Goal: Information Seeking & Learning: Learn about a topic

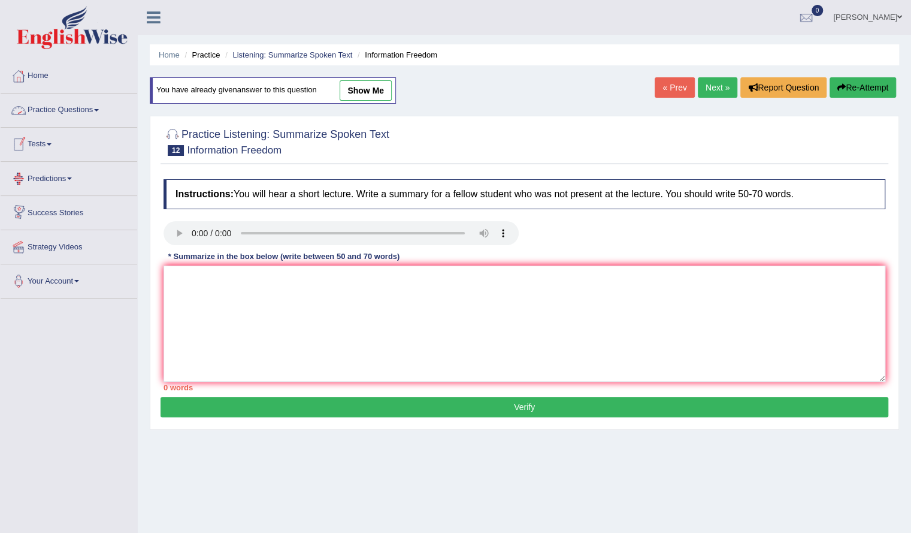
click at [72, 115] on link "Practice Questions" at bounding box center [69, 108] width 137 height 30
click at [89, 120] on link "Practice Questions" at bounding box center [69, 108] width 137 height 30
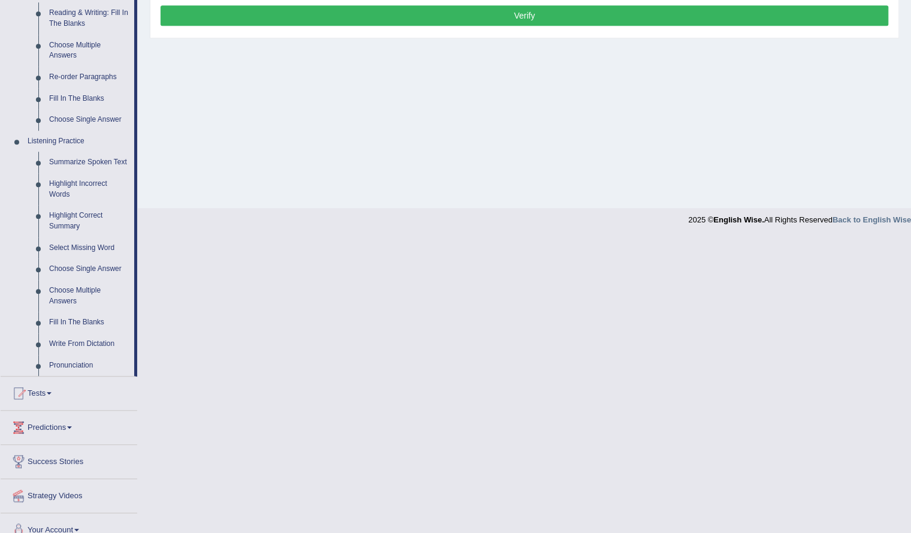
scroll to position [404, 0]
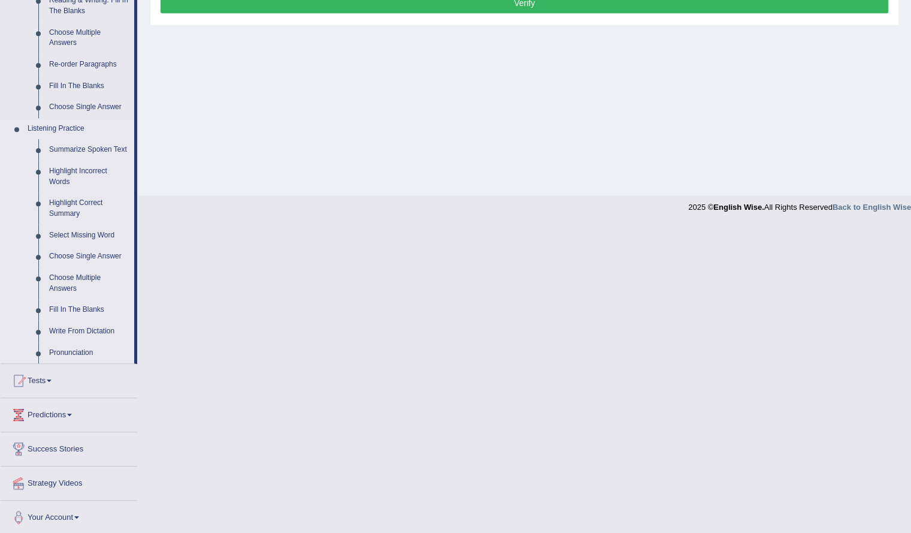
click at [74, 307] on link "Fill In The Blanks" at bounding box center [89, 310] width 90 height 22
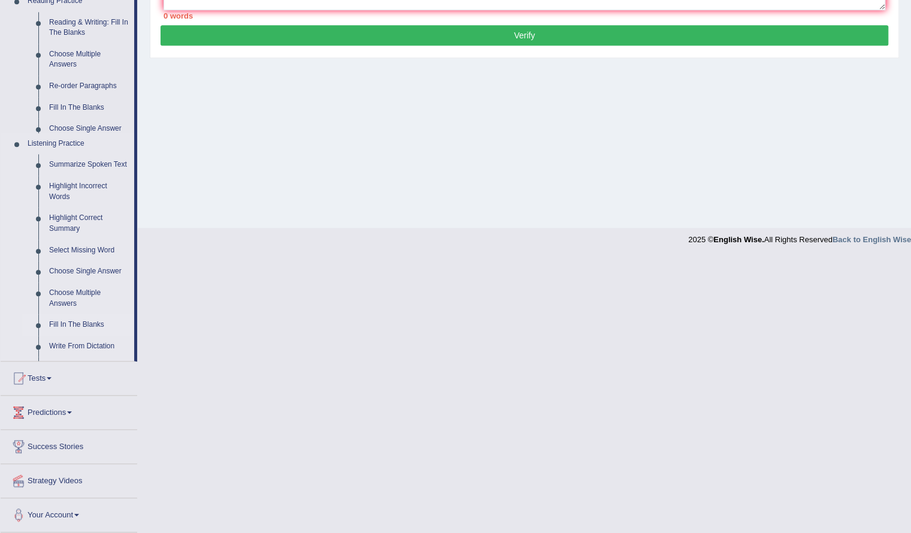
scroll to position [96, 0]
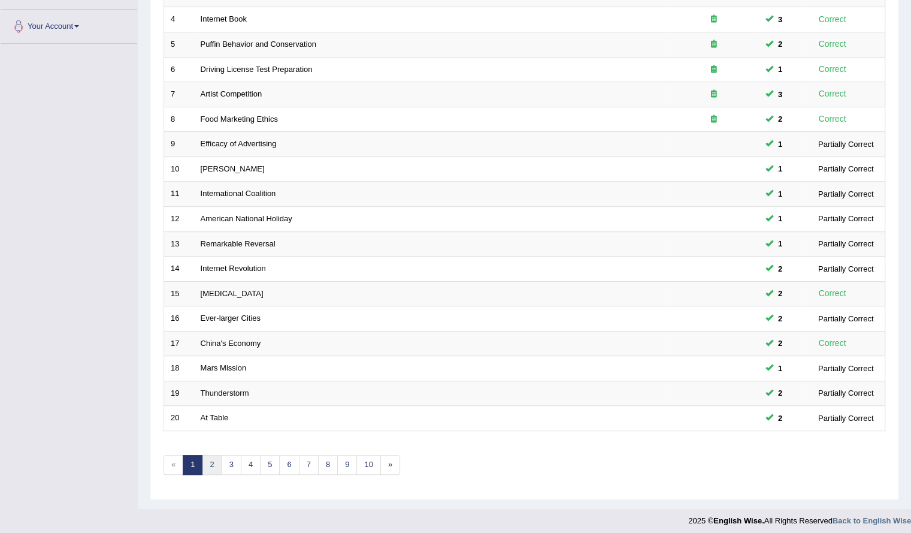
click at [212, 460] on link "2" at bounding box center [212, 465] width 20 height 20
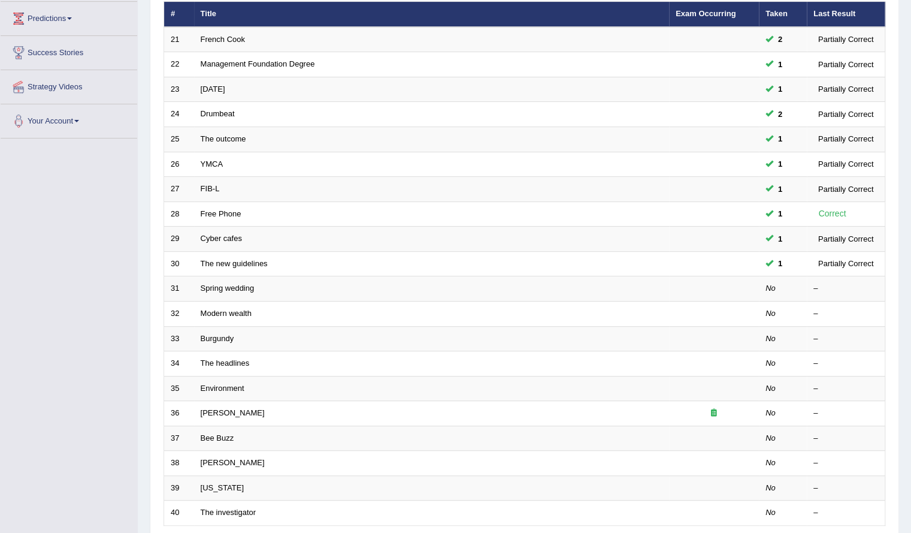
scroll to position [161, 0]
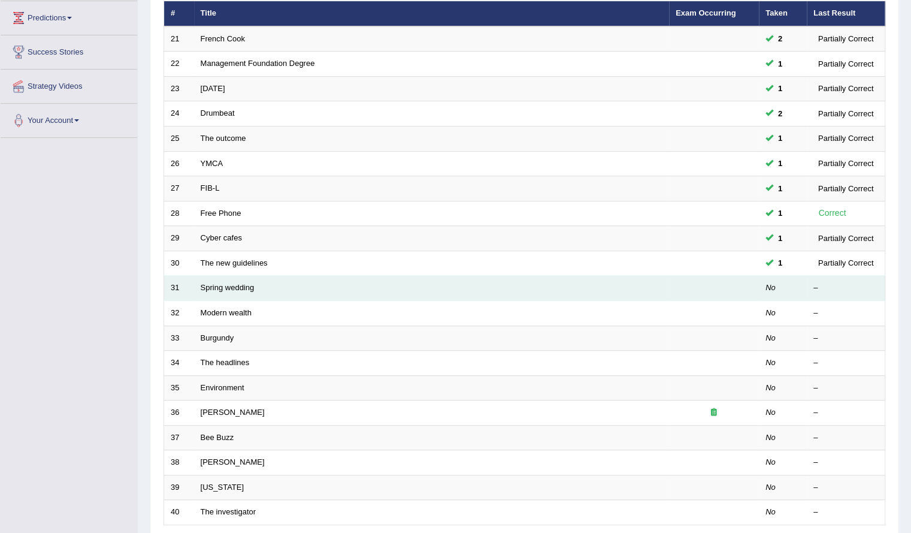
click at [517, 289] on td "Spring wedding" at bounding box center [431, 288] width 475 height 25
click at [238, 279] on td "Spring wedding" at bounding box center [431, 288] width 475 height 25
click at [234, 283] on link "Spring wedding" at bounding box center [228, 287] width 54 height 9
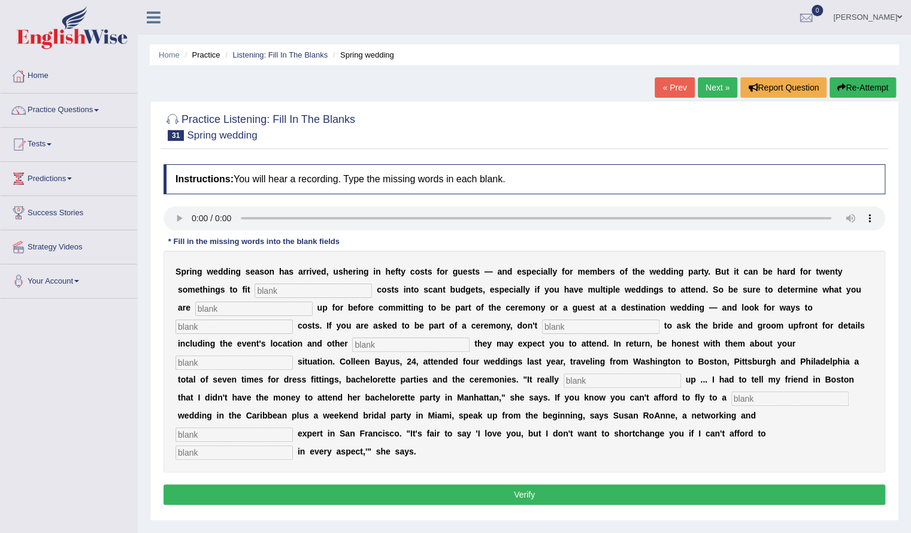
click at [285, 289] on input "text" at bounding box center [313, 290] width 117 height 14
type input "extra"
click at [283, 313] on input "text" at bounding box center [253, 308] width 117 height 14
type input "signing"
click at [226, 327] on input "text" at bounding box center [234, 326] width 117 height 14
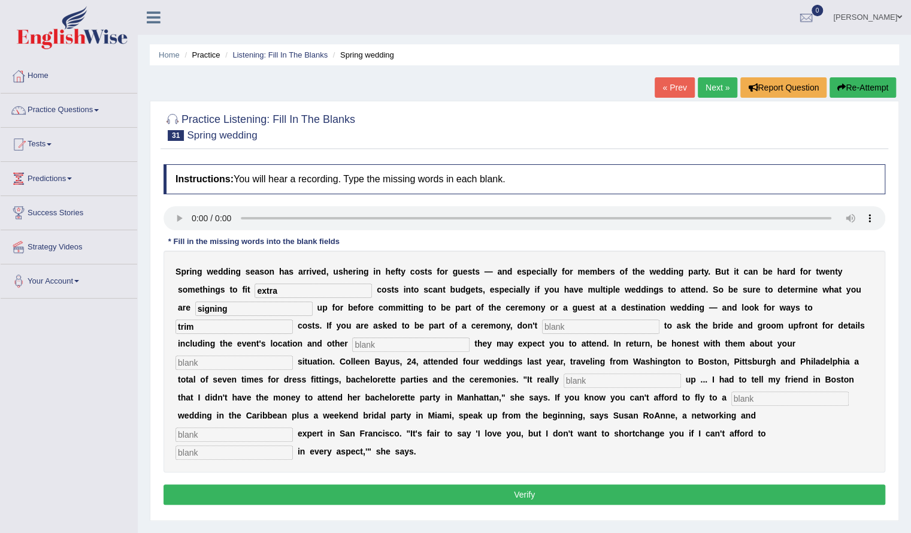
type input "trim"
click at [559, 325] on input "text" at bounding box center [600, 326] width 117 height 14
type input "heditate"
click at [366, 342] on input "text" at bounding box center [410, 344] width 117 height 14
type input "functions"
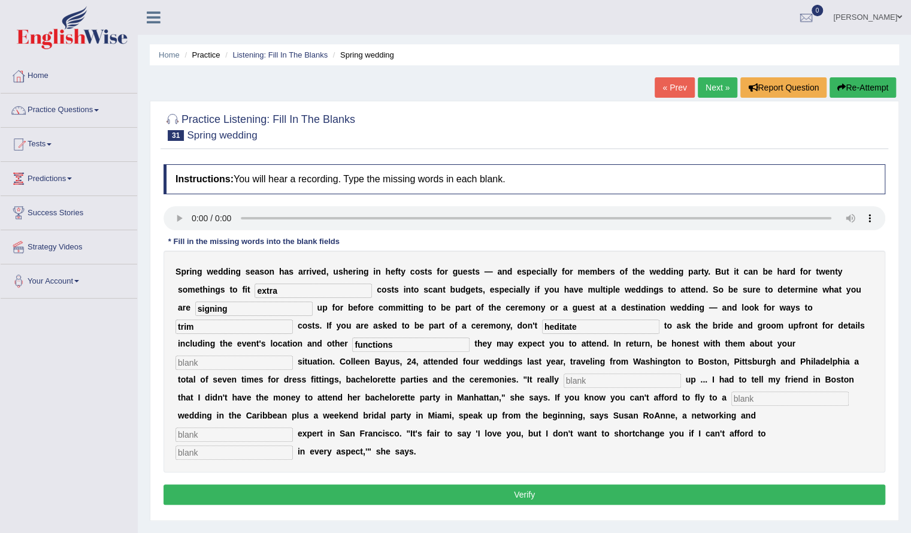
click at [270, 362] on input "text" at bounding box center [234, 362] width 117 height 14
type input "finencial"
click at [586, 381] on input "text" at bounding box center [622, 380] width 117 height 14
type input "added"
click at [731, 399] on input "text" at bounding box center [789, 398] width 117 height 14
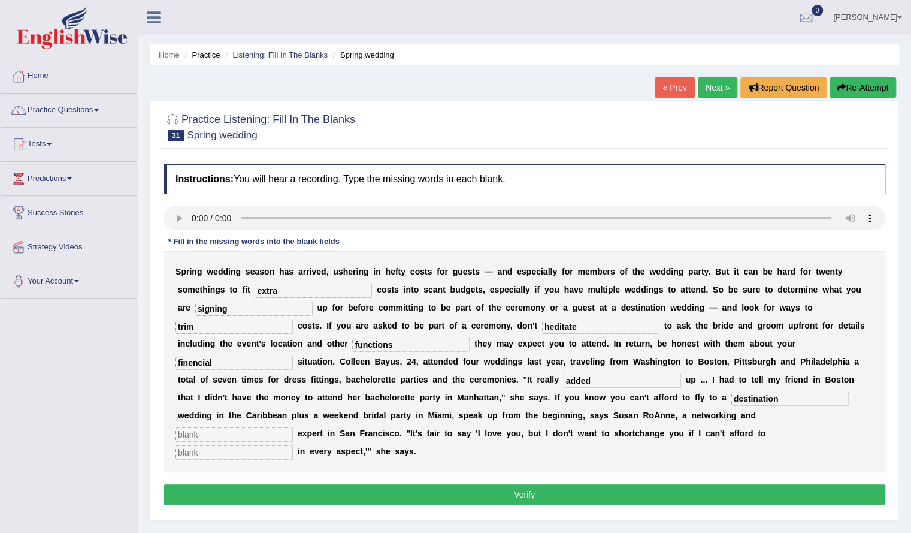
type input "destination"
click at [293, 427] on input "text" at bounding box center [234, 434] width 117 height 14
type input "edicant"
click at [293, 445] on input "text" at bounding box center [234, 452] width 117 height 14
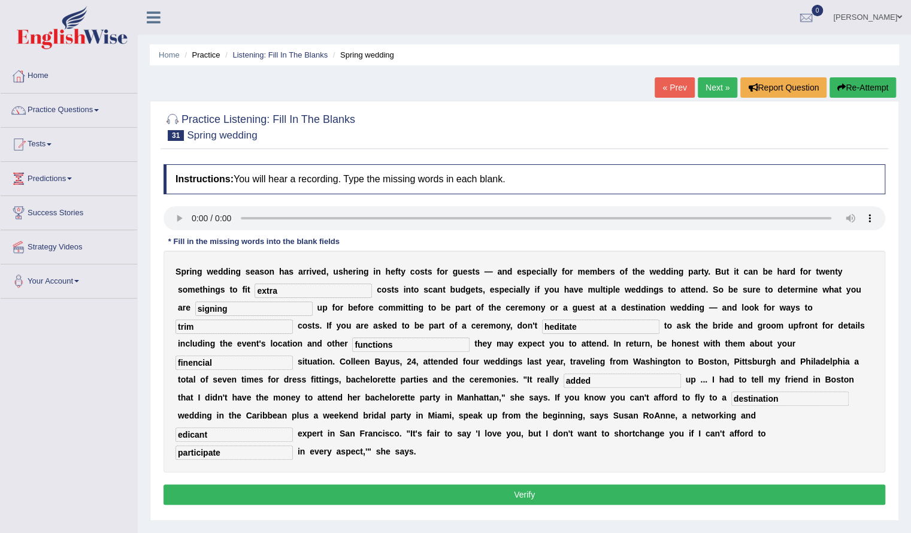
type input "participate"
click at [236, 310] on input "signing" at bounding box center [253, 308] width 117 height 14
click at [580, 327] on input "heditate" at bounding box center [600, 326] width 117 height 14
type input "hesitate"
click at [264, 358] on input "finencial" at bounding box center [234, 362] width 117 height 14
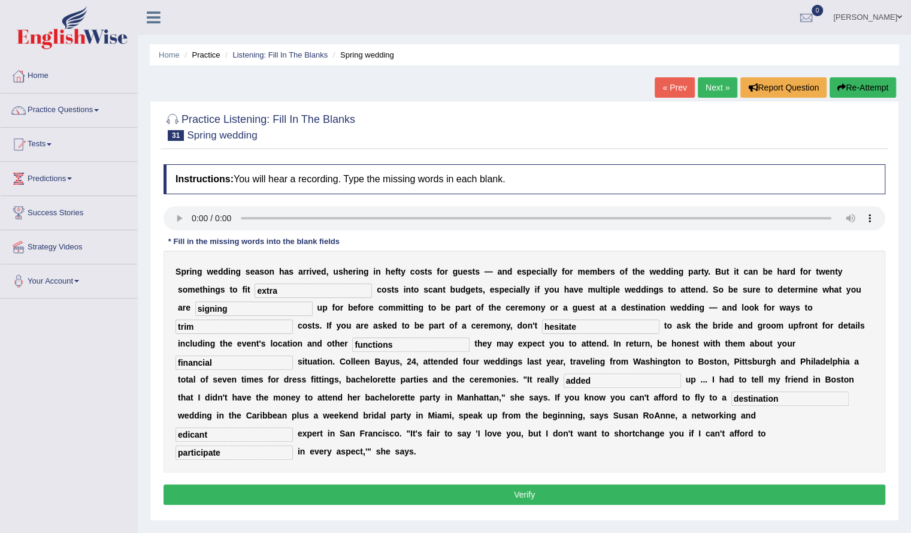
type input "financial"
click at [461, 484] on button "Verify" at bounding box center [525, 494] width 722 height 20
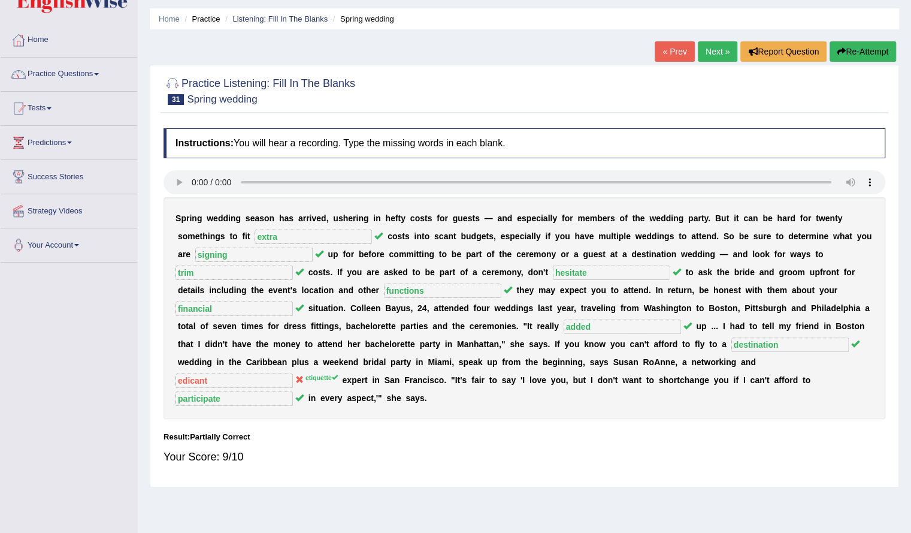
scroll to position [34, 0]
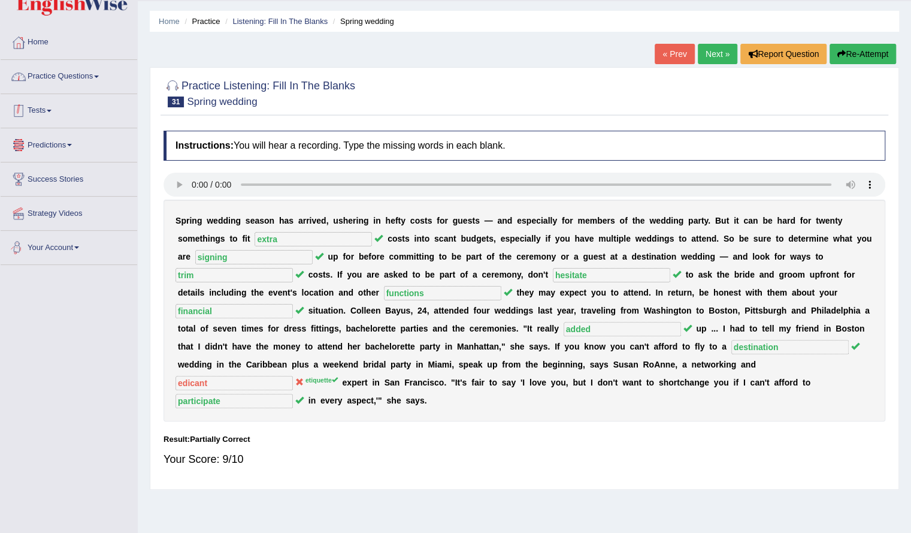
click at [87, 80] on link "Practice Questions" at bounding box center [69, 75] width 137 height 30
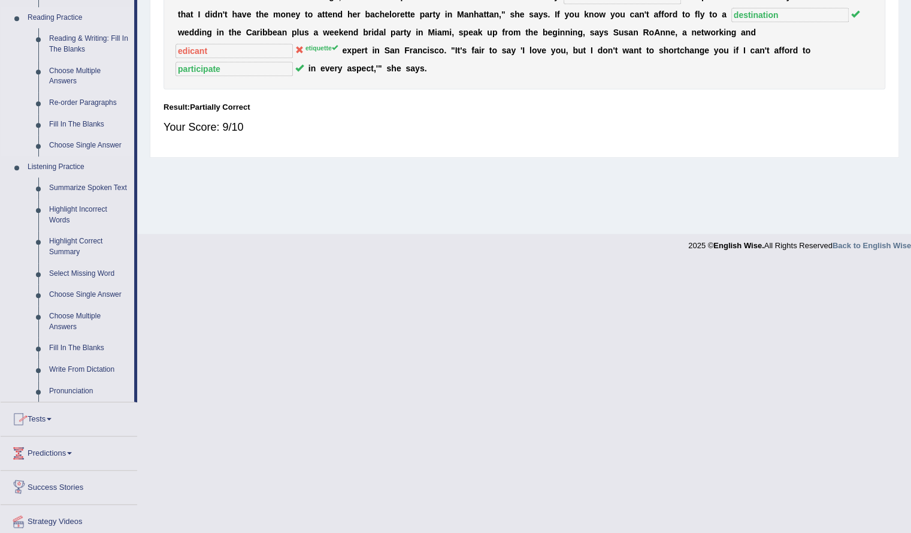
scroll to position [397, 0]
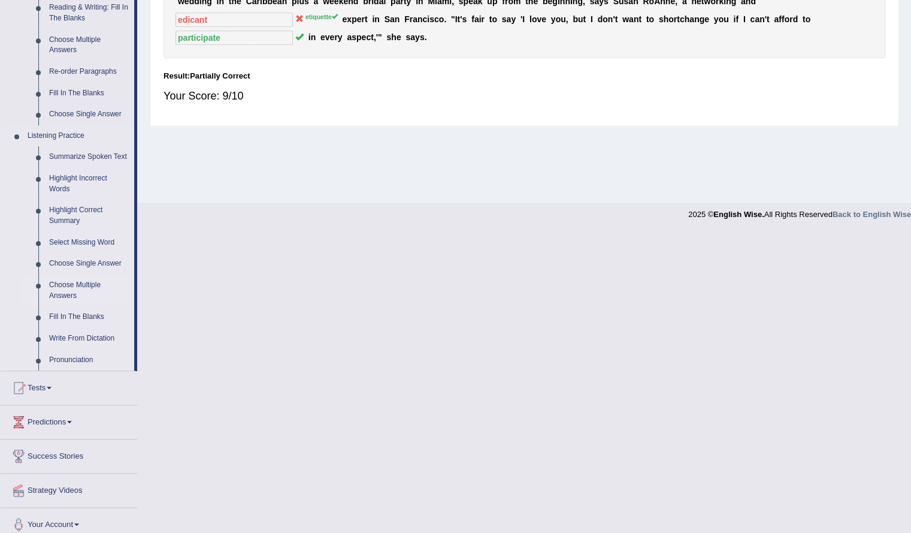
click at [75, 288] on link "Choose Multiple Answers" at bounding box center [89, 290] width 90 height 32
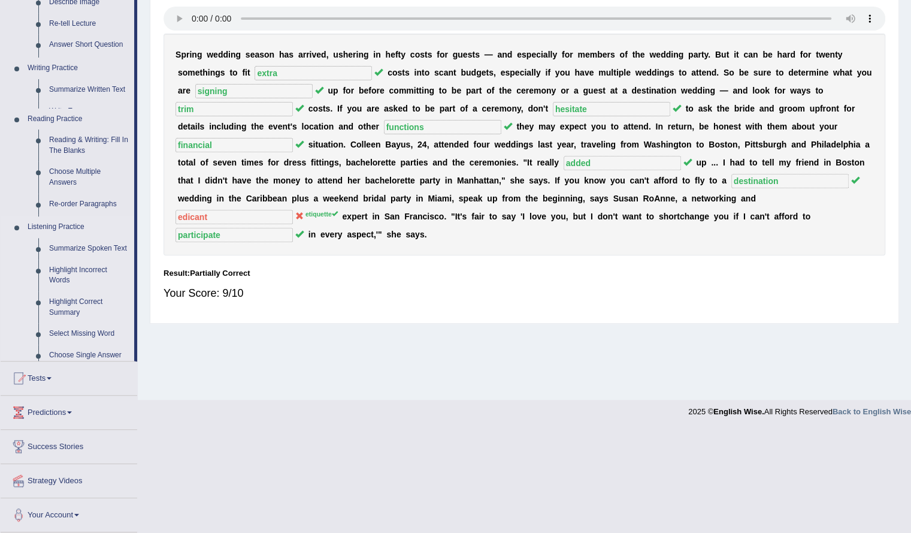
scroll to position [96, 0]
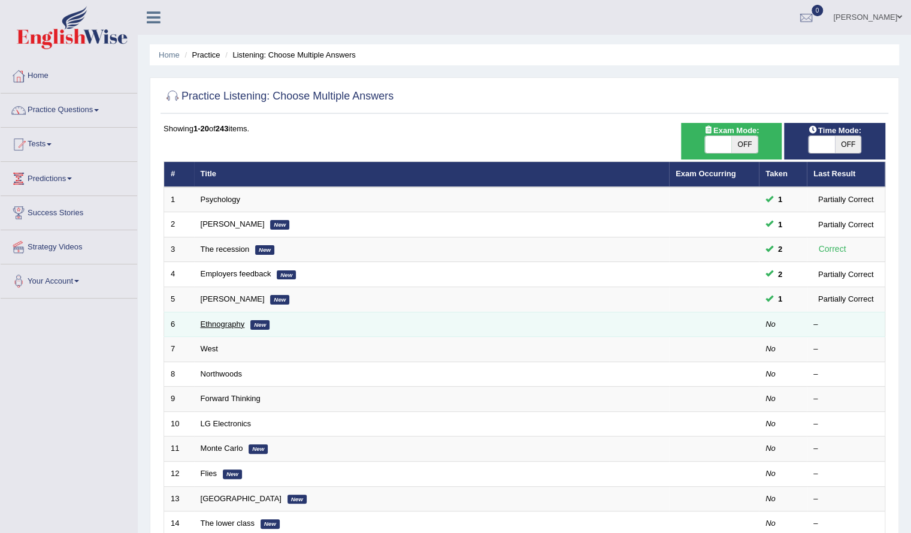
click at [230, 322] on link "Ethnography" at bounding box center [223, 323] width 44 height 9
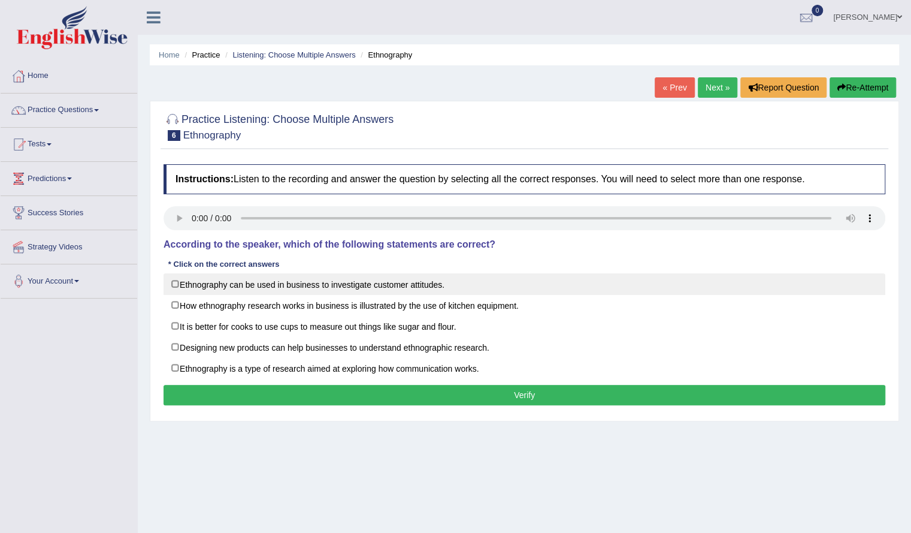
click at [255, 285] on label "Ethnography can be used in business to investigate customer attitudes." at bounding box center [525, 284] width 722 height 22
checkbox input "true"
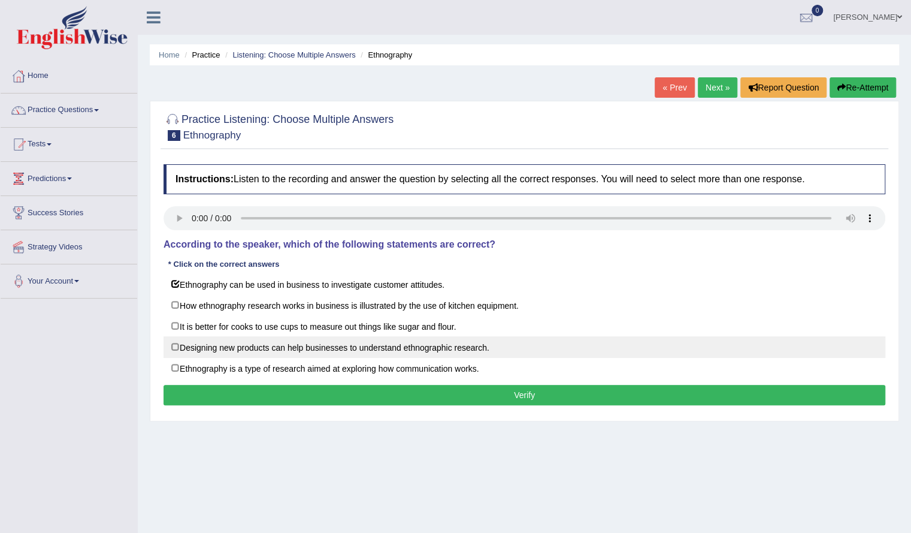
click at [249, 349] on label "Designing new products can help businesses to understand ethnographic research." at bounding box center [525, 347] width 722 height 22
checkbox input "true"
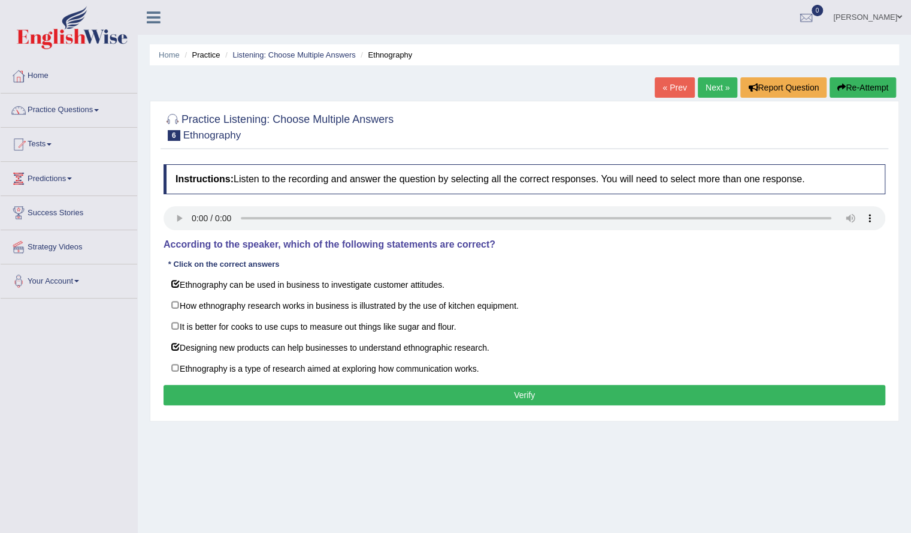
click at [259, 386] on button "Verify" at bounding box center [525, 395] width 722 height 20
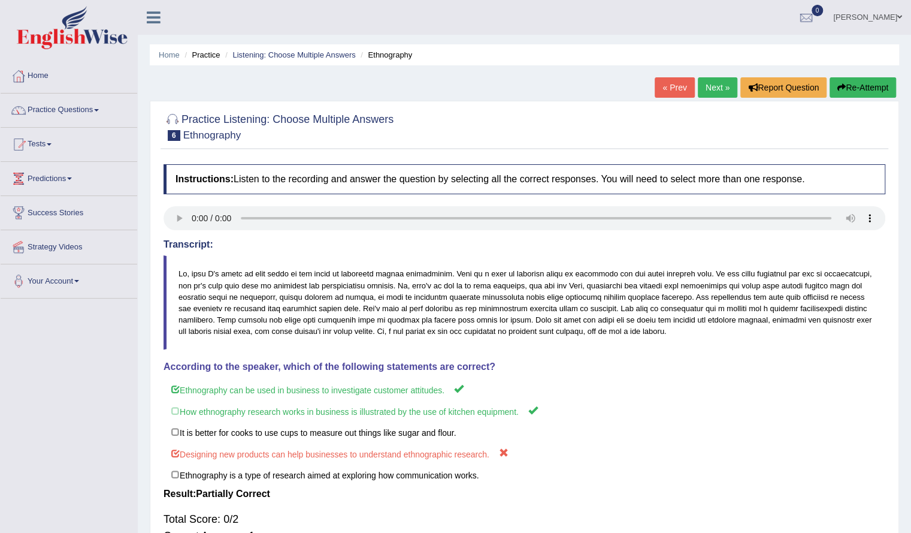
click at [719, 83] on link "Next »" at bounding box center [718, 87] width 40 height 20
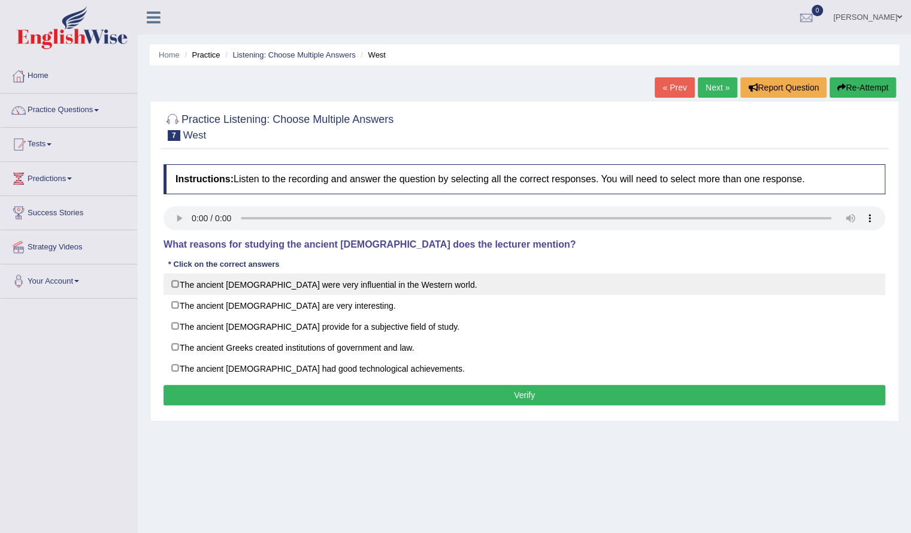
click at [290, 286] on label "The ancient [DEMOGRAPHIC_DATA] were very influential in the Western world." at bounding box center [525, 284] width 722 height 22
checkbox input "true"
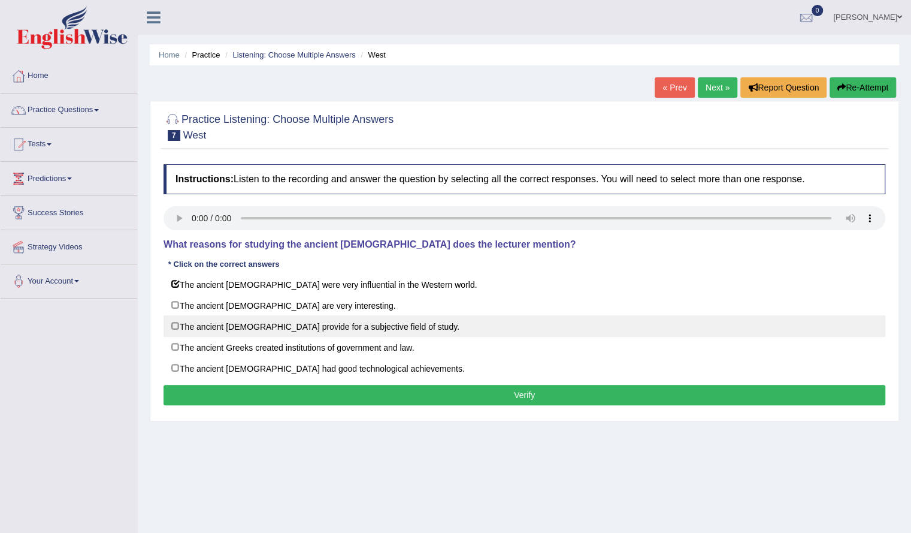
click at [266, 332] on label "The ancient Greeks provide for a subjective field of study." at bounding box center [525, 326] width 722 height 22
checkbox input "true"
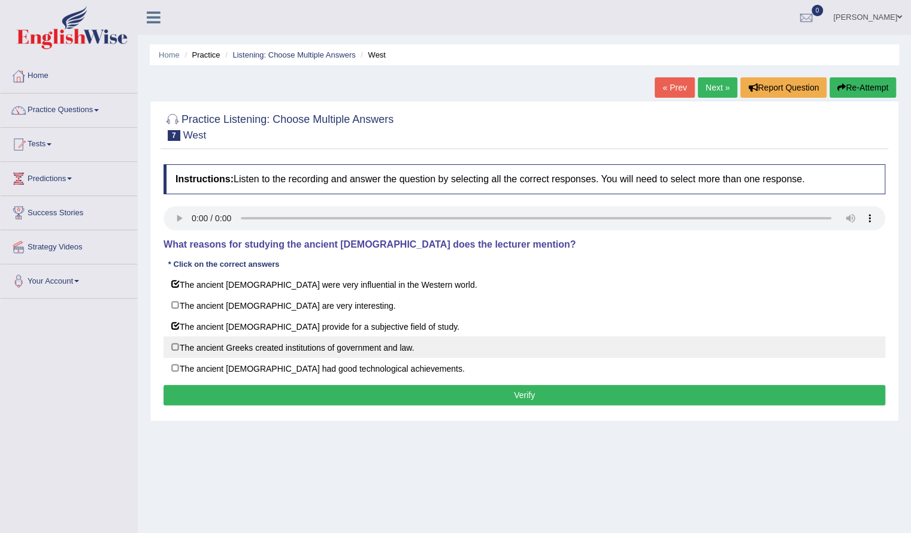
click at [270, 354] on label "The ancient Greeks created institutions of government and law." at bounding box center [525, 347] width 722 height 22
checkbox input "true"
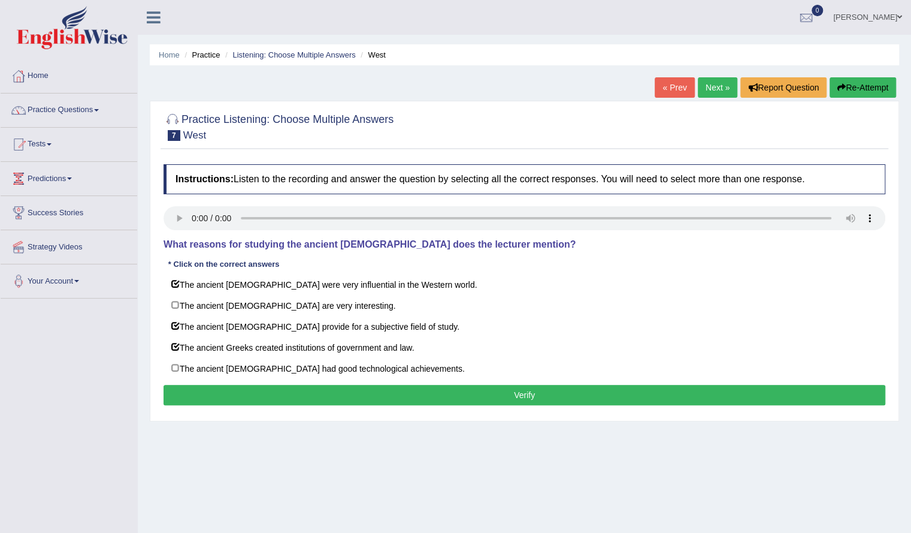
click at [301, 392] on button "Verify" at bounding box center [525, 395] width 722 height 20
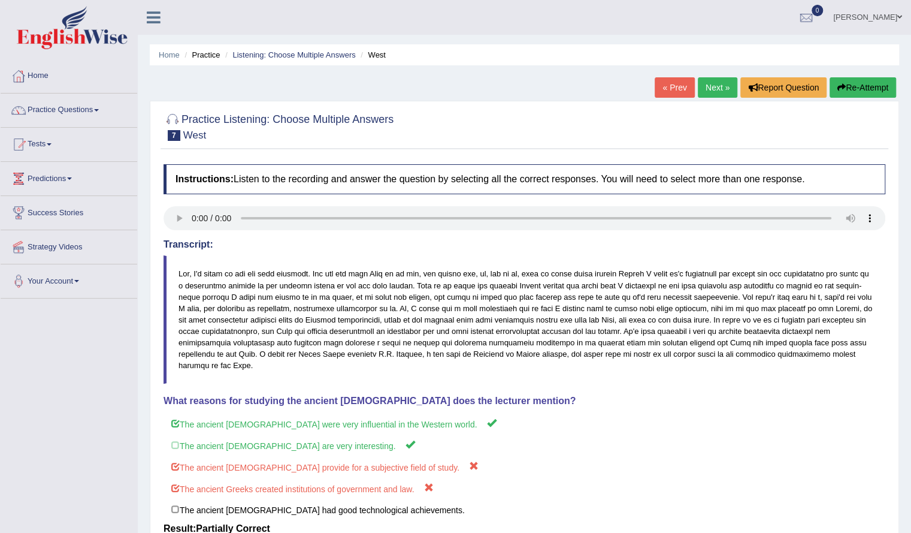
click at [715, 81] on link "Next »" at bounding box center [718, 87] width 40 height 20
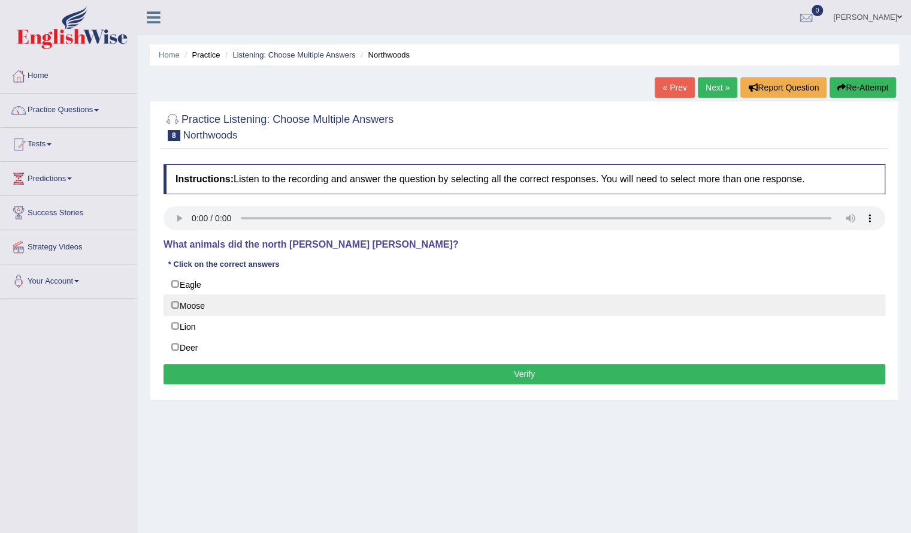
click at [206, 307] on label "Moose" at bounding box center [525, 305] width 722 height 22
checkbox input "true"
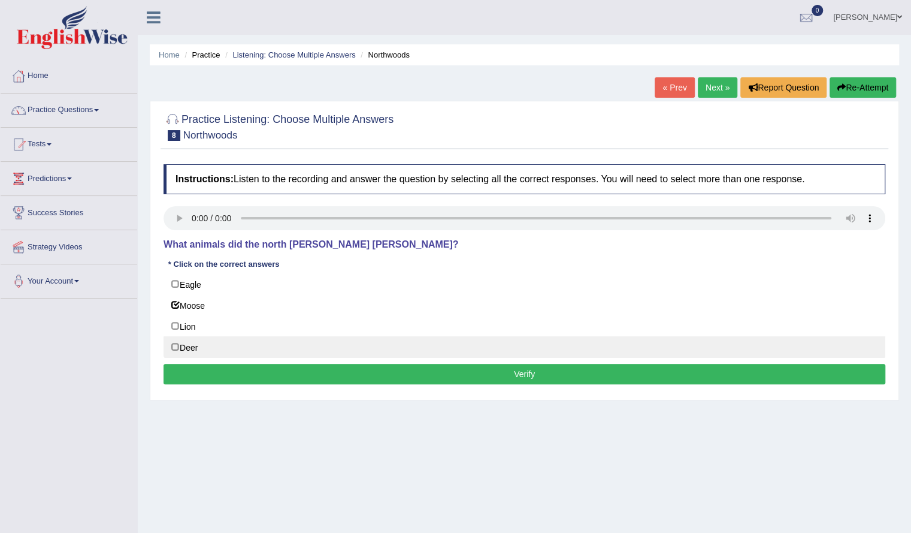
click at [200, 337] on label "Deer" at bounding box center [525, 347] width 722 height 22
checkbox input "true"
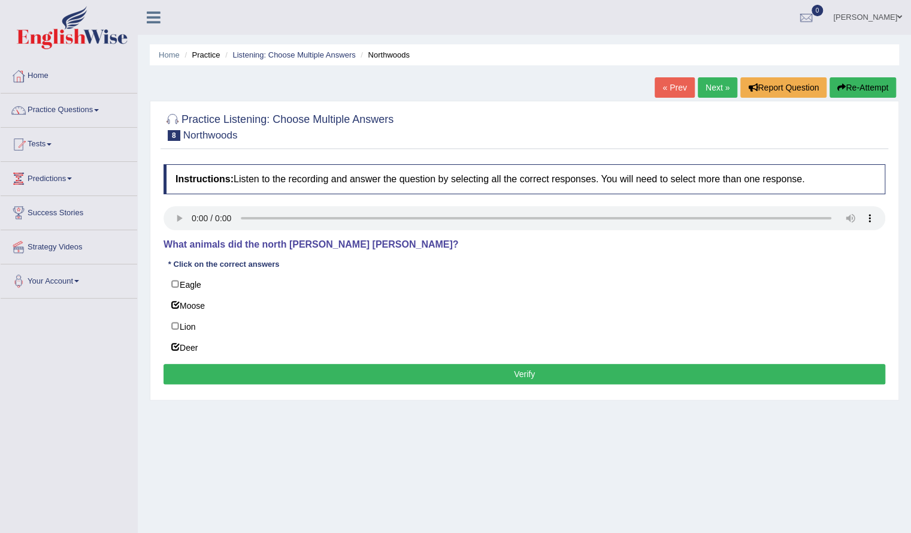
click at [298, 371] on button "Verify" at bounding box center [525, 374] width 722 height 20
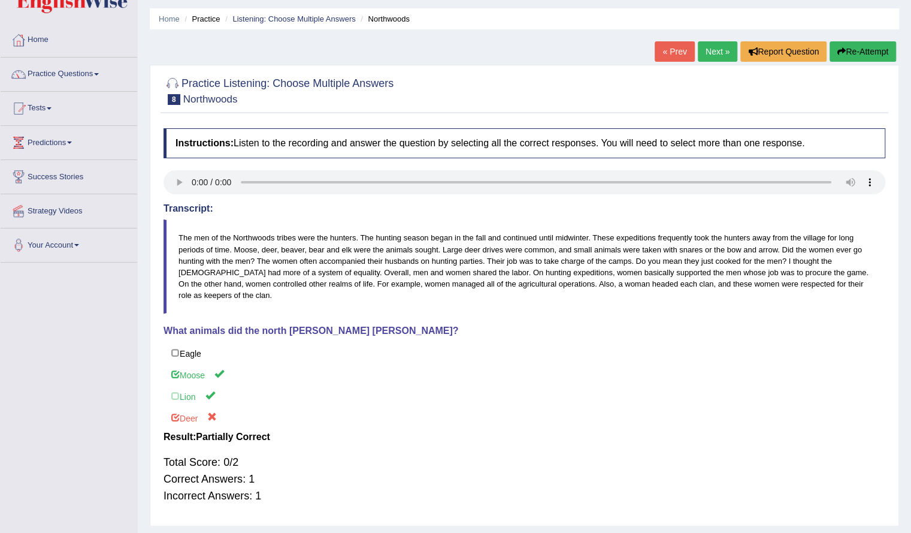
scroll to position [34, 0]
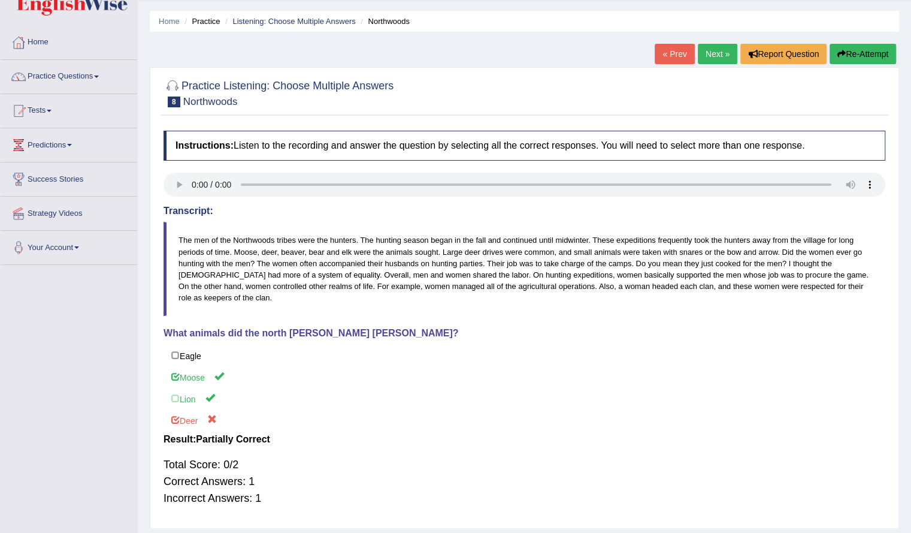
click at [704, 56] on link "Next »" at bounding box center [718, 54] width 40 height 20
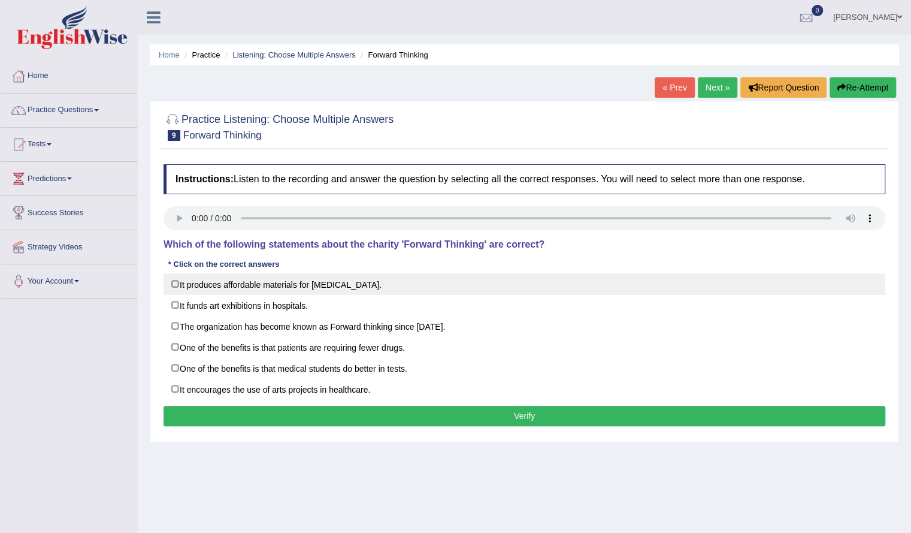
click at [233, 275] on label "It produces affordable materials for art therapy." at bounding box center [525, 284] width 722 height 22
checkbox input "true"
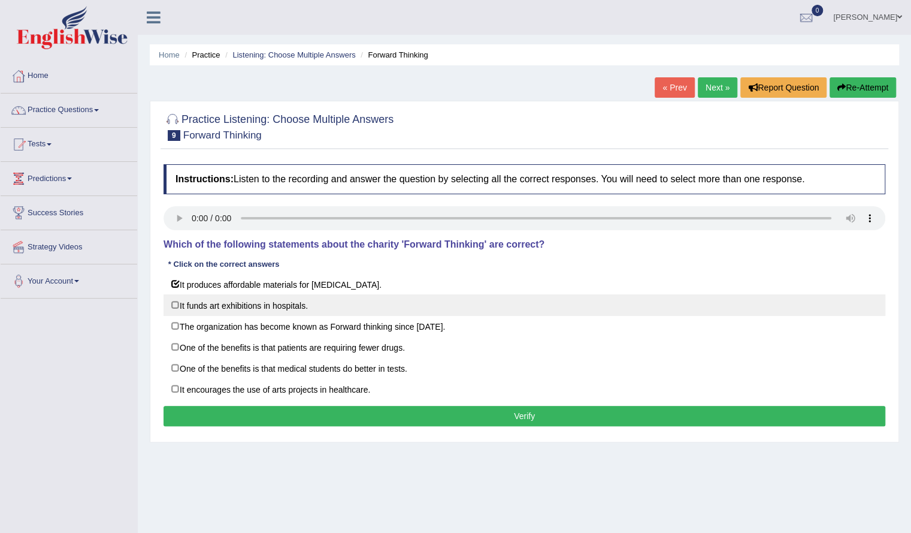
click at [225, 303] on label "It funds art exhibitions in hospitals." at bounding box center [525, 305] width 722 height 22
checkbox input "true"
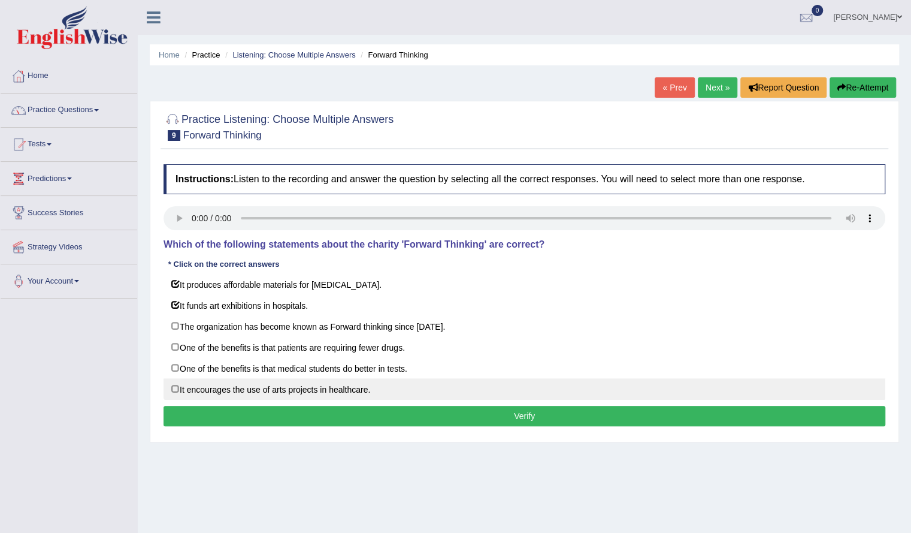
click at [216, 379] on label "It encourages the use of arts projects in healthcare." at bounding box center [525, 389] width 722 height 22
checkbox input "true"
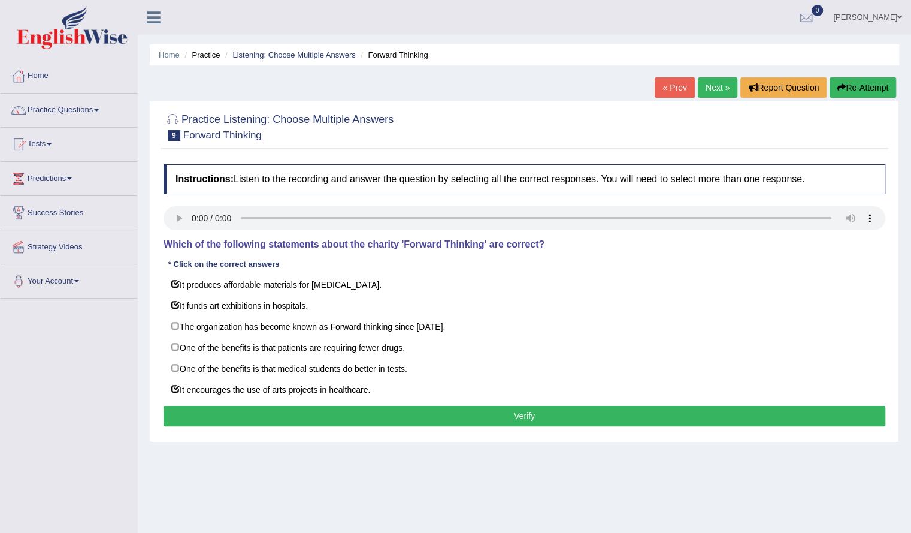
click at [222, 409] on button "Verify" at bounding box center [525, 416] width 722 height 20
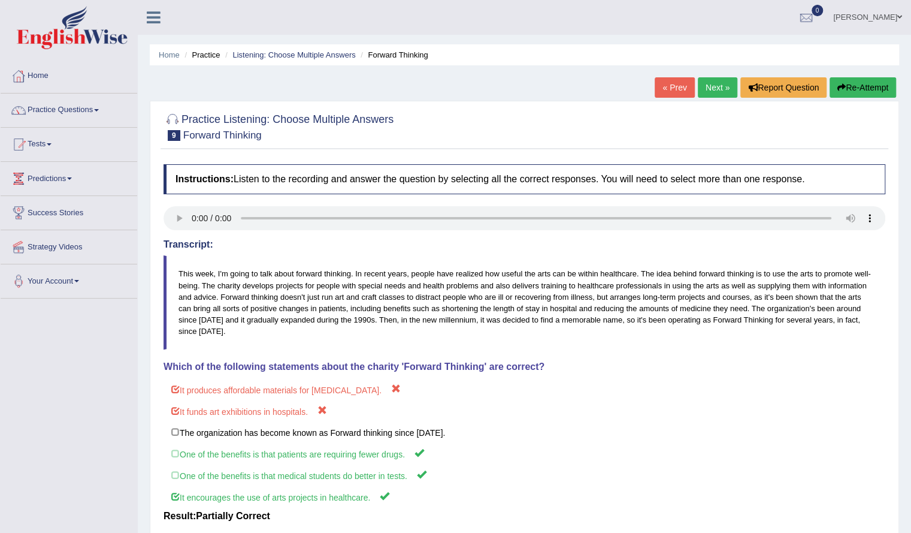
click at [726, 80] on link "Next »" at bounding box center [718, 87] width 40 height 20
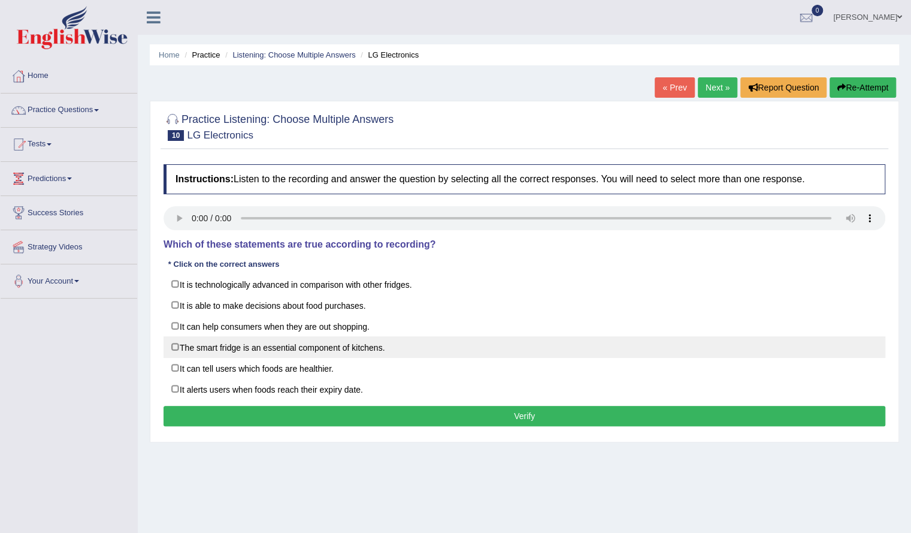
click at [244, 338] on label "The smart fridge is an essential component of kitchens." at bounding box center [525, 347] width 722 height 22
checkbox input "true"
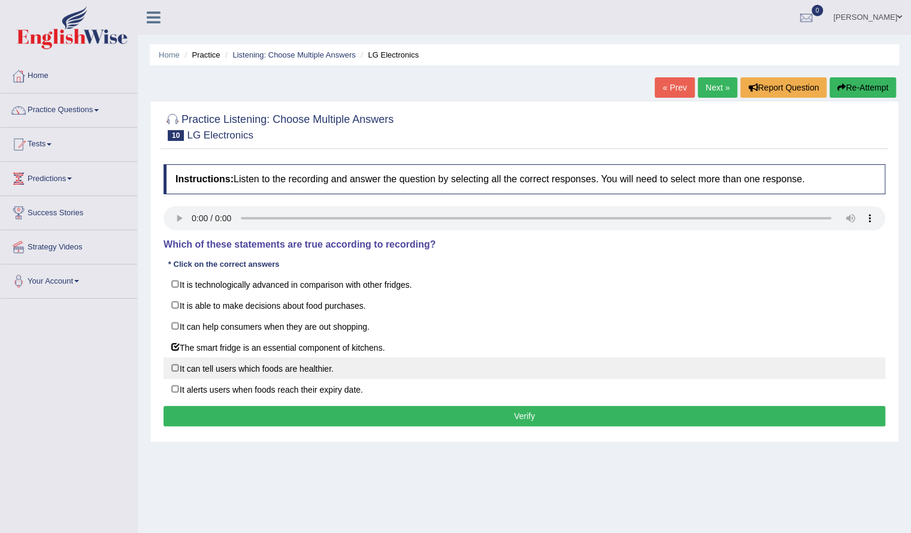
click at [234, 370] on label "It can tell users which foods are healthier." at bounding box center [525, 368] width 722 height 22
checkbox input "true"
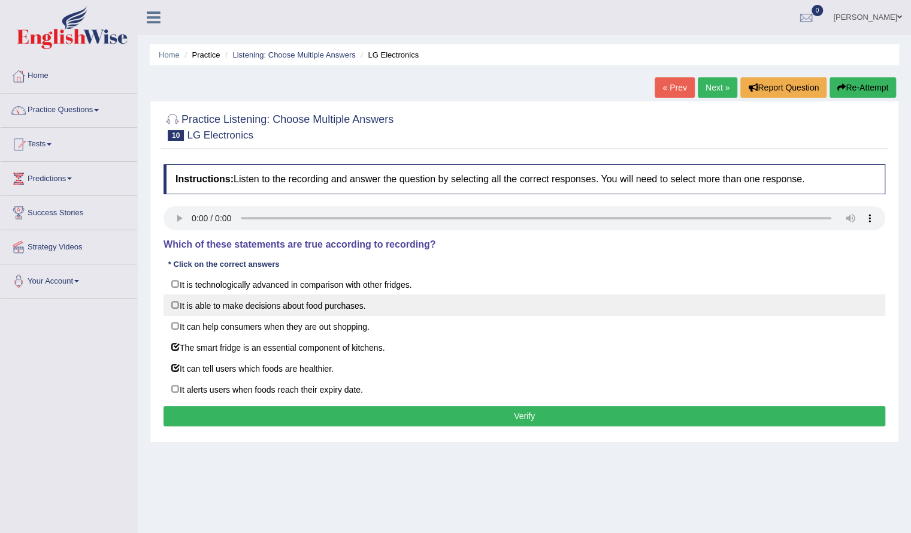
click at [236, 313] on label "It is able to make decisions about food purchases." at bounding box center [525, 305] width 722 height 22
checkbox input "true"
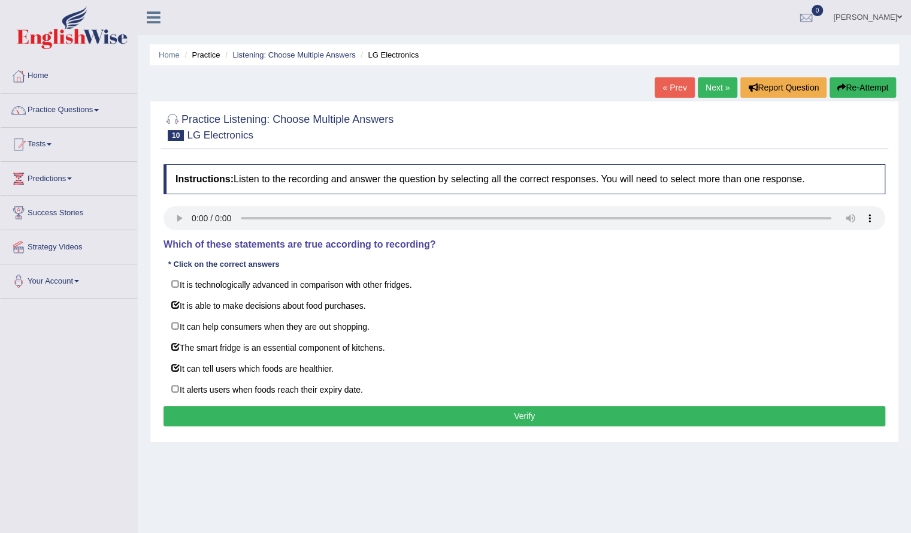
click at [243, 410] on button "Verify" at bounding box center [525, 416] width 722 height 20
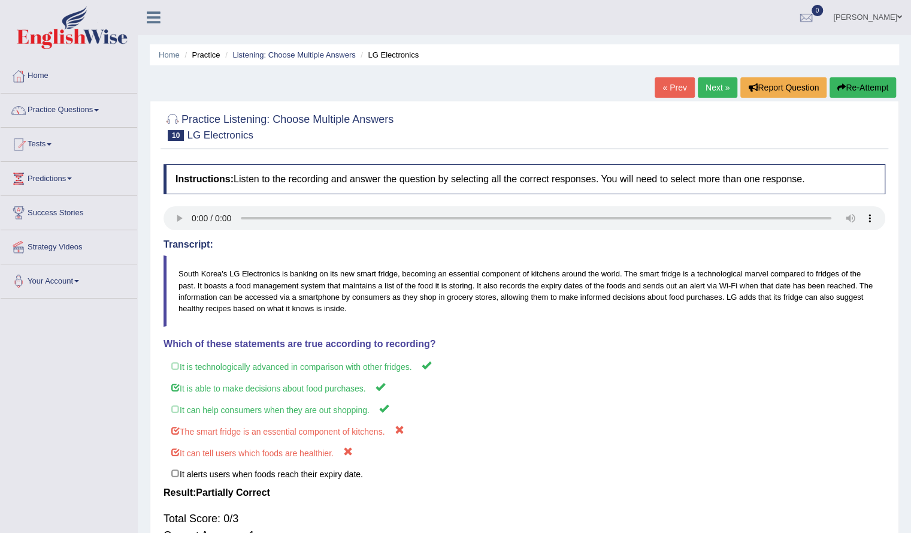
click at [708, 90] on link "Next »" at bounding box center [718, 87] width 40 height 20
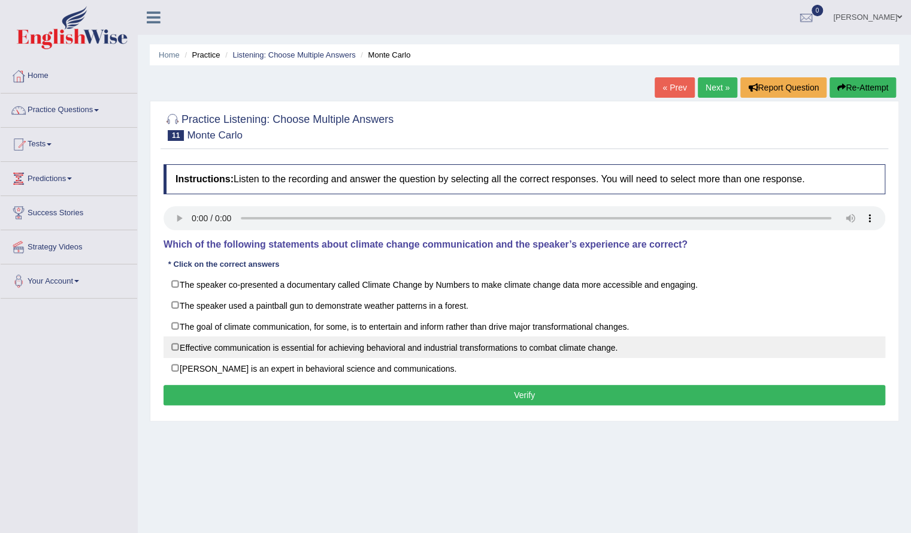
click at [258, 340] on label "Effective communication is essential for achieving behavioral and industrial tr…" at bounding box center [525, 347] width 722 height 22
checkbox input "true"
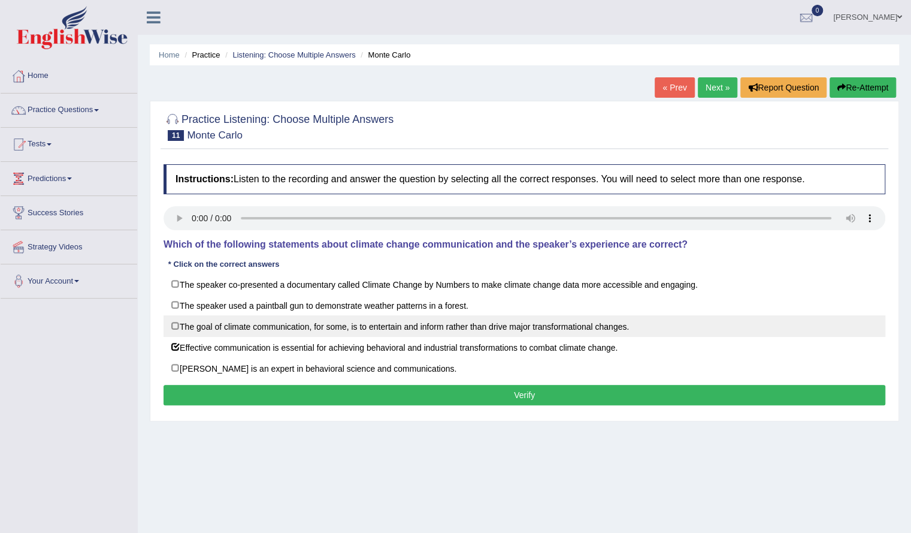
click at [256, 325] on label "The goal of climate communication, for some, is to entertain and inform rather …" at bounding box center [525, 326] width 722 height 22
checkbox input "true"
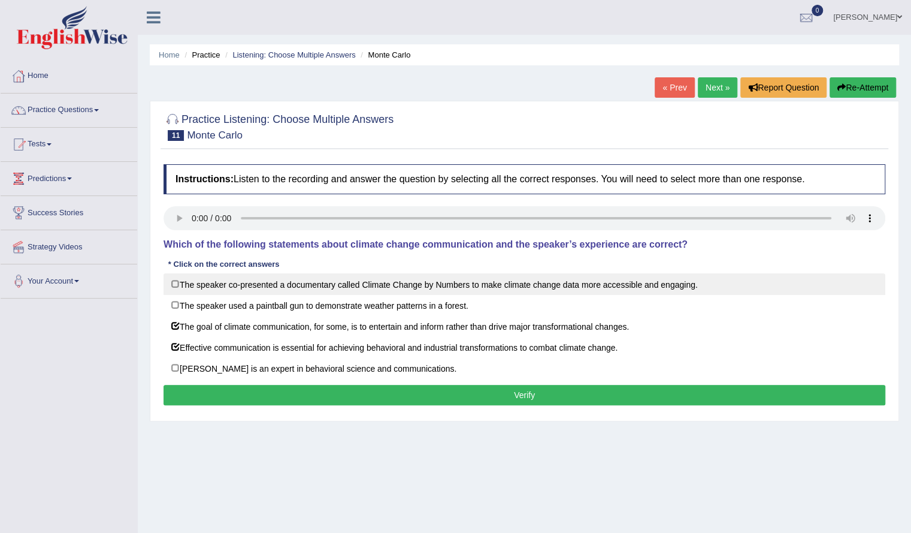
click at [256, 291] on label "The speaker co-presented a documentary called Climate Change by Numbers to make…" at bounding box center [525, 284] width 722 height 22
checkbox input "true"
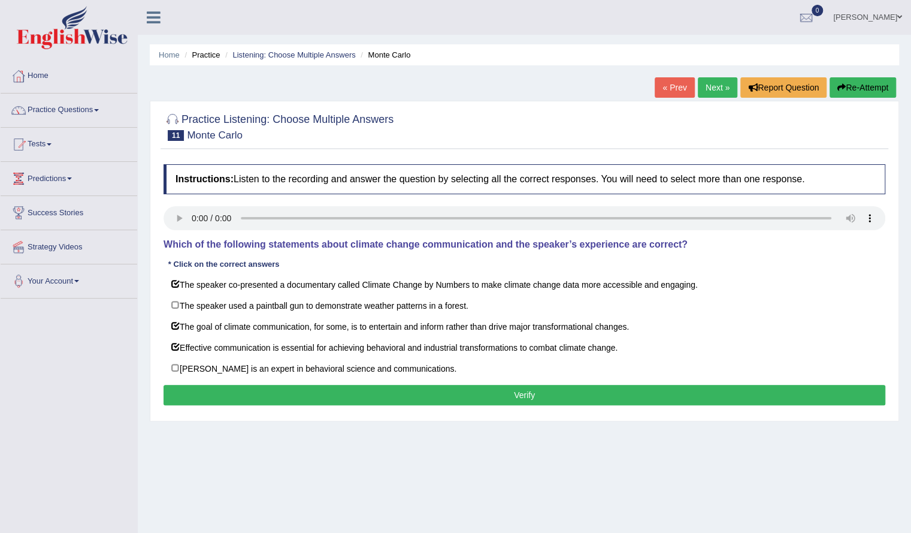
click at [268, 390] on button "Verify" at bounding box center [525, 395] width 722 height 20
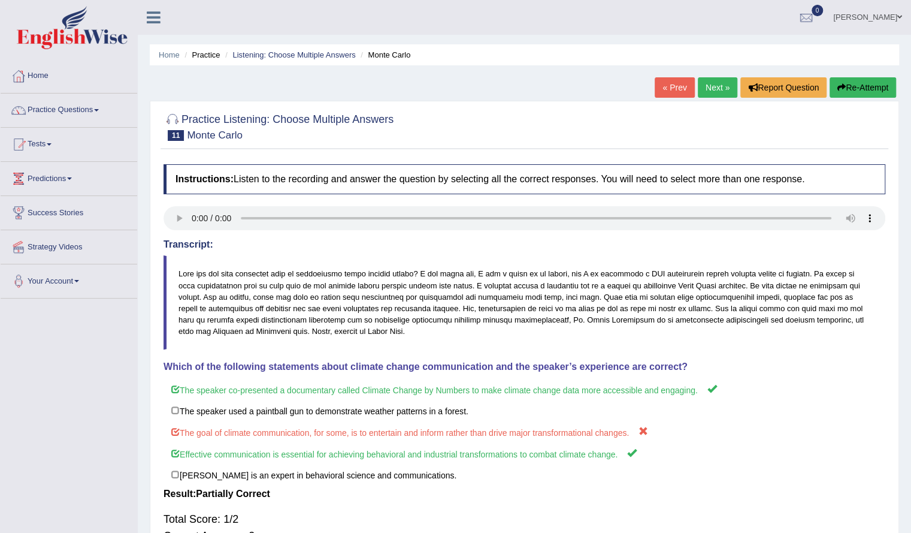
click at [706, 90] on link "Next »" at bounding box center [718, 87] width 40 height 20
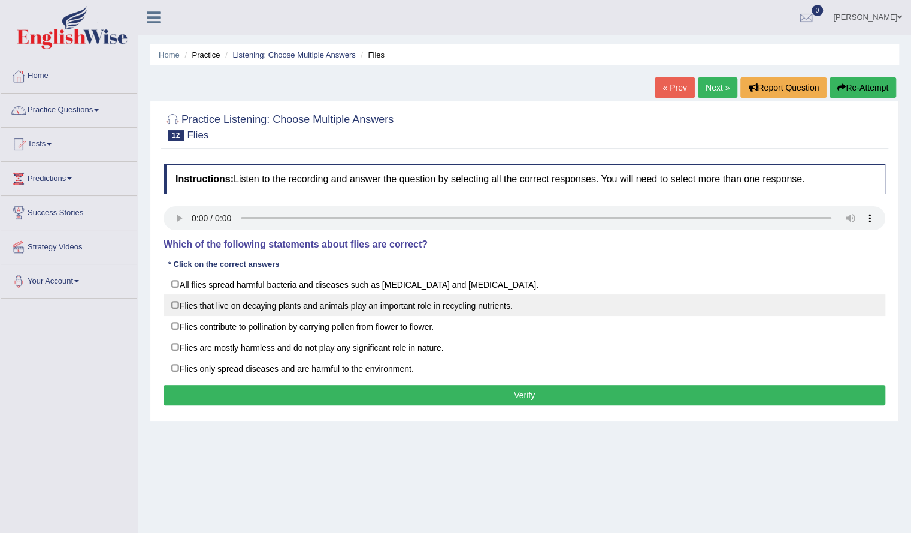
click at [288, 308] on label "Flies that live on decaying plants and animals play an important role in recycl…" at bounding box center [525, 305] width 722 height 22
checkbox input "true"
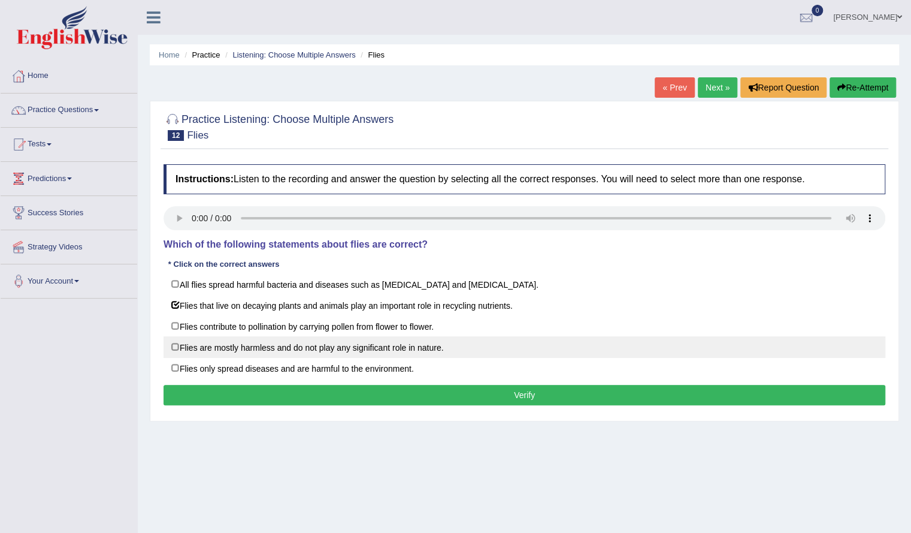
click at [279, 346] on label "Flies are mostly harmless and do not play any significant role in nature." at bounding box center [525, 347] width 722 height 22
checkbox input "true"
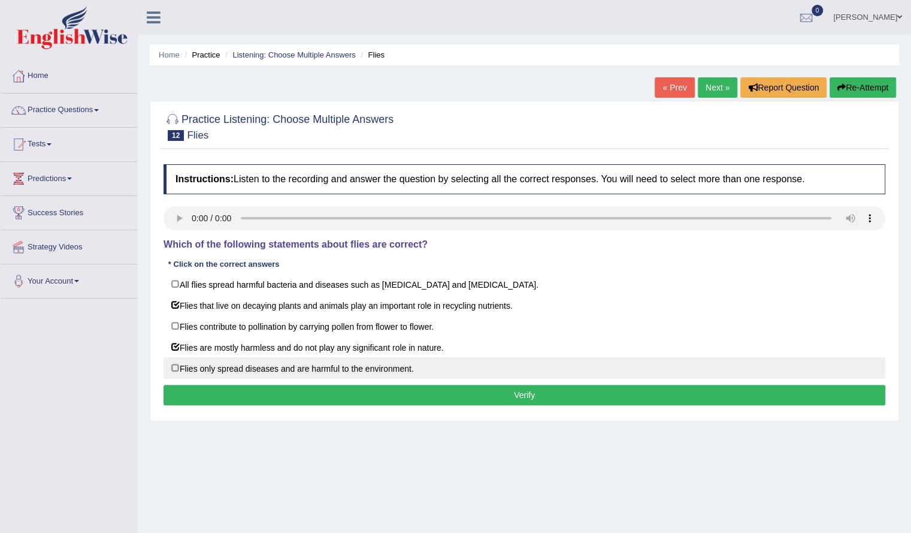
click at [276, 362] on label "Flies only spread diseases and are harmful to the environment." at bounding box center [525, 368] width 722 height 22
checkbox input "true"
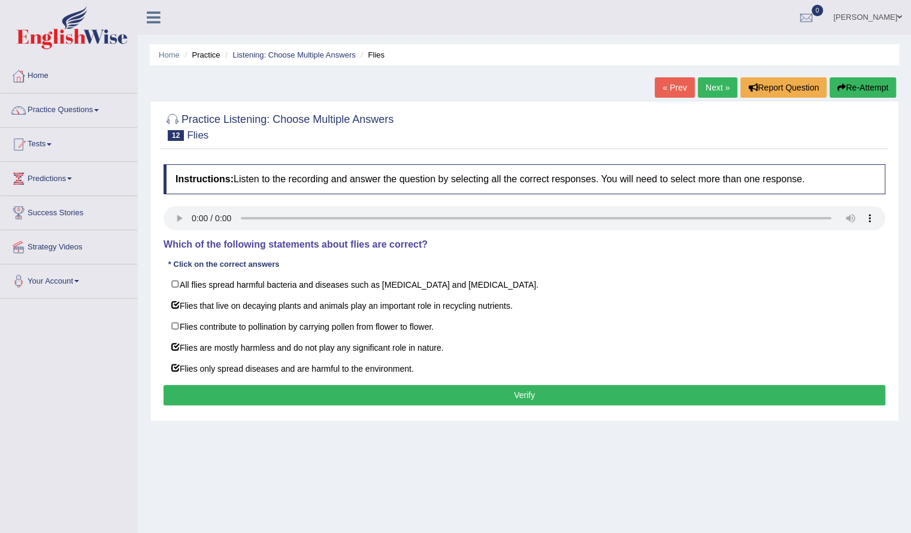
click at [277, 391] on button "Verify" at bounding box center [525, 395] width 722 height 20
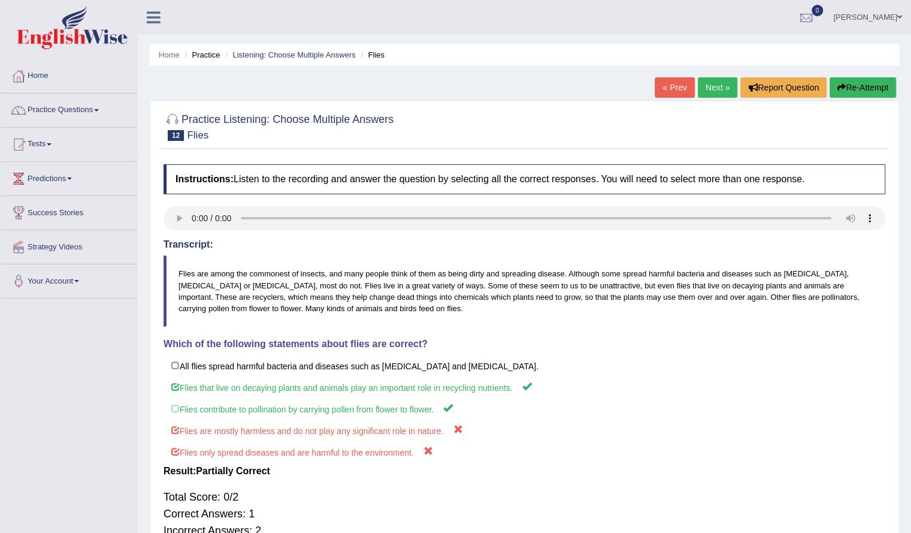
click at [719, 89] on link "Next »" at bounding box center [718, 87] width 40 height 20
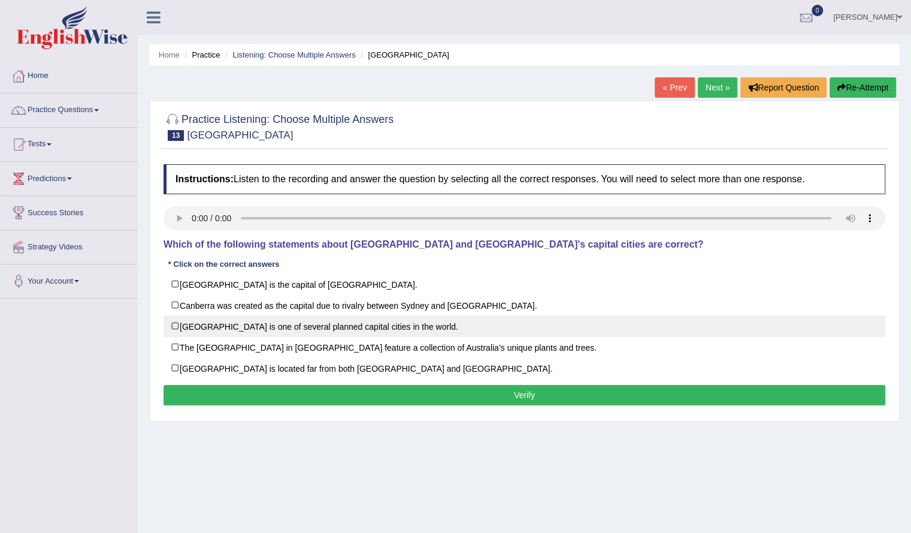
click at [297, 329] on label "[GEOGRAPHIC_DATA] is one of several planned capital cities in the world." at bounding box center [525, 326] width 722 height 22
checkbox input "true"
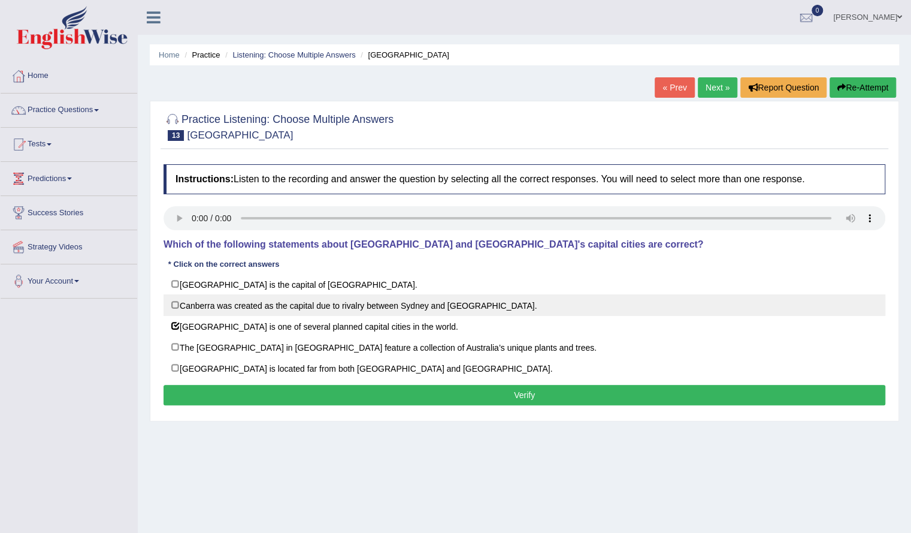
click at [296, 309] on label "Canberra was created as the capital due to rivalry between Sydney and [GEOGRAPH…" at bounding box center [525, 305] width 722 height 22
checkbox input "true"
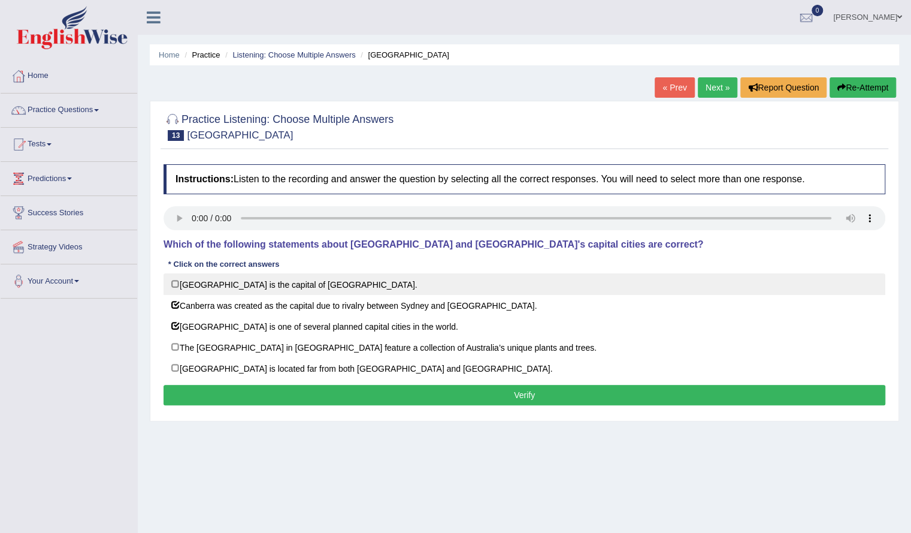
click at [261, 291] on label "[GEOGRAPHIC_DATA] is the capital of [GEOGRAPHIC_DATA]." at bounding box center [525, 284] width 722 height 22
checkbox input "true"
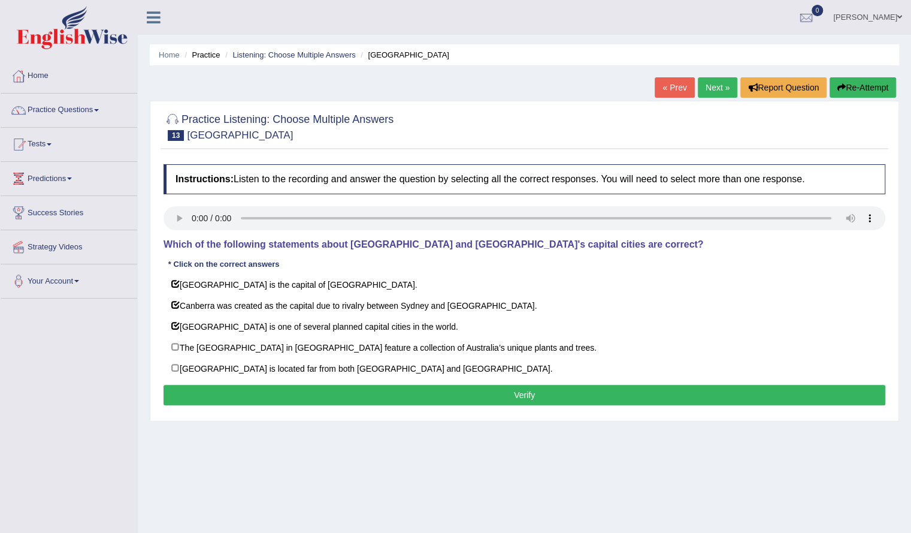
click at [241, 388] on button "Verify" at bounding box center [525, 395] width 722 height 20
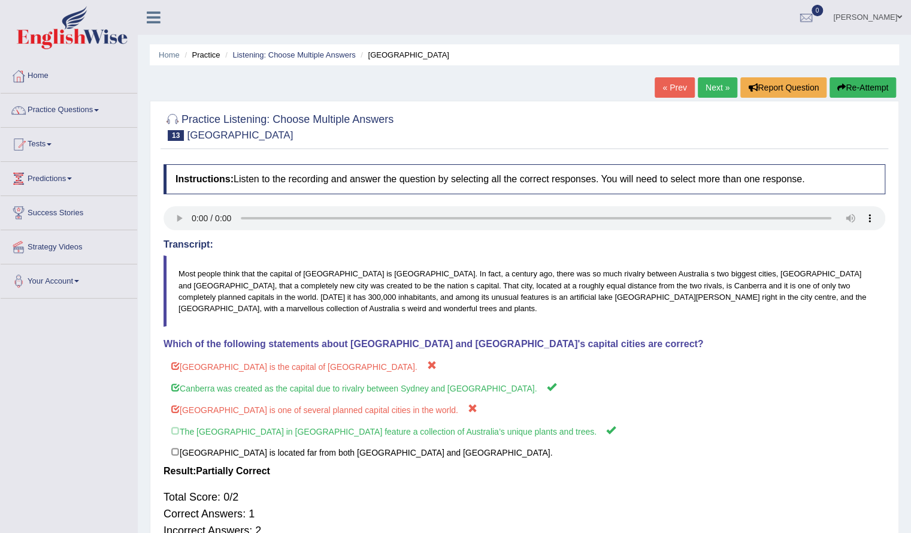
click at [717, 87] on link "Next »" at bounding box center [718, 87] width 40 height 20
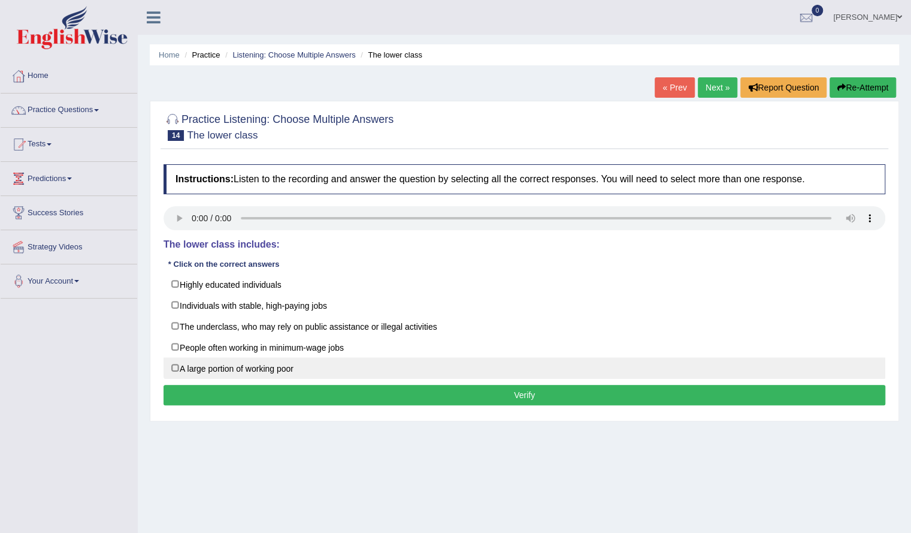
click at [274, 368] on label "A large portion of working poor" at bounding box center [525, 368] width 722 height 22
checkbox input "true"
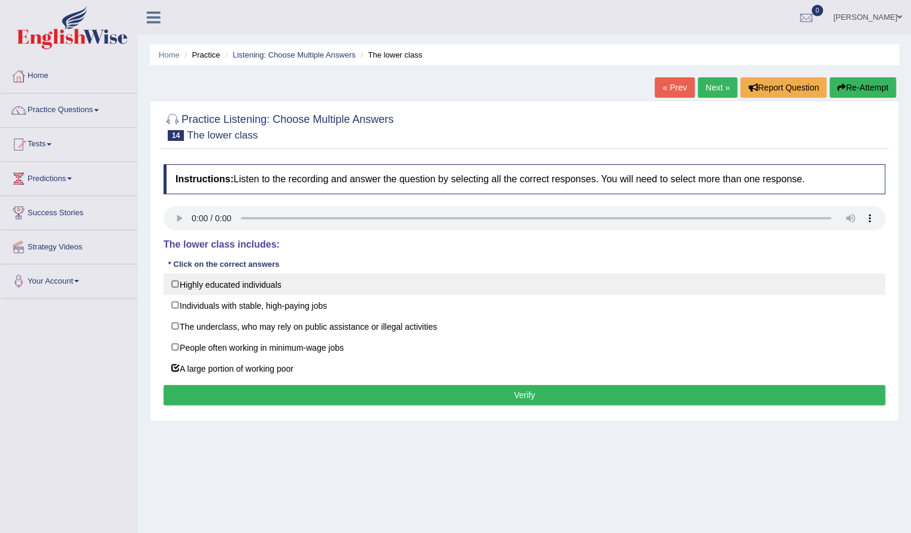
click at [256, 284] on label "Highly educated individuals" at bounding box center [525, 284] width 722 height 22
checkbox input "true"
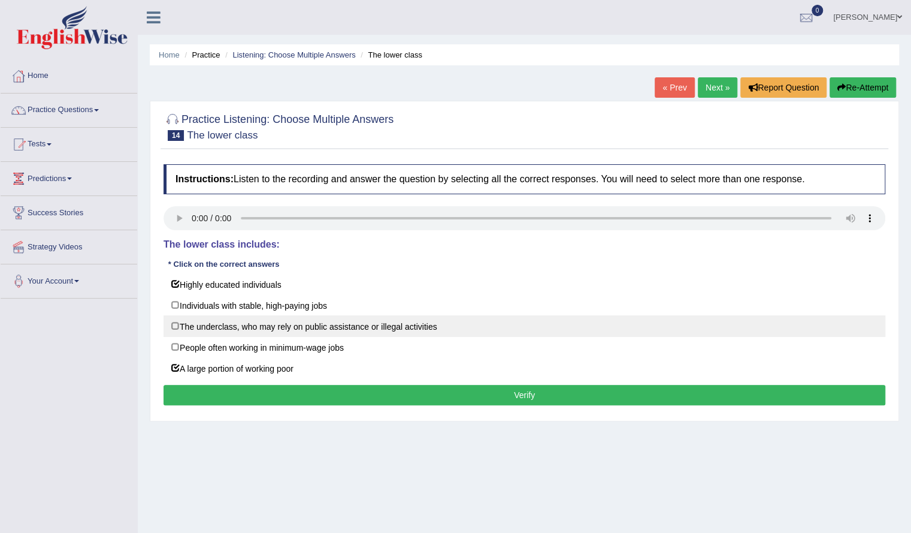
click at [264, 327] on label "The underclass, who may rely on public assistance or illegal activities" at bounding box center [525, 326] width 722 height 22
checkbox input "true"
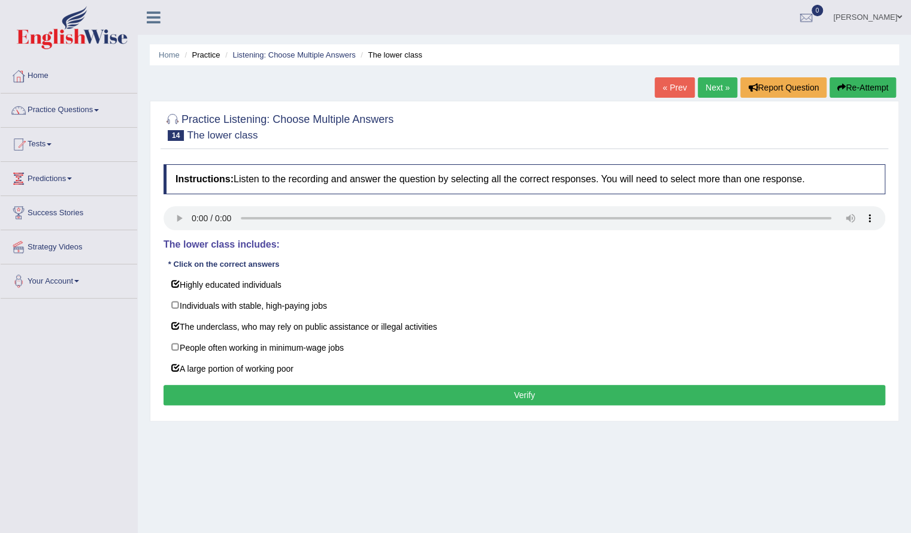
click at [273, 388] on button "Verify" at bounding box center [525, 395] width 722 height 20
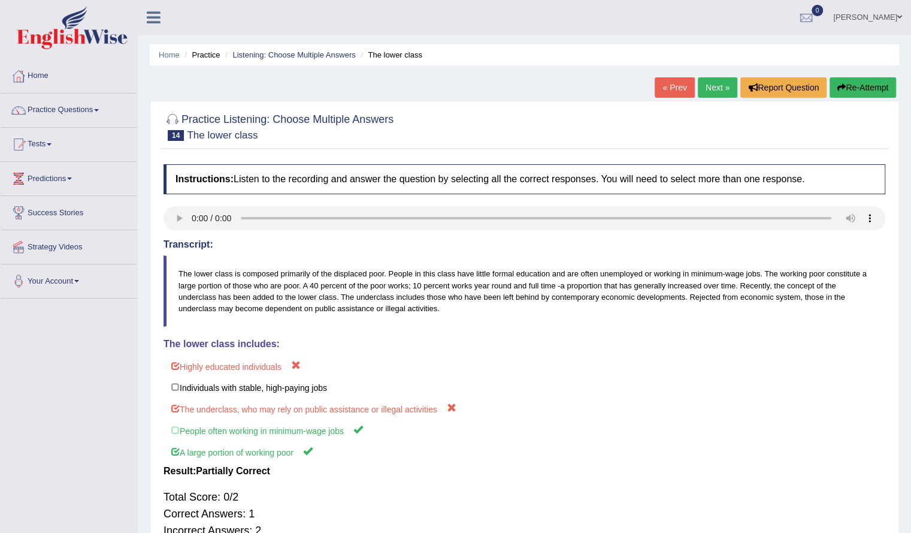
click at [709, 85] on link "Next »" at bounding box center [718, 87] width 40 height 20
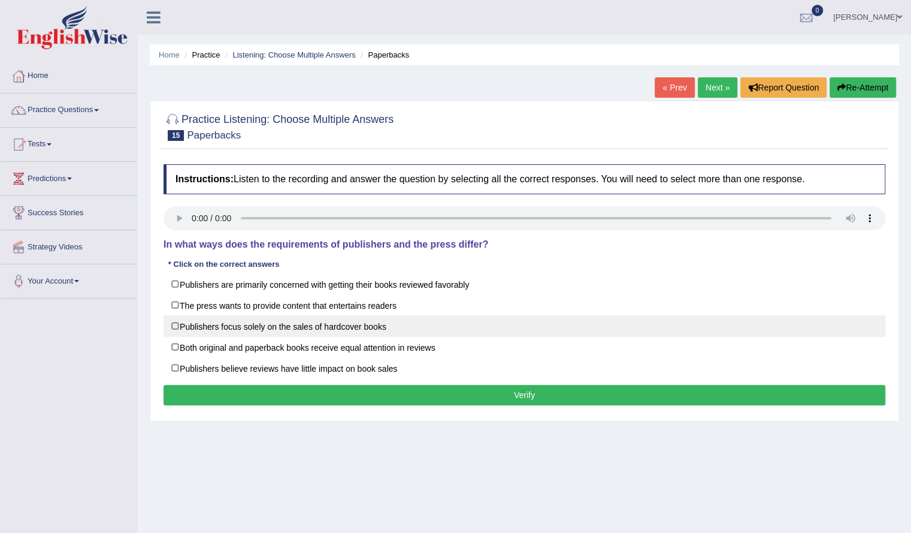
click at [330, 319] on label "Publishers focus solely on the sales of hardcover books" at bounding box center [525, 326] width 722 height 22
checkbox input "true"
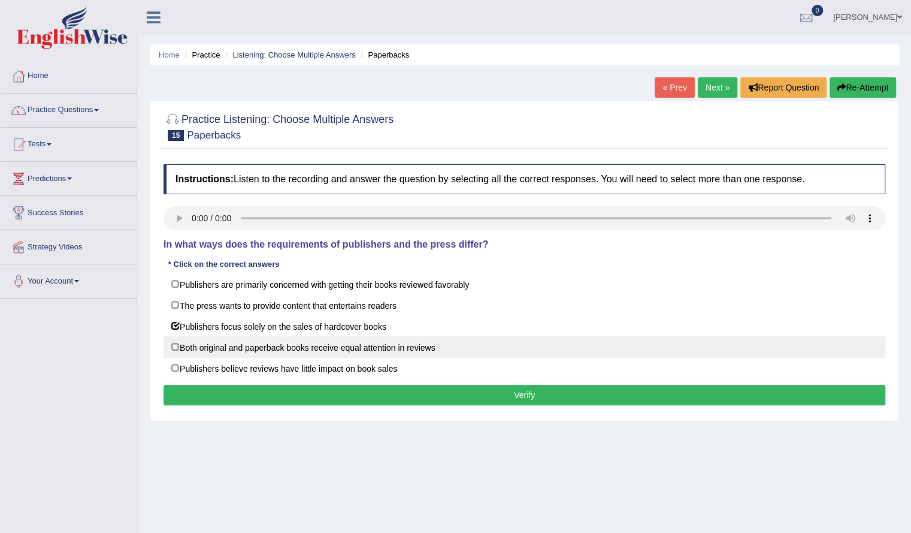
click at [320, 347] on label "Both original and paperback books receive equal attention in reviews" at bounding box center [525, 347] width 722 height 22
checkbox input "true"
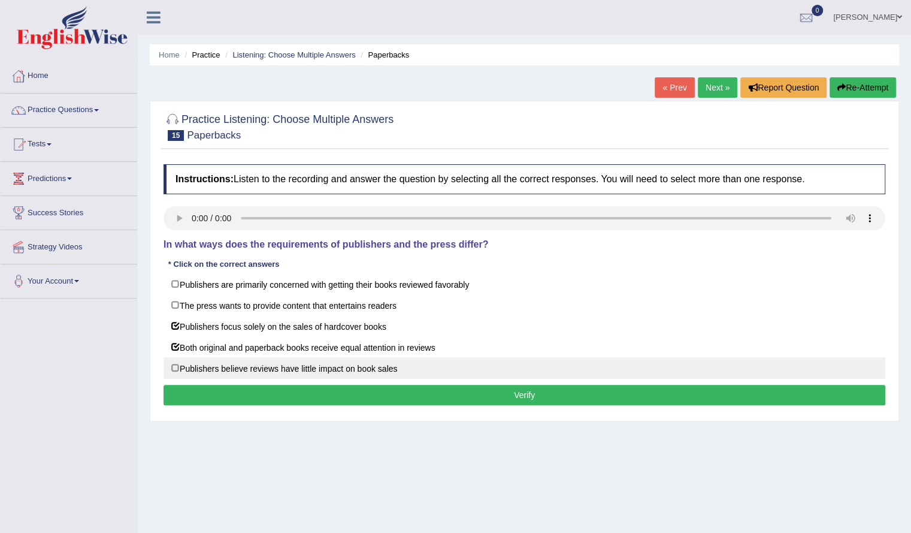
click at [298, 368] on label "Publishers believe reviews have little impact on book sales" at bounding box center [525, 368] width 722 height 22
checkbox input "true"
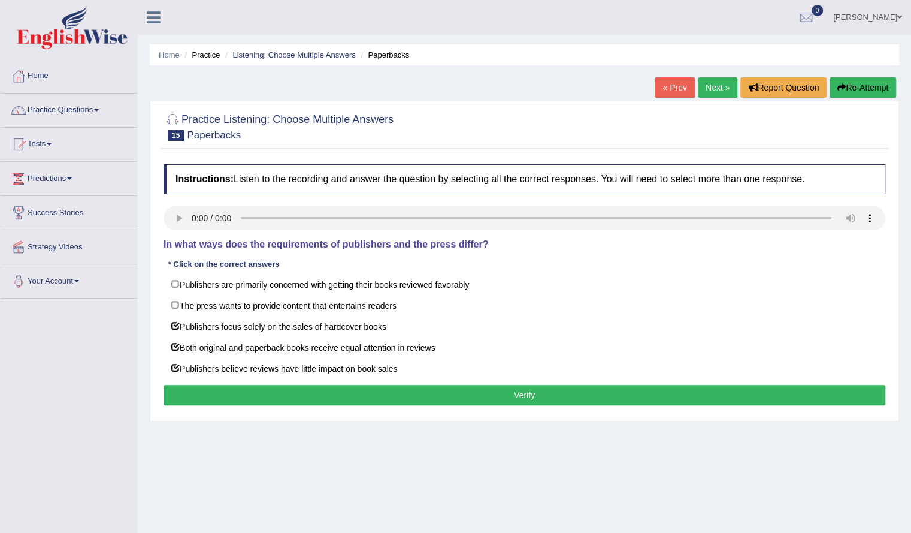
click at [297, 385] on button "Verify" at bounding box center [525, 395] width 722 height 20
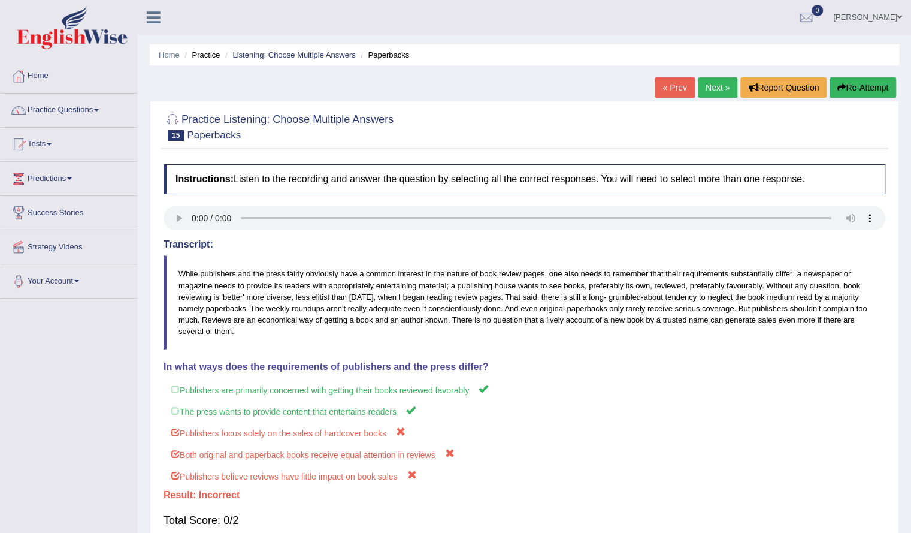
click at [864, 84] on button "Re-Attempt" at bounding box center [863, 87] width 66 height 20
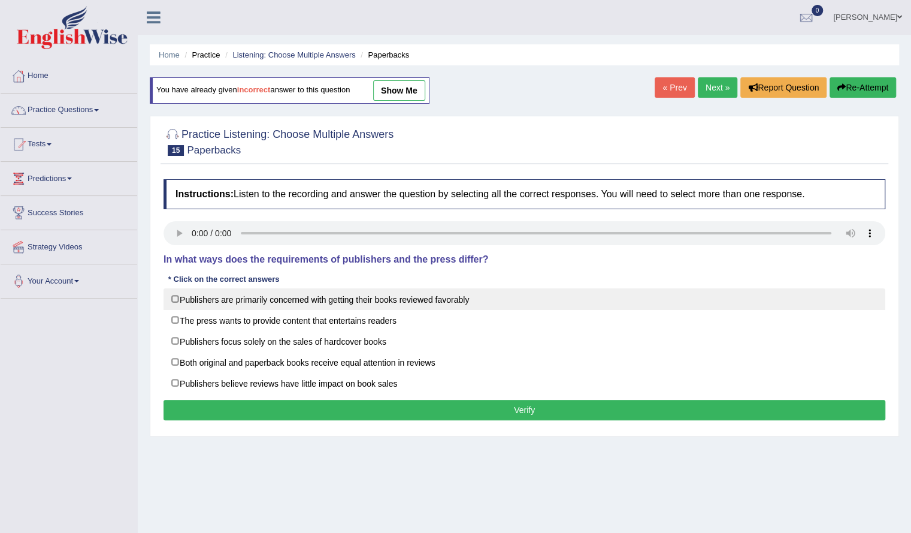
click at [268, 299] on label "Publishers are primarily concerned with getting their books reviewed favorably" at bounding box center [525, 299] width 722 height 22
checkbox input "true"
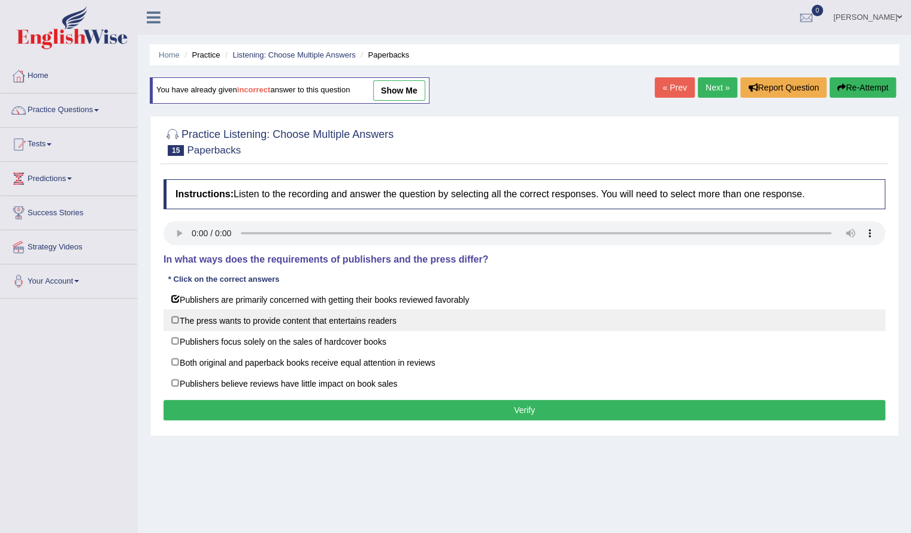
click at [253, 322] on label "The press wants to provide content that entertains readers" at bounding box center [525, 320] width 722 height 22
checkbox input "true"
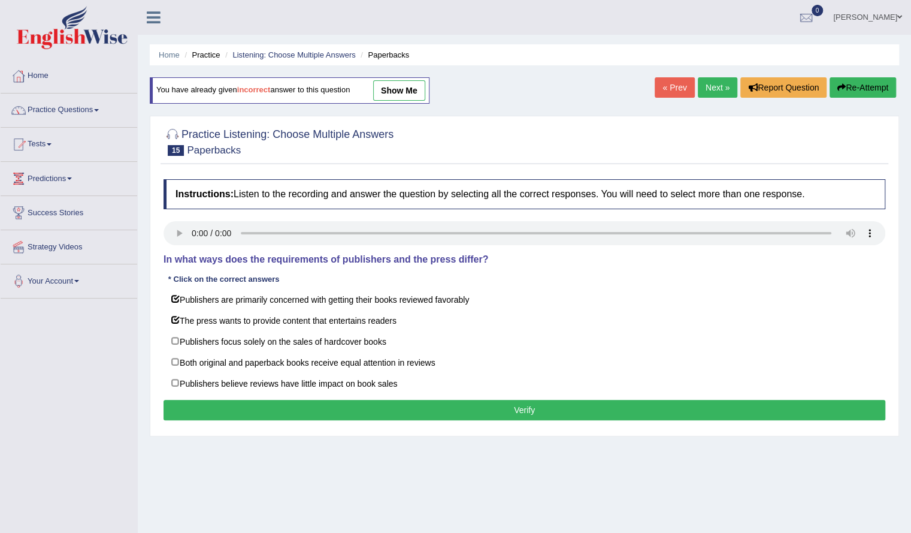
click at [252, 400] on button "Verify" at bounding box center [525, 410] width 722 height 20
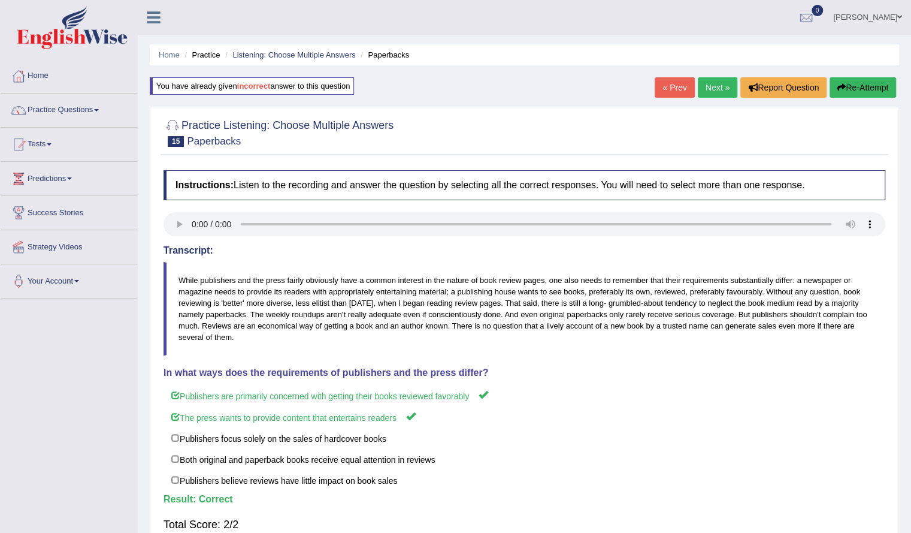
click at [712, 83] on link "Next »" at bounding box center [718, 87] width 40 height 20
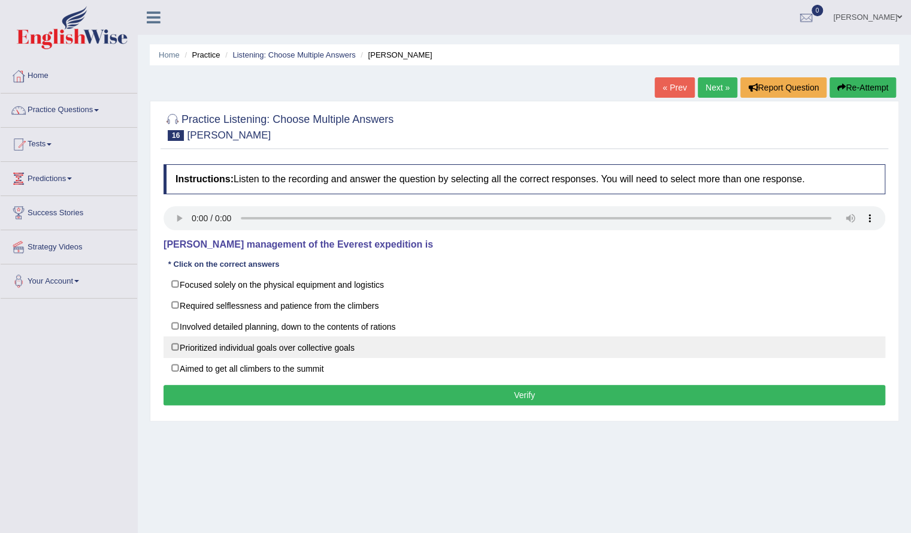
click at [373, 336] on label "Prioritized individual goals over collective goals" at bounding box center [525, 347] width 722 height 22
checkbox input "true"
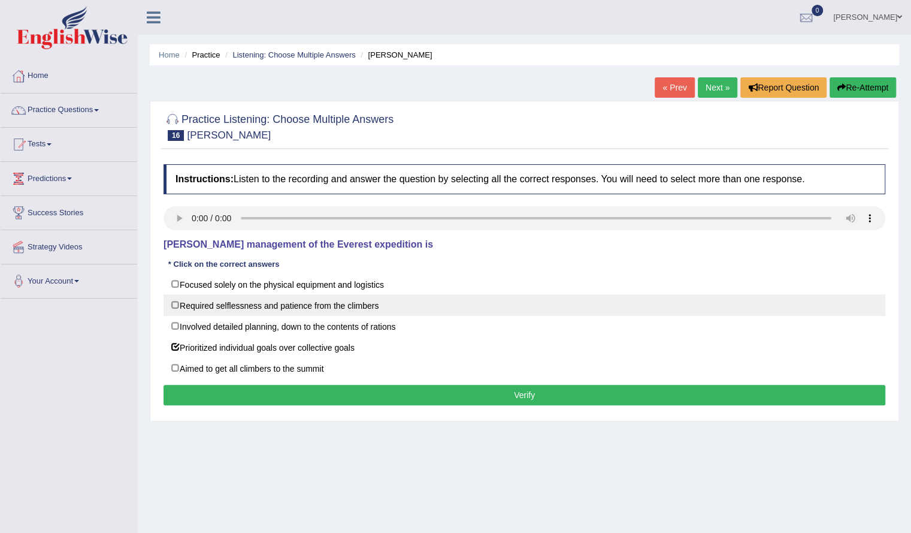
click at [361, 306] on label "Required selflessness and patience from the climbers" at bounding box center [525, 305] width 722 height 22
checkbox input "true"
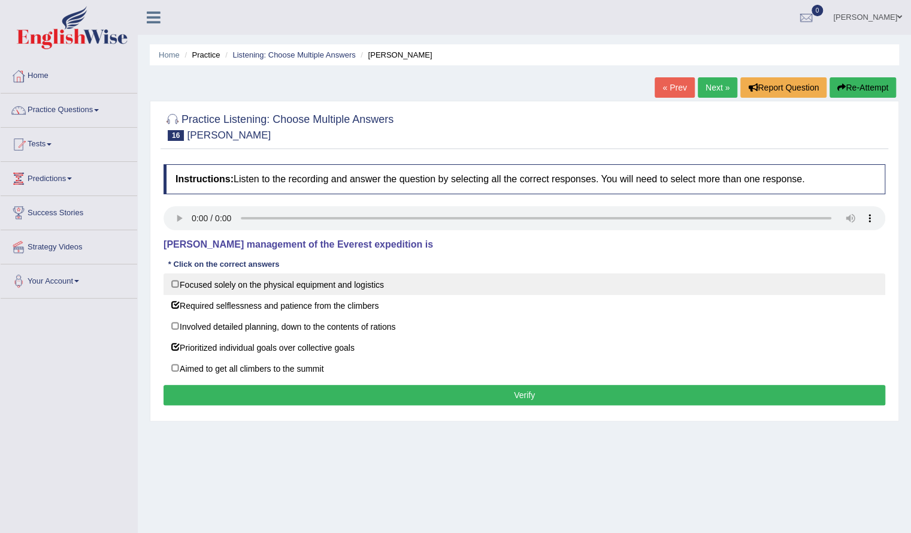
click at [357, 288] on label "Focused solely on the physical equipment and logistics" at bounding box center [525, 284] width 722 height 22
checkbox input "true"
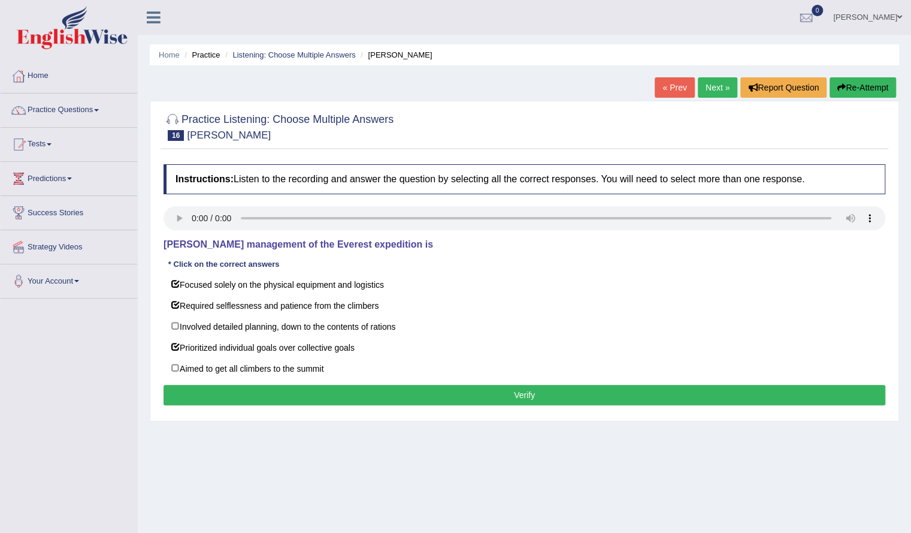
click at [335, 393] on button "Verify" at bounding box center [525, 395] width 722 height 20
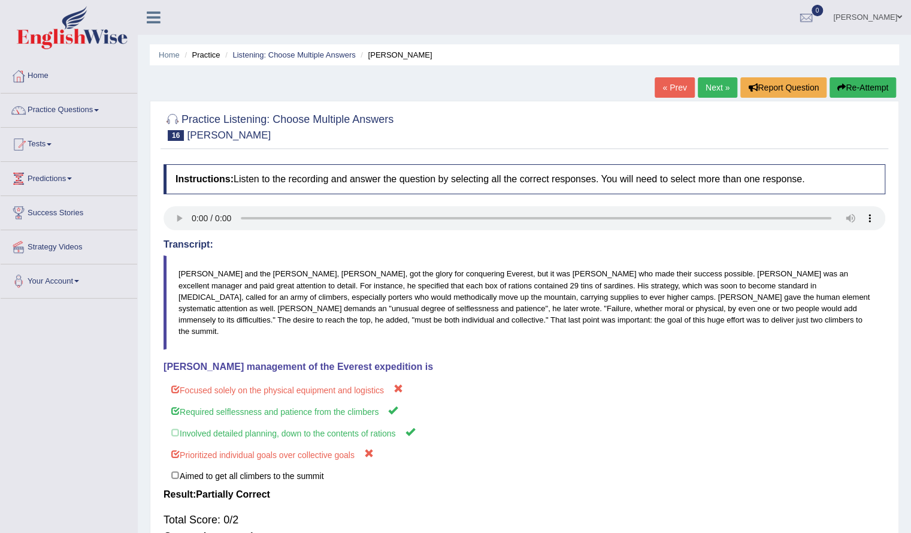
click at [851, 80] on button "Re-Attempt" at bounding box center [863, 87] width 66 height 20
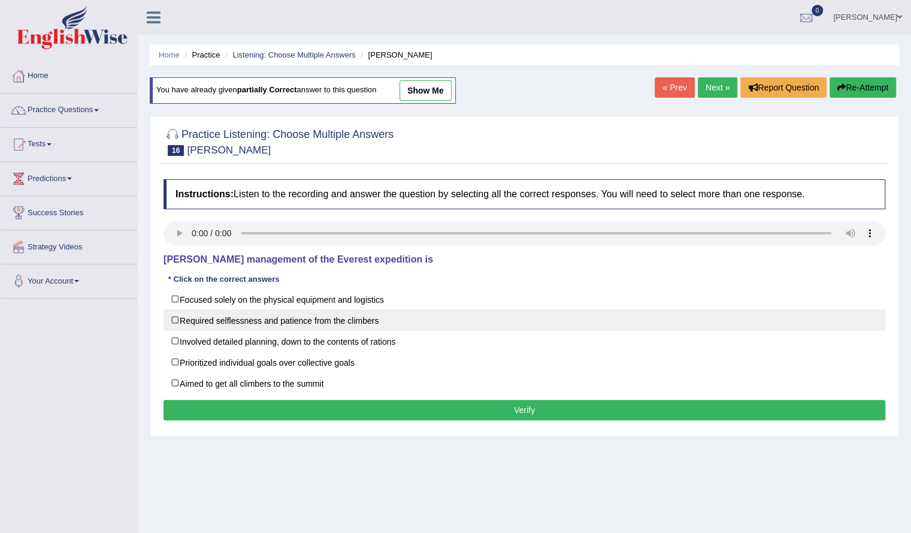
click at [272, 309] on label "Required selflessness and patience from the climbers" at bounding box center [525, 320] width 722 height 22
checkbox input "true"
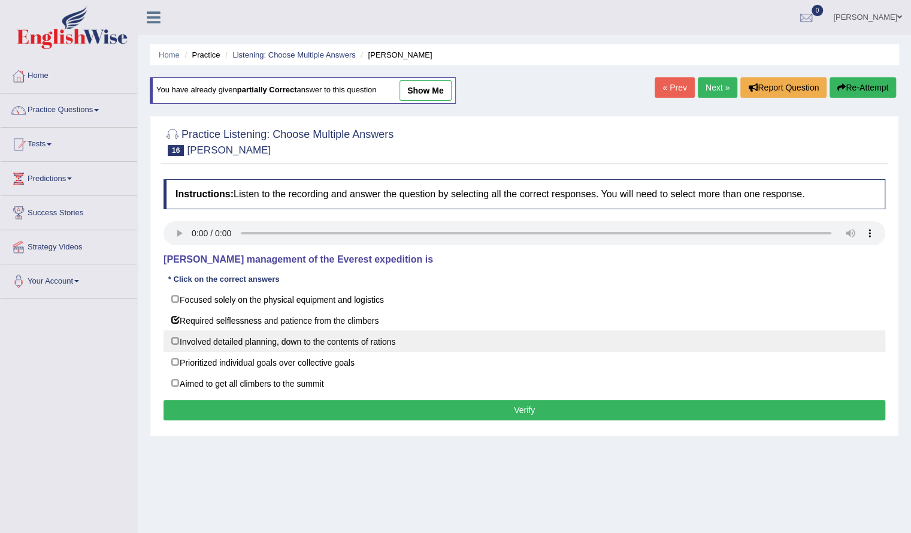
click at [254, 340] on label "Involved detailed planning, down to the contents of rations" at bounding box center [525, 341] width 722 height 22
checkbox input "true"
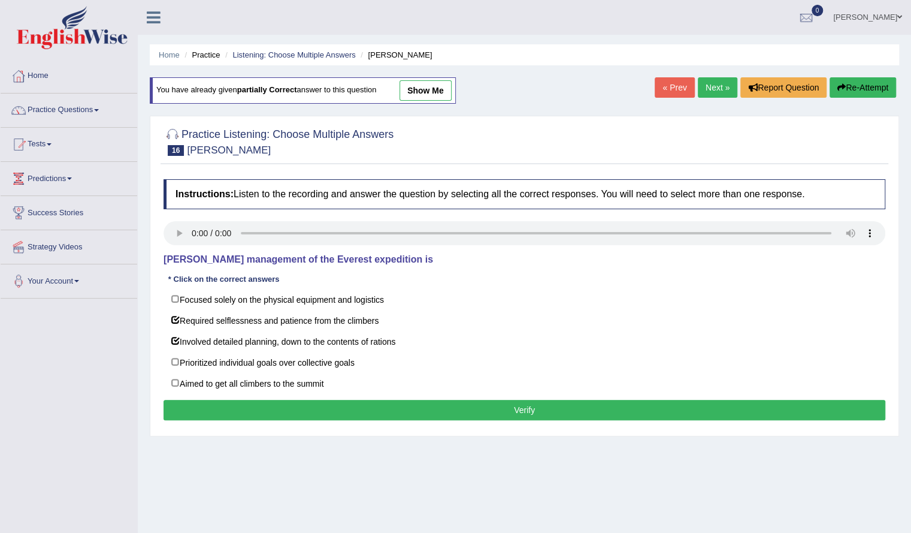
click at [267, 404] on button "Verify" at bounding box center [525, 410] width 722 height 20
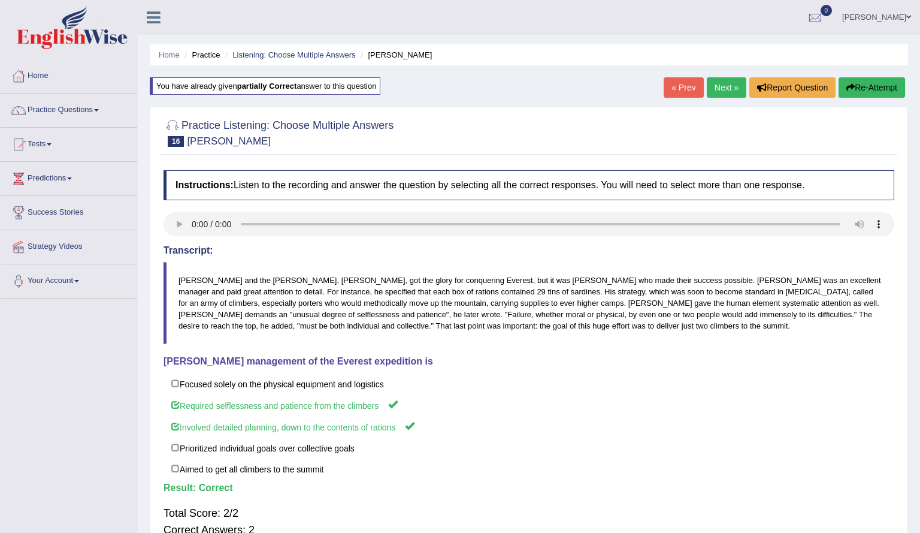
click at [714, 92] on link "Next »" at bounding box center [727, 87] width 40 height 20
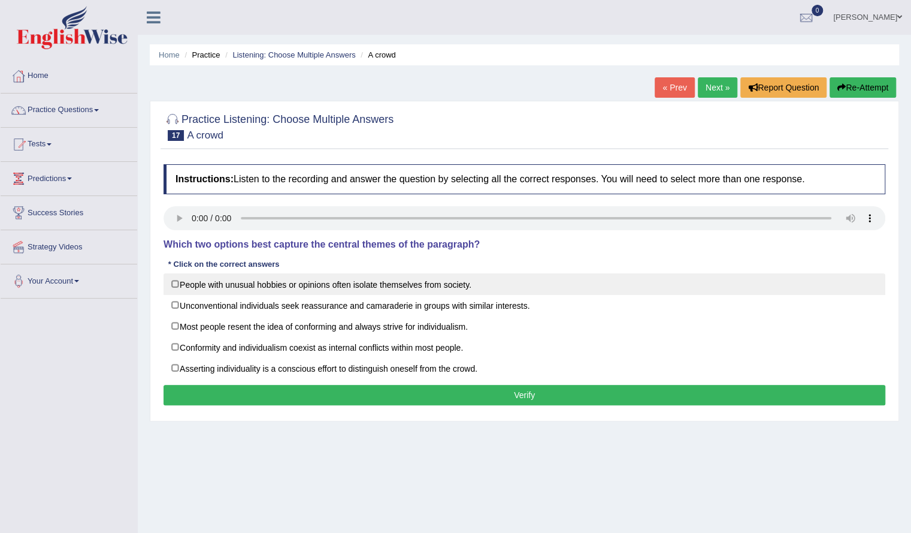
click at [296, 282] on label "People with unusual hobbies or opinions often isolate themselves from society." at bounding box center [525, 284] width 722 height 22
checkbox input "true"
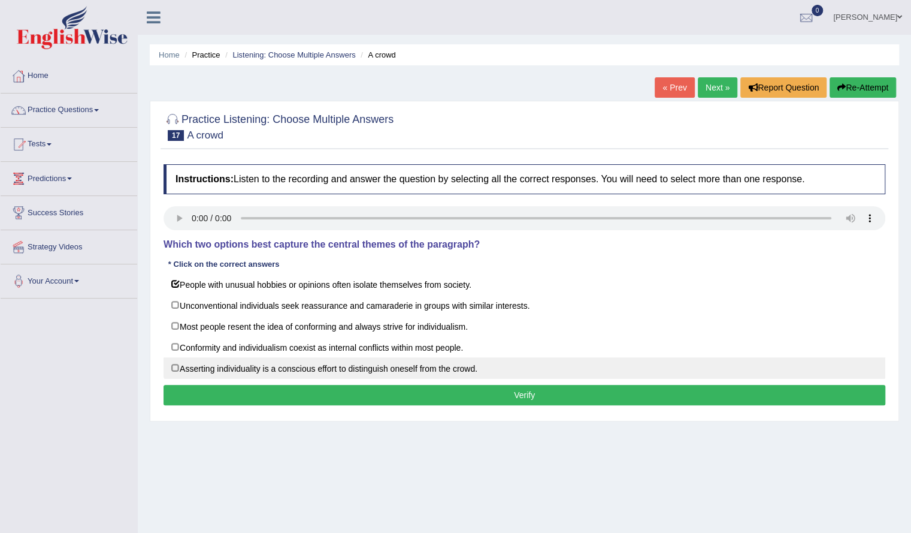
click at [267, 360] on label "Asserting individuality is a conscious effort to distinguish oneself from the c…" at bounding box center [525, 368] width 722 height 22
checkbox input "true"
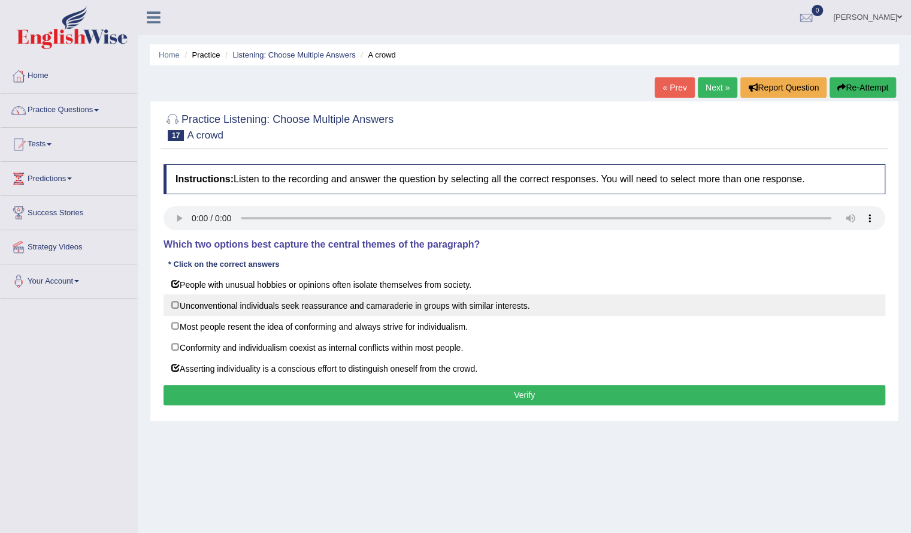
click at [282, 306] on label "Unconventional individuals seek reassurance and camaraderie in groups with simi…" at bounding box center [525, 305] width 722 height 22
checkbox input "true"
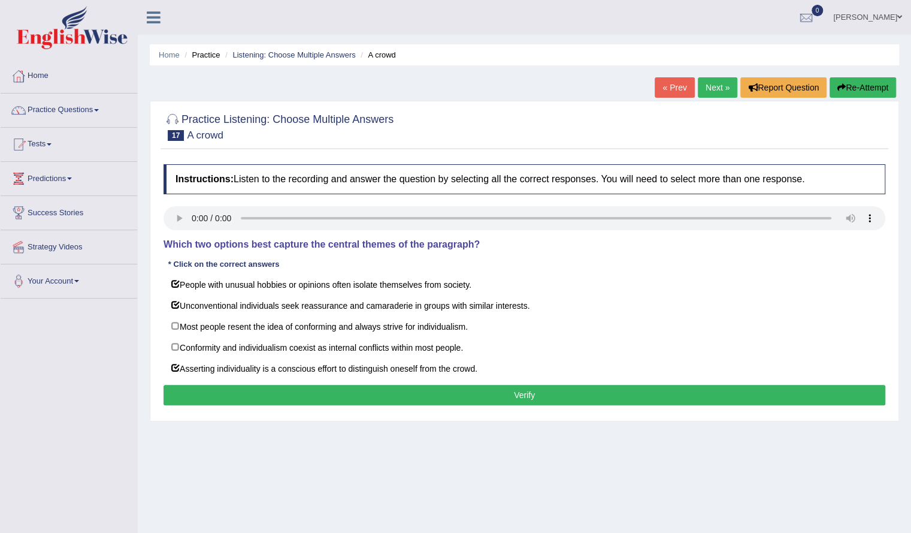
click at [279, 386] on button "Verify" at bounding box center [525, 395] width 722 height 20
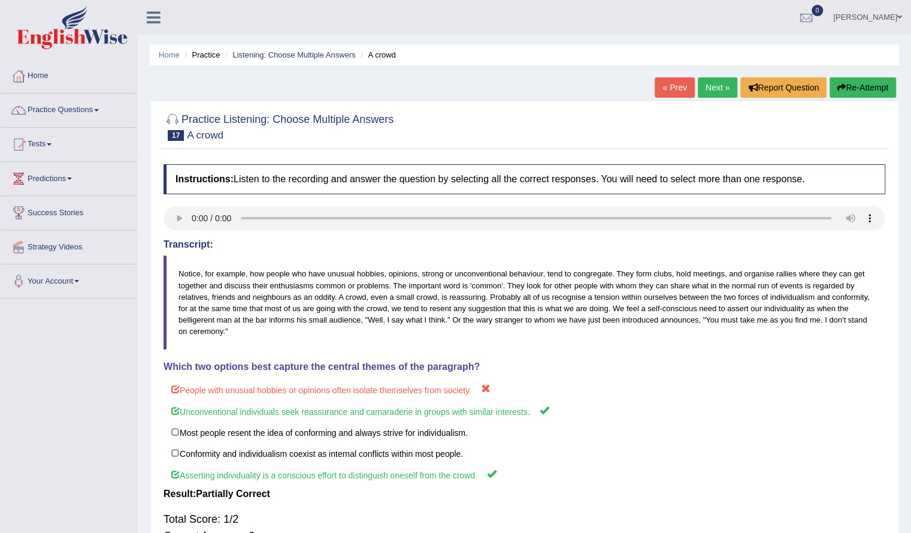
click at [708, 90] on link "Next »" at bounding box center [718, 87] width 40 height 20
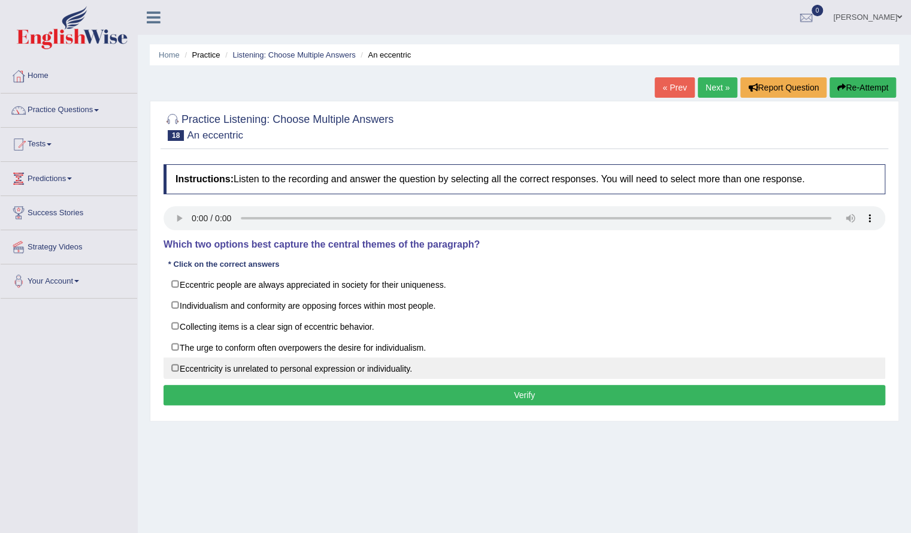
click at [301, 373] on label "Eccentricity is unrelated to personal expression or individuality." at bounding box center [525, 368] width 722 height 22
checkbox input "true"
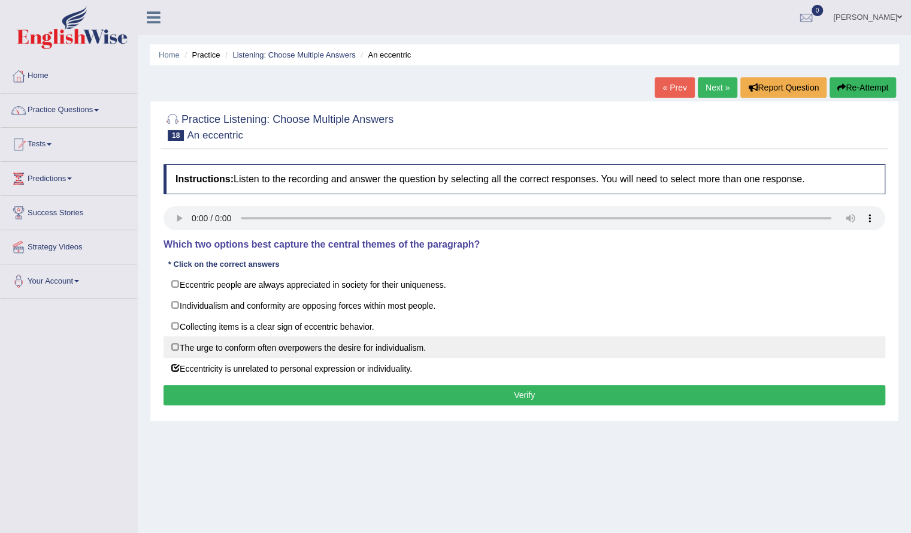
click at [300, 349] on label "The urge to conform often overpowers the desire for individualism." at bounding box center [525, 347] width 722 height 22
checkbox input "true"
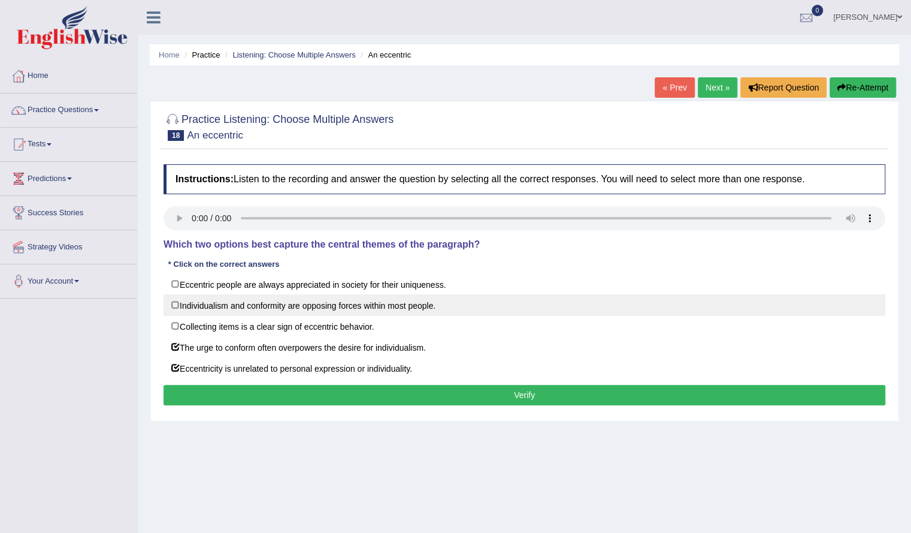
click at [303, 295] on label "Individualism and conformity are opposing forces within most people." at bounding box center [525, 305] width 722 height 22
checkbox input "true"
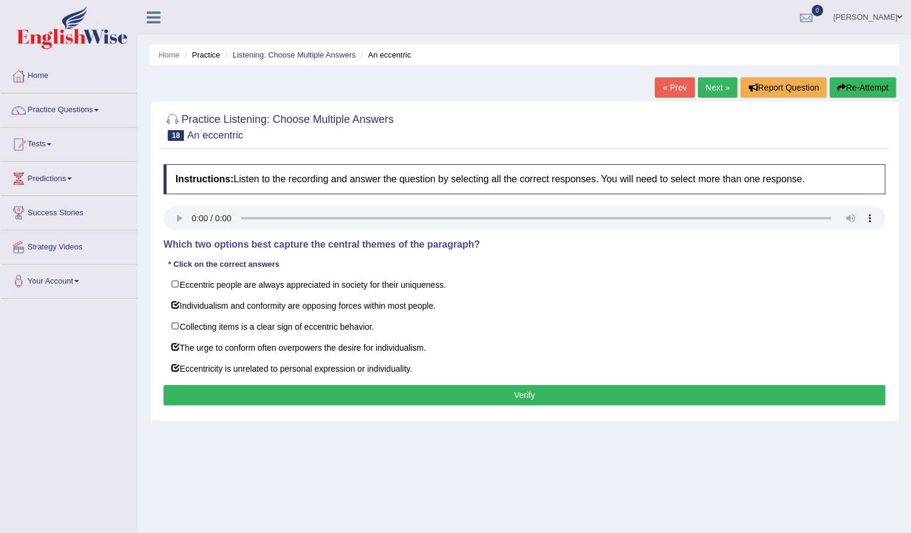
click at [314, 385] on button "Verify" at bounding box center [525, 395] width 722 height 20
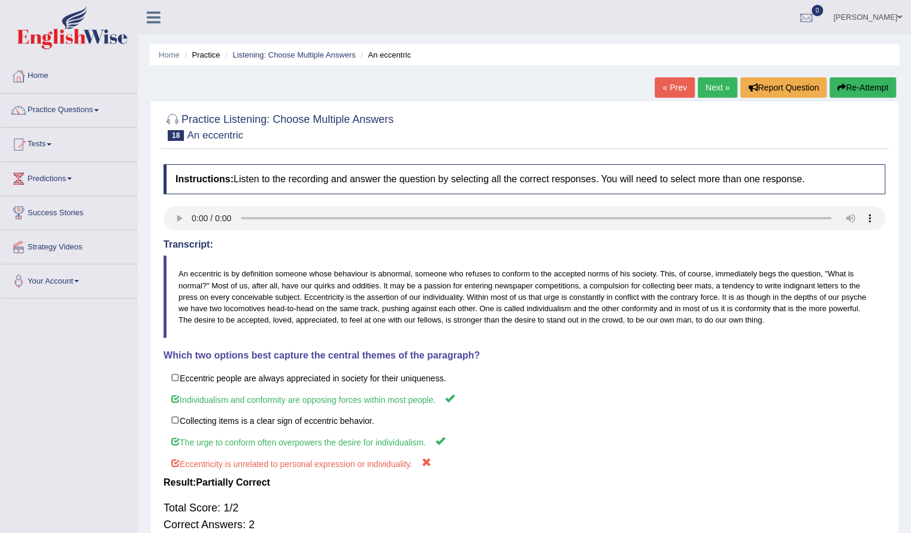
click at [716, 93] on link "Next »" at bounding box center [718, 87] width 40 height 20
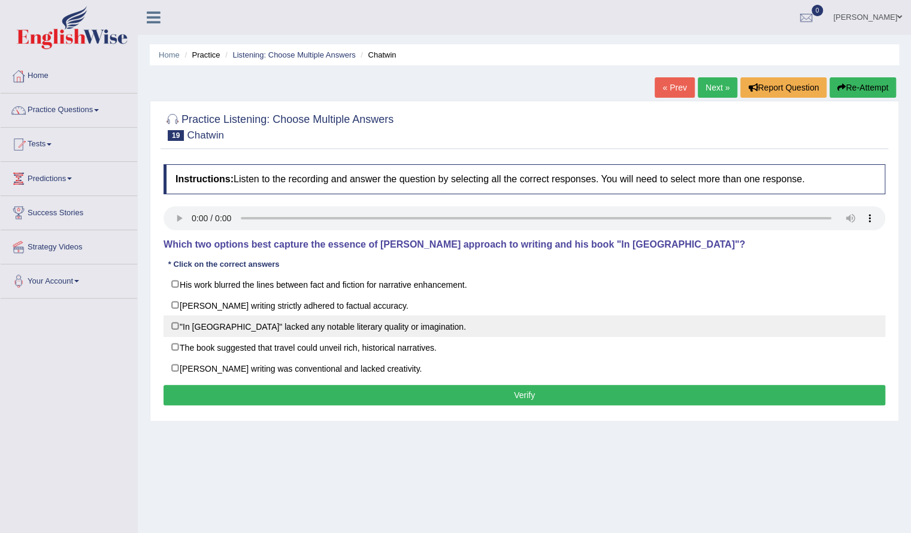
click at [328, 329] on label ""In [GEOGRAPHIC_DATA]" lacked any notable literary quality or imagination." at bounding box center [525, 326] width 722 height 22
checkbox input "true"
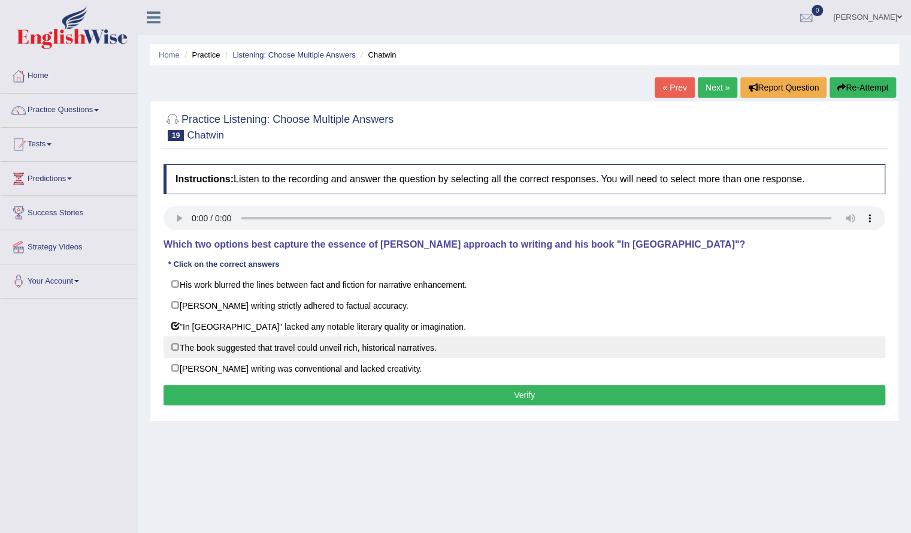
click at [324, 341] on label "The book suggested that travel could unveil rich, historical narratives." at bounding box center [525, 347] width 722 height 22
checkbox input "true"
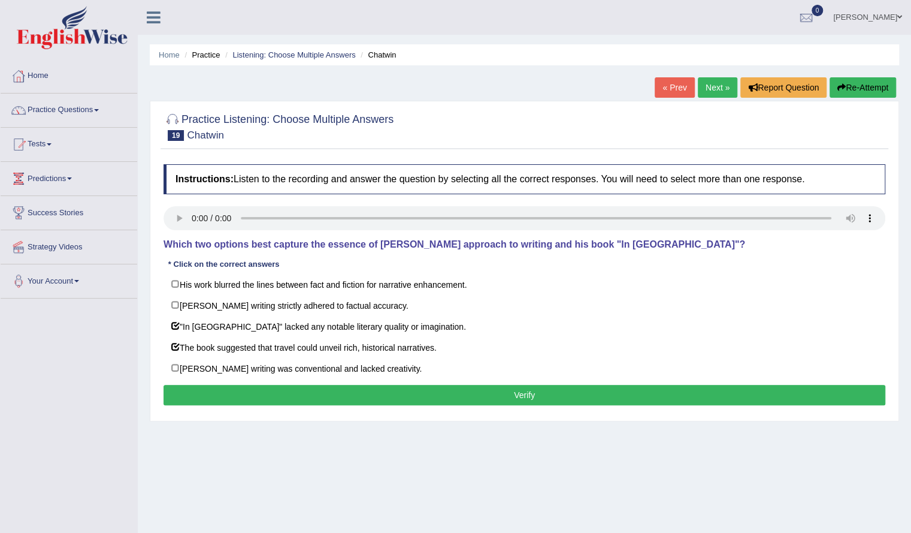
click at [315, 391] on button "Verify" at bounding box center [525, 395] width 722 height 20
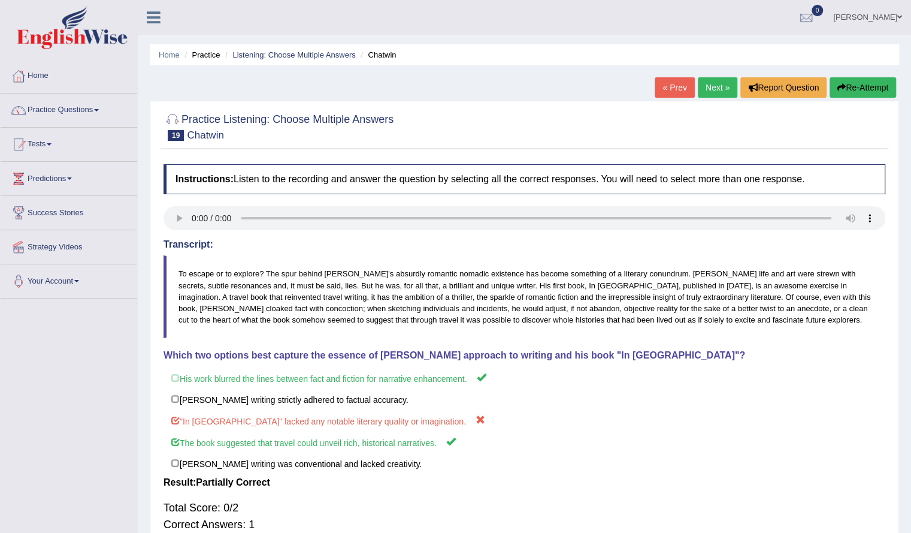
click at [711, 87] on link "Next »" at bounding box center [718, 87] width 40 height 20
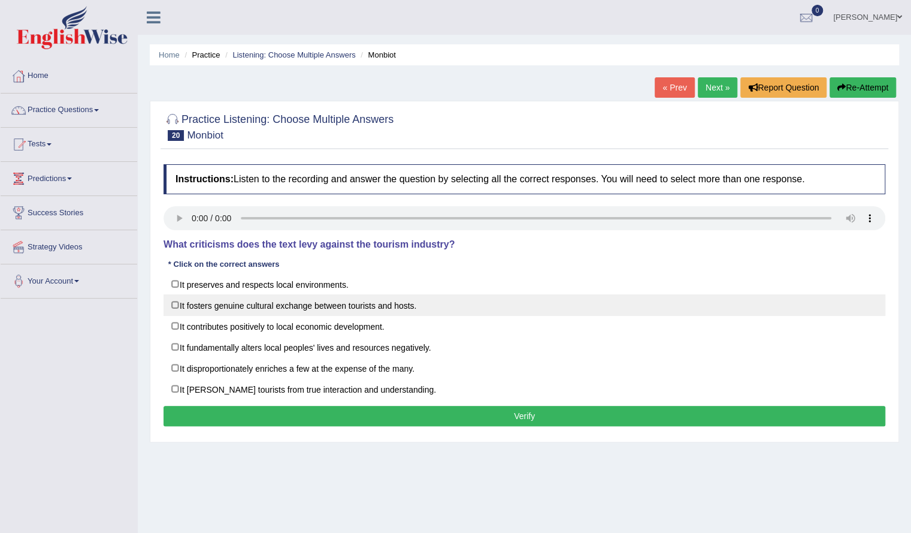
click at [362, 311] on label "It fosters genuine cultural exchange between tourists and hosts." at bounding box center [525, 305] width 722 height 22
checkbox input "true"
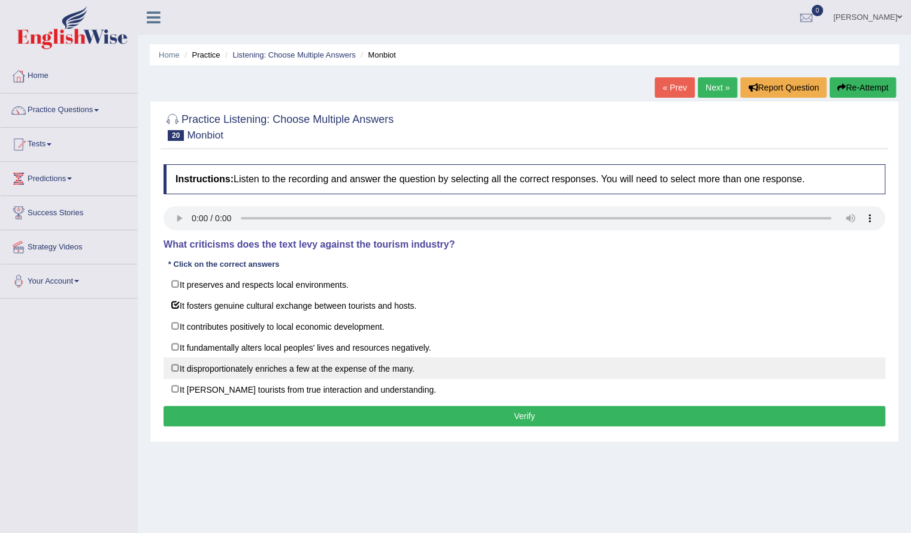
click at [303, 364] on label "It disproportionately enriches a few at the expense of the many." at bounding box center [525, 368] width 722 height 22
checkbox input "true"
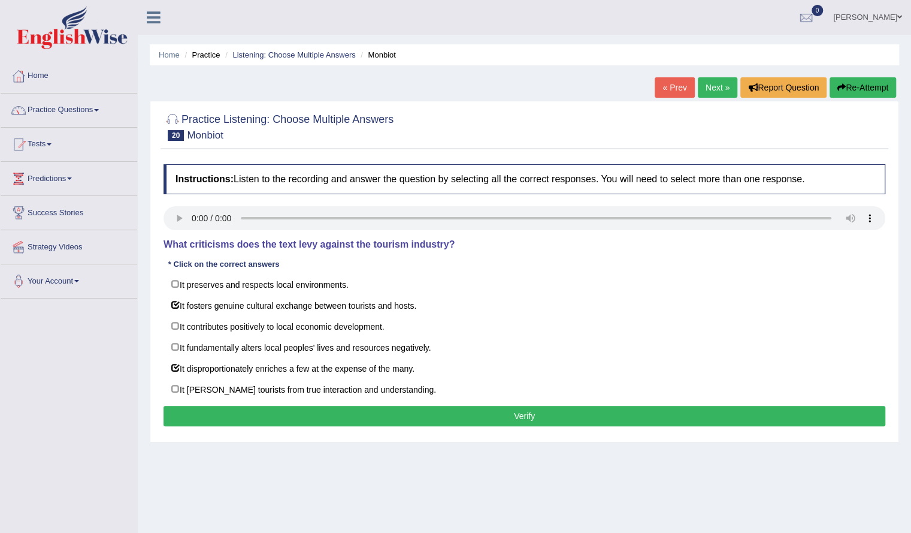
click at [317, 410] on button "Verify" at bounding box center [525, 416] width 722 height 20
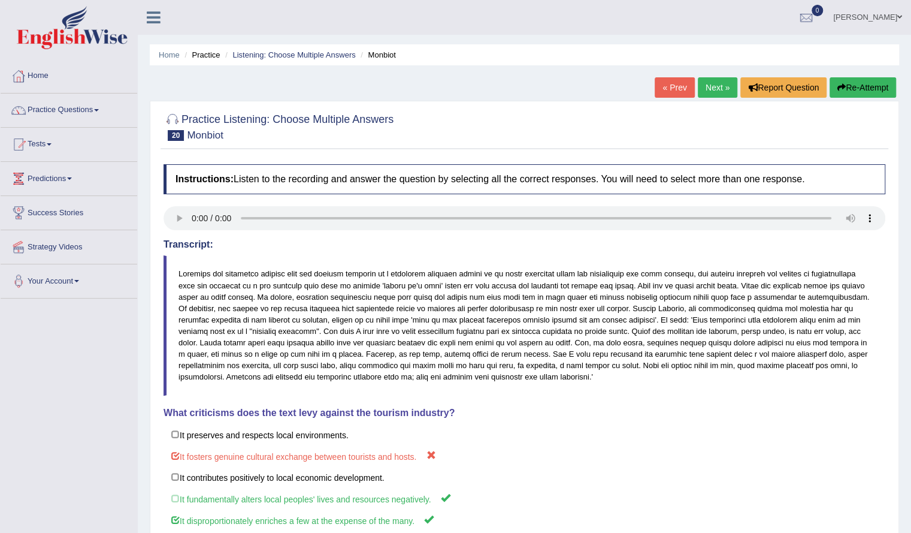
click at [714, 77] on div "Home Practice Listening: Choose Multiple Answers Monbiot « Prev Next » Report Q…" at bounding box center [524, 330] width 773 height 660
click at [713, 92] on link "Next »" at bounding box center [718, 87] width 40 height 20
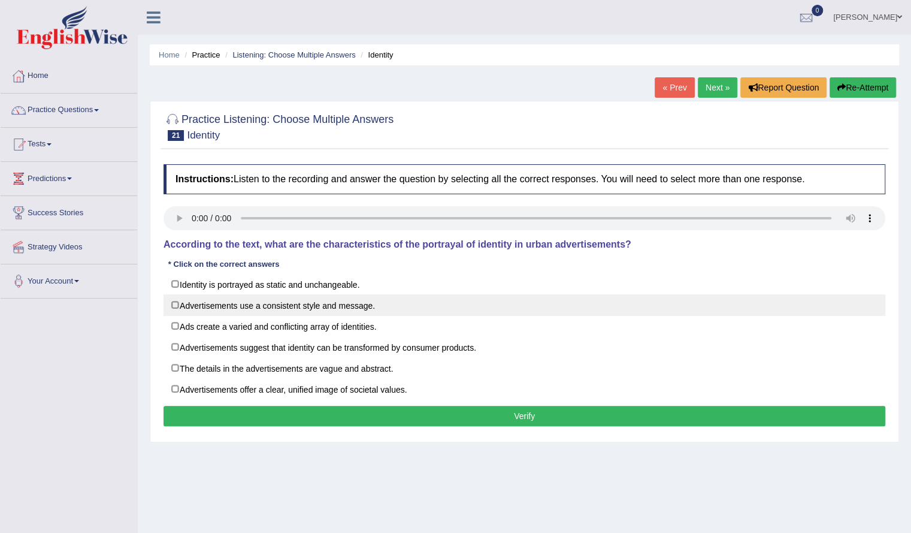
click at [309, 306] on label "Advertisements use a consistent style and message." at bounding box center [525, 305] width 722 height 22
checkbox input "true"
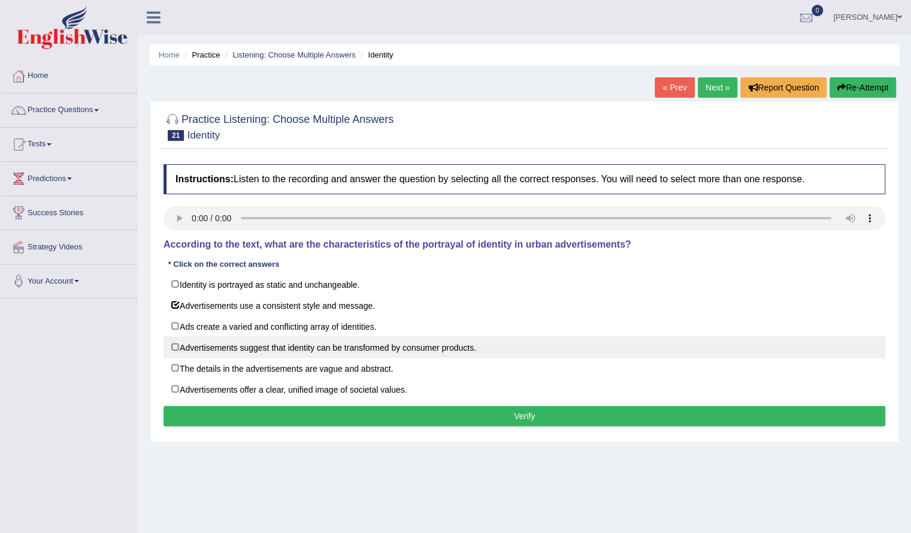
click at [303, 338] on label "Advertisements suggest that identity can be transformed by consumer products." at bounding box center [525, 347] width 722 height 22
checkbox input "true"
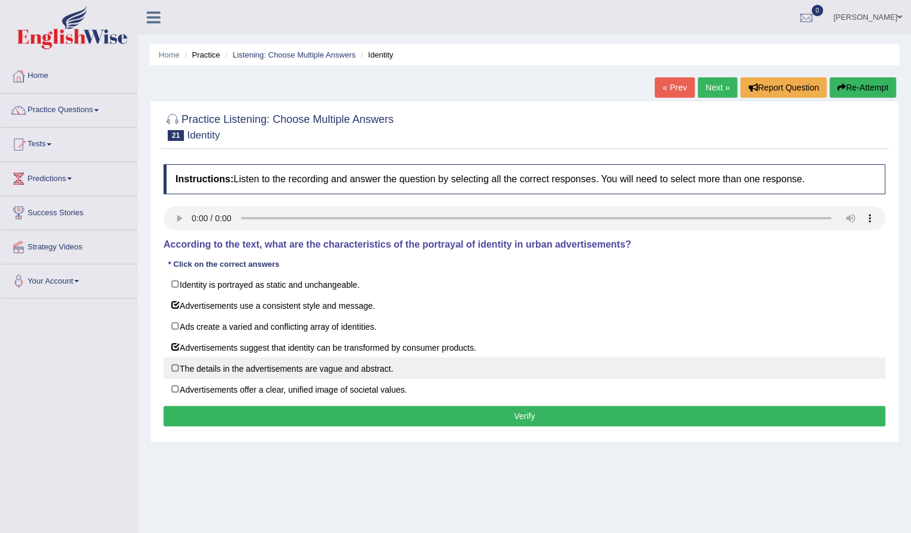
click at [291, 364] on label "The details in the advertisements are vague and abstract." at bounding box center [525, 368] width 722 height 22
checkbox input "true"
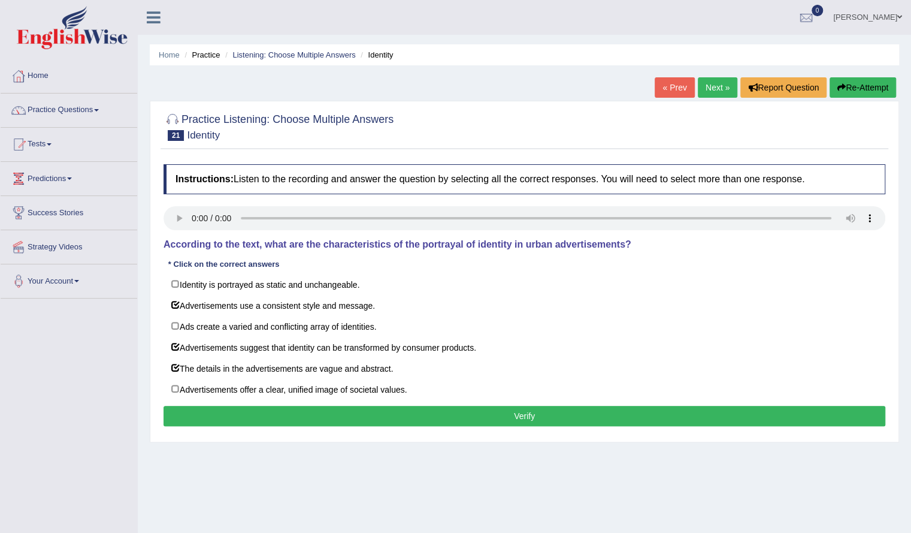
click at [289, 406] on button "Verify" at bounding box center [525, 416] width 722 height 20
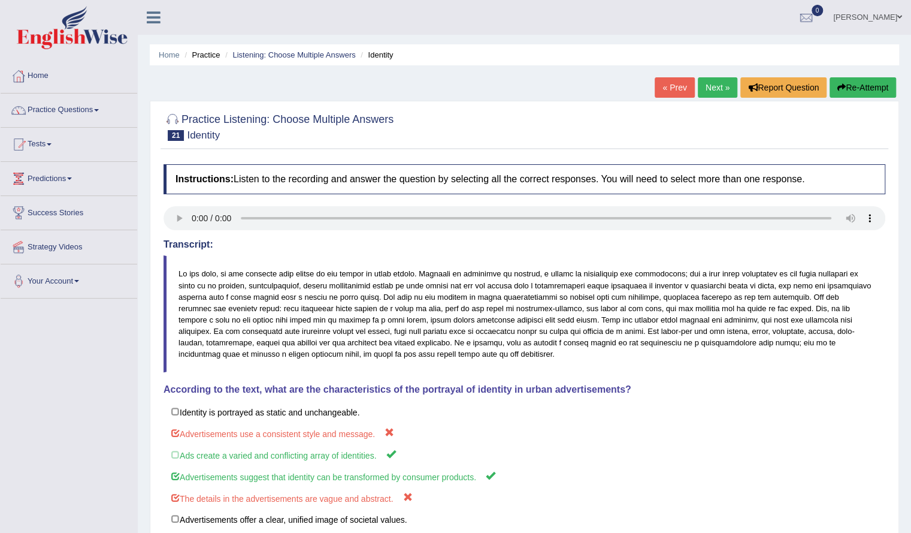
scroll to position [38, 0]
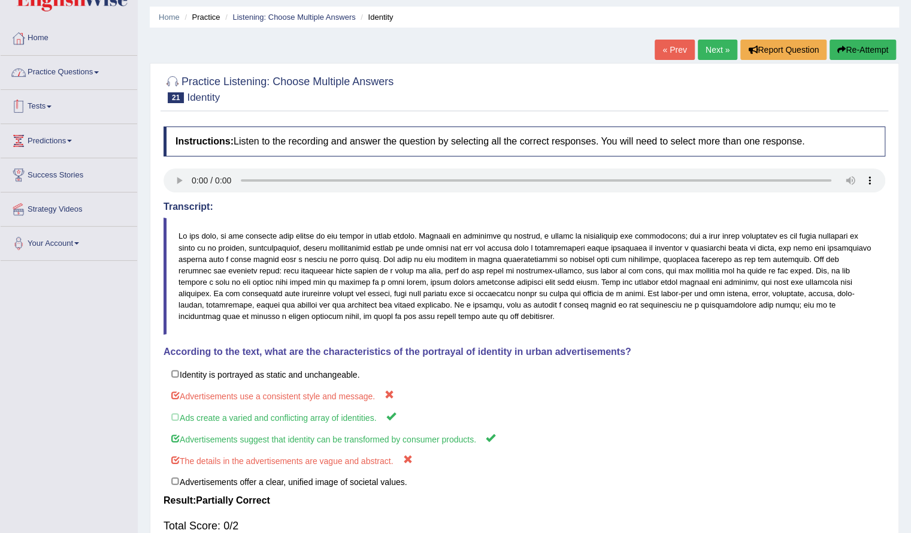
click at [78, 63] on link "Practice Questions" at bounding box center [69, 71] width 137 height 30
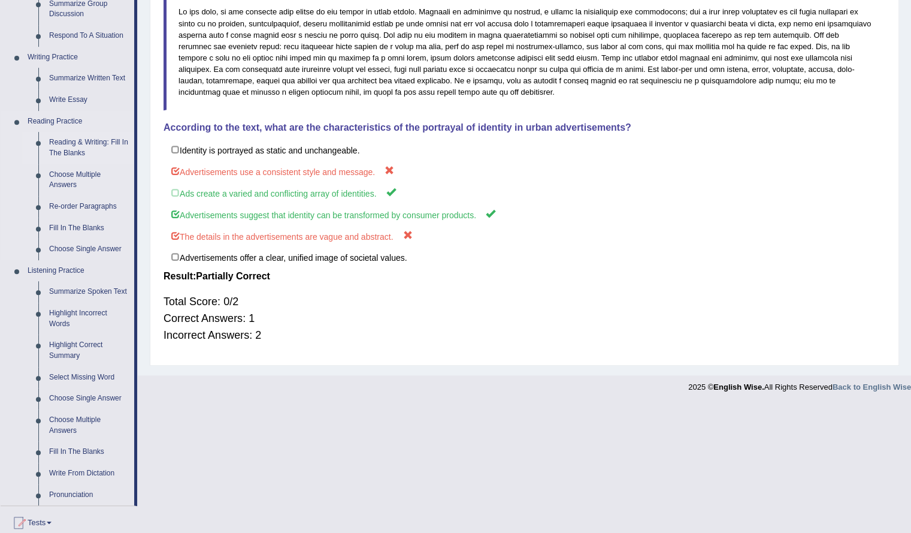
scroll to position [263, 0]
click at [67, 418] on link "Choose Multiple Answers" at bounding box center [89, 424] width 90 height 32
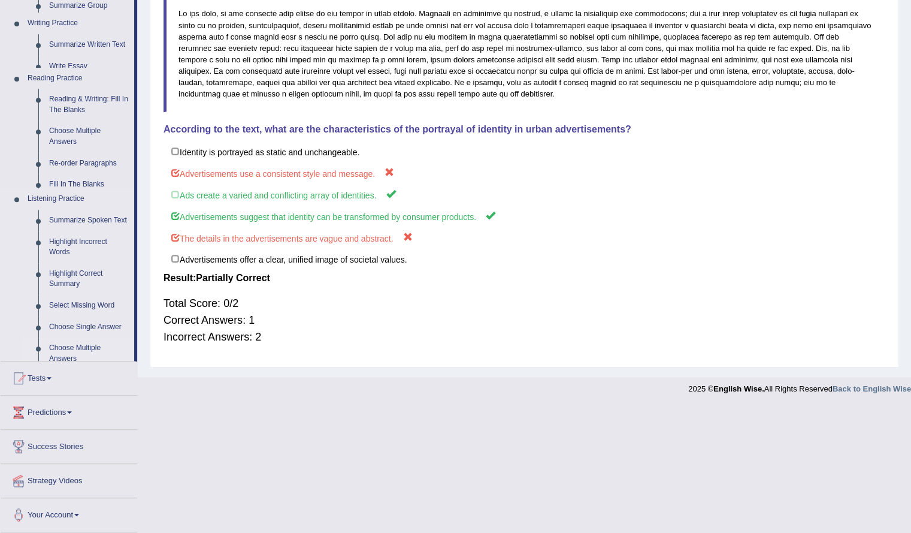
scroll to position [134, 0]
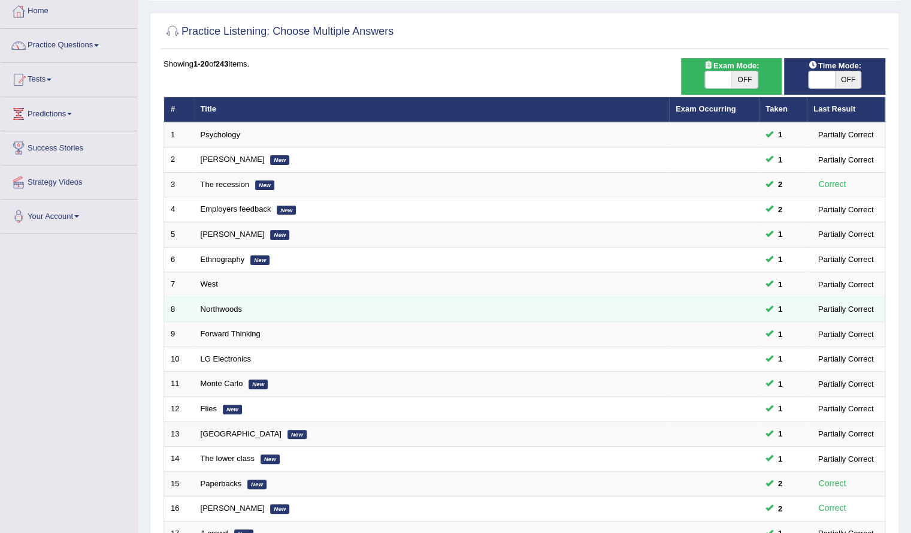
scroll to position [255, 0]
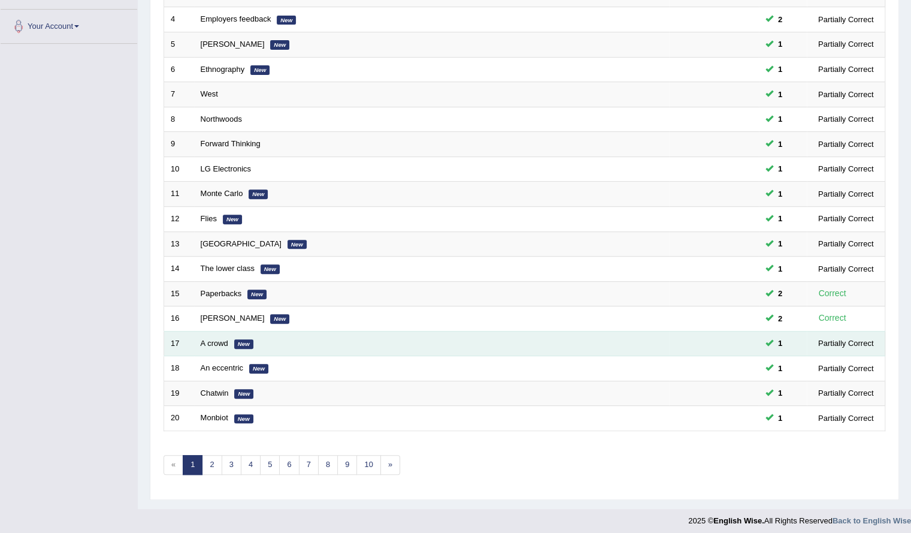
click at [655, 343] on td "A crowd New" at bounding box center [431, 343] width 475 height 25
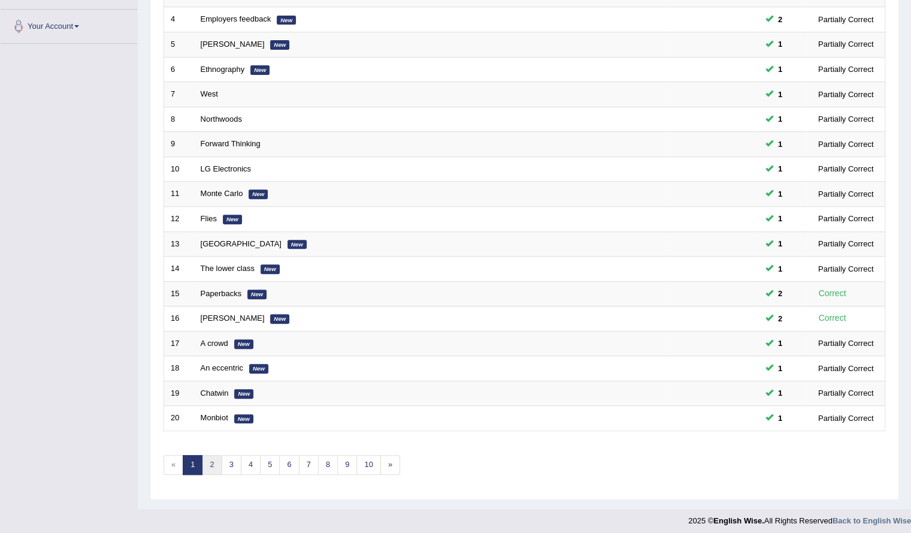
click at [208, 458] on link "2" at bounding box center [212, 465] width 20 height 20
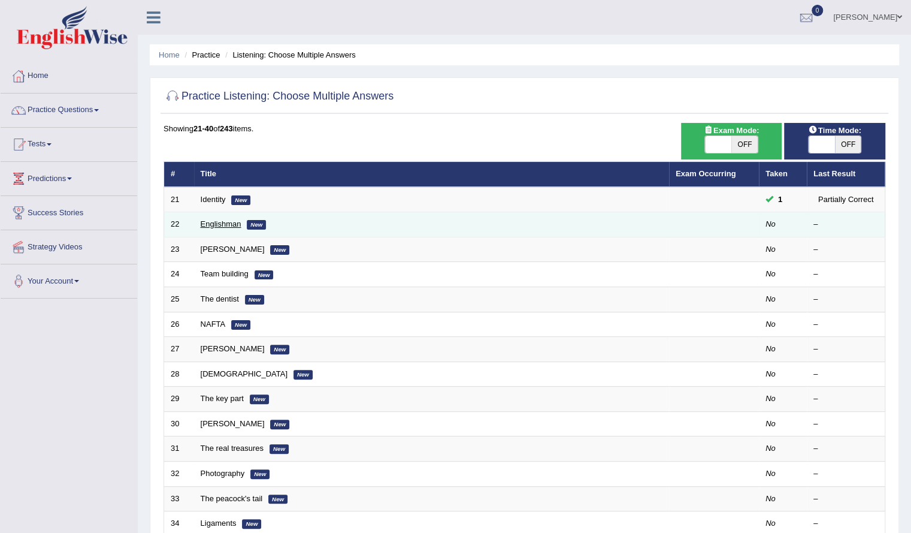
click at [210, 226] on link "Englishman" at bounding box center [221, 223] width 41 height 9
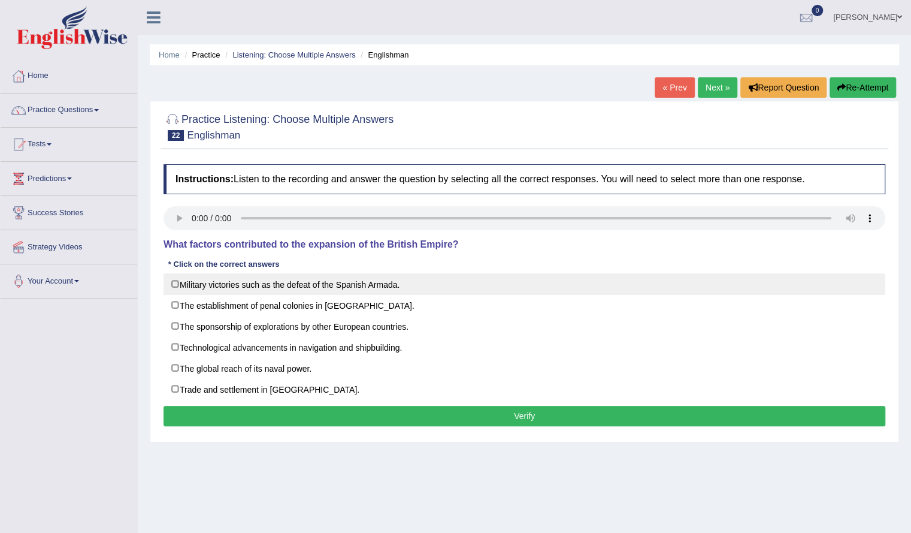
click at [234, 281] on label "Military victories such as the defeat of the Spanish Armada." at bounding box center [525, 284] width 722 height 22
checkbox input "true"
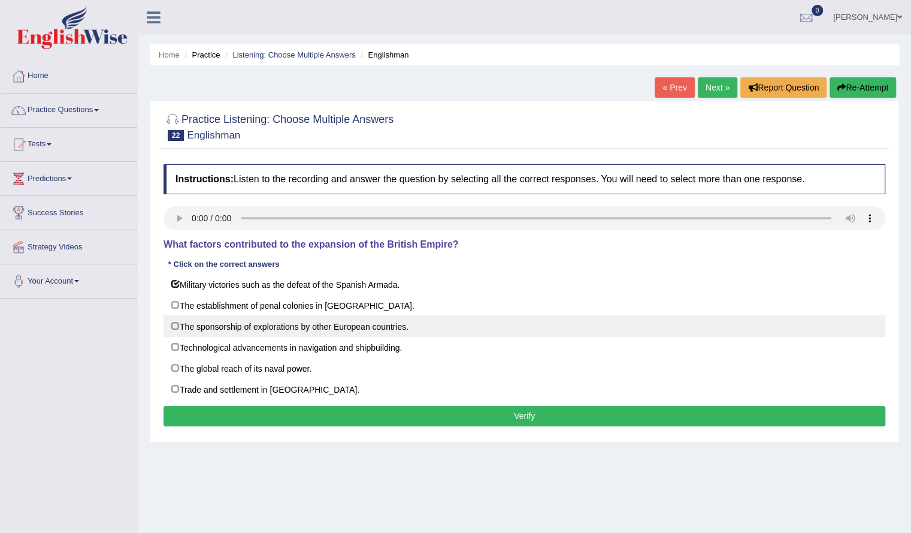
click at [226, 316] on label "The sponsorship of explorations by other European countries." at bounding box center [525, 326] width 722 height 22
checkbox input "true"
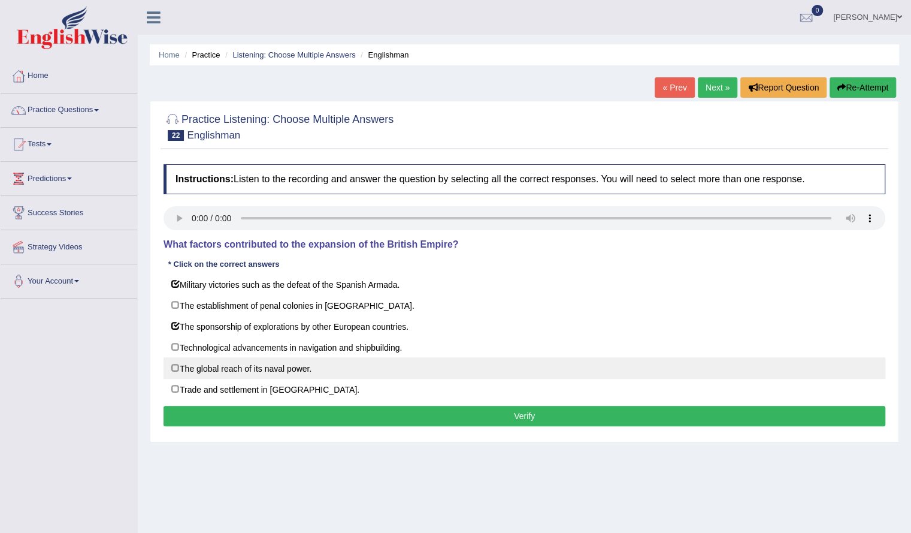
click at [217, 357] on label "The global reach of its naval power." at bounding box center [525, 368] width 722 height 22
checkbox input "true"
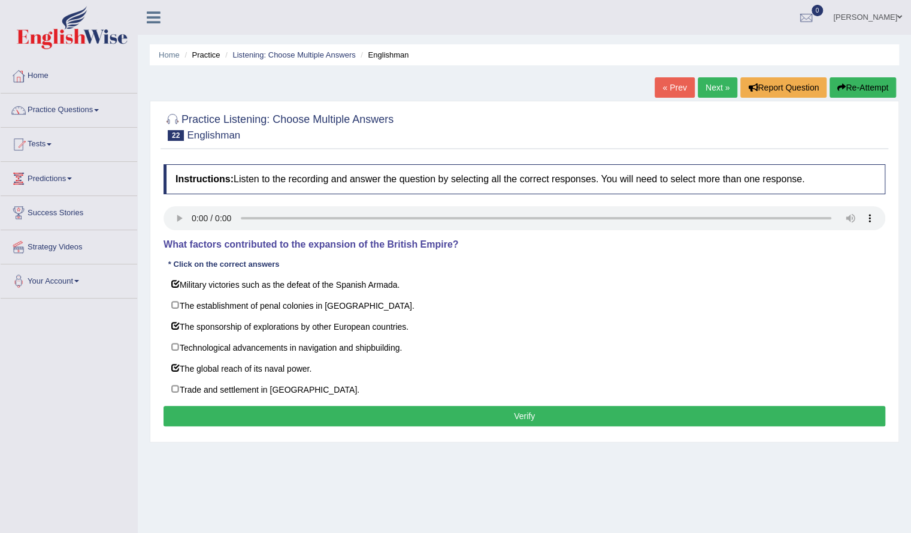
click at [214, 406] on button "Verify" at bounding box center [525, 416] width 722 height 20
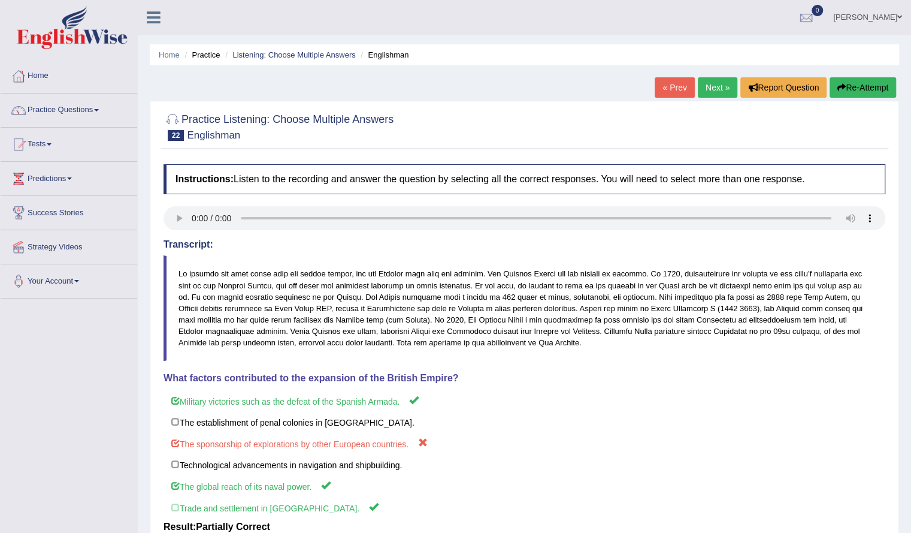
click at [711, 84] on link "Next »" at bounding box center [718, 87] width 40 height 20
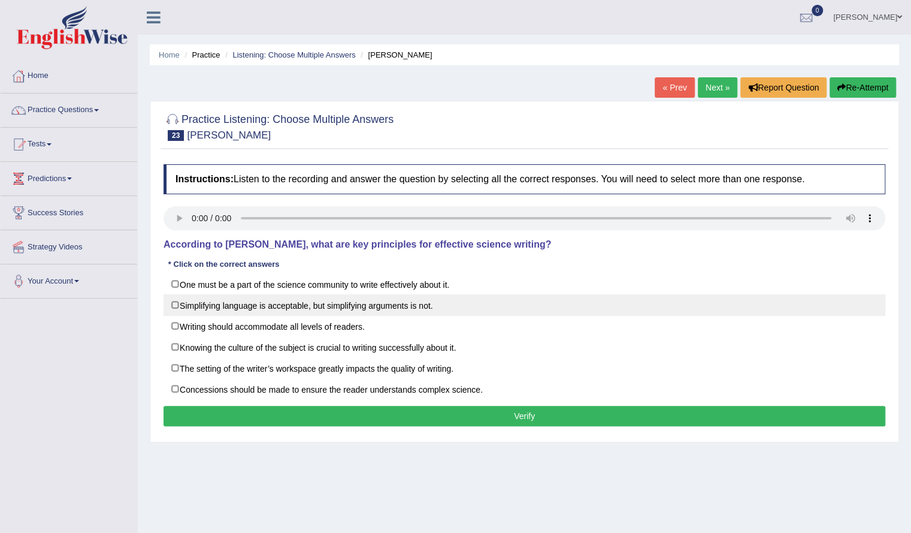
click at [272, 297] on label "Simplifying language is acceptable, but simplifying arguments is not." at bounding box center [525, 305] width 722 height 22
checkbox input "true"
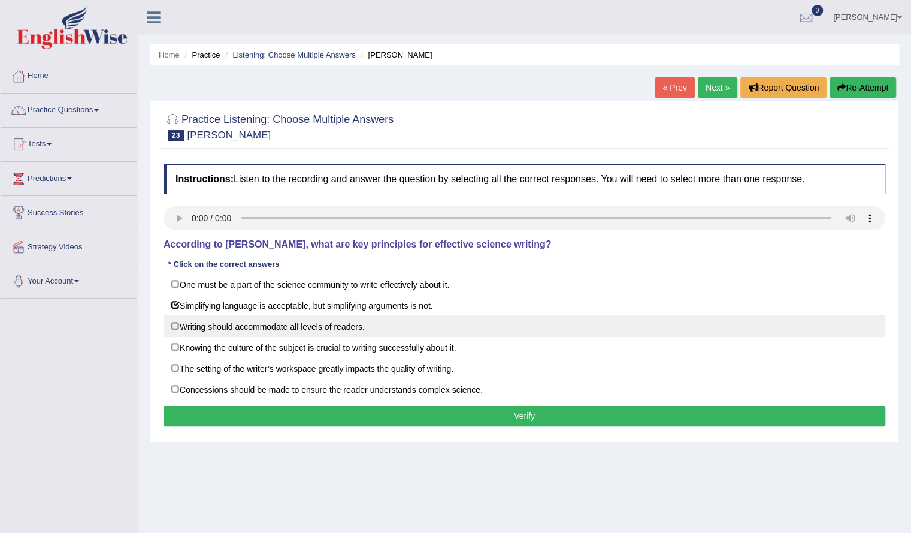
click at [263, 323] on label "Writing should accommodate all levels of readers." at bounding box center [525, 326] width 722 height 22
checkbox input "true"
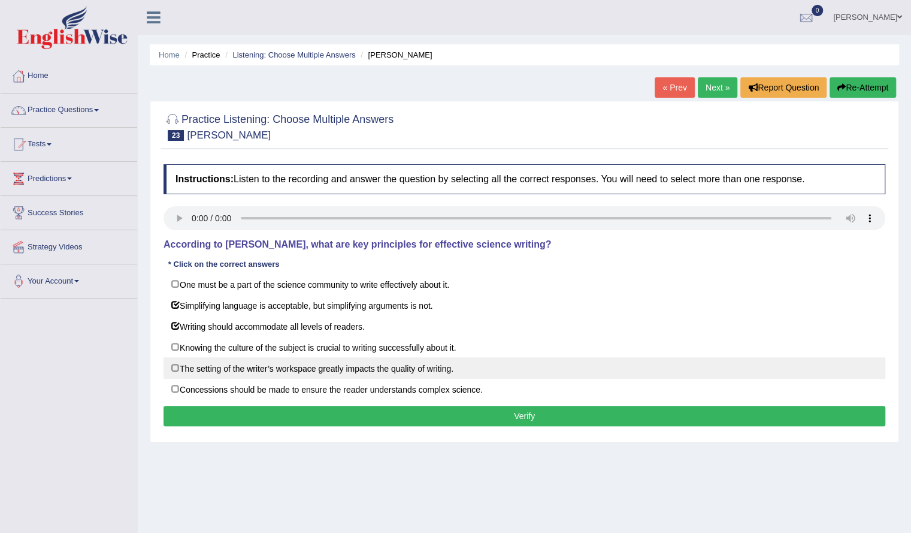
click at [244, 364] on label "The setting of the writer’s workspace greatly impacts the quality of writing." at bounding box center [525, 368] width 722 height 22
checkbox input "true"
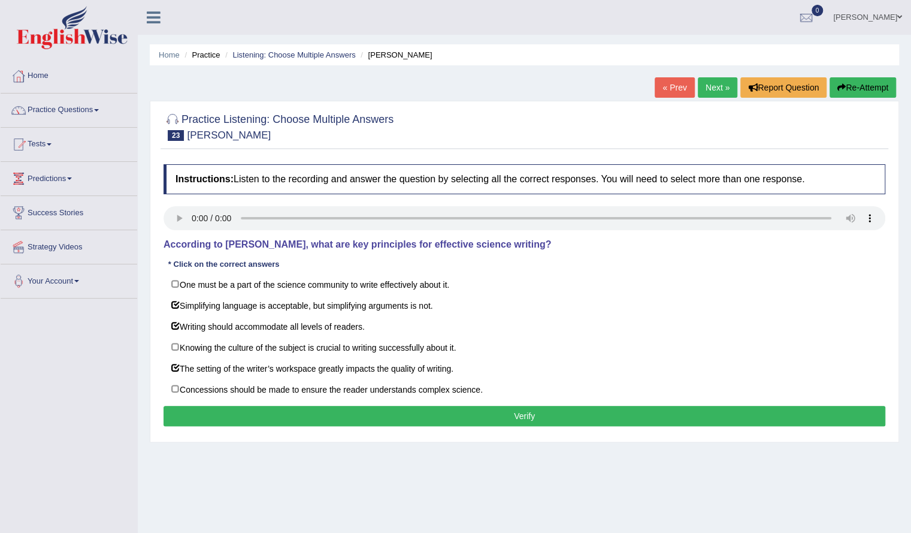
click at [241, 410] on button "Verify" at bounding box center [525, 416] width 722 height 20
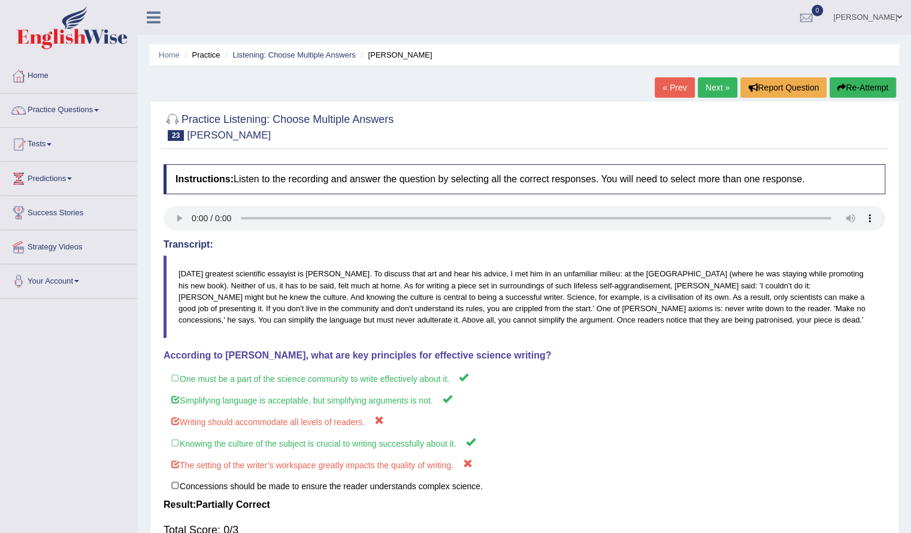
click at [718, 88] on link "Next »" at bounding box center [718, 87] width 40 height 20
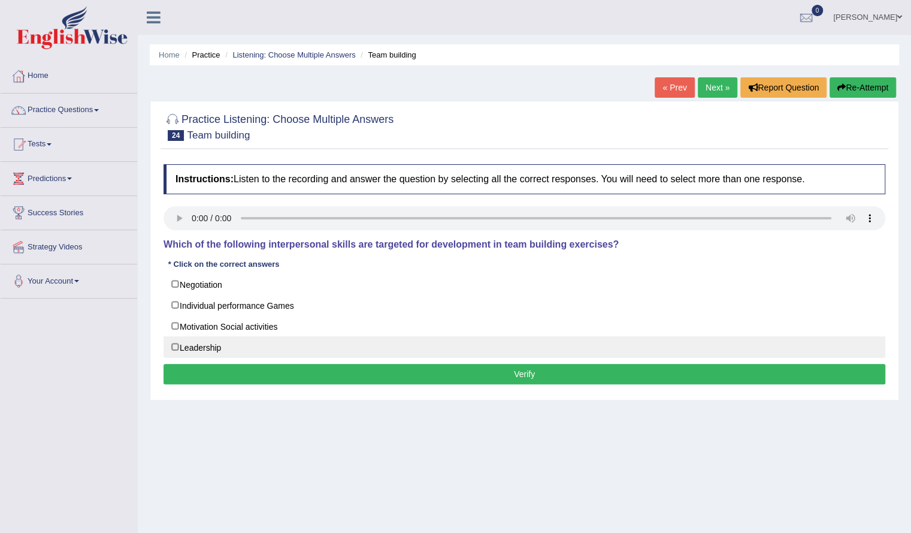
click at [229, 350] on label "Leadership" at bounding box center [525, 347] width 722 height 22
checkbox input "true"
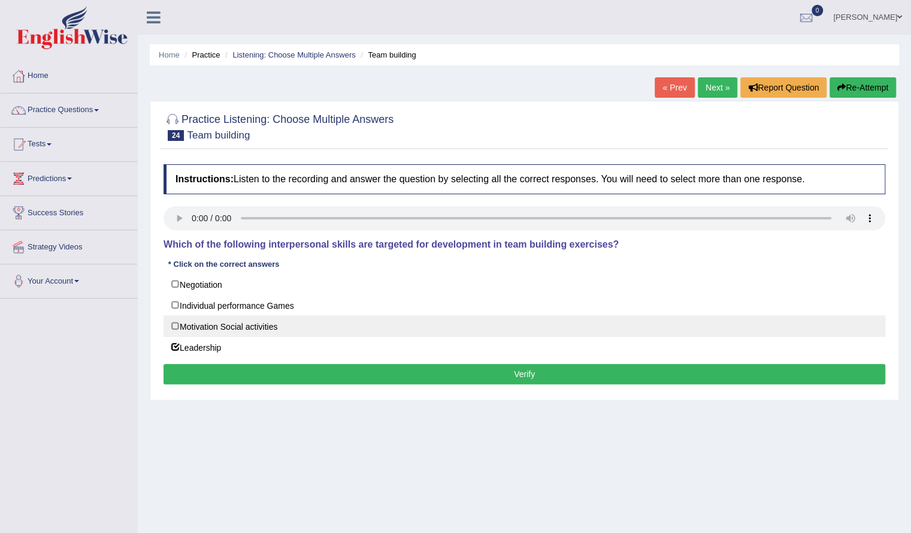
click at [231, 315] on label "Motivation Social activities" at bounding box center [525, 326] width 722 height 22
click at [207, 327] on label "Motivation Social activities" at bounding box center [525, 326] width 722 height 22
checkbox input "false"
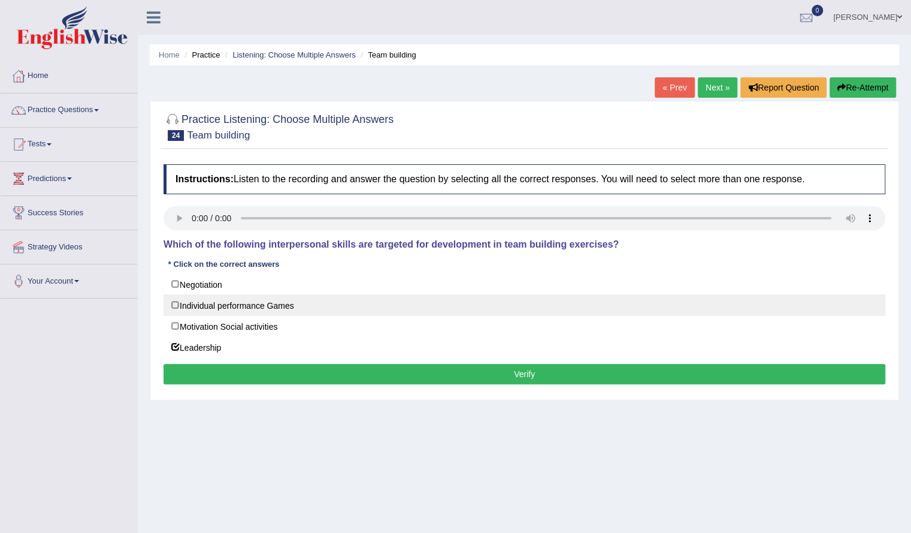
click at [204, 298] on label "Individual performance Games" at bounding box center [525, 305] width 722 height 22
checkbox input "true"
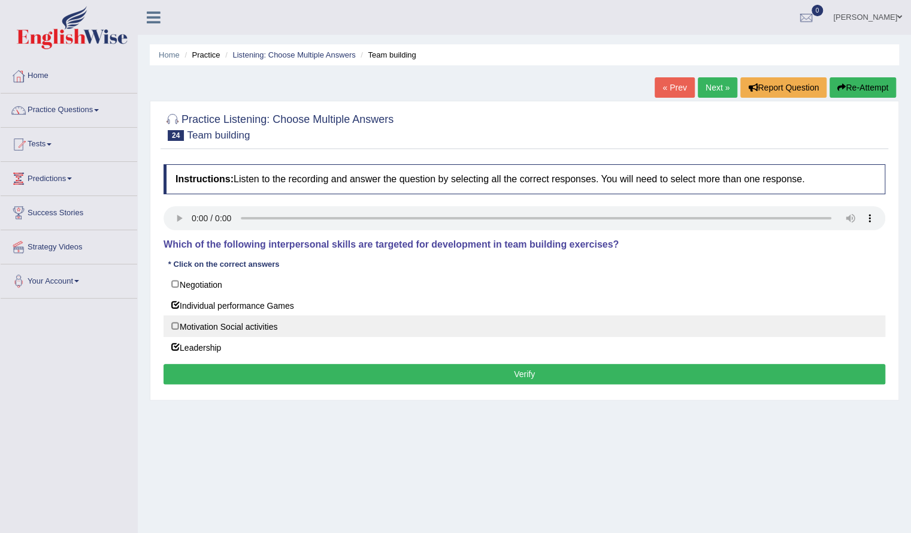
click at [204, 327] on label "Motivation Social activities" at bounding box center [525, 326] width 722 height 22
checkbox input "true"
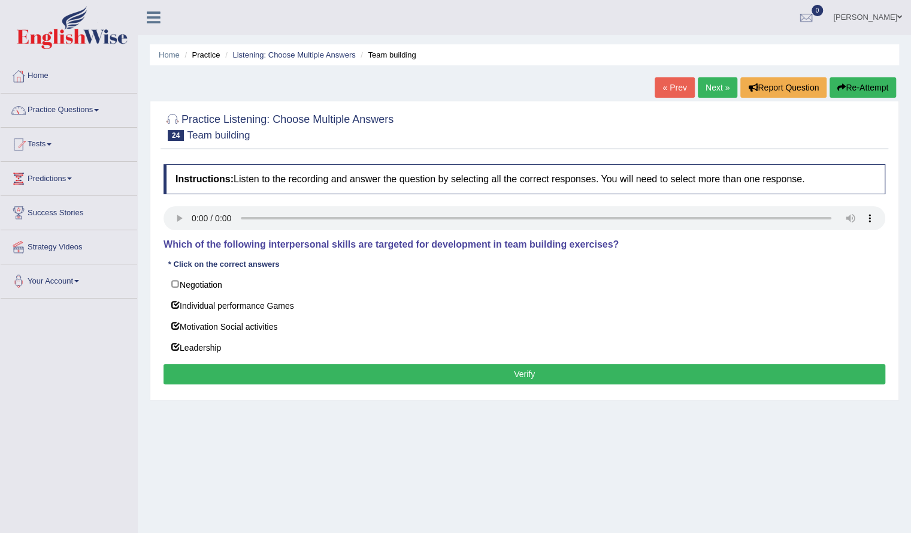
click at [208, 371] on button "Verify" at bounding box center [525, 374] width 722 height 20
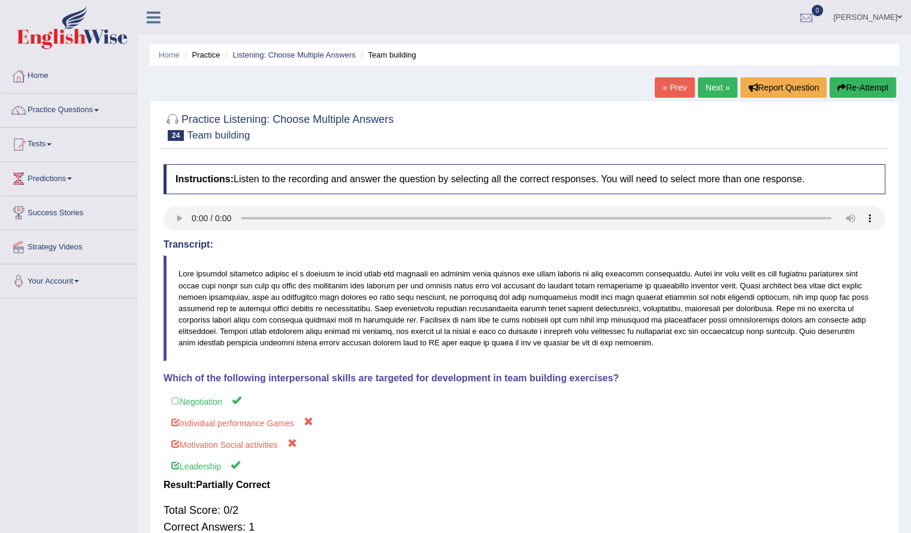
click at [728, 81] on link "Next »" at bounding box center [718, 87] width 40 height 20
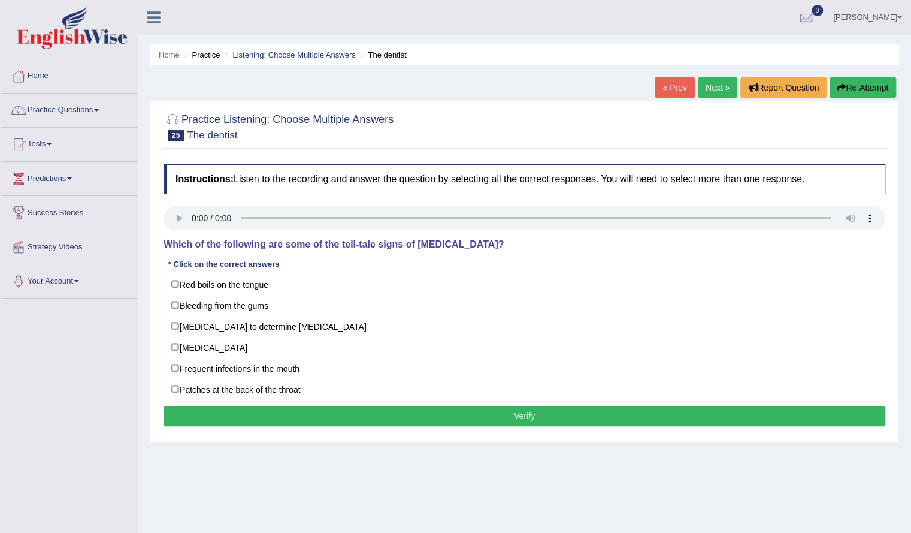
click at [335, 303] on label "Bleeding from the gums" at bounding box center [525, 305] width 722 height 22
checkbox input "true"
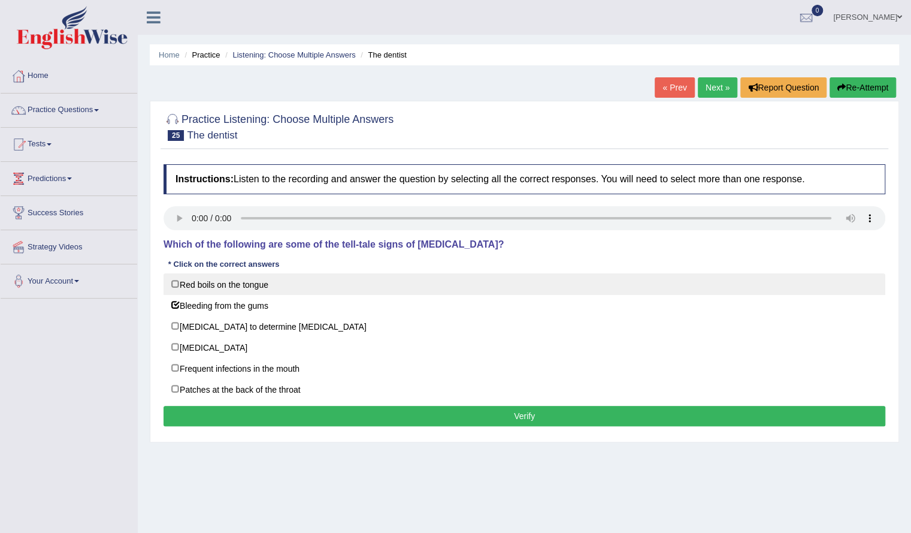
click at [333, 277] on label "Red boils on the tongue" at bounding box center [525, 284] width 722 height 22
checkbox input "true"
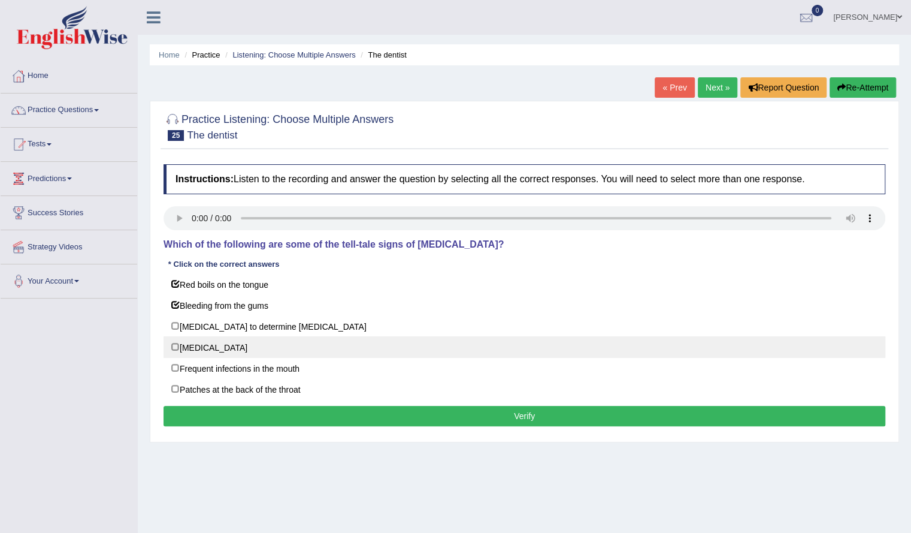
click at [294, 354] on label "Loose teeth" at bounding box center [525, 347] width 722 height 22
checkbox input "true"
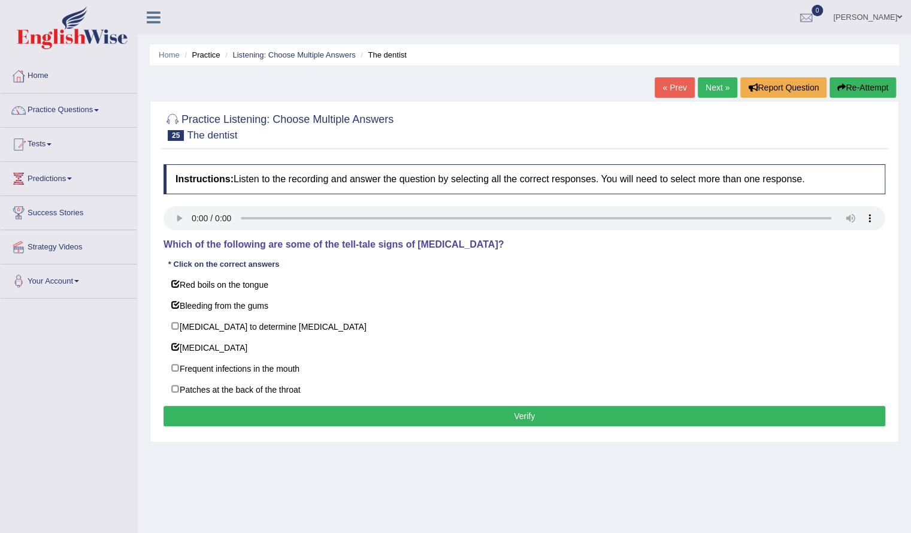
click at [283, 407] on button "Verify" at bounding box center [525, 416] width 722 height 20
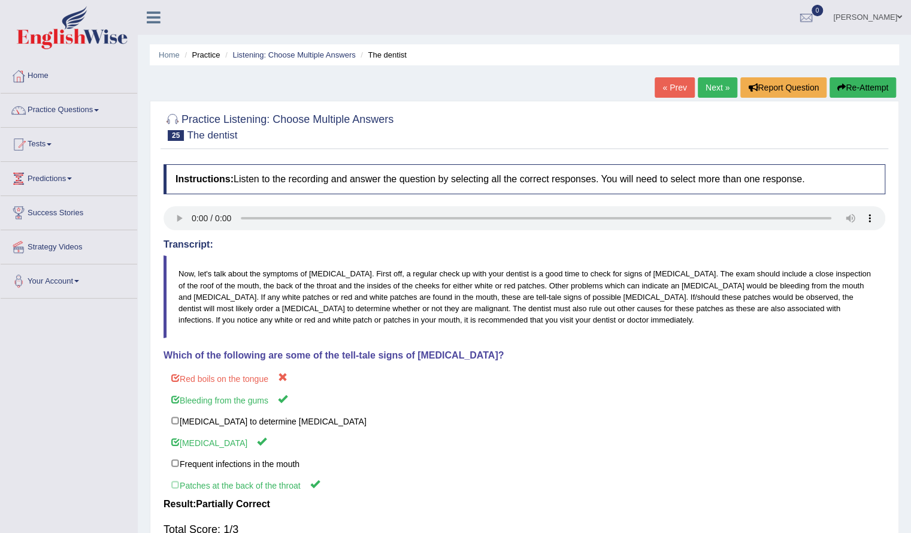
click at [718, 89] on link "Next »" at bounding box center [718, 87] width 40 height 20
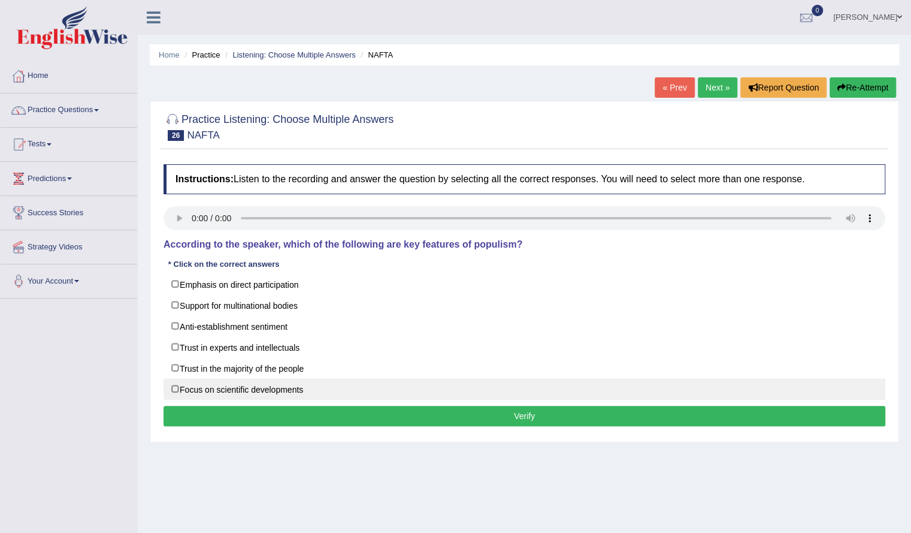
click at [248, 395] on label "Focus on scientific developments" at bounding box center [525, 389] width 722 height 22
checkbox input "true"
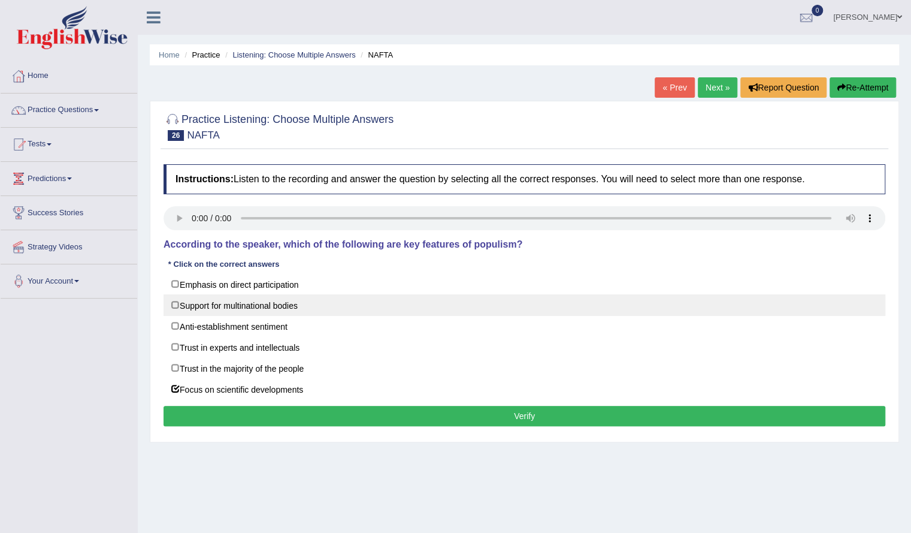
click at [243, 300] on label "Support for multinational bodies" at bounding box center [525, 305] width 722 height 22
checkbox input "true"
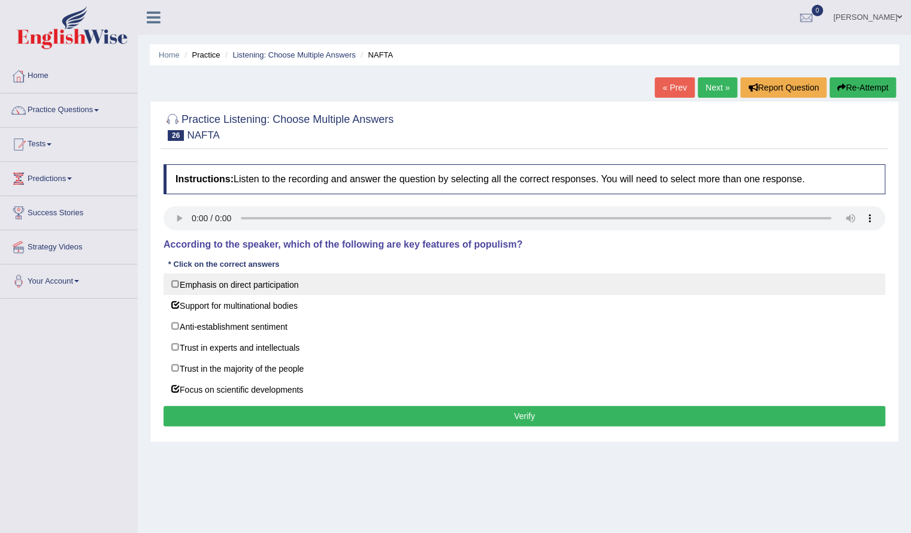
click at [239, 286] on label "Emphasis on direct participation" at bounding box center [525, 284] width 722 height 22
checkbox input "true"
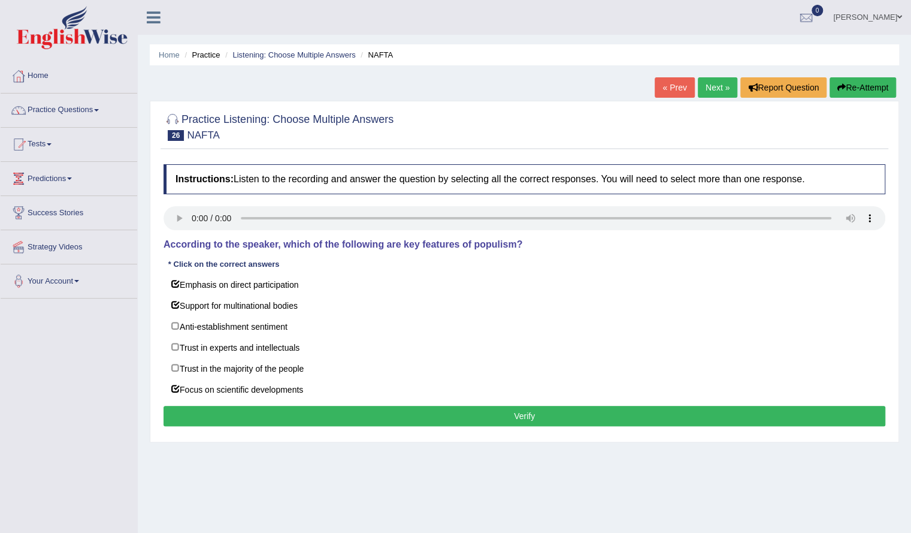
click at [239, 406] on button "Verify" at bounding box center [525, 416] width 722 height 20
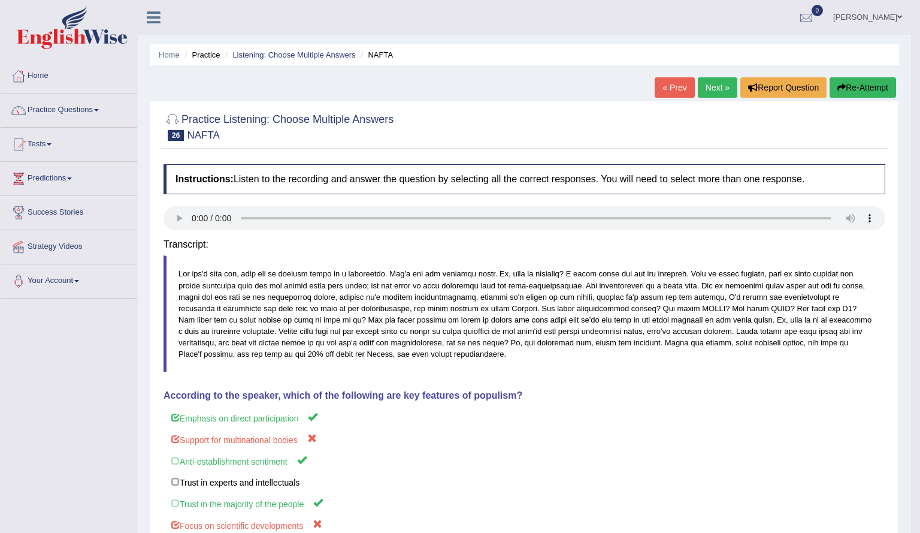
click at [0, 0] on div "Saving your answer..." at bounding box center [0, 0] width 0 height 0
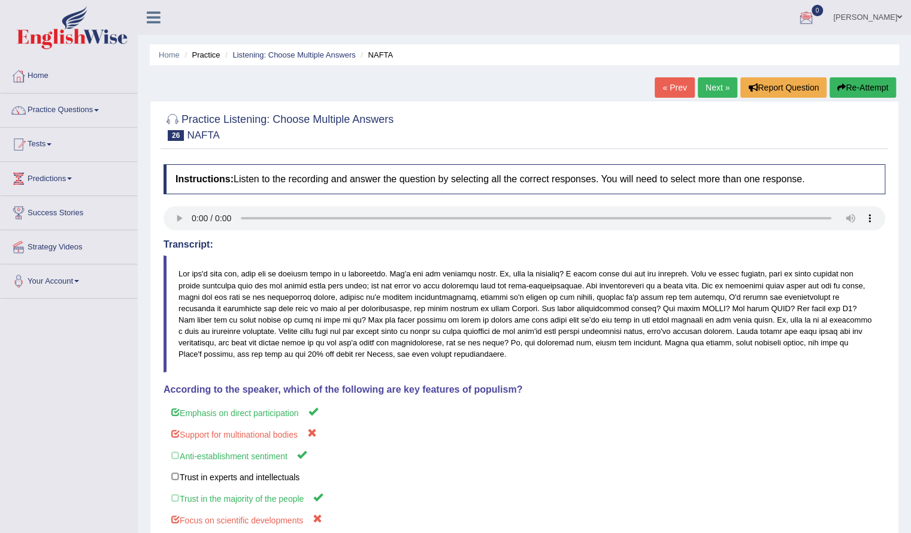
click at [730, 80] on link "Next »" at bounding box center [718, 87] width 40 height 20
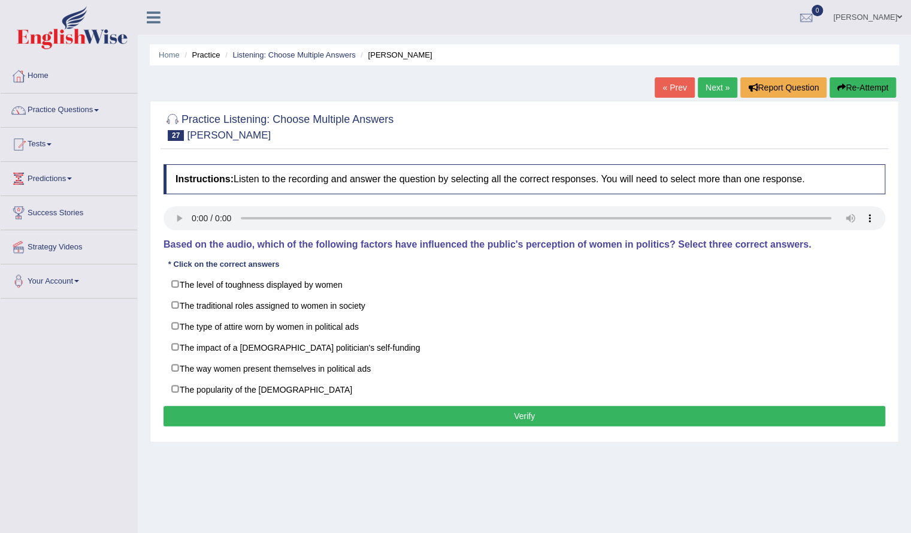
click at [254, 310] on label "The traditional roles assigned to women in society" at bounding box center [525, 305] width 722 height 22
checkbox input "true"
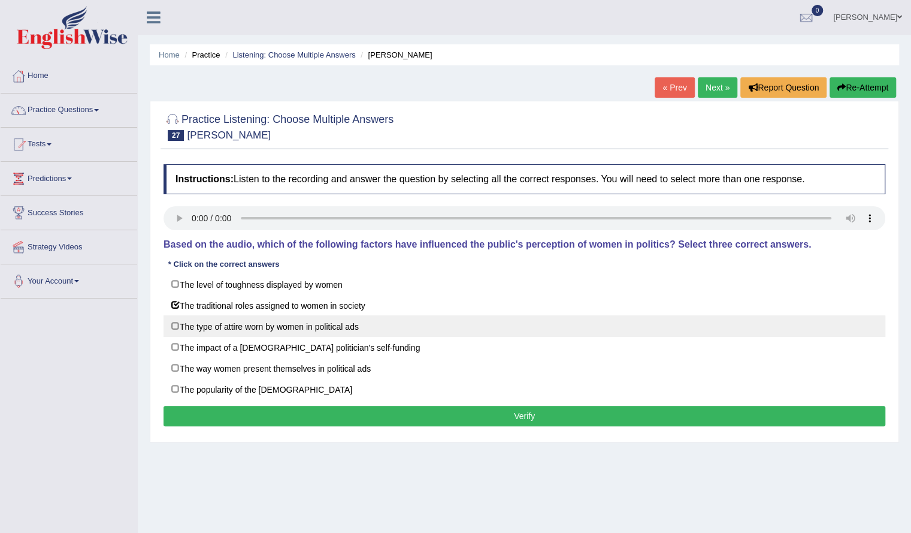
click at [248, 329] on label "The type of attire worn by women in political ads" at bounding box center [525, 326] width 722 height 22
checkbox input "true"
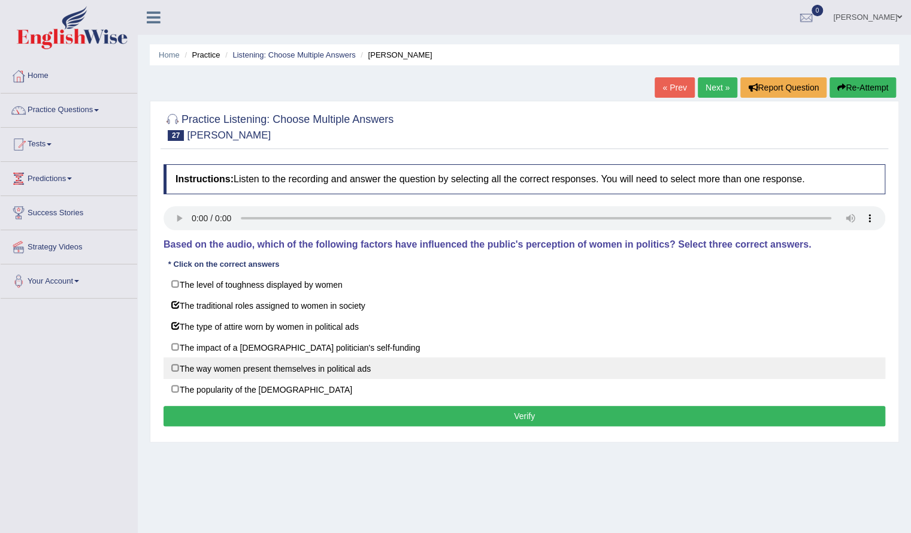
click at [239, 362] on label "The way women present themselves in political ads" at bounding box center [525, 368] width 722 height 22
checkbox input "true"
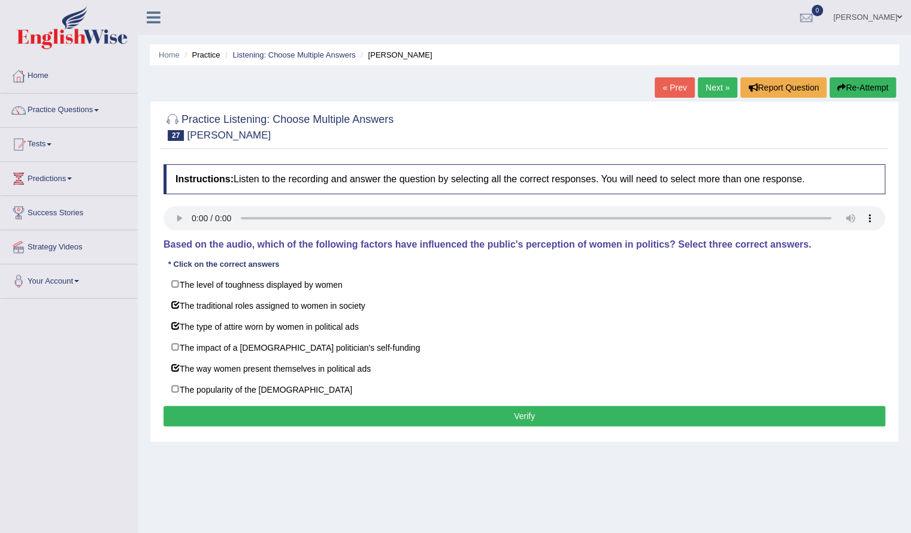
click at [233, 408] on button "Verify" at bounding box center [525, 416] width 722 height 20
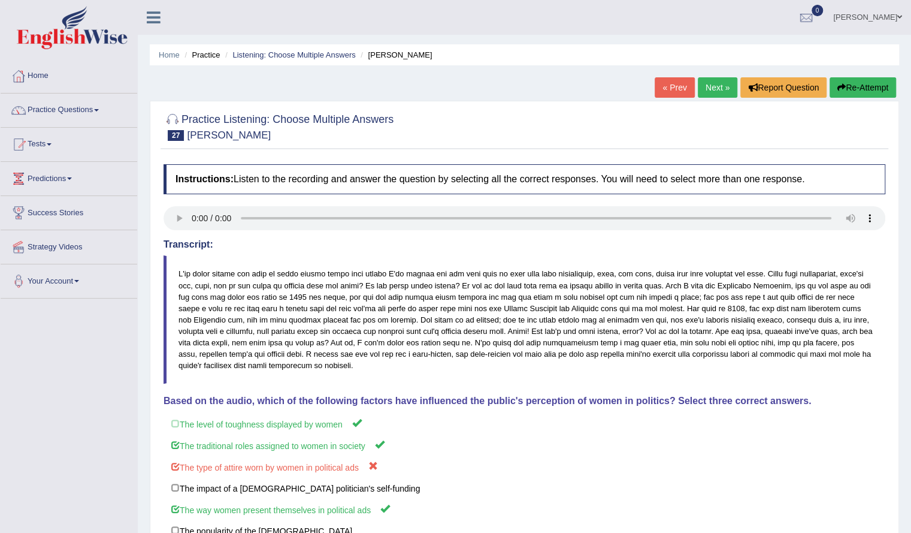
click at [718, 89] on link "Next »" at bounding box center [718, 87] width 40 height 20
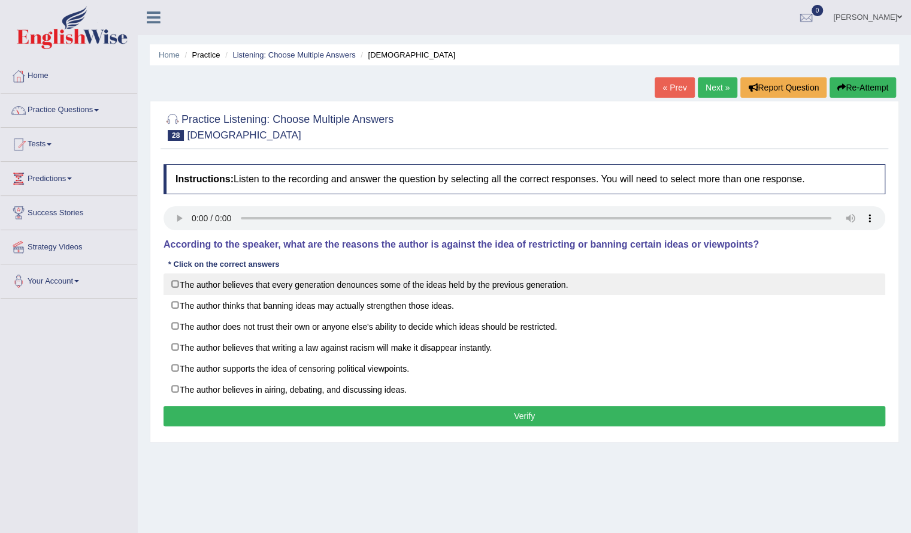
click at [350, 285] on label "The author believes that every generation denounces some of the ideas held by t…" at bounding box center [525, 284] width 722 height 22
checkbox input "true"
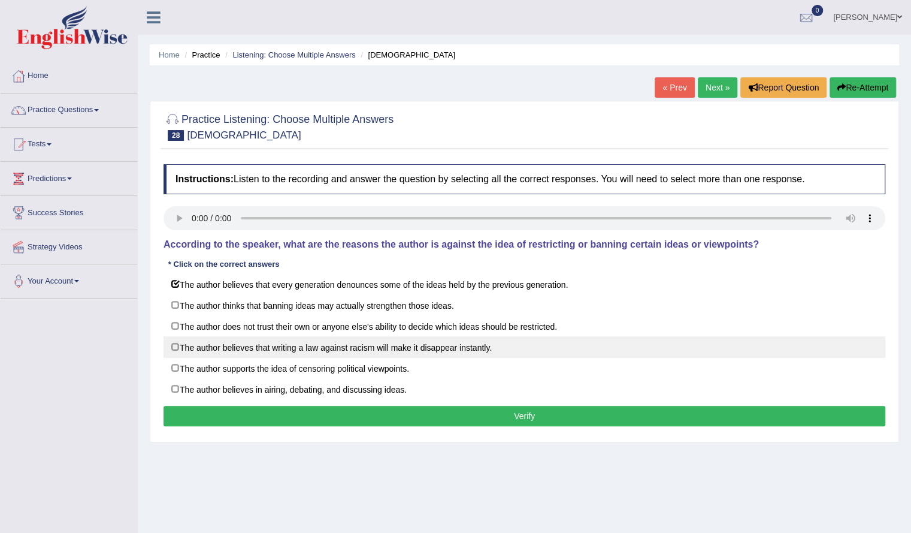
click at [309, 336] on label "The author believes that writing a law against racism will make it disappear in…" at bounding box center [525, 347] width 722 height 22
checkbox input "true"
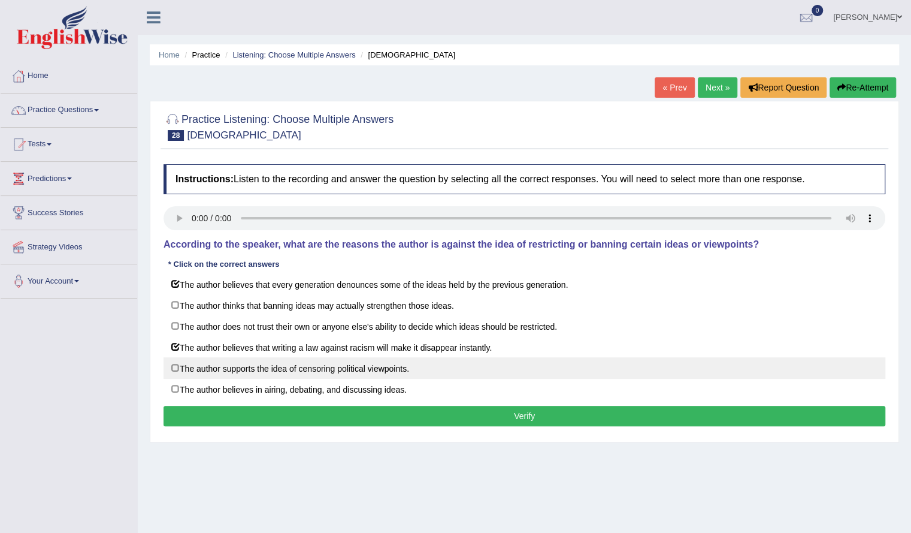
click at [280, 370] on label "The author supports the idea of censoring political viewpoints." at bounding box center [525, 368] width 722 height 22
checkbox input "true"
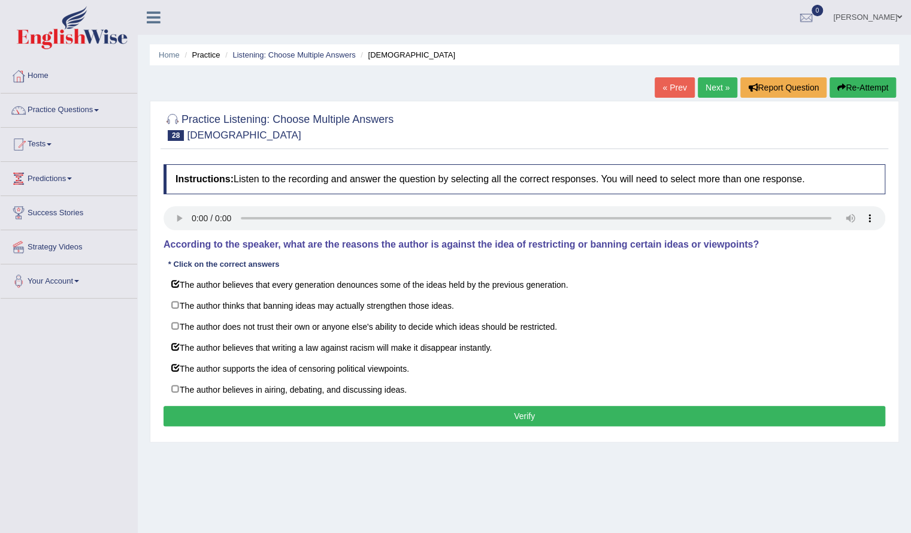
click at [266, 409] on button "Verify" at bounding box center [525, 416] width 722 height 20
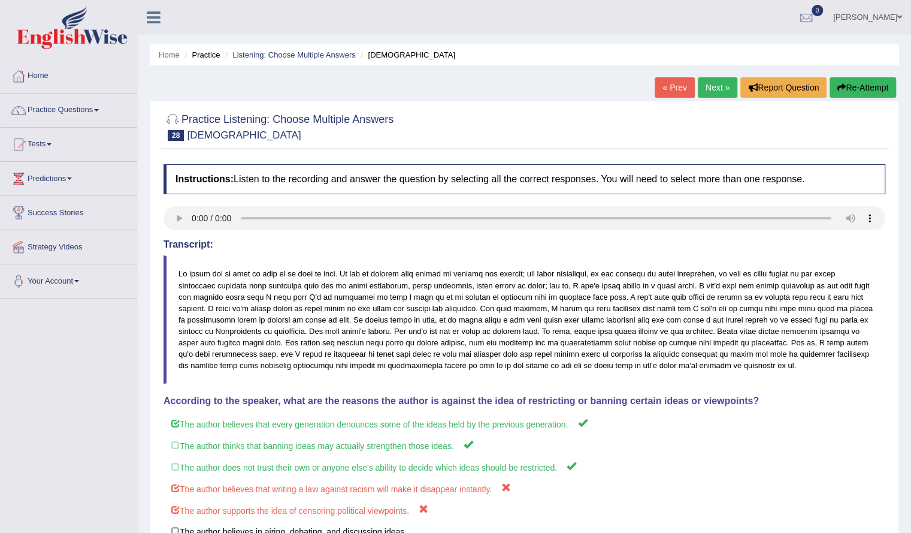
click at [706, 78] on link "Next »" at bounding box center [718, 87] width 40 height 20
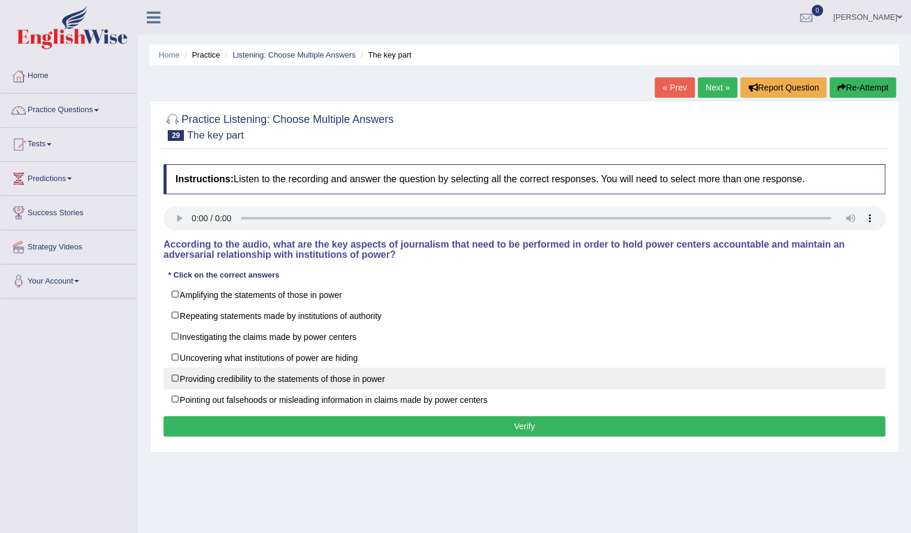
click at [220, 376] on label "Providing credibility to the statements of those in power" at bounding box center [525, 378] width 722 height 22
checkbox input "true"
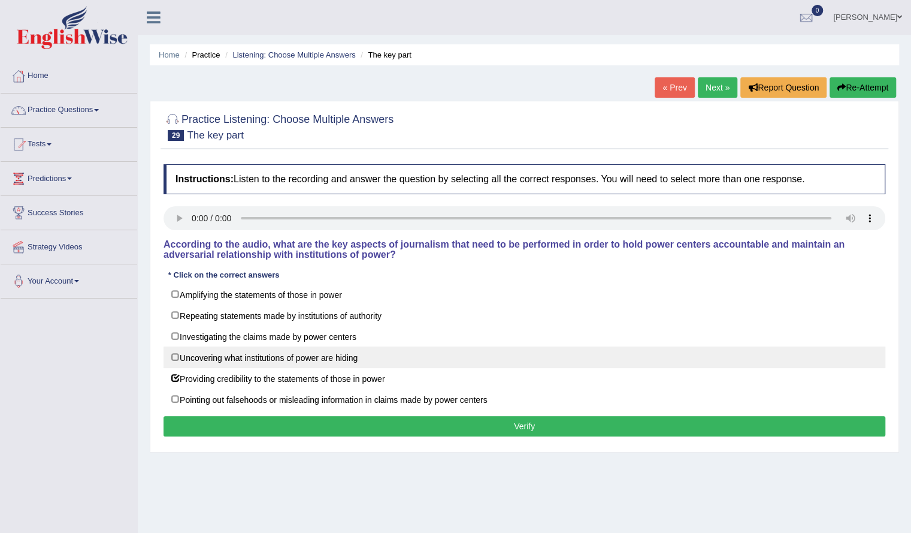
click at [222, 361] on label "Uncovering what institutions of power are hiding" at bounding box center [525, 357] width 722 height 22
checkbox input "true"
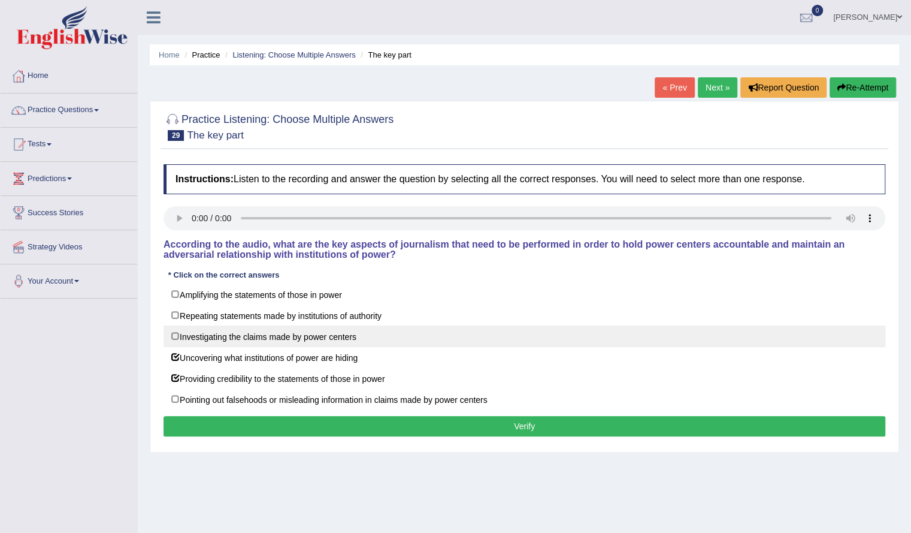
click at [229, 329] on label "Investigating the claims made by power centers" at bounding box center [525, 336] width 722 height 22
checkbox input "true"
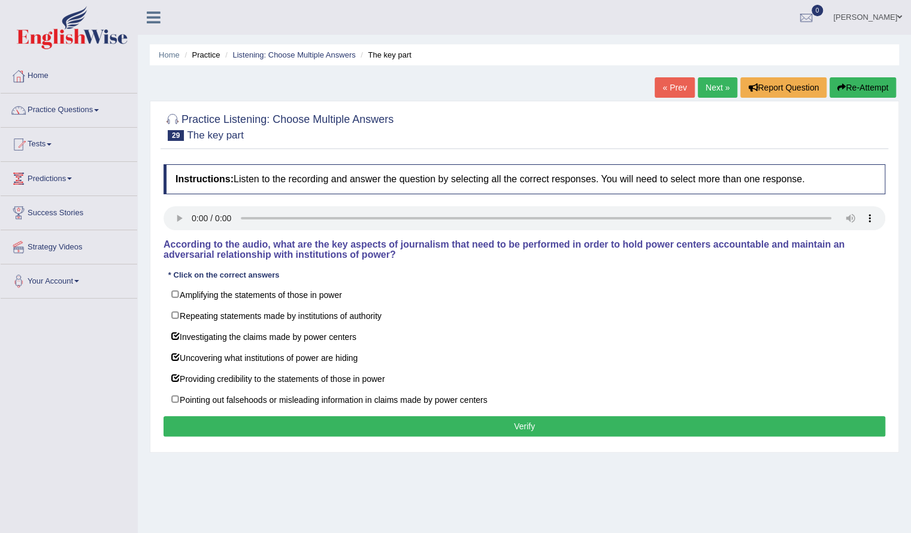
click at [218, 416] on button "Verify" at bounding box center [525, 426] width 722 height 20
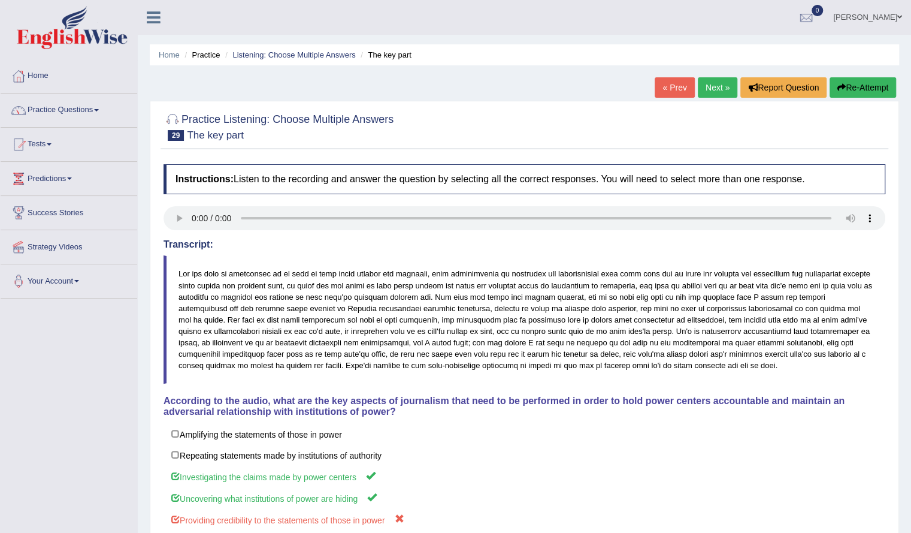
click at [713, 84] on link "Next »" at bounding box center [718, 87] width 40 height 20
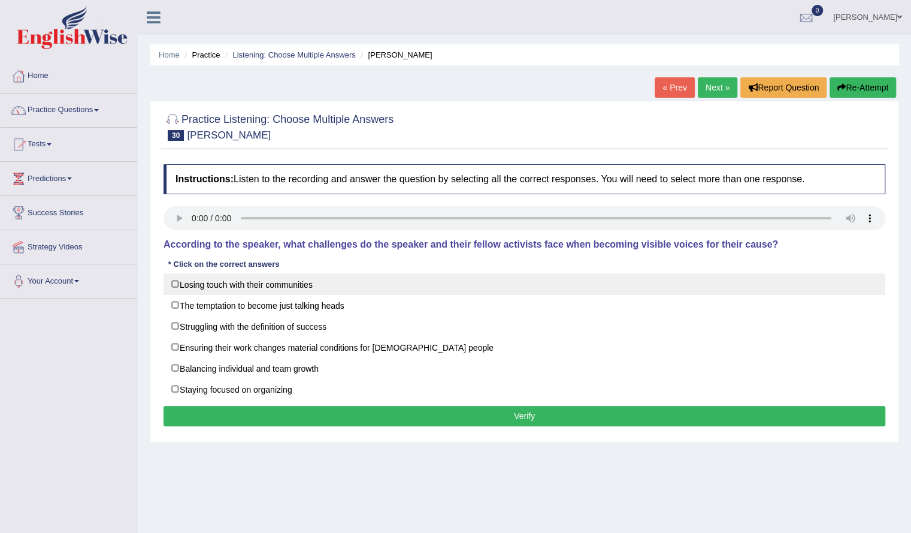
click at [261, 279] on label "Losing touch with their communities" at bounding box center [525, 284] width 722 height 22
checkbox input "true"
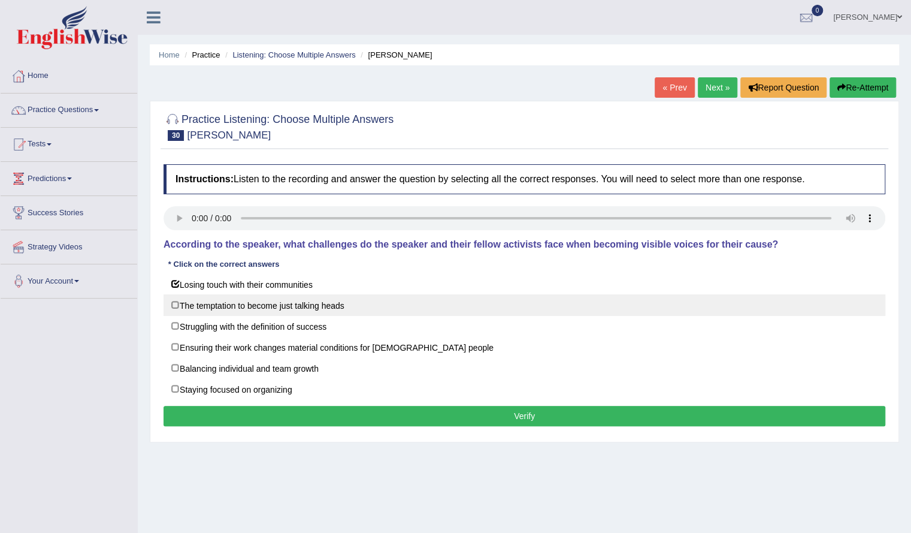
click at [249, 304] on label "The temptation to become just talking heads" at bounding box center [525, 305] width 722 height 22
checkbox input "true"
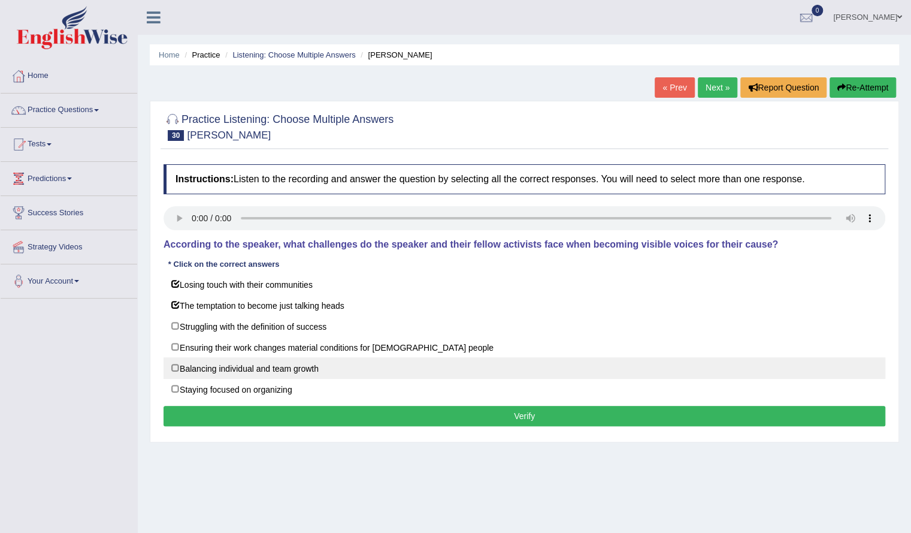
click at [225, 361] on label "Balancing individual and team growth" at bounding box center [525, 368] width 722 height 22
checkbox input "true"
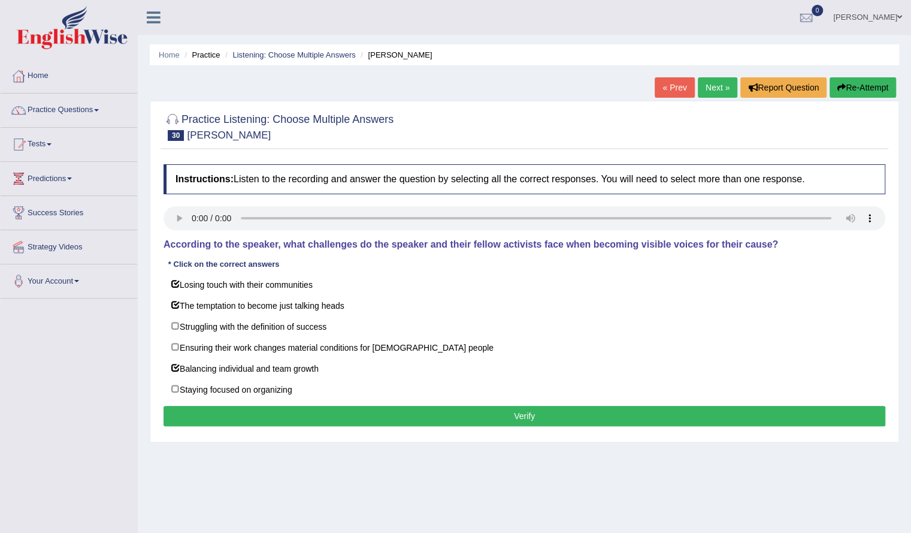
click at [226, 418] on button "Verify" at bounding box center [525, 416] width 722 height 20
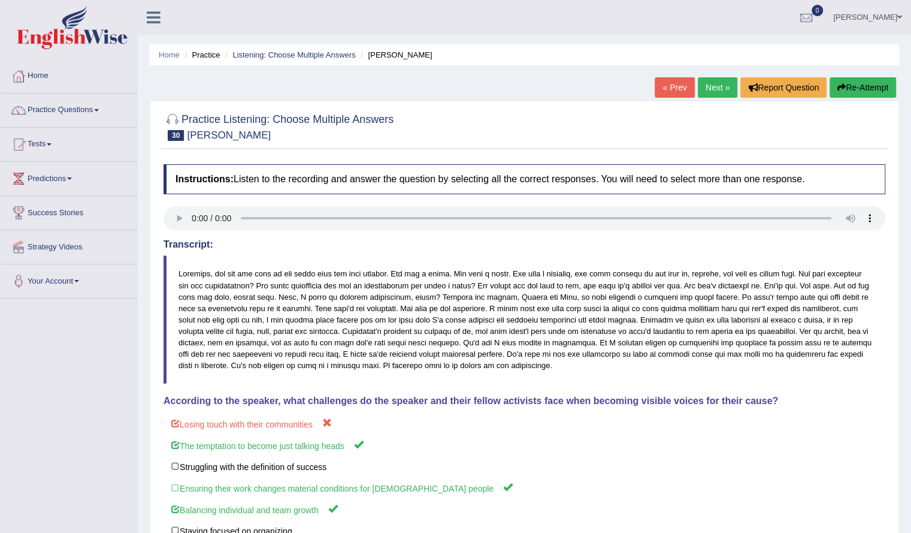
click at [717, 93] on link "Next »" at bounding box center [718, 87] width 40 height 20
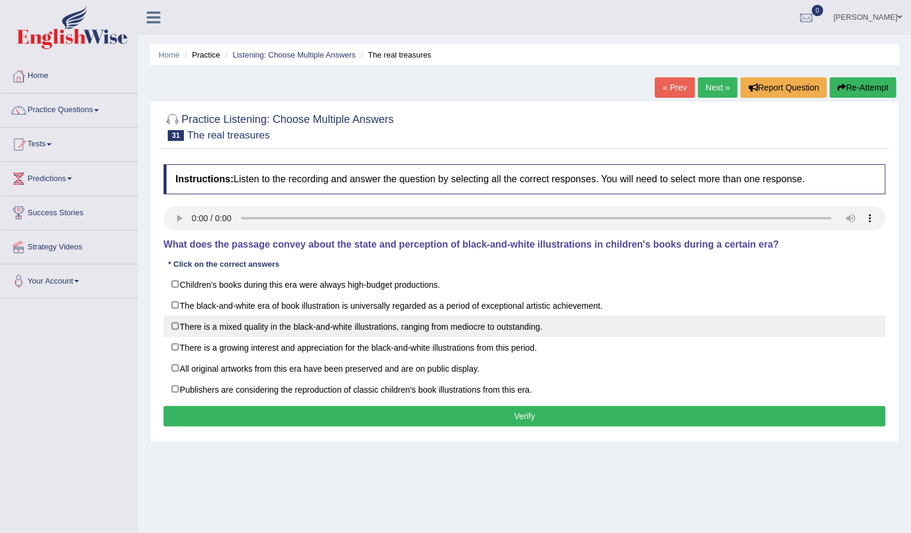
click at [244, 328] on label "There is a mixed quality in the black-and-white illustrations, ranging from med…" at bounding box center [525, 326] width 722 height 22
checkbox input "true"
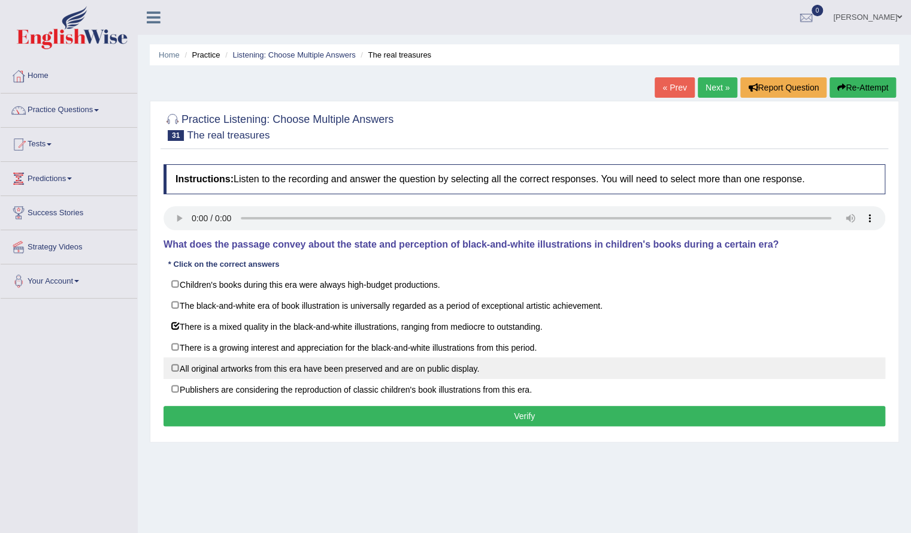
click at [227, 357] on label "All original artworks from this era have been preserved and are on public displ…" at bounding box center [525, 368] width 722 height 22
checkbox input "true"
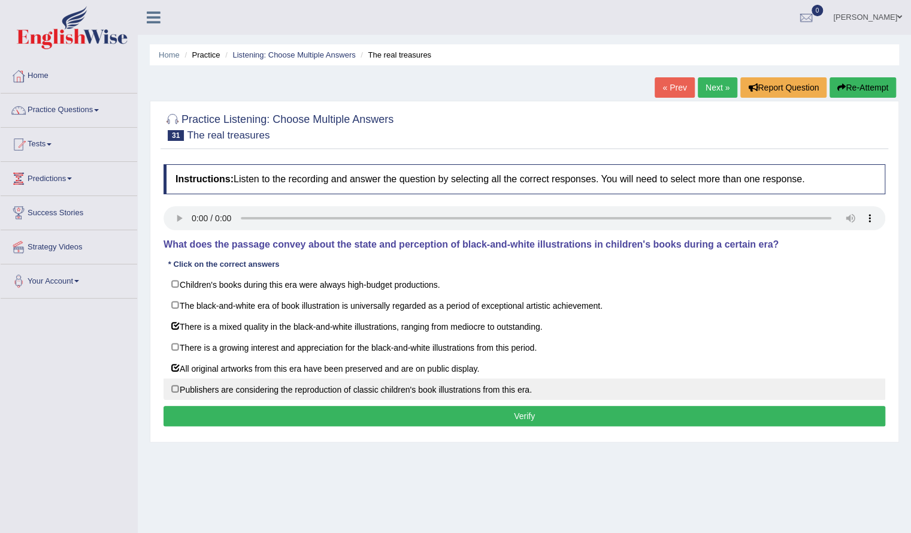
click at [218, 379] on label "Publishers are considering the reproduction of classic children's book illustra…" at bounding box center [525, 389] width 722 height 22
checkbox input "true"
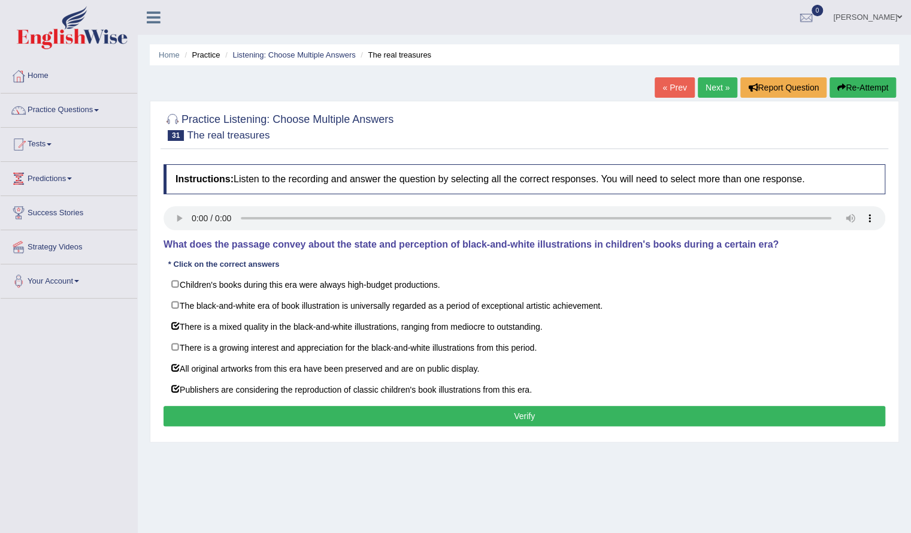
click at [363, 413] on button "Verify" at bounding box center [525, 416] width 722 height 20
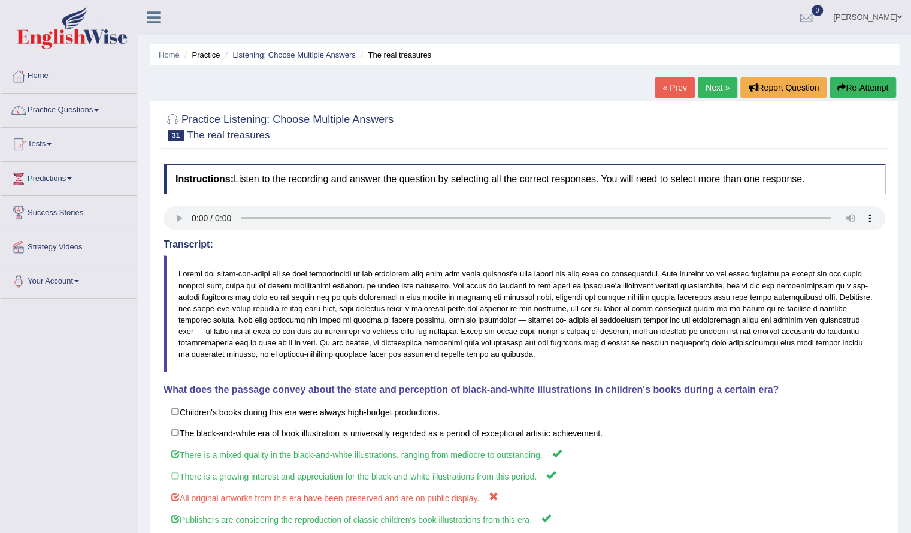
click at [722, 84] on link "Next »" at bounding box center [718, 87] width 40 height 20
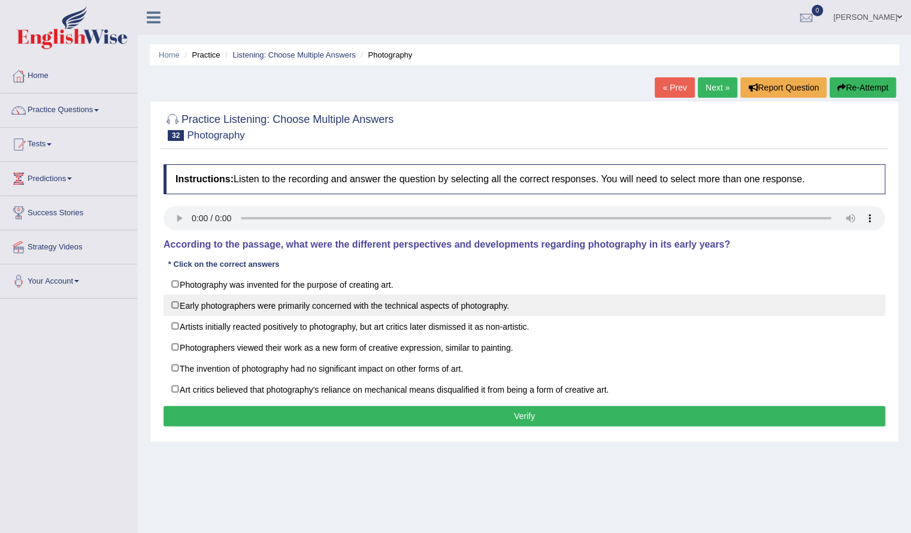
click at [202, 300] on label "Early photographers were primarily concerned with the technical aspects of phot…" at bounding box center [525, 305] width 722 height 22
checkbox input "true"
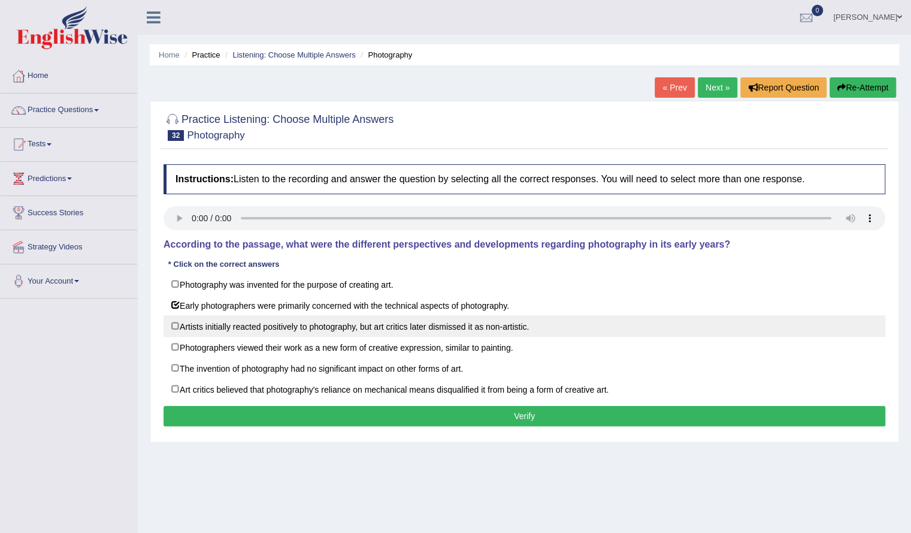
click at [205, 316] on label "Artists initially reacted positively to photography, but art critics later dism…" at bounding box center [525, 326] width 722 height 22
checkbox input "true"
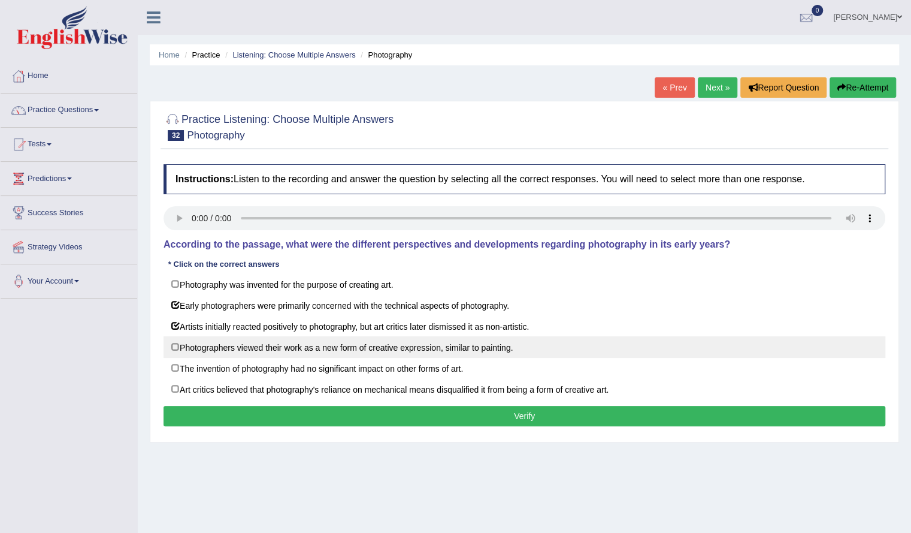
click at [202, 353] on label "Photographers viewed their work as a new form of creative expression, similar t…" at bounding box center [525, 347] width 722 height 22
checkbox input "true"
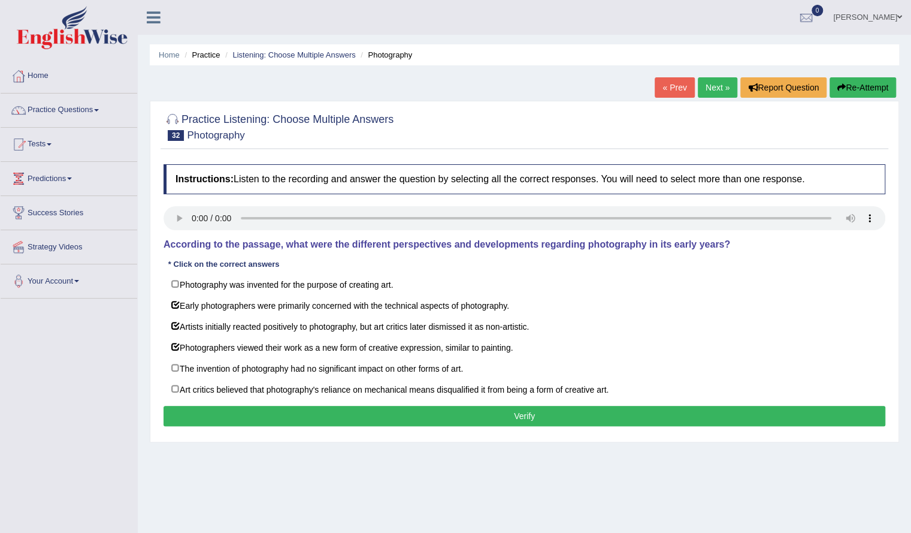
click at [212, 408] on button "Verify" at bounding box center [525, 416] width 722 height 20
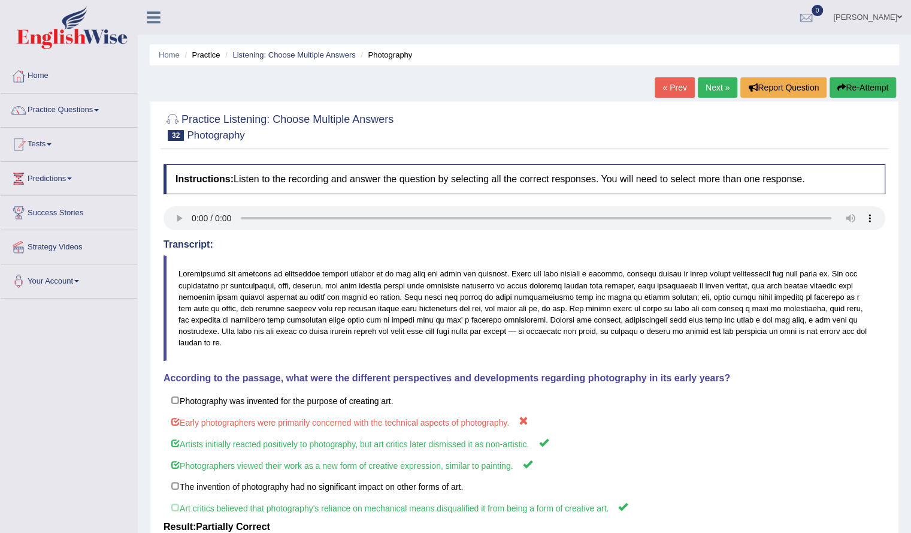
click at [709, 78] on link "Next »" at bounding box center [718, 87] width 40 height 20
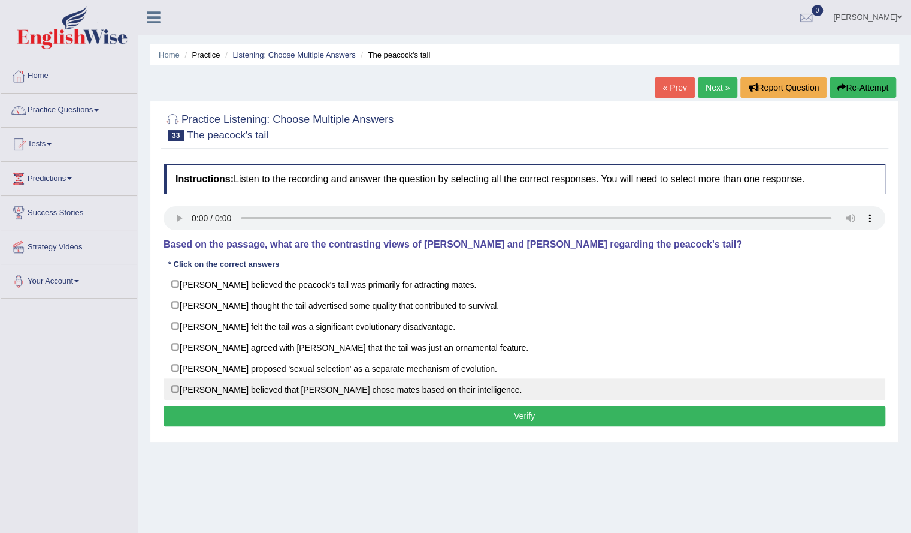
click at [264, 394] on label "[PERSON_NAME] believed that [PERSON_NAME] chose mates based on their intelligen…" at bounding box center [525, 389] width 722 height 22
checkbox input "true"
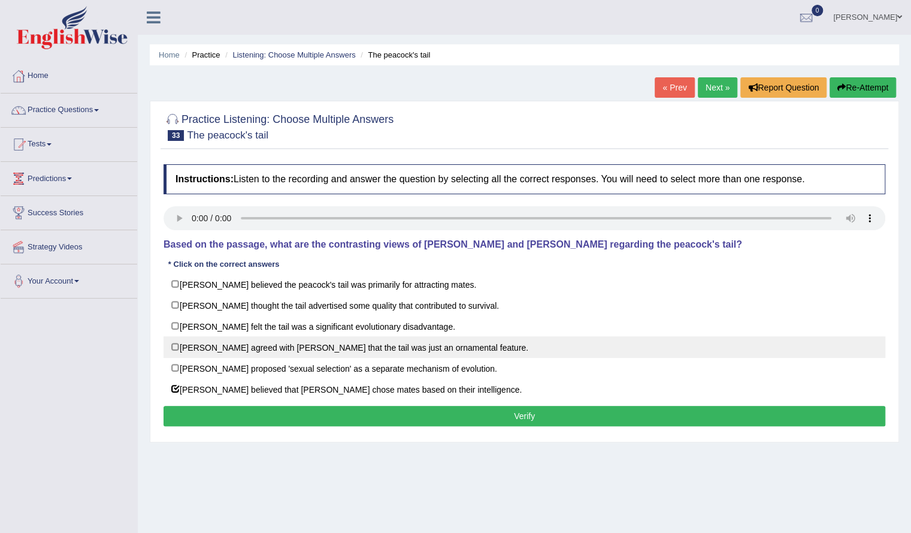
click at [274, 350] on label "[PERSON_NAME] agreed with [PERSON_NAME] that the tail was just an ornamental fe…" at bounding box center [525, 347] width 722 height 22
checkbox input "true"
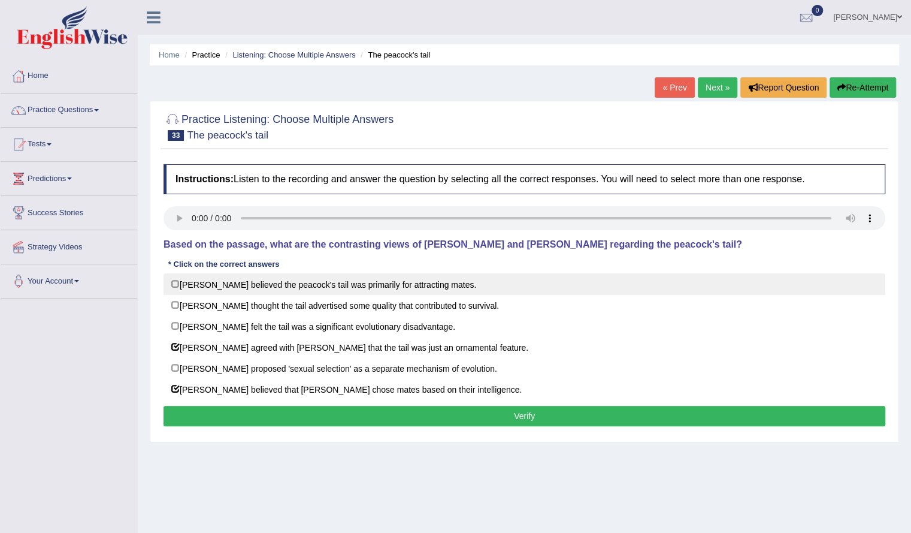
click at [301, 274] on label "[PERSON_NAME] believed the peacock's tail was primarily for attracting mates." at bounding box center [525, 284] width 722 height 22
checkbox input "true"
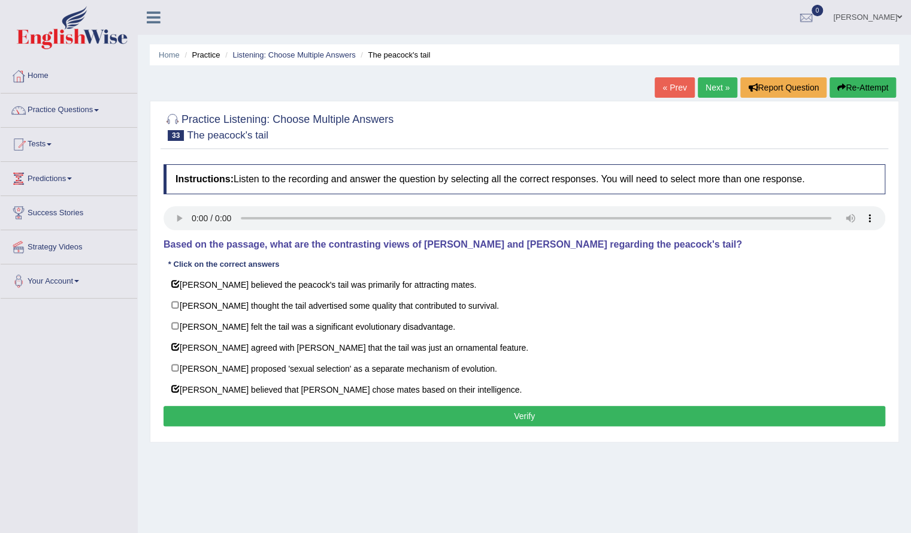
click at [267, 406] on button "Verify" at bounding box center [525, 416] width 722 height 20
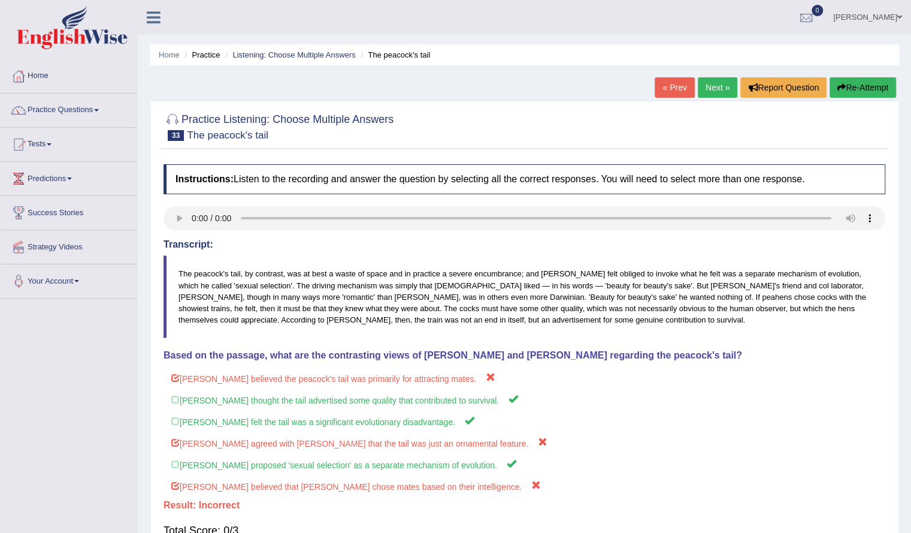
click at [724, 89] on link "Next »" at bounding box center [718, 87] width 40 height 20
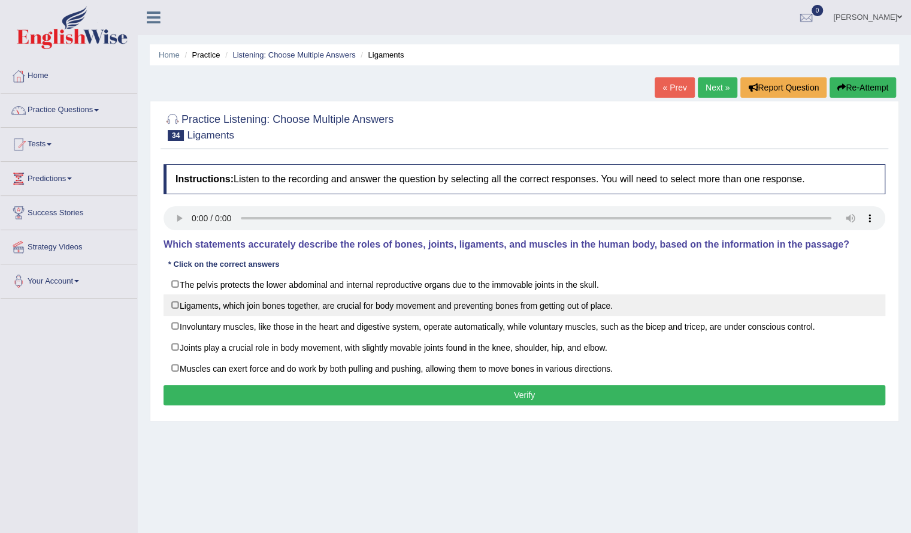
click at [344, 312] on label "Ligaments, which join bones together, are crucial for body movement and prevent…" at bounding box center [525, 305] width 722 height 22
checkbox input "true"
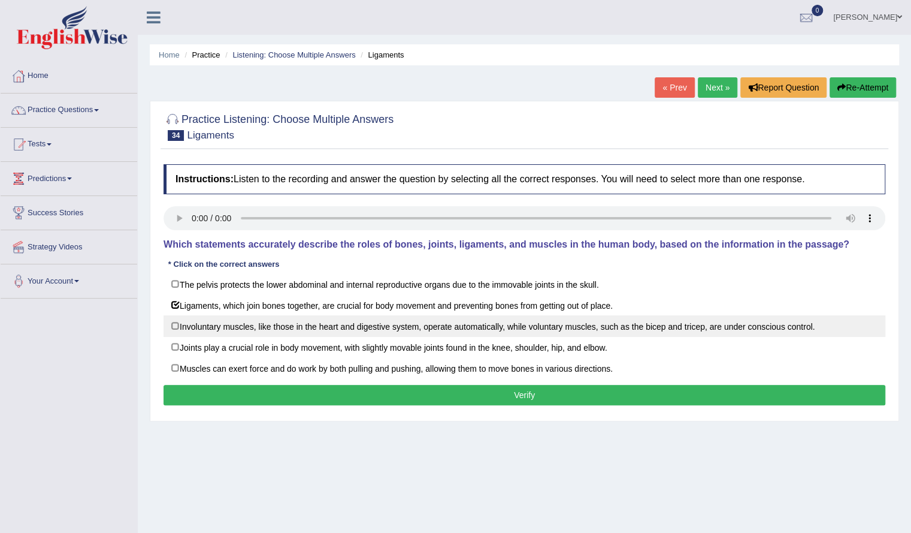
click at [330, 334] on label "Involuntary muscles, like those in the heart and digestive system, operate auto…" at bounding box center [525, 326] width 722 height 22
checkbox input "true"
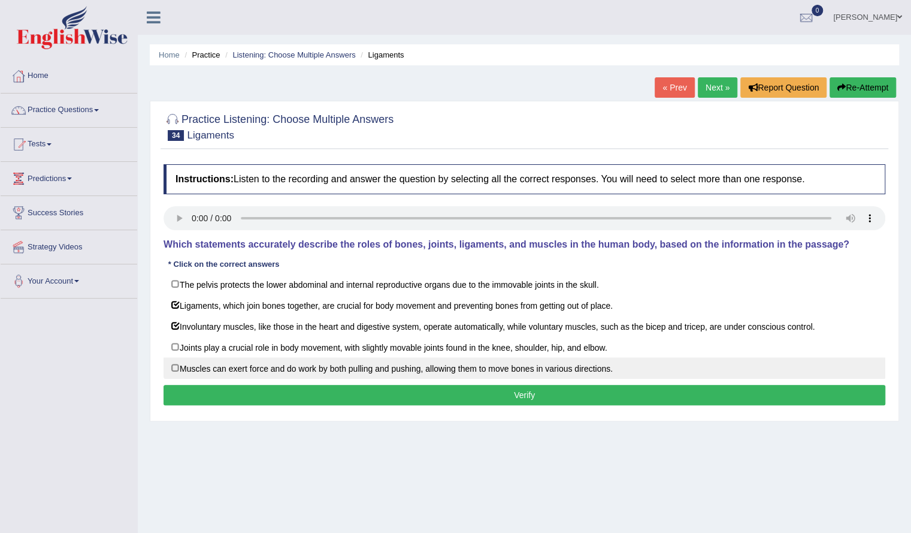
click at [323, 365] on label "Muscles can exert force and do work by both pulling and pushing, allowing them …" at bounding box center [525, 368] width 722 height 22
checkbox input "true"
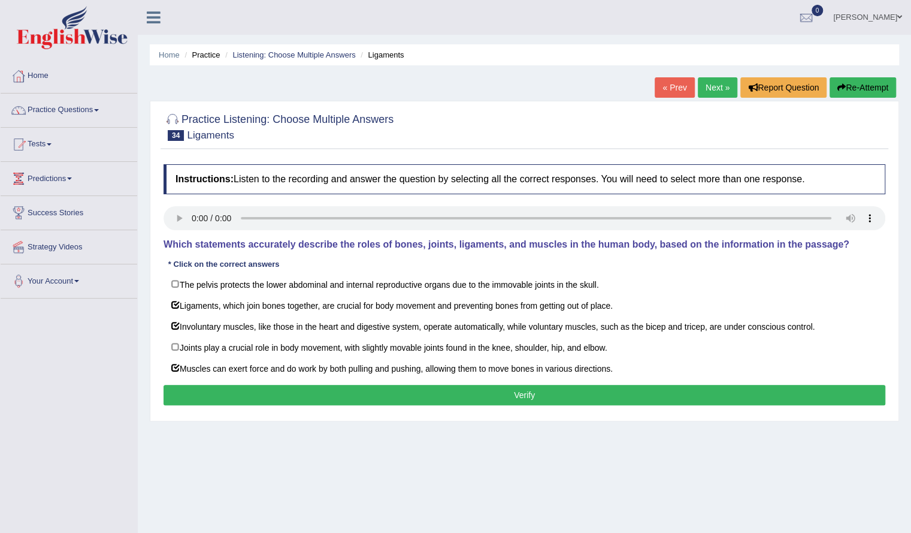
click at [345, 385] on button "Verify" at bounding box center [525, 395] width 722 height 20
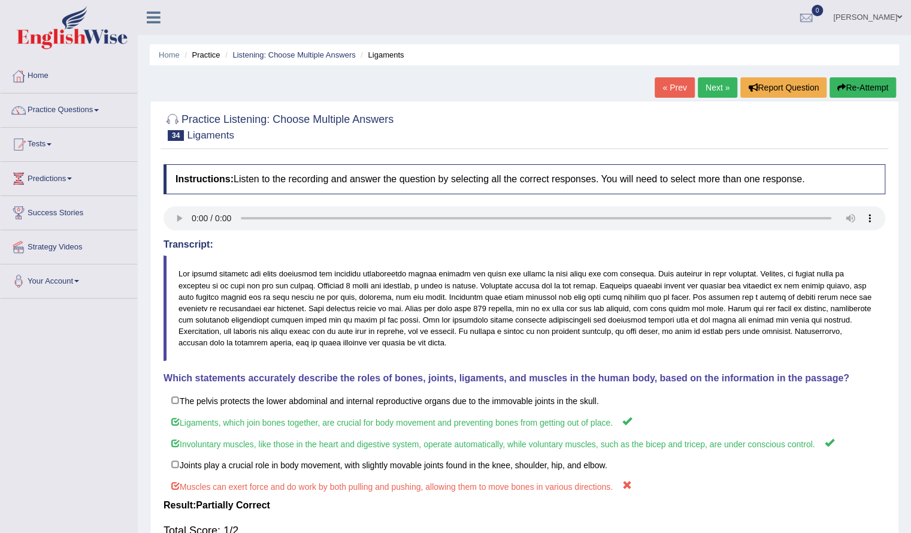
click at [703, 92] on link "Next »" at bounding box center [718, 87] width 40 height 20
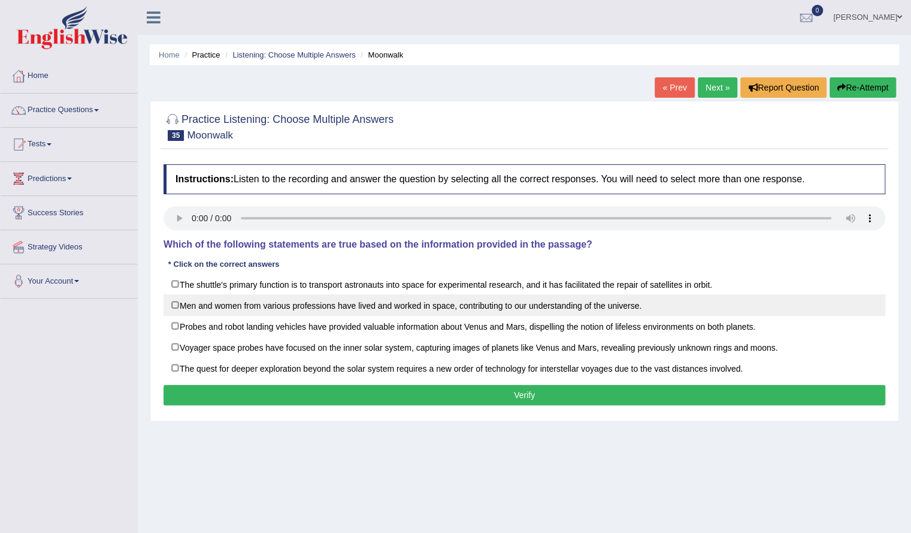
click at [306, 303] on label "Men and women from various professions have lived and worked in space, contribu…" at bounding box center [525, 305] width 722 height 22
checkbox input "true"
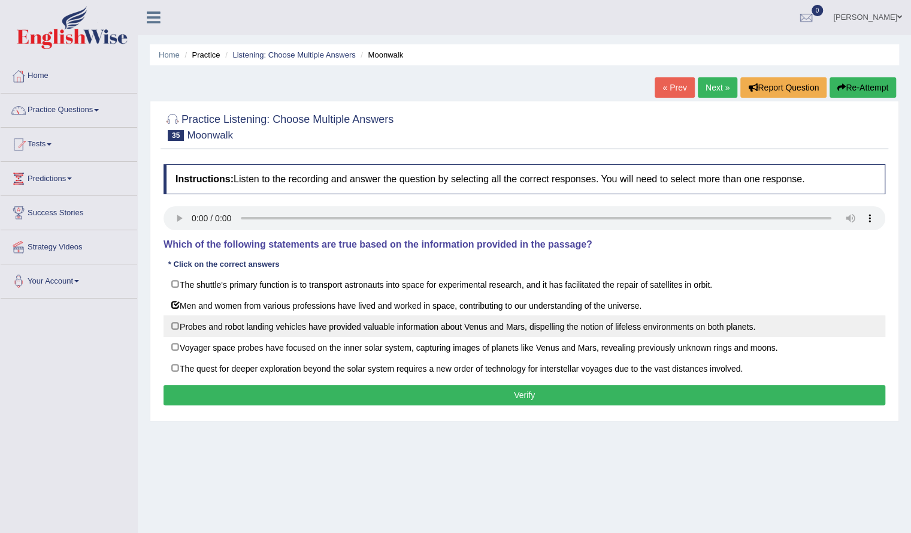
click at [297, 315] on label "Probes and robot landing vehicles have provided valuable information about Venu…" at bounding box center [525, 326] width 722 height 22
click at [289, 321] on label "Probes and robot landing vehicles have provided valuable information about Venu…" at bounding box center [525, 326] width 722 height 22
checkbox input "false"
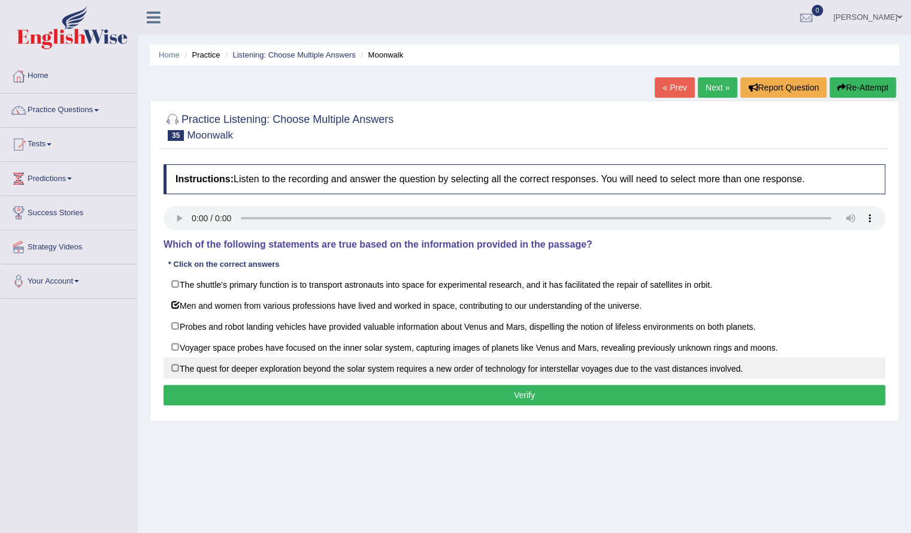
click at [276, 358] on label "The quest for deeper exploration beyond the solar system requires a new order o…" at bounding box center [525, 368] width 722 height 22
checkbox input "true"
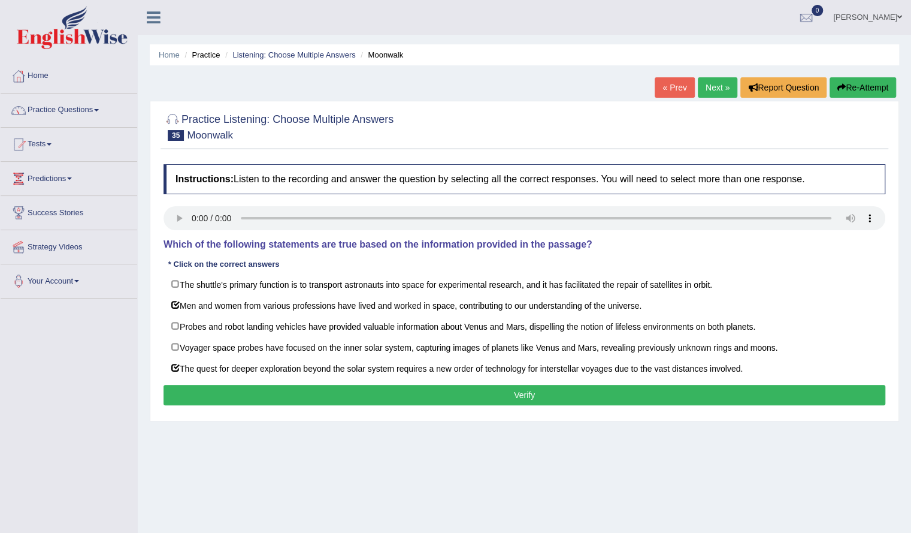
click at [271, 394] on button "Verify" at bounding box center [525, 395] width 722 height 20
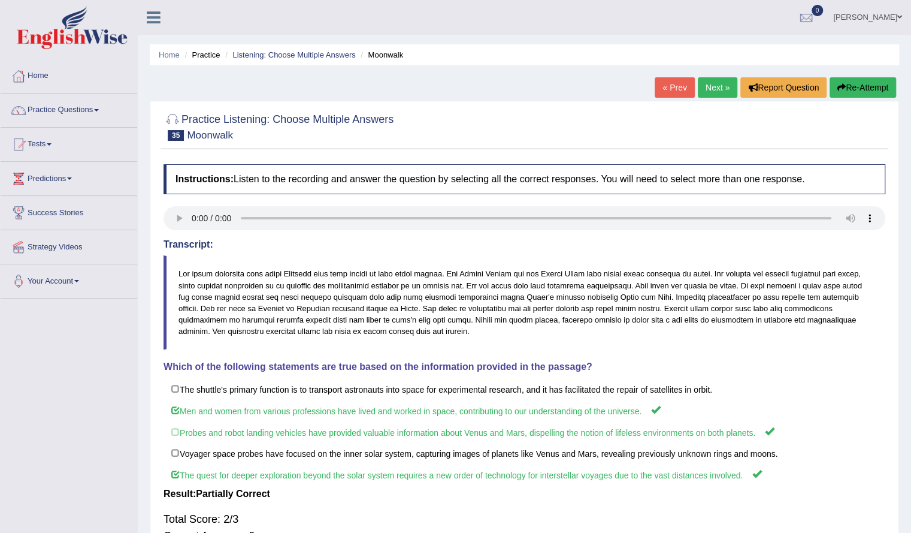
click at [725, 83] on link "Next »" at bounding box center [718, 87] width 40 height 20
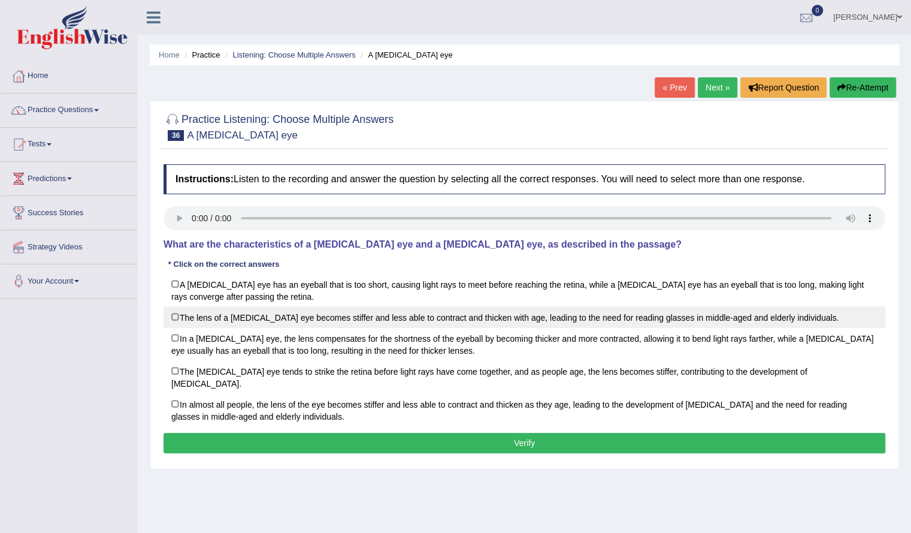
click at [237, 306] on label "The lens of a [MEDICAL_DATA] eye becomes stiffer and less able to contract and …" at bounding box center [525, 317] width 722 height 22
checkbox input "true"
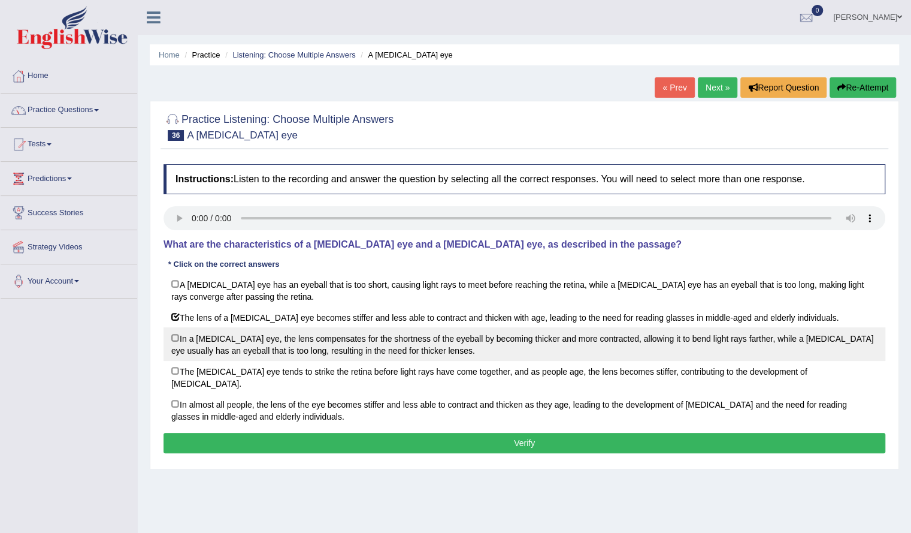
click at [214, 353] on label "In a [MEDICAL_DATA] eye, the lens compensates for the shortness of the eyeball …" at bounding box center [525, 344] width 722 height 34
checkbox input "true"
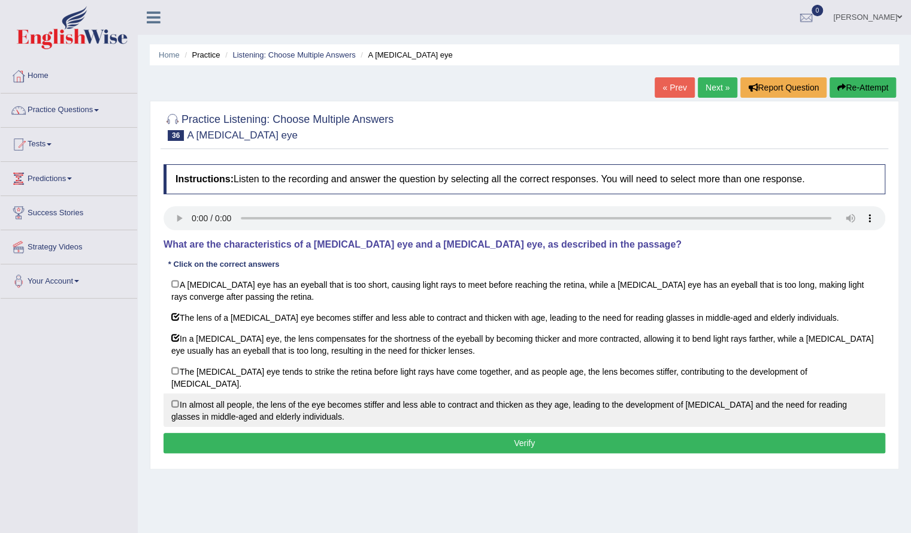
click at [217, 401] on label "In almost all people, the lens of the eye becomes stiffer and less able to cont…" at bounding box center [525, 410] width 722 height 34
checkbox input "true"
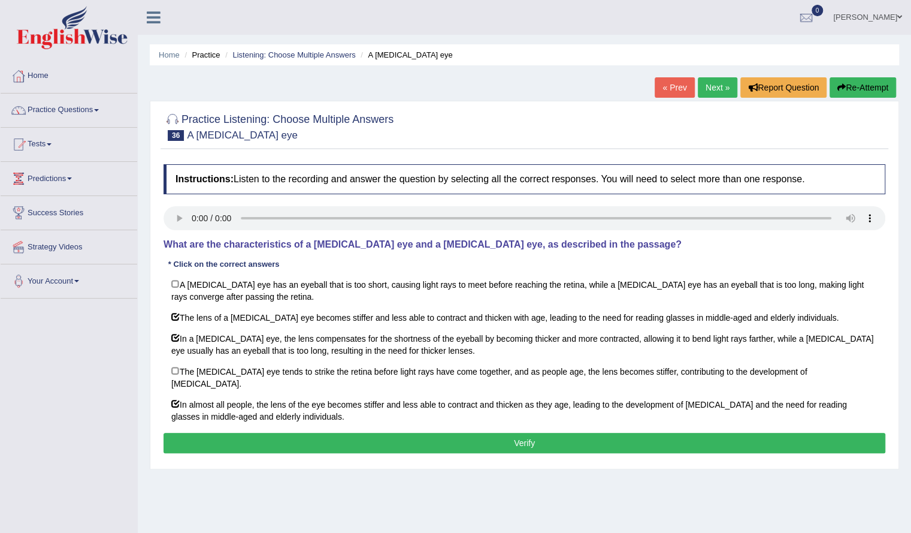
click at [220, 433] on button "Verify" at bounding box center [525, 443] width 722 height 20
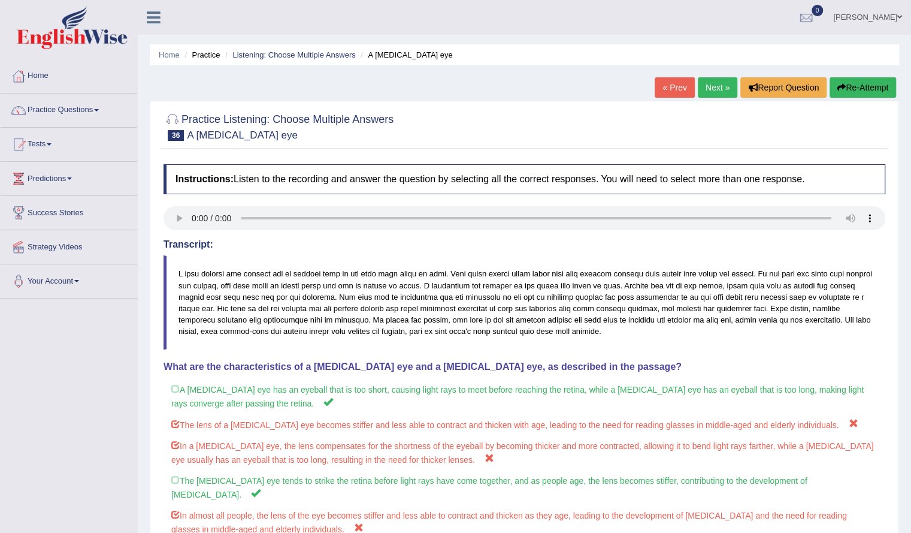
click at [709, 86] on link "Next »" at bounding box center [718, 87] width 40 height 20
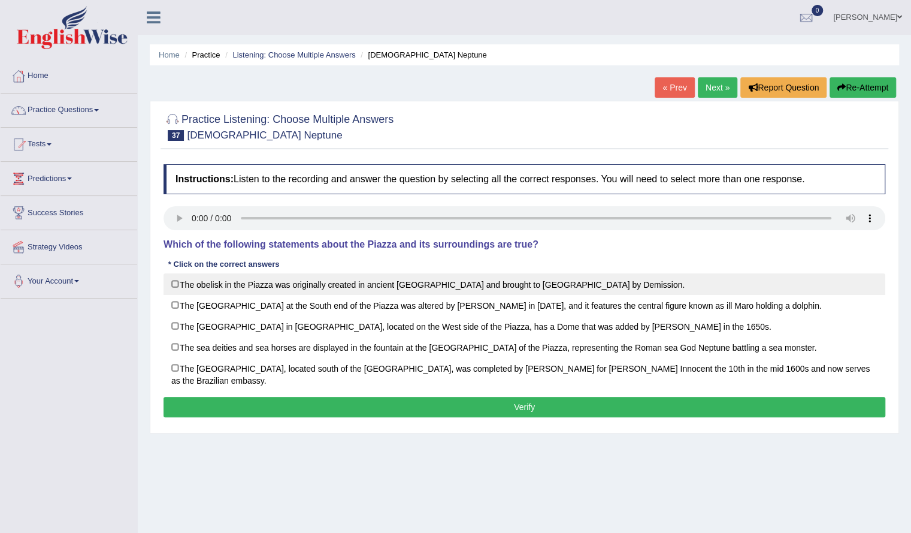
click at [421, 275] on label "The obelisk in the Piazza was originally created in ancient Rome and brought to…" at bounding box center [525, 284] width 722 height 22
checkbox input "true"
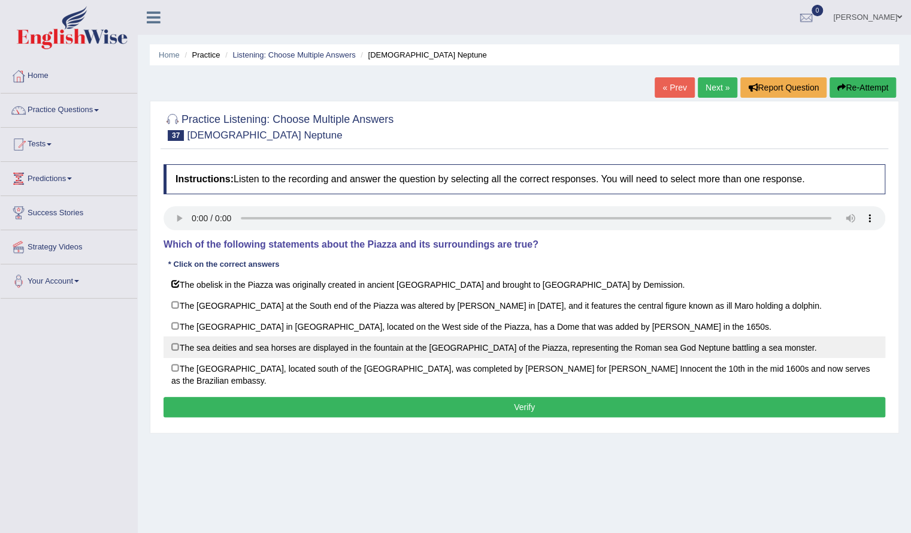
click at [366, 339] on label "The sea deities and sea horses are displayed in the fountain at the North End o…" at bounding box center [525, 347] width 722 height 22
checkbox input "true"
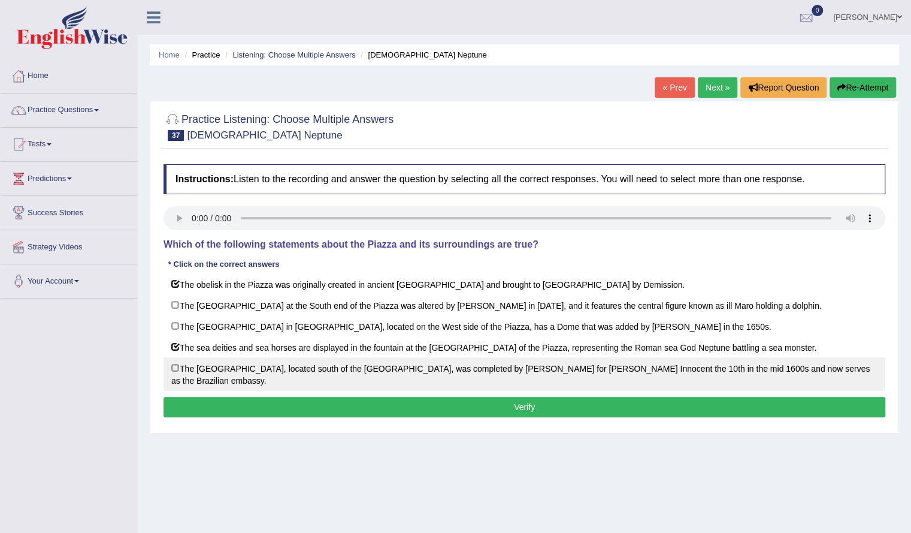
click at [335, 365] on label "The Palmville Palace, located south of the Church of Saint Agnesi, was complete…" at bounding box center [525, 374] width 722 height 34
checkbox input "true"
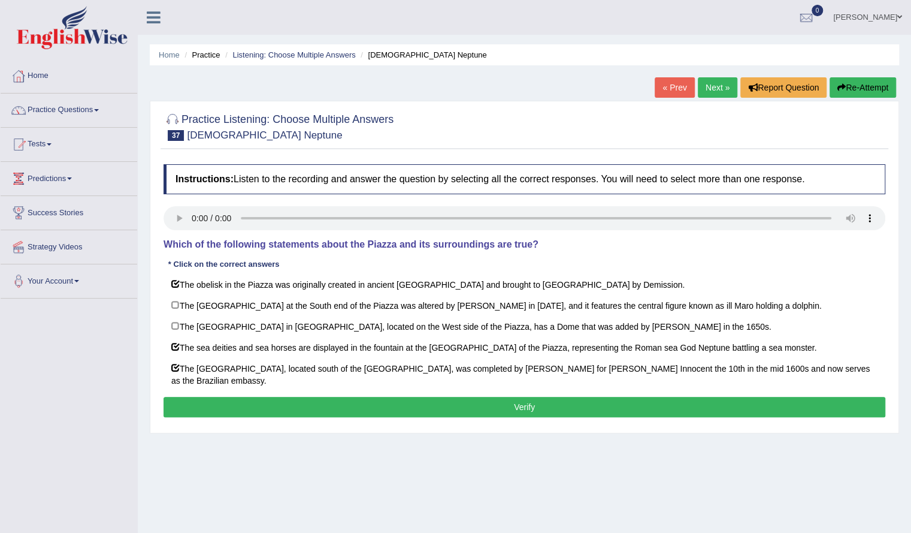
click at [332, 397] on button "Verify" at bounding box center [525, 407] width 722 height 20
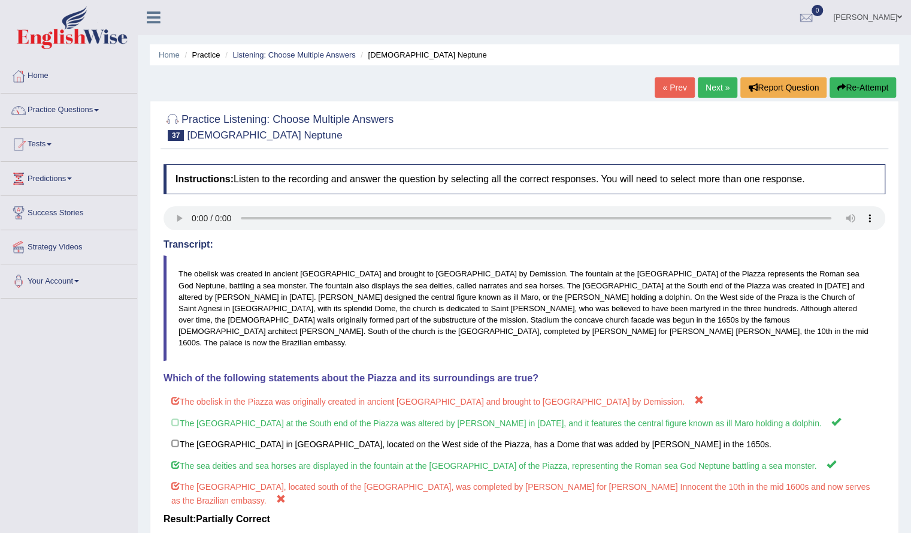
click at [711, 93] on link "Next »" at bounding box center [718, 87] width 40 height 20
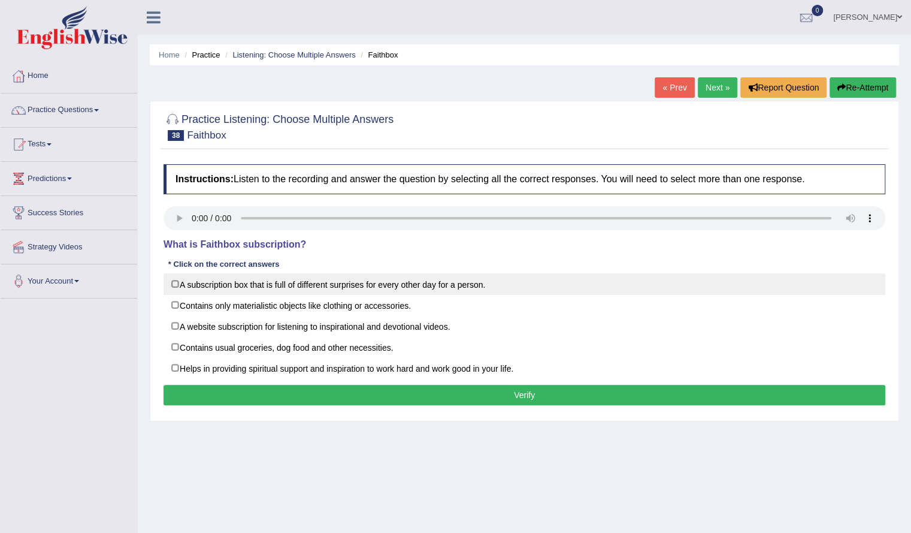
click at [335, 289] on label "A subscription box that is full of different surprises for every other day for …" at bounding box center [525, 284] width 722 height 22
checkbox input "true"
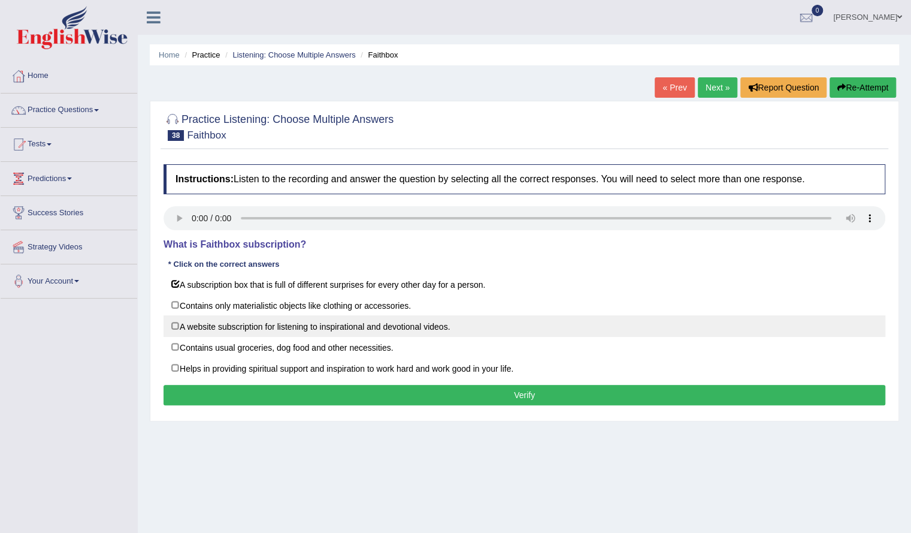
click at [295, 331] on label "A website subscription for listening to inspirational and devotional videos." at bounding box center [525, 326] width 722 height 22
checkbox input "true"
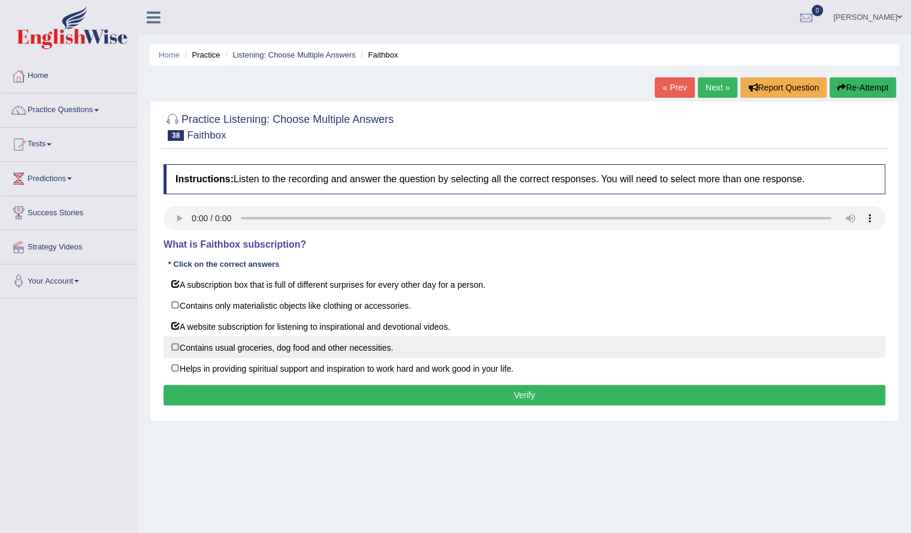
click at [286, 353] on label "Contains usual groceries, dog food and other necessities." at bounding box center [525, 347] width 722 height 22
checkbox input "true"
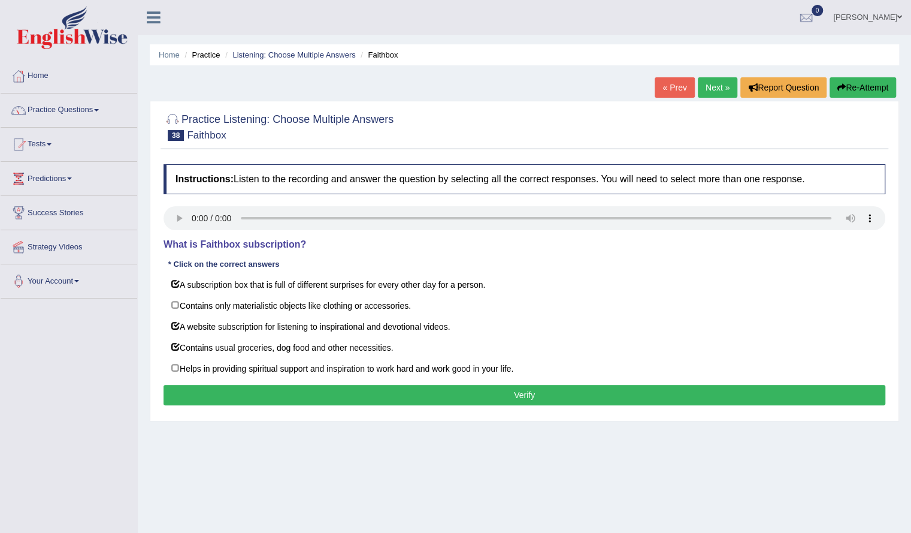
click at [276, 385] on button "Verify" at bounding box center [525, 395] width 722 height 20
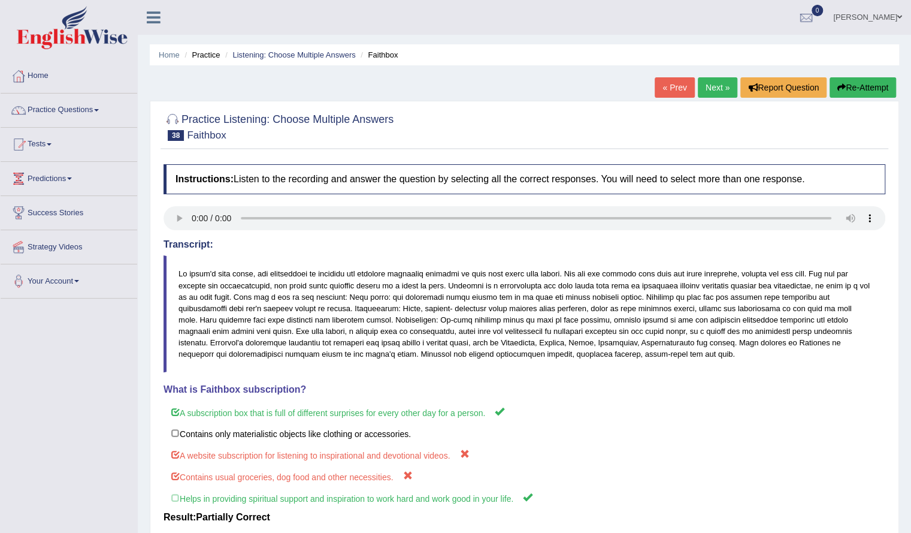
click at [725, 86] on link "Next »" at bounding box center [718, 87] width 40 height 20
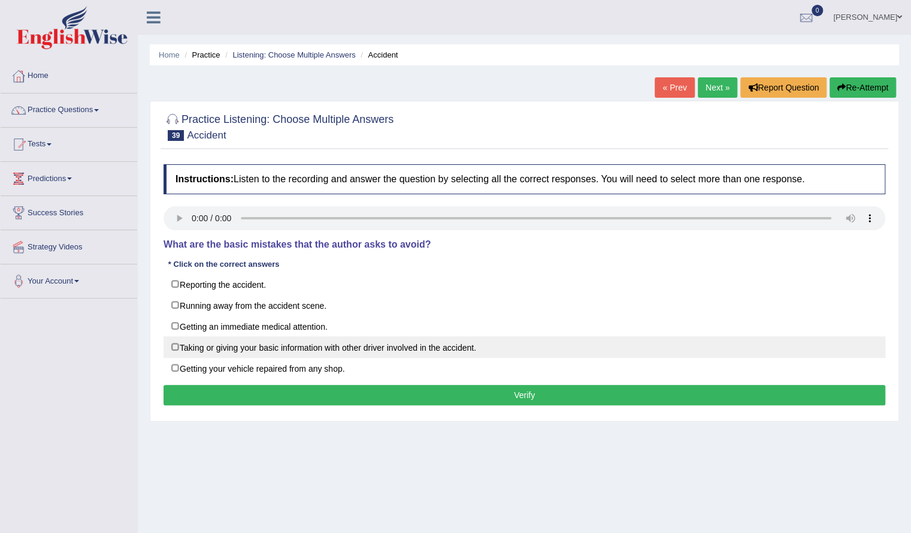
click at [290, 354] on label "Taking or giving your basic information with other driver involved in the accid…" at bounding box center [525, 347] width 722 height 22
checkbox input "true"
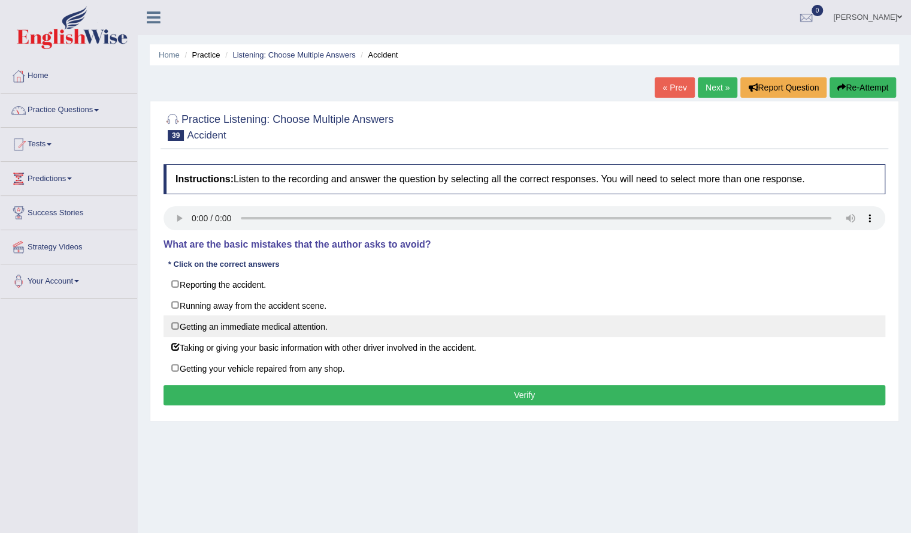
click at [284, 333] on label "Getting an immediate medical attention." at bounding box center [525, 326] width 722 height 22
checkbox input "true"
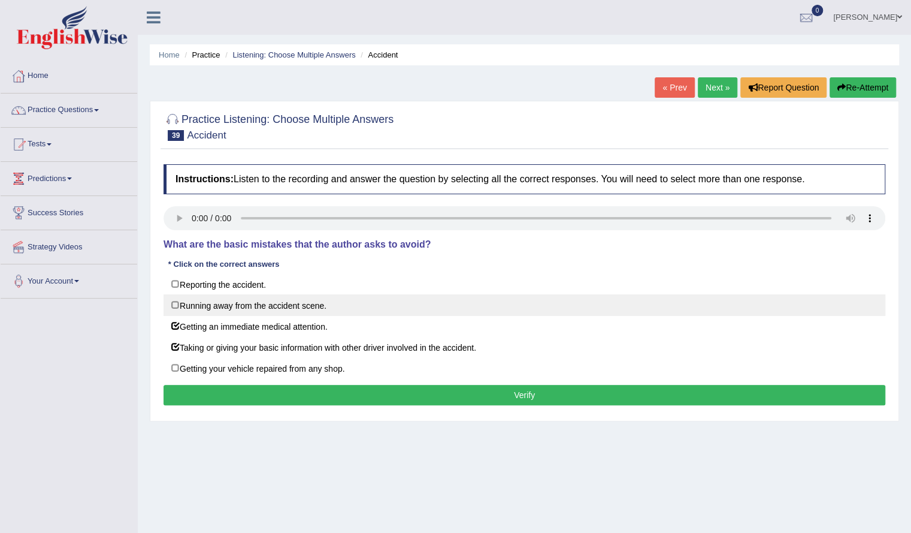
click at [283, 306] on label "Running away from the accident scene." at bounding box center [525, 305] width 722 height 22
checkbox input "true"
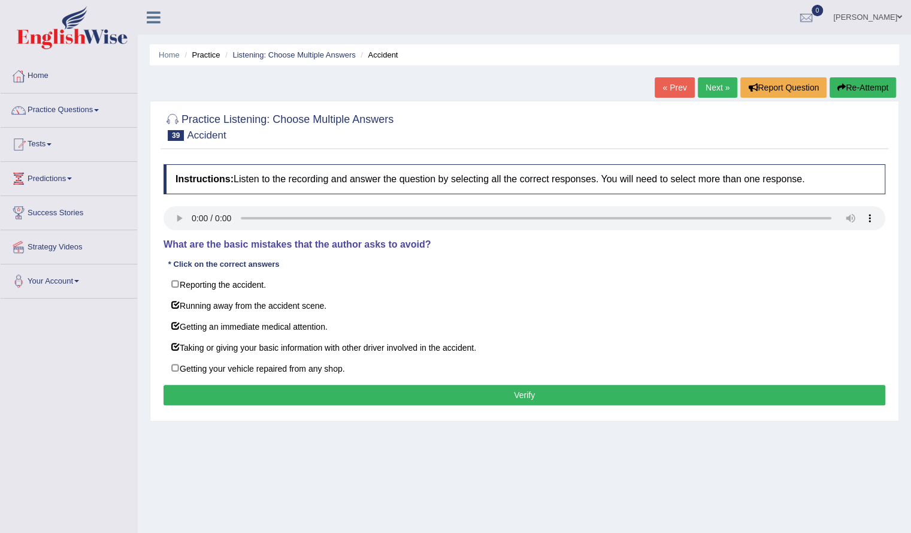
click at [274, 389] on button "Verify" at bounding box center [525, 395] width 722 height 20
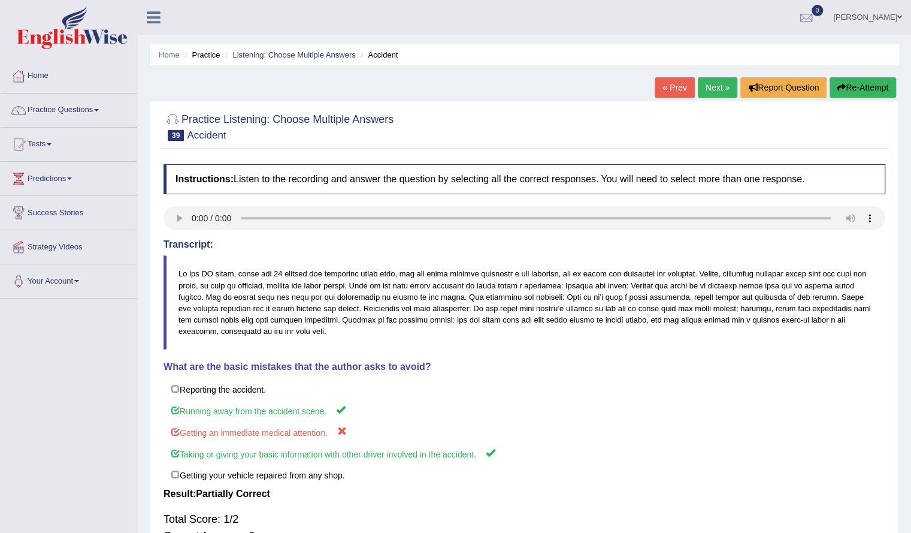
click at [708, 94] on link "Next »" at bounding box center [718, 87] width 40 height 20
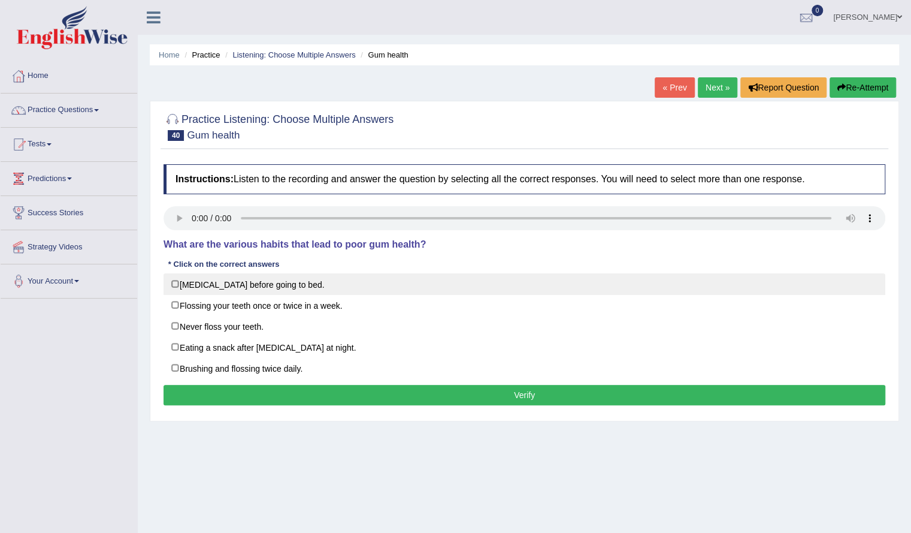
click at [238, 285] on label "Brushing your teeth before going to bed." at bounding box center [525, 284] width 722 height 22
checkbox input "true"
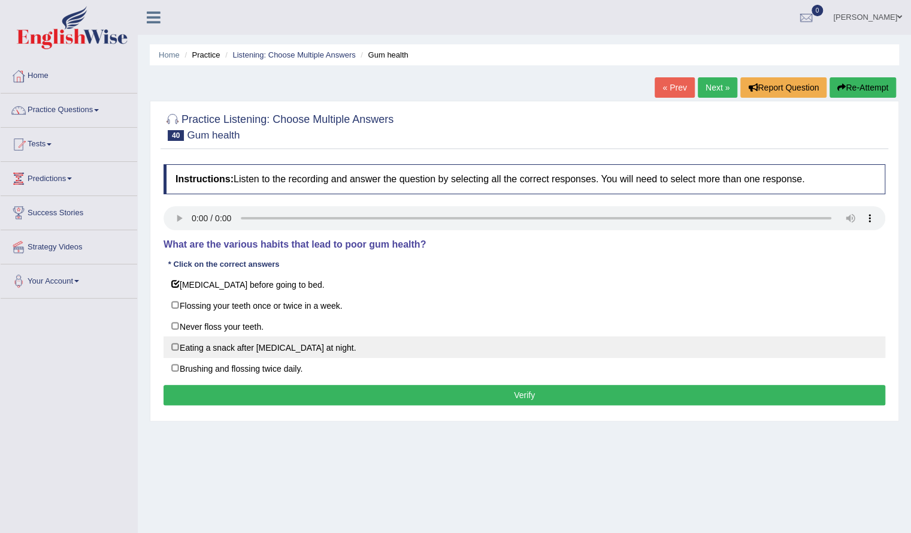
click at [281, 349] on label "Eating a snack after brushing your teeth at night." at bounding box center [525, 347] width 722 height 22
checkbox input "true"
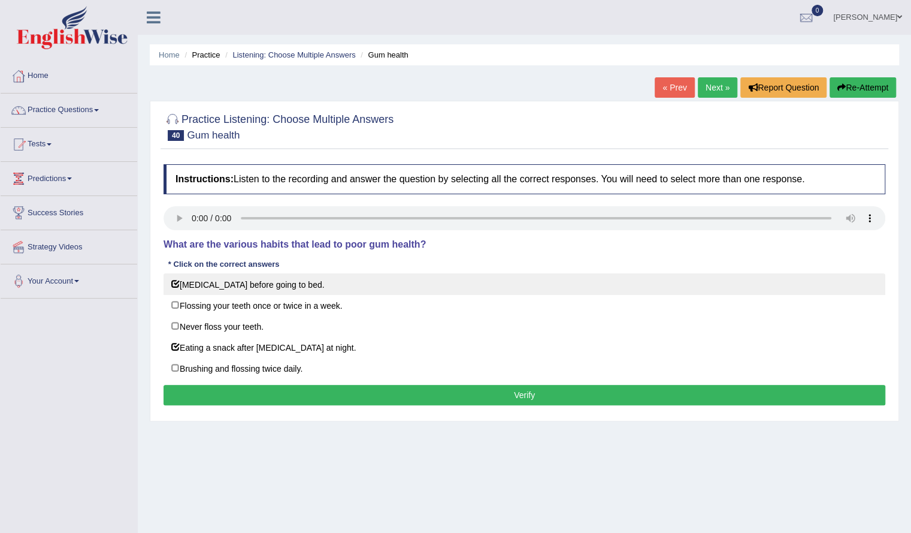
click at [268, 288] on label "Brushing your teeth before going to bed." at bounding box center [525, 284] width 722 height 22
click at [259, 282] on label "[MEDICAL_DATA] before going to bed." at bounding box center [525, 284] width 722 height 22
checkbox input "true"
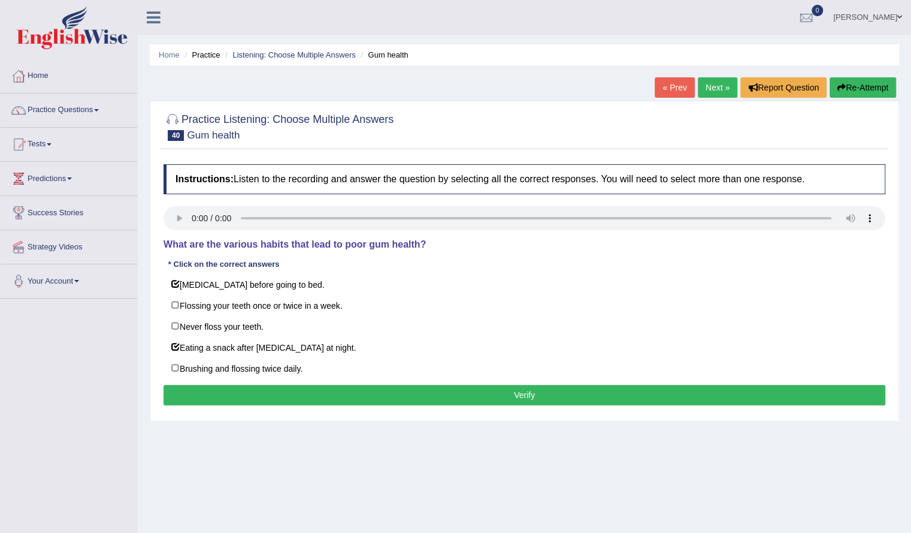
click at [265, 388] on button "Verify" at bounding box center [525, 395] width 722 height 20
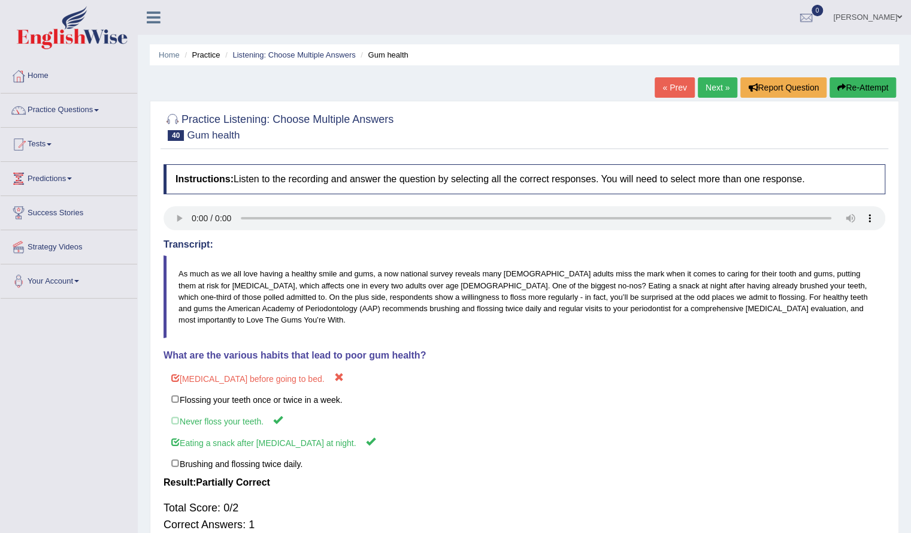
click at [841, 84] on icon "button" at bounding box center [842, 87] width 8 height 8
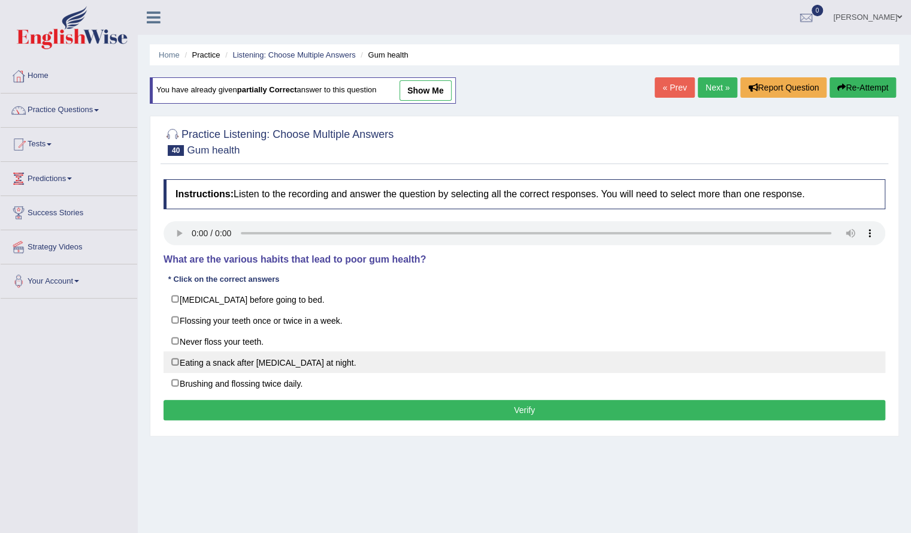
click at [222, 357] on label "Eating a snack after brushing your teeth at night." at bounding box center [525, 362] width 722 height 22
checkbox input "true"
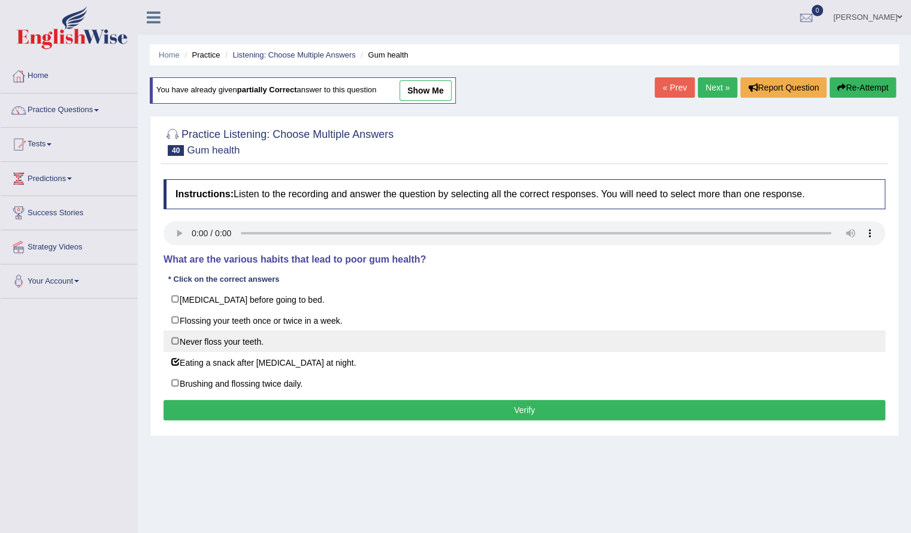
click at [222, 339] on label "Never floss your teeth." at bounding box center [525, 341] width 722 height 22
checkbox input "true"
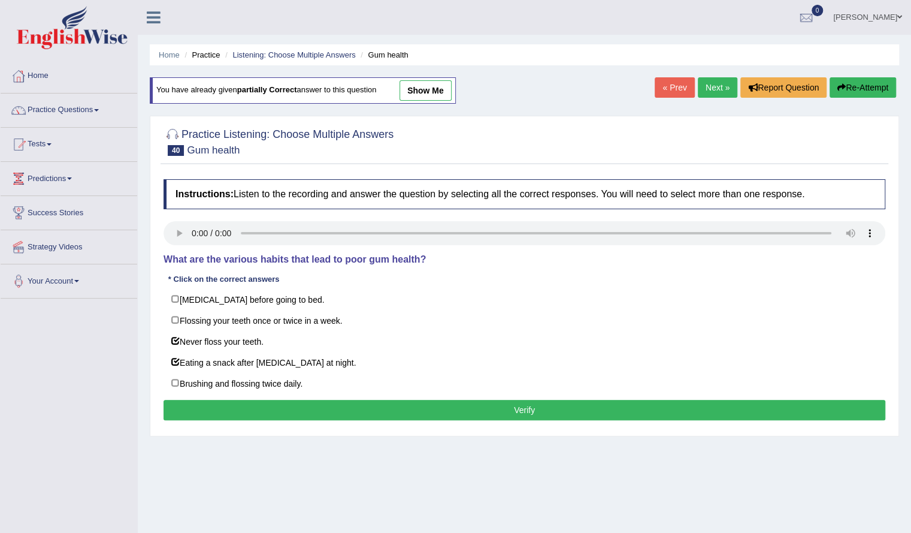
click at [222, 400] on button "Verify" at bounding box center [525, 410] width 722 height 20
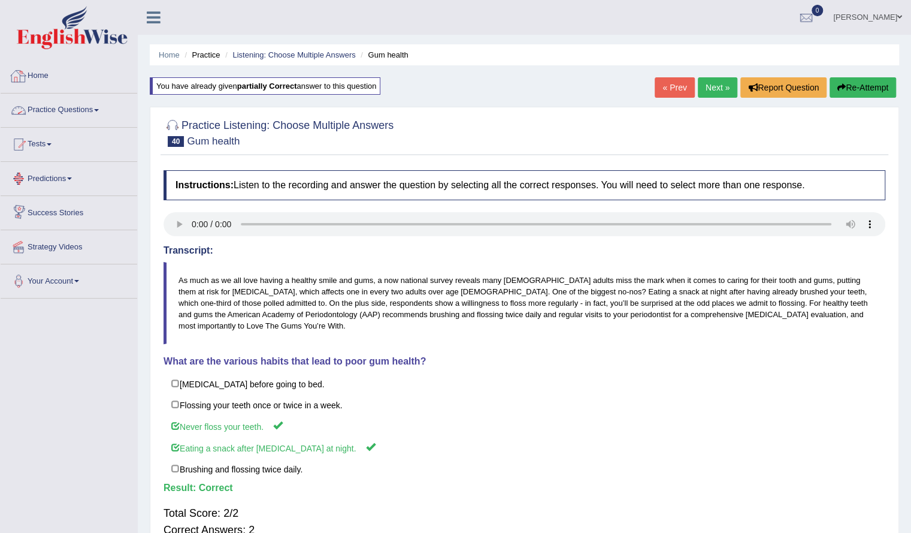
click at [48, 96] on link "Practice Questions" at bounding box center [69, 108] width 137 height 30
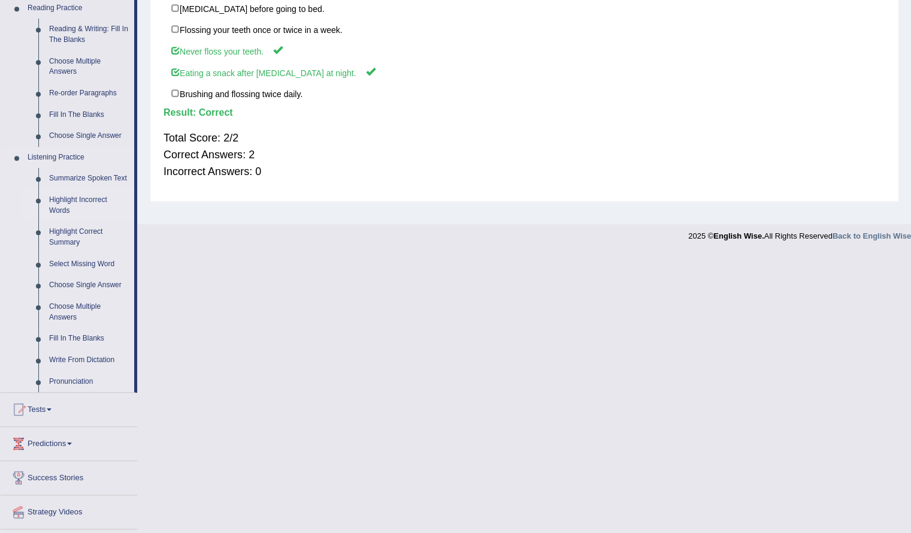
scroll to position [375, 0]
click at [71, 337] on link "Fill In The Blanks" at bounding box center [89, 339] width 90 height 22
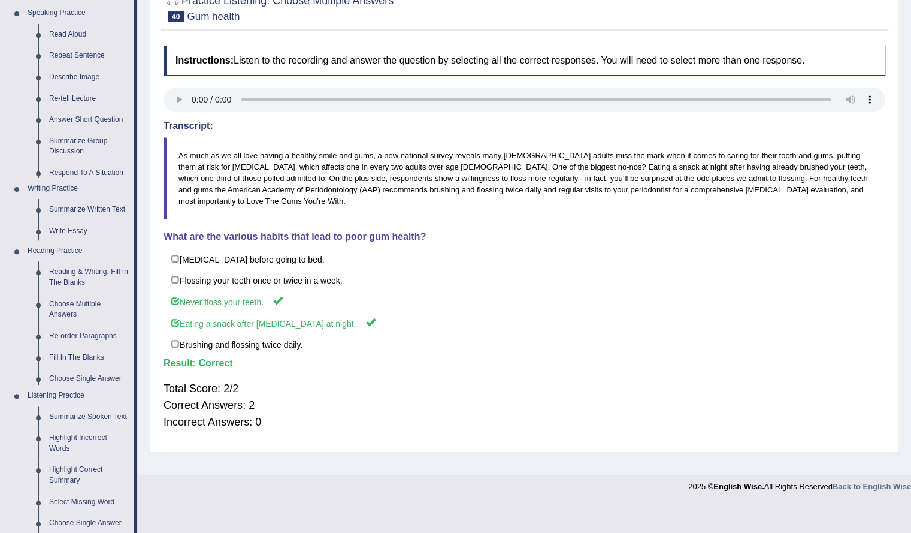
scroll to position [96, 0]
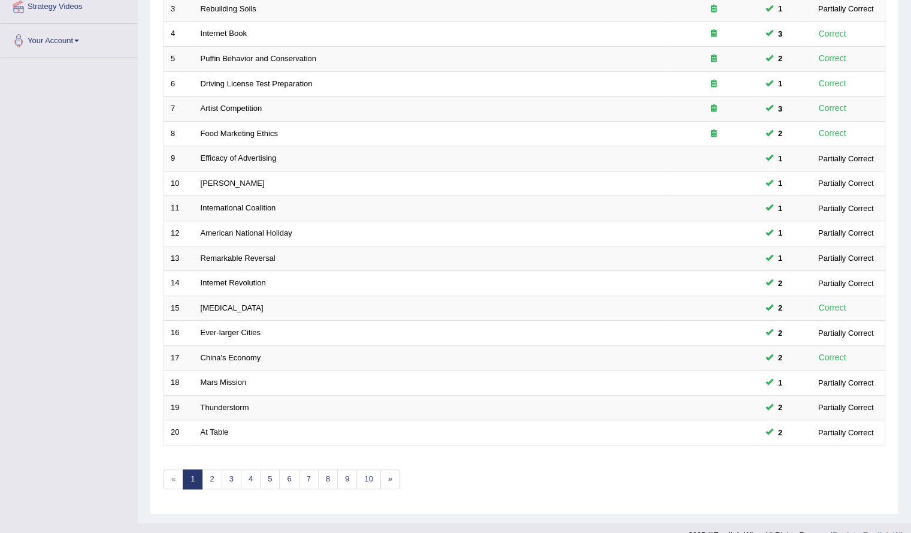
scroll to position [255, 0]
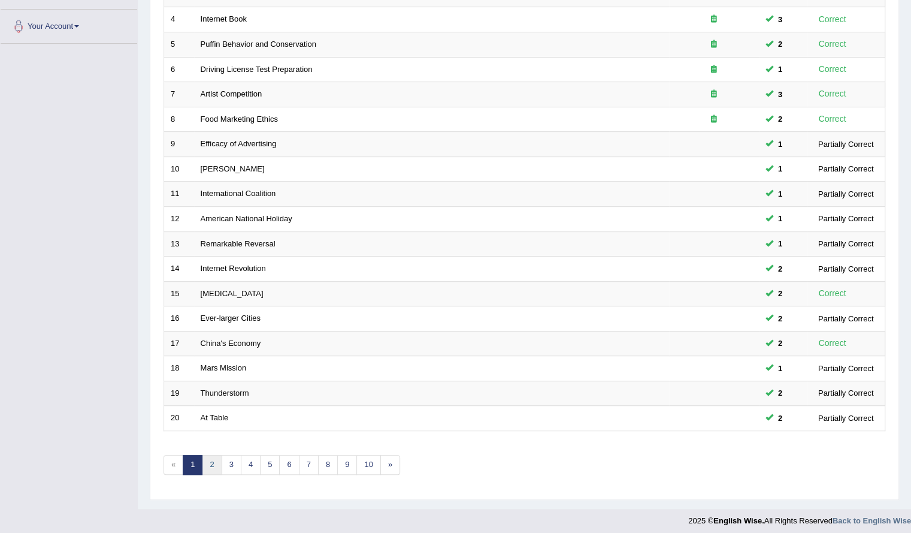
click at [216, 455] on link "2" at bounding box center [212, 465] width 20 height 20
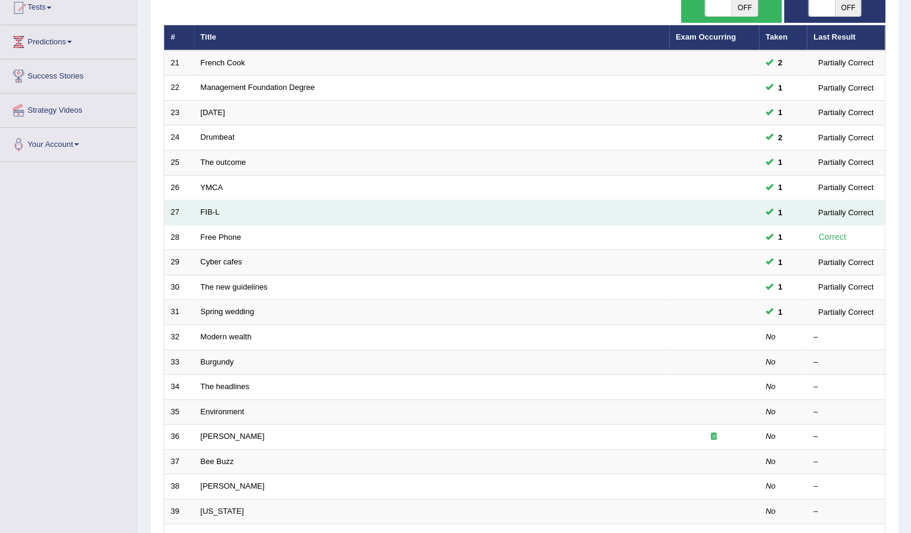
scroll to position [137, 0]
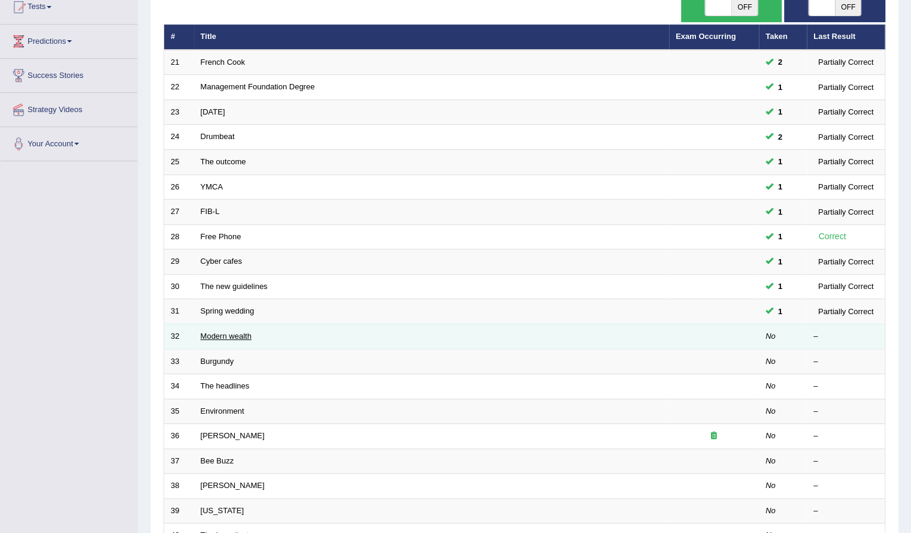
click at [210, 333] on link "Modern wealth" at bounding box center [226, 335] width 51 height 9
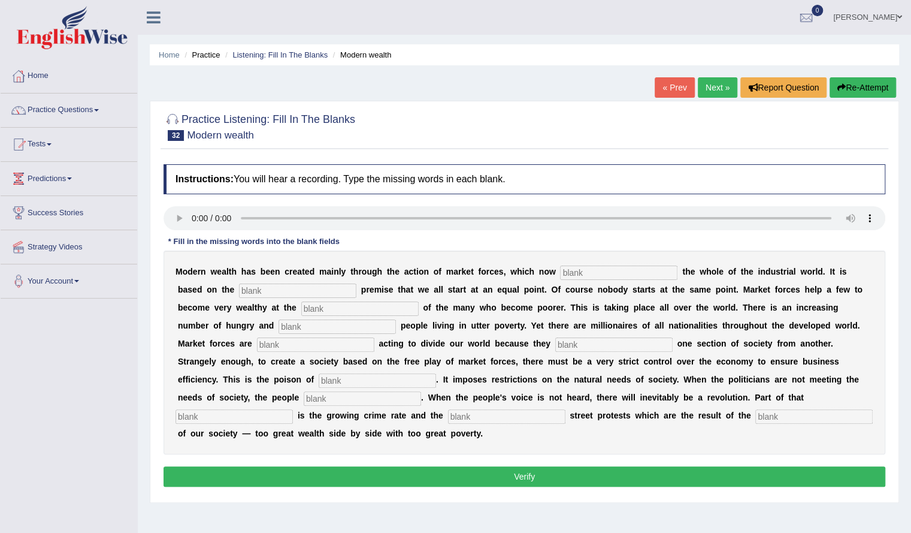
click at [575, 273] on input "text" at bounding box center [618, 272] width 117 height 14
type input "dominate"
click at [261, 286] on input "text" at bounding box center [297, 290] width 117 height 14
type input "falseexpense"
click at [309, 309] on input "text" at bounding box center [359, 308] width 117 height 14
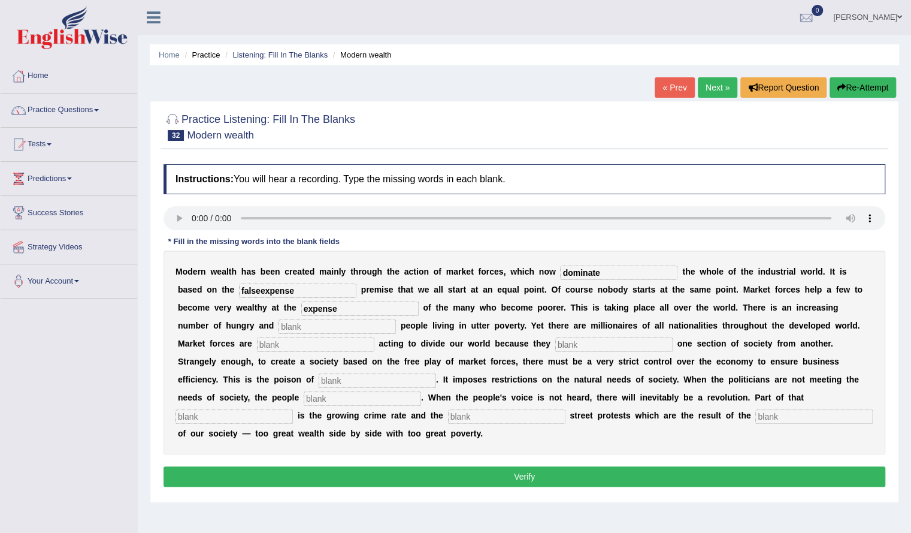
type input "expense"
click at [283, 324] on input "text" at bounding box center [337, 326] width 117 height 14
type input "desprite"
click at [555, 341] on input "text" at bounding box center [613, 344] width 117 height 14
type input "seperate"
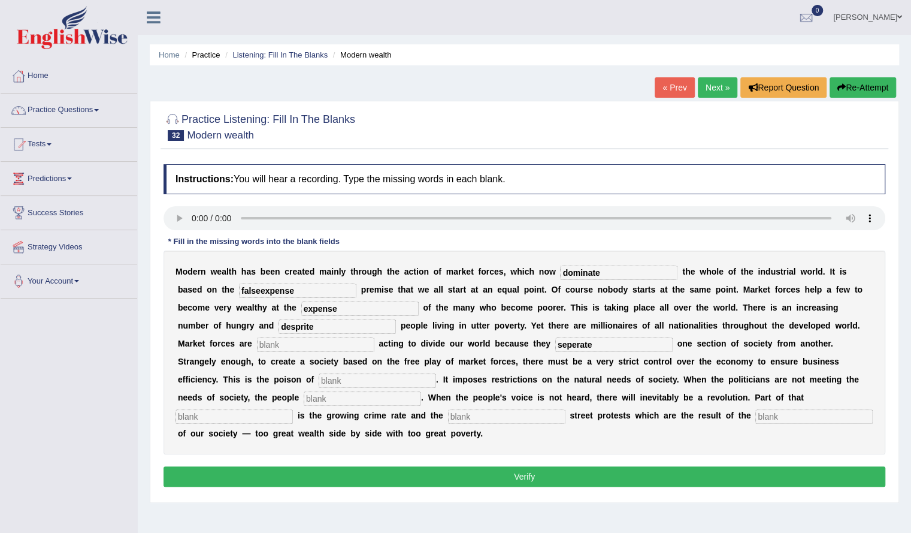
click at [319, 377] on input "text" at bounding box center [377, 380] width 117 height 14
type input "comericization"
click at [304, 398] on input "text" at bounding box center [362, 398] width 117 height 14
type input "revoult"
click at [448, 415] on input "text" at bounding box center [506, 416] width 117 height 14
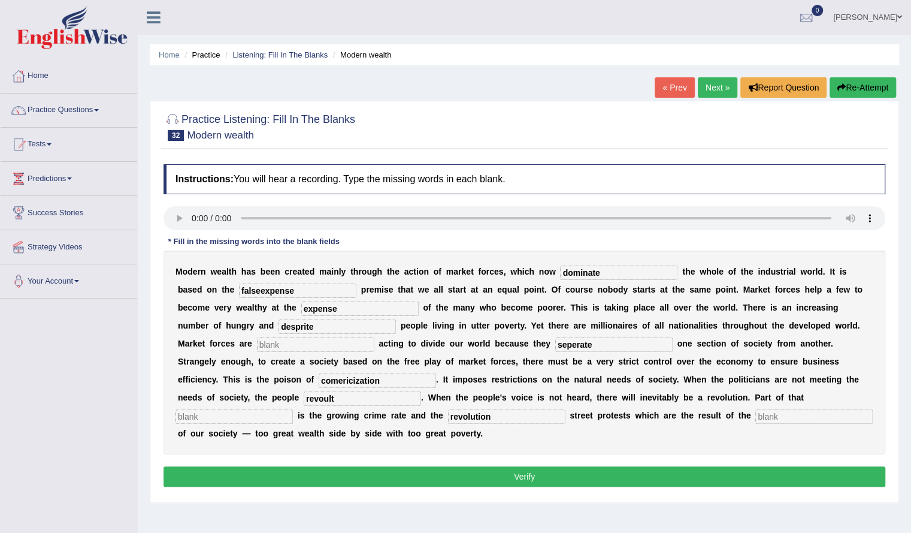
type input "revolution"
click at [293, 409] on input "text" at bounding box center [234, 416] width 117 height 14
type input "revolution"
click at [448, 417] on input "revolution" at bounding box center [506, 416] width 117 height 14
type input "r"
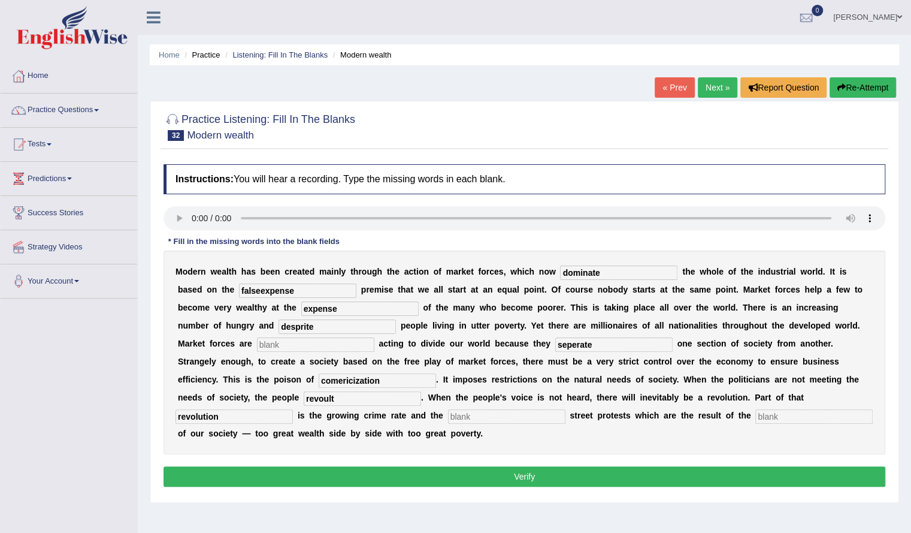
click at [448, 416] on input "text" at bounding box center [506, 416] width 117 height 14
type input "bimer"
click at [755, 416] on input "text" at bounding box center [813, 416] width 117 height 14
click at [755, 417] on input "inbalanace" at bounding box center [813, 416] width 117 height 14
type input "i"
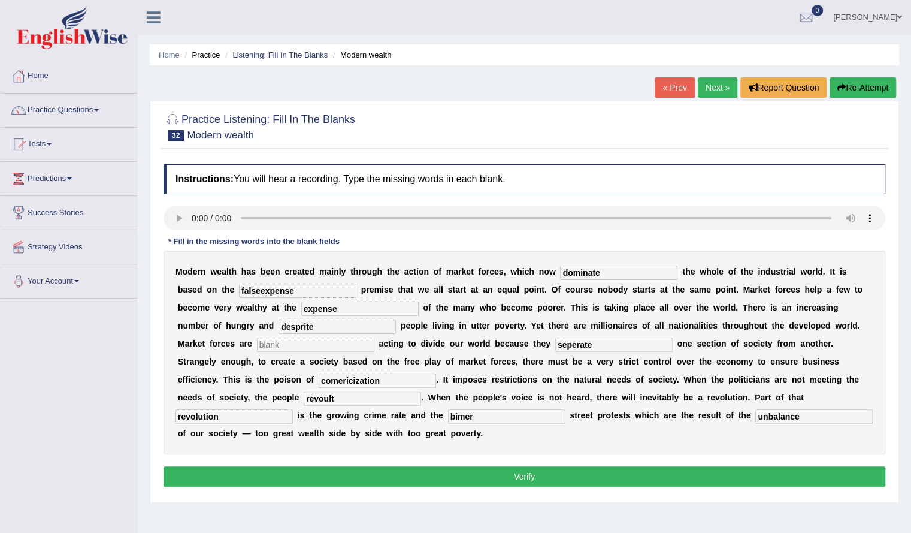
type input "unbalance"
click at [319, 379] on input "comericization" at bounding box center [377, 380] width 117 height 14
type input "c"
type input "commercialization"
click at [265, 349] on input "text" at bounding box center [315, 344] width 117 height 14
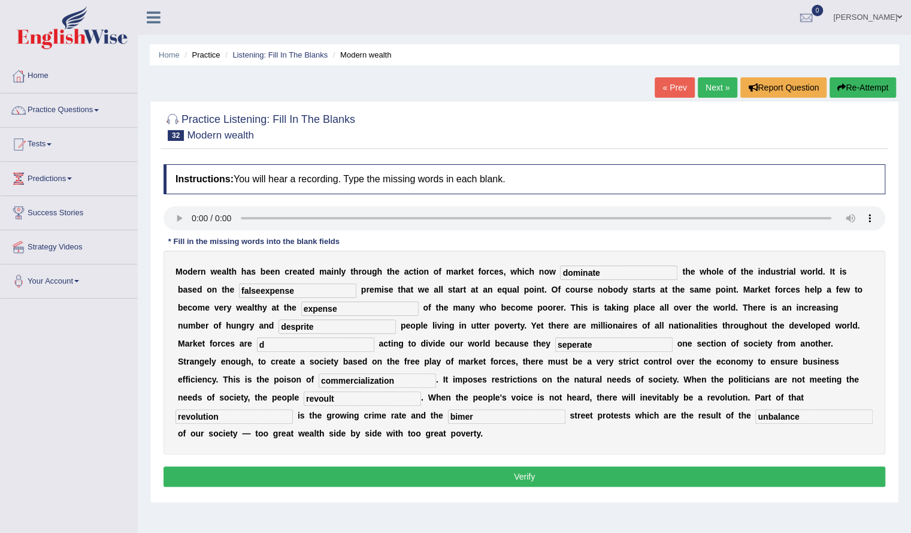
type input "d"
click at [280, 328] on input "desprite" at bounding box center [337, 326] width 117 height 14
type input "desperate"
click at [260, 289] on input "falseexpense" at bounding box center [297, 290] width 117 height 14
type input "expense"
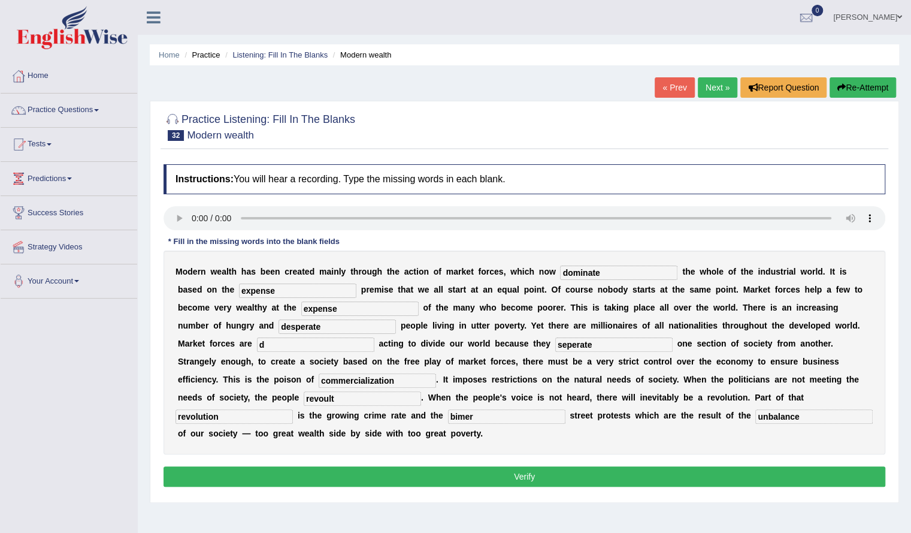
click at [465, 474] on button "Verify" at bounding box center [525, 476] width 722 height 20
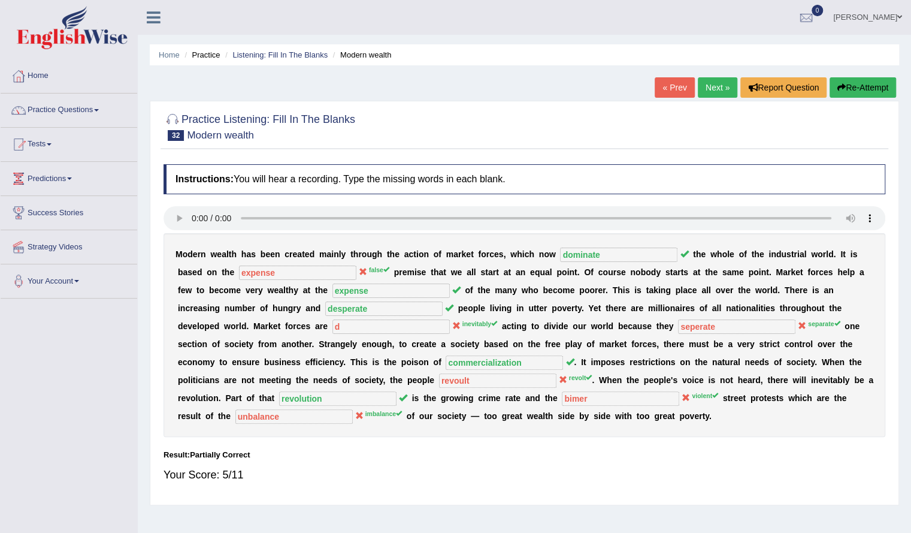
click at [643, 436] on div "Instructions: You will hear a recording. Type the missing words in each blank. …" at bounding box center [525, 328] width 728 height 340
click at [65, 110] on link "Practice Questions" at bounding box center [69, 108] width 137 height 30
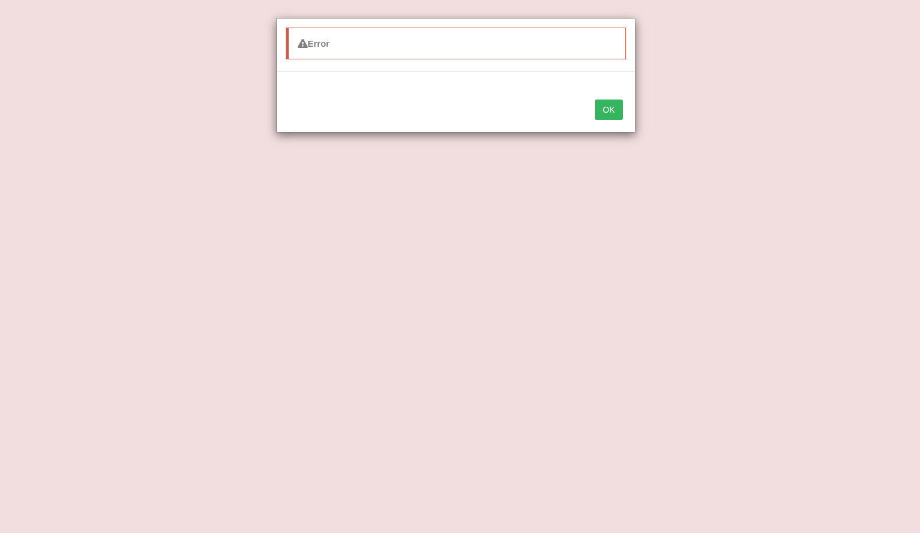
click at [610, 109] on button "OK" at bounding box center [609, 109] width 28 height 20
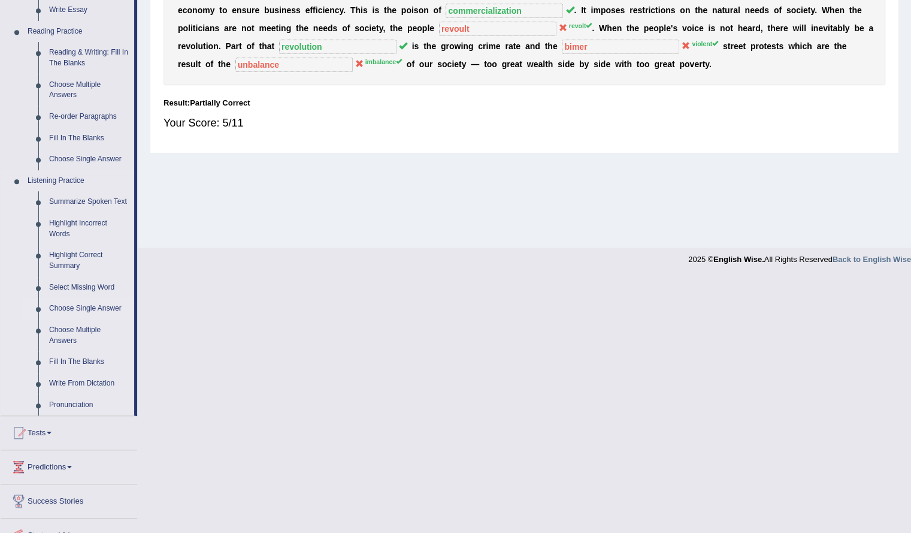
scroll to position [352, 0]
click at [81, 192] on link "Summarize Spoken Text" at bounding box center [89, 202] width 90 height 22
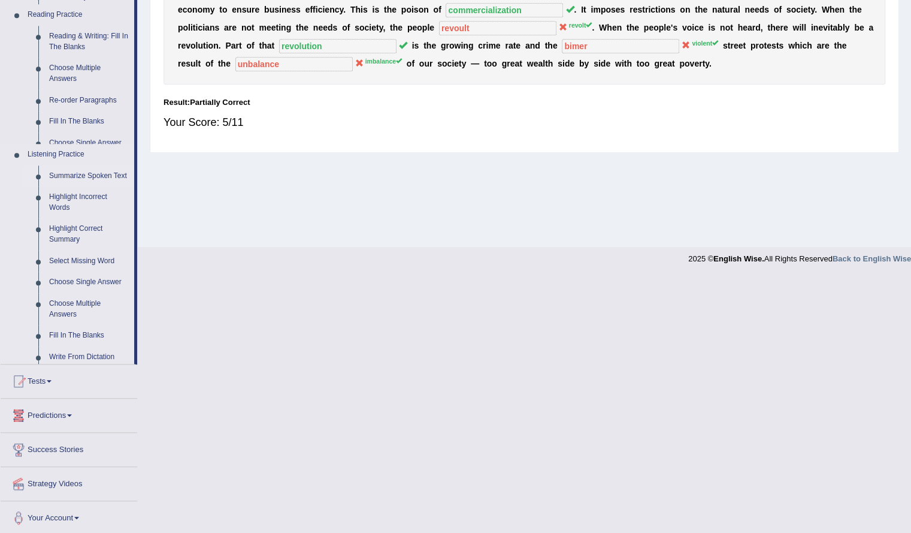
scroll to position [96, 0]
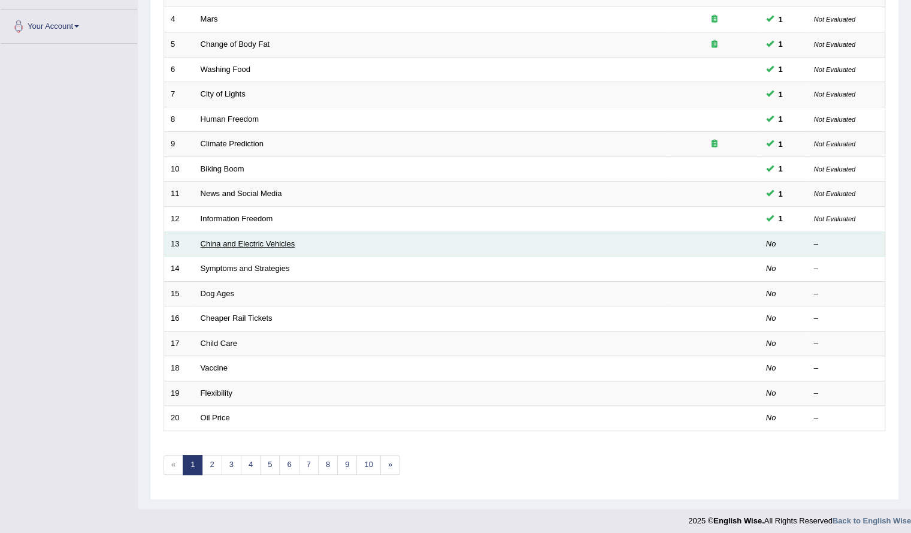
click at [246, 239] on link "China and Electric Vehicles" at bounding box center [248, 243] width 95 height 9
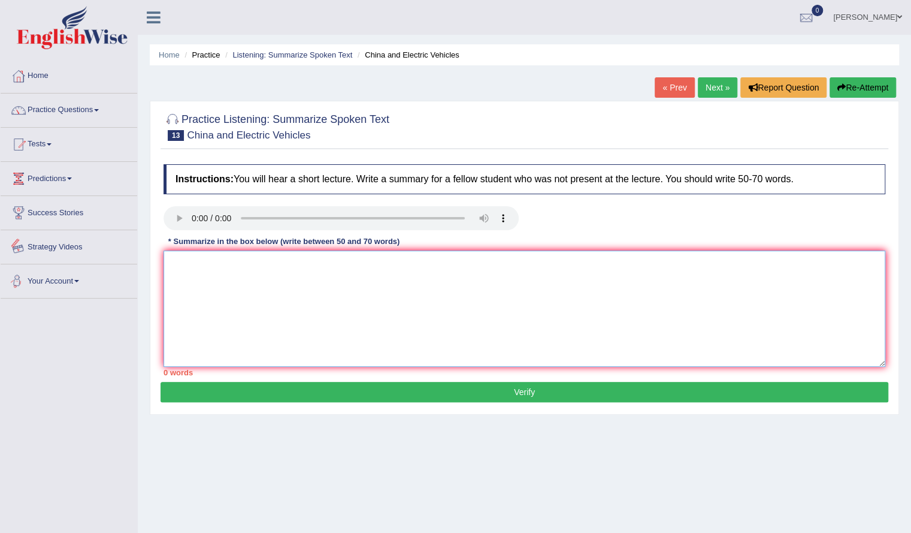
click at [330, 291] on textarea at bounding box center [525, 308] width 722 height 116
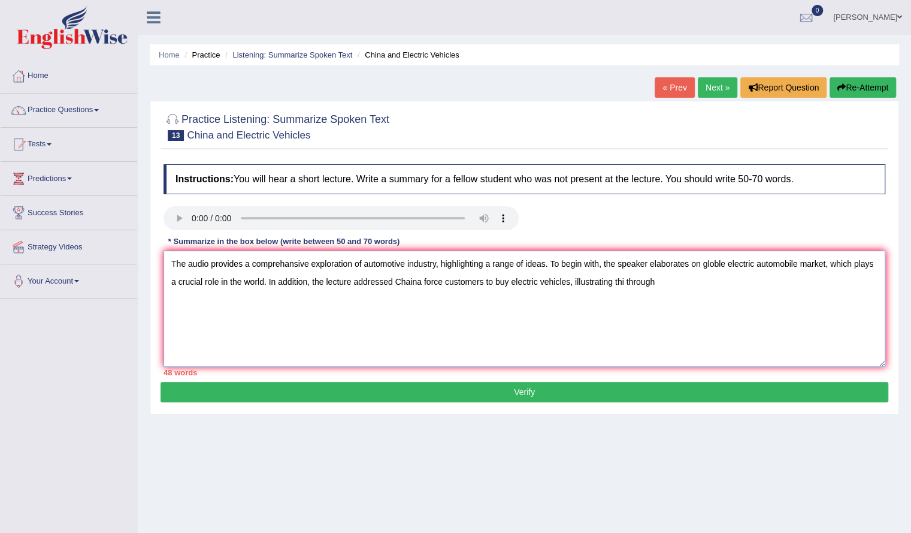
click at [624, 282] on textarea "The audio provides a comprehansive exploration of automotive industry, highligh…" at bounding box center [525, 308] width 722 height 116
click at [678, 285] on textarea "The audio provides a comprehansive exploration of automotive industry, highligh…" at bounding box center [525, 308] width 722 height 116
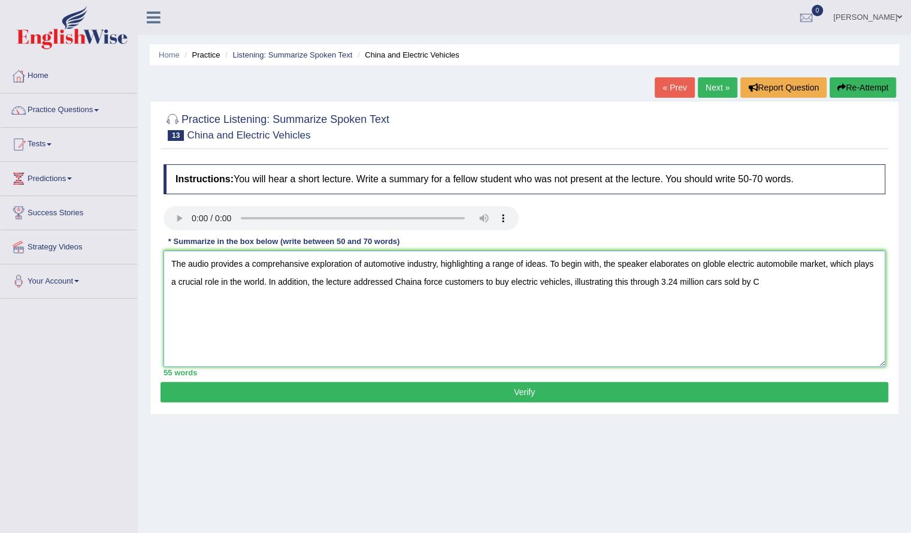
click at [421, 282] on textarea "The audio provides a comprehansive exploration of automotive industry, highligh…" at bounding box center [525, 308] width 722 height 116
click at [758, 283] on textarea "The audio provides a comprehansive exploration of automotive industry, highligh…" at bounding box center [525, 308] width 722 height 116
type textarea "The audio provides a comprehansive exploration of automotive industry, highligh…"
click at [436, 382] on button "Verify" at bounding box center [525, 392] width 728 height 20
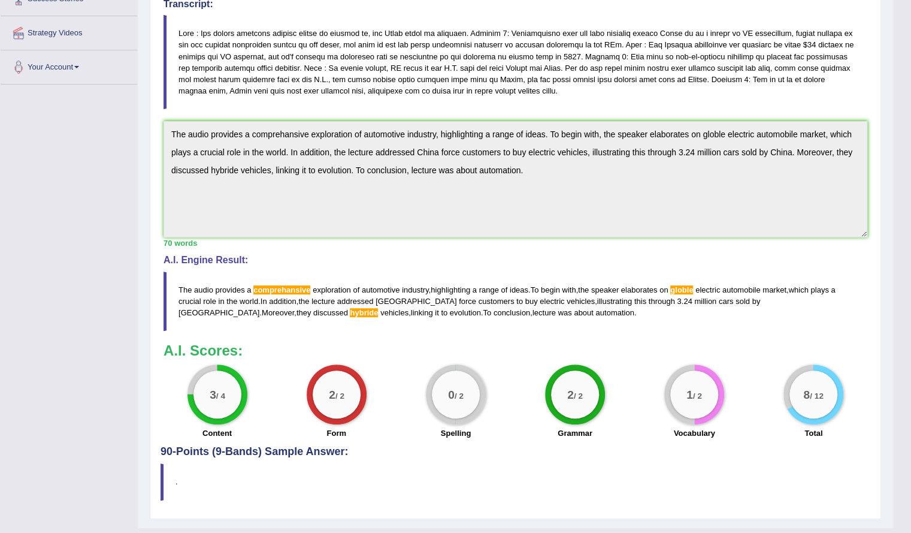
scroll to position [236, 0]
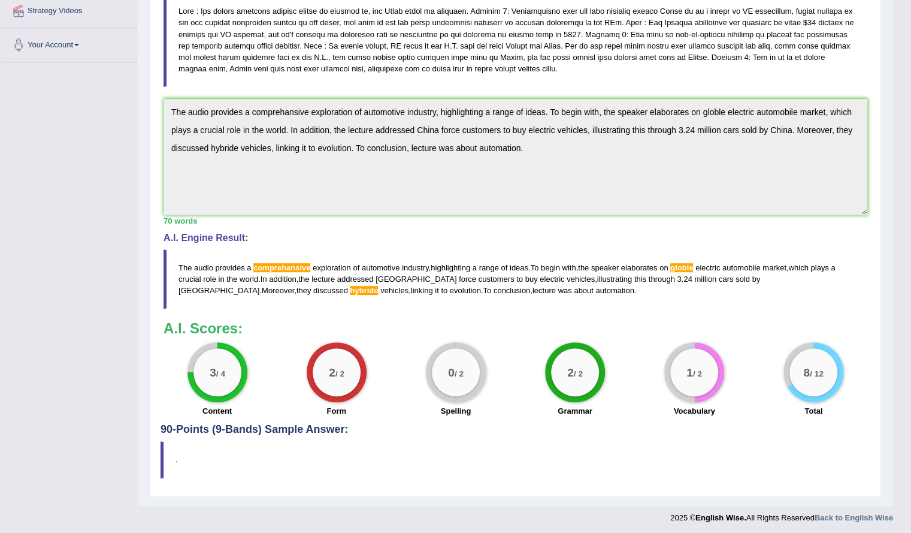
click at [688, 263] on span "globle" at bounding box center [681, 267] width 23 height 9
click at [279, 267] on span "comprehansive" at bounding box center [281, 267] width 57 height 9
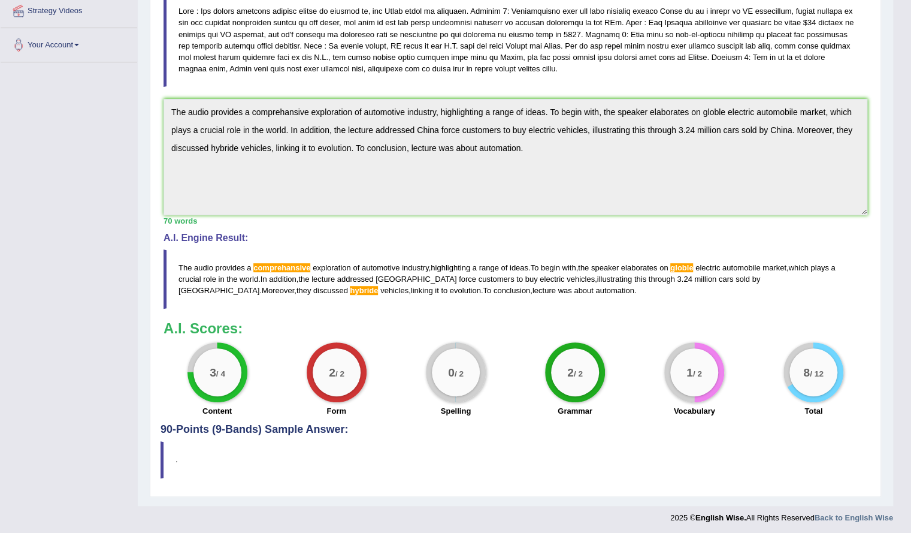
click at [279, 267] on span "comprehansive" at bounding box center [281, 267] width 57 height 9
click at [285, 263] on span "comprehansive" at bounding box center [281, 267] width 57 height 9
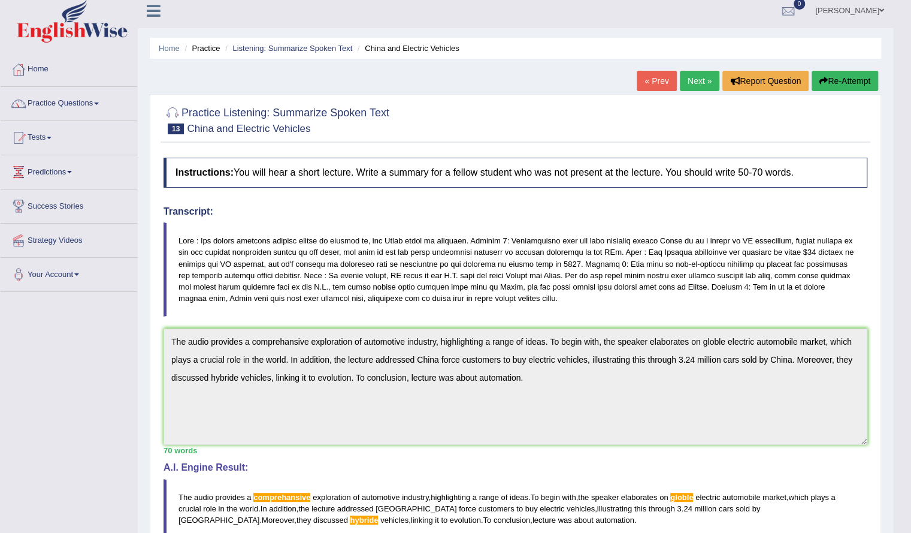
scroll to position [0, 0]
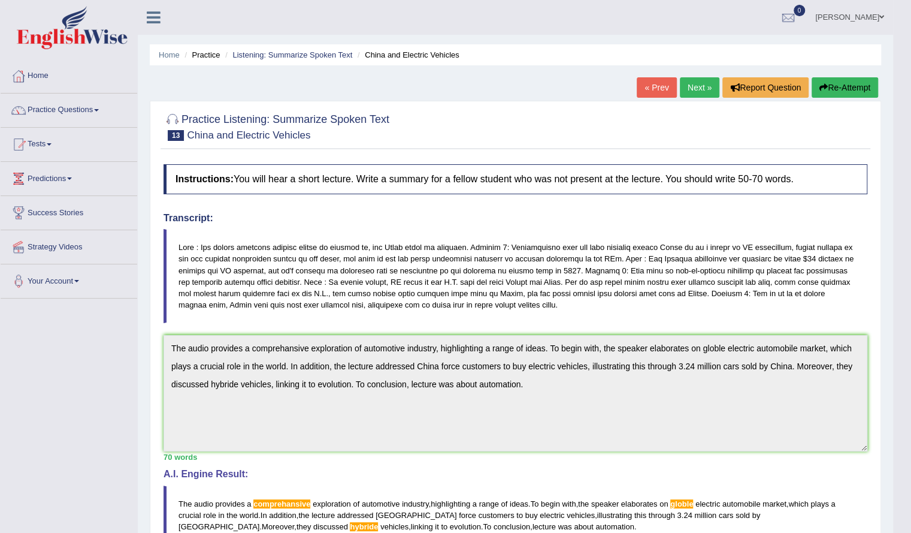
click at [696, 86] on link "Next »" at bounding box center [700, 87] width 40 height 20
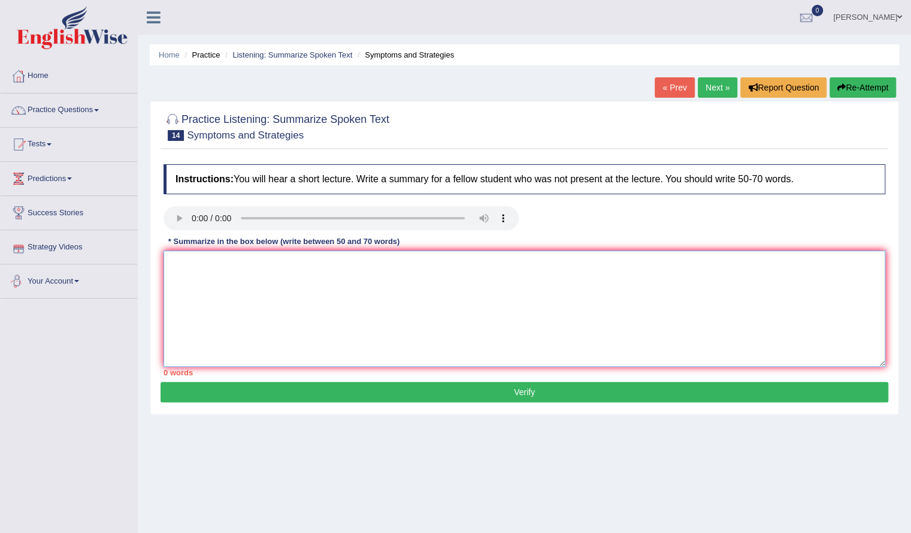
click at [271, 324] on textarea at bounding box center [525, 308] width 722 height 116
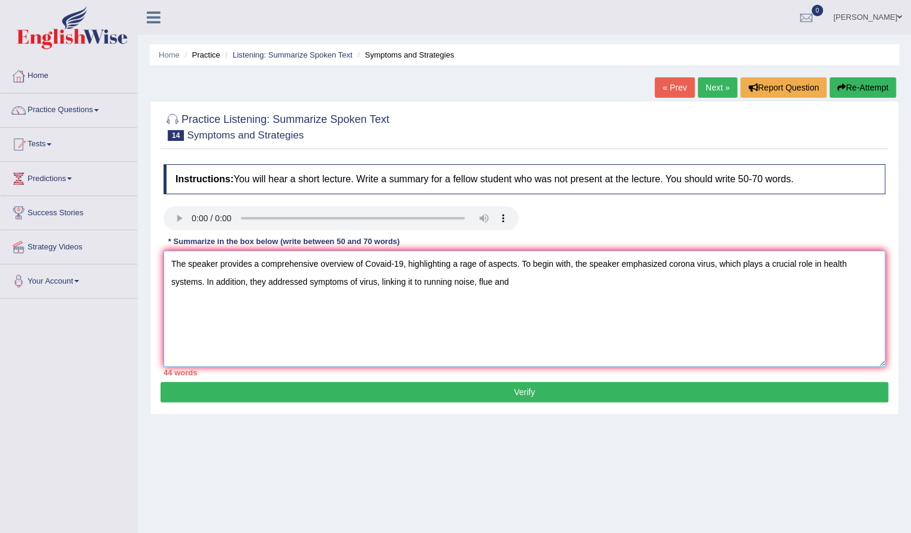
click at [492, 283] on textarea "The speaker provides a comprehensive overview of Covaid-19, highlighting a rage…" at bounding box center [525, 308] width 722 height 116
click at [516, 274] on textarea "The speaker provides a comprehensive overview of Covaid-19, highlighting a rage…" at bounding box center [525, 308] width 722 height 116
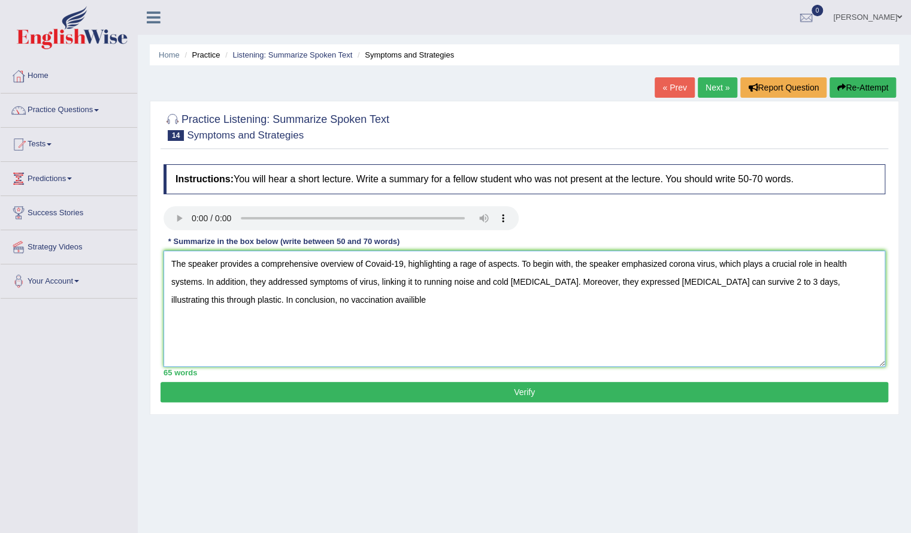
click at [291, 301] on textarea "The speaker provides a comprehensive overview of Covaid-19, highlighting a rage…" at bounding box center [525, 308] width 722 height 116
click at [328, 305] on textarea "The speaker provides a comprehensive overview of Covaid-19, highlighting a rage…" at bounding box center [525, 308] width 722 height 116
click at [391, 262] on textarea "The speaker provides a comprehensive overview of Covaid-19, highlighting a rage…" at bounding box center [525, 308] width 722 height 116
click at [548, 292] on textarea "The speaker provides a comprehensive overview of COVID-19, highlighting a rage …" at bounding box center [525, 308] width 722 height 116
click at [474, 281] on textarea "The speaker provides a comprehensive overview of COVID-19, highlighting a rage …" at bounding box center [525, 308] width 722 height 116
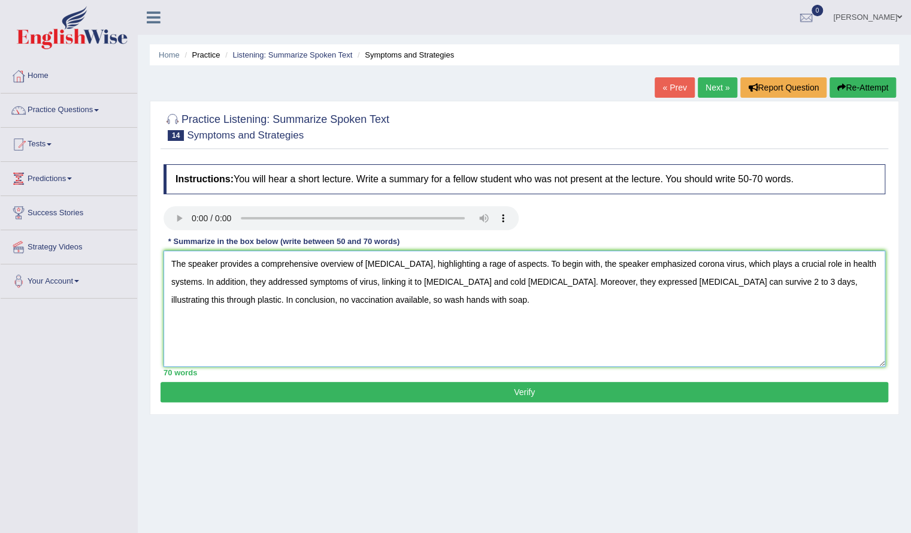
click at [627, 283] on textarea "The speaker provides a comprehensive overview of COVID-19, highlighting a rage …" at bounding box center [525, 308] width 722 height 116
click at [642, 280] on textarea "The speaker provides a comprehensive overview of COVID-19, highlighting a rage …" at bounding box center [525, 308] width 722 height 116
type textarea "The speaker provides a comprehensive overview of COVID-19, highlighting a rage …"
click at [383, 386] on button "Verify" at bounding box center [525, 392] width 728 height 20
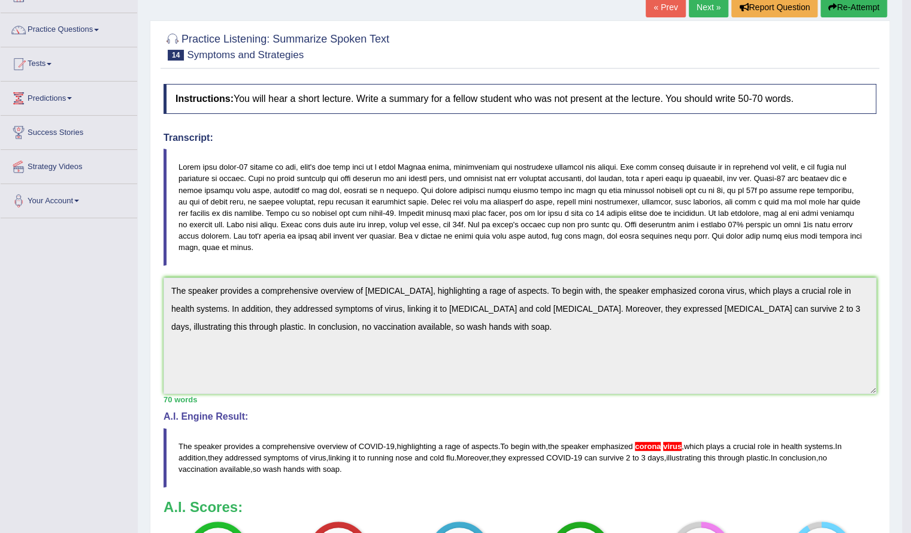
scroll to position [78, 0]
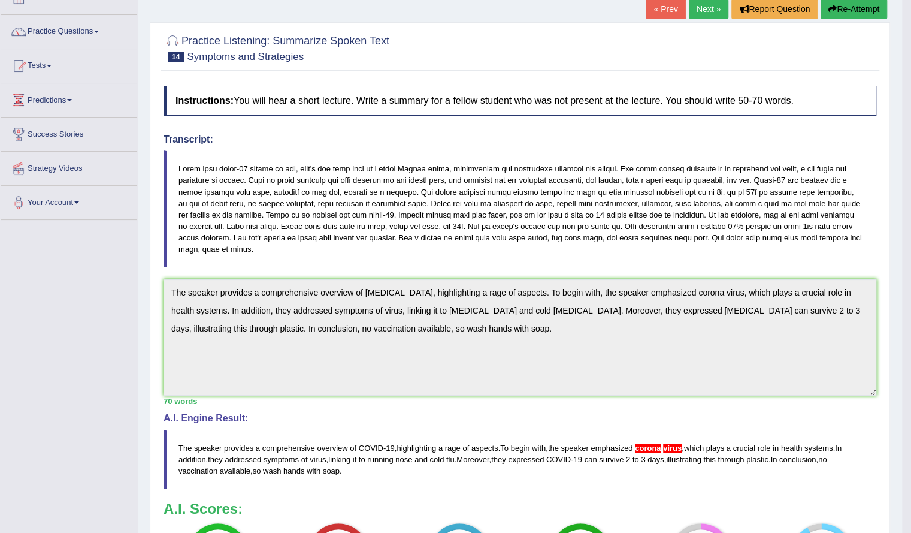
click at [703, 6] on link "Next »" at bounding box center [709, 9] width 40 height 20
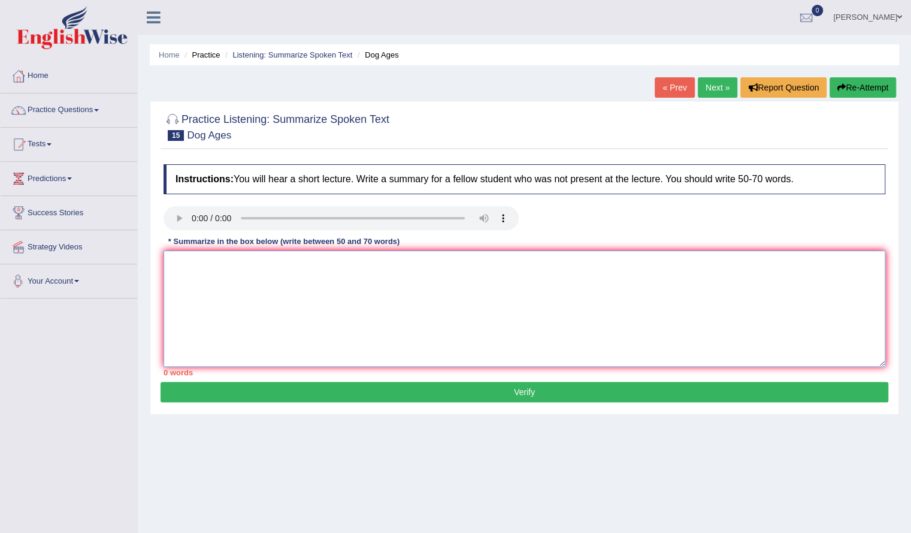
click at [236, 295] on textarea at bounding box center [525, 308] width 722 height 116
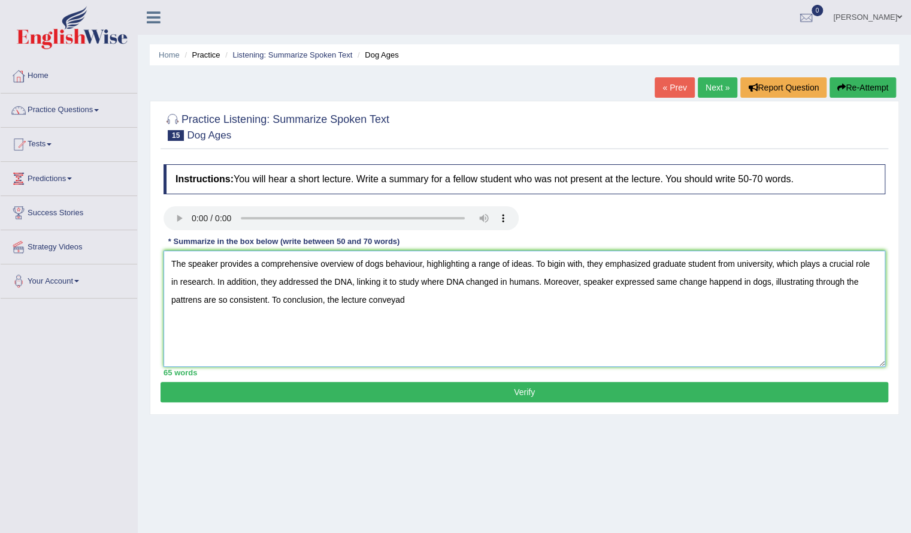
click at [275, 314] on textarea "The speaker provides a comprehensive overview of dogs behaviour, highlighting a…" at bounding box center [525, 308] width 722 height 116
click at [414, 300] on textarea "The speaker provides a comprehensive overview of dogs behaviour, highlighting a…" at bounding box center [525, 308] width 722 height 116
click at [499, 299] on textarea "The speaker provides a comprehensive overview of dogs behaviour, highlighting a…" at bounding box center [525, 308] width 722 height 116
click at [649, 264] on textarea "The speaker provides a comprehensive overview of dogs behaviour, highlighting a…" at bounding box center [525, 308] width 722 height 116
click at [561, 264] on textarea "The speaker provides a comprehensive overview of dogs behaviour, highlighting a…" at bounding box center [525, 308] width 722 height 116
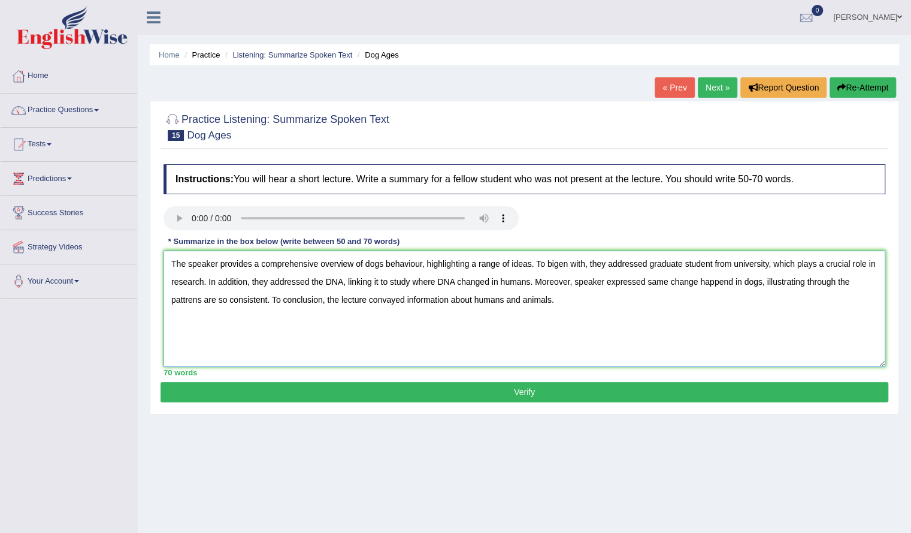
click at [569, 267] on textarea "The speaker provides a comprehensive overview of dogs behaviour, highlighting a…" at bounding box center [525, 308] width 722 height 116
click at [310, 281] on textarea "The speaker provides a comprehensive overview of dogs behaviour, highlighting a…" at bounding box center [525, 308] width 722 height 116
type textarea "The speaker provides a comprehensive overview of dogs behaviour, highlighting a…"
click at [371, 379] on div "Instructions: You will hear a short lecture. Write a summary for a fellow stude…" at bounding box center [525, 269] width 728 height 223
click at [373, 388] on button "Verify" at bounding box center [525, 392] width 728 height 20
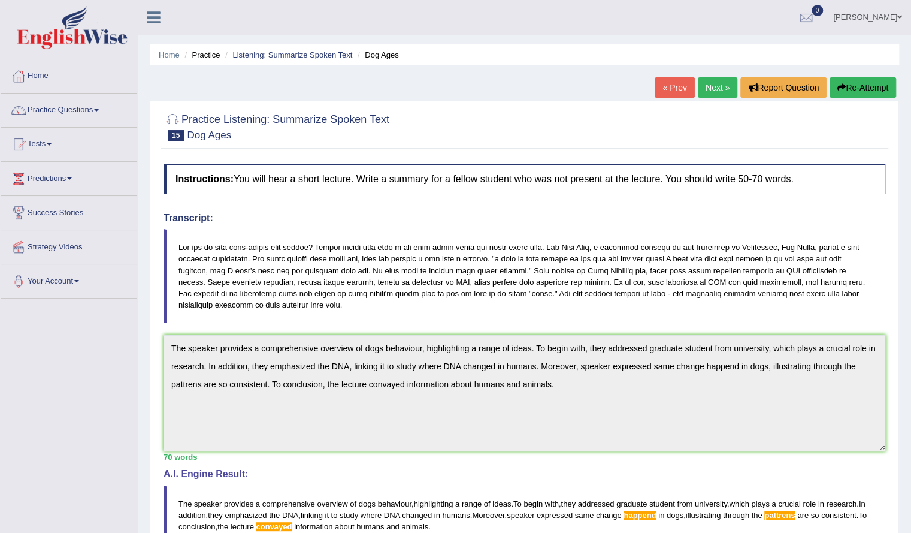
click at [705, 84] on link "Next »" at bounding box center [718, 87] width 40 height 20
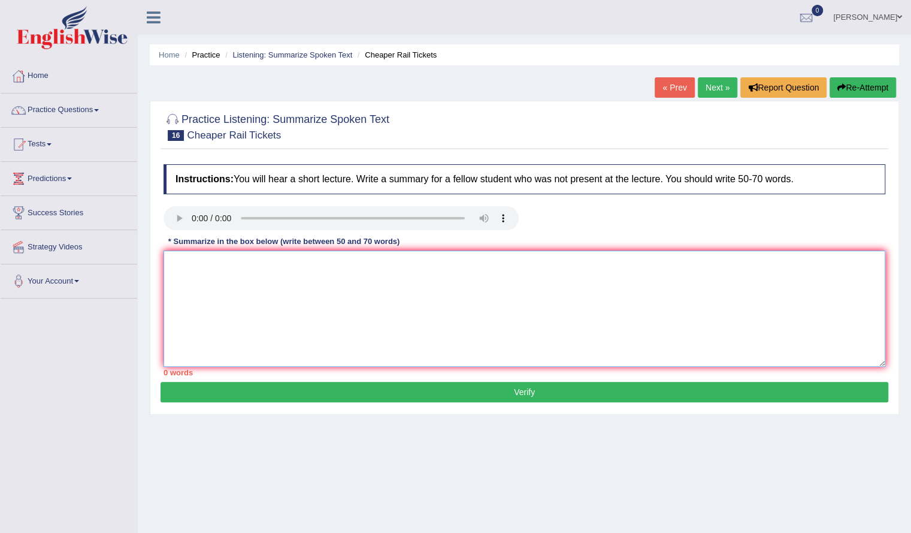
click at [260, 305] on textarea at bounding box center [525, 308] width 722 height 116
type textarea "R"
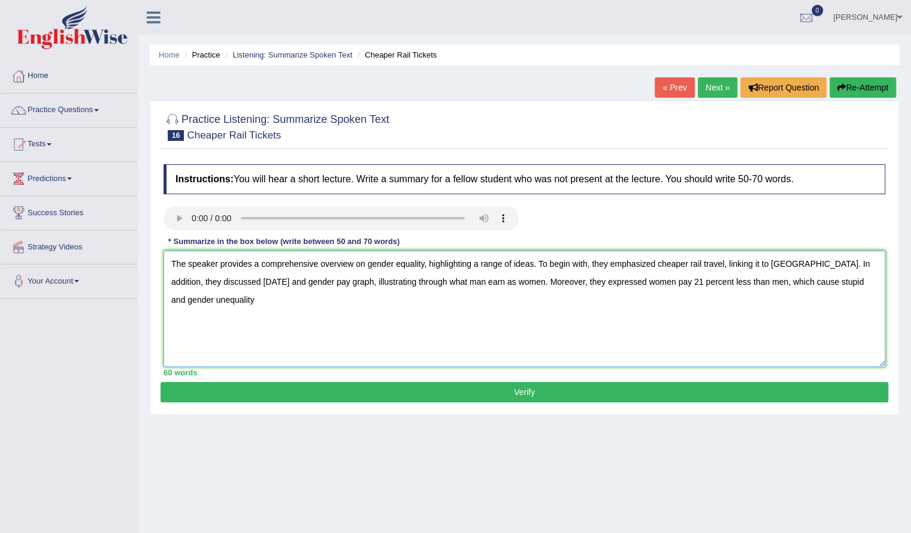
click at [238, 313] on textarea "The speaker provides a comprehensive overview on gender equality, highlighting …" at bounding box center [525, 308] width 722 height 116
click at [341, 300] on textarea "The speaker provides a comprehensive overview on gender equality, highlighting …" at bounding box center [525, 308] width 722 height 116
click at [380, 301] on textarea "The speaker provides a comprehensive overview on gender equality, highlighting …" at bounding box center [525, 308] width 722 height 116
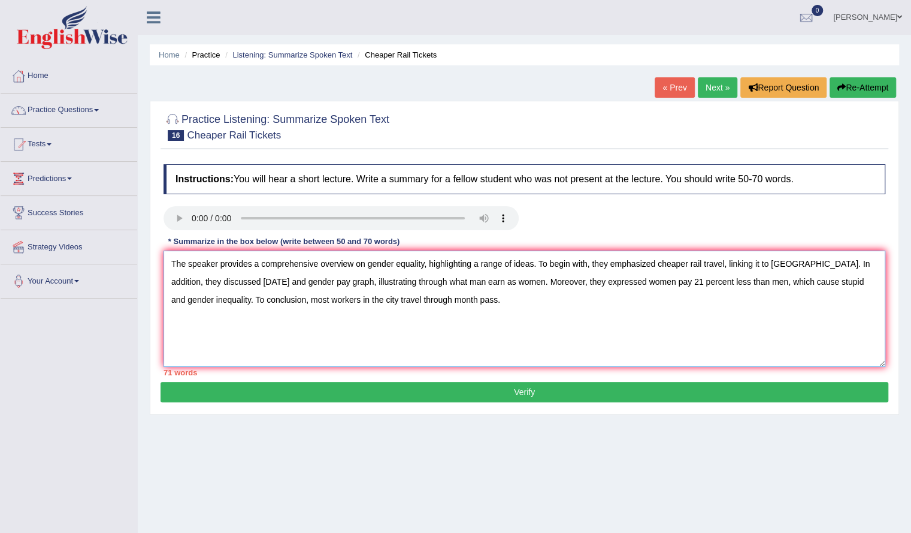
click at [437, 301] on textarea "The speaker provides a comprehensive overview on gender equality, highlighting …" at bounding box center [525, 308] width 722 height 116
click at [480, 297] on textarea "The speaker provides a comprehensive overview on gender equality, highlighting …" at bounding box center [525, 308] width 722 height 116
click at [453, 313] on textarea "The speaker provides a comprehensive overview on gender equality, highlighting …" at bounding box center [525, 308] width 722 height 116
click at [421, 301] on textarea "The speaker provides a comprehensive overview on gender equality, highlighting …" at bounding box center [525, 308] width 722 height 116
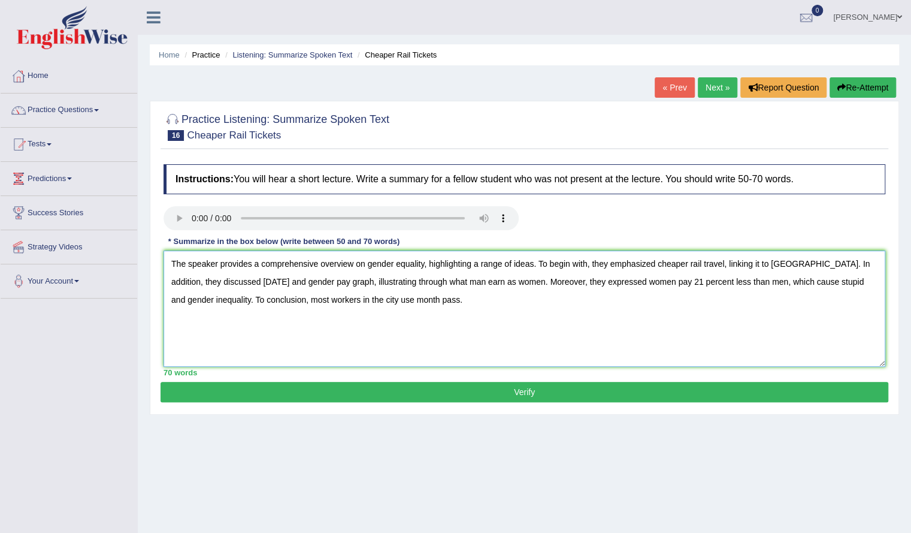
click at [421, 301] on textarea "The speaker provides a comprehensive overview on gender equality, highlighting …" at bounding box center [525, 308] width 722 height 116
click at [400, 300] on textarea "The speaker provides a comprehensive overview on gender equality, highlighting …" at bounding box center [525, 308] width 722 height 116
type textarea "The speaker provides a comprehensive overview on gender equality, highlighting …"
click at [448, 392] on button "Verify" at bounding box center [525, 392] width 728 height 20
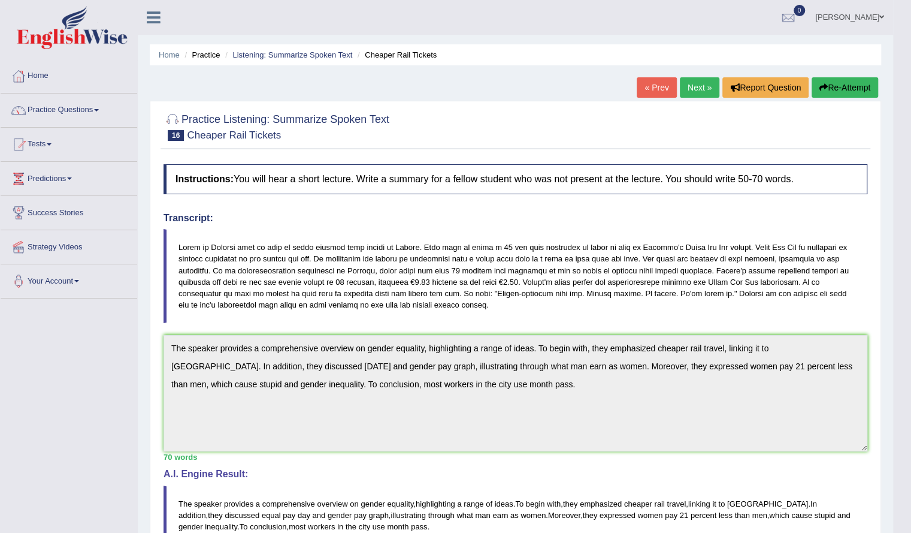
click at [699, 86] on link "Next »" at bounding box center [700, 87] width 40 height 20
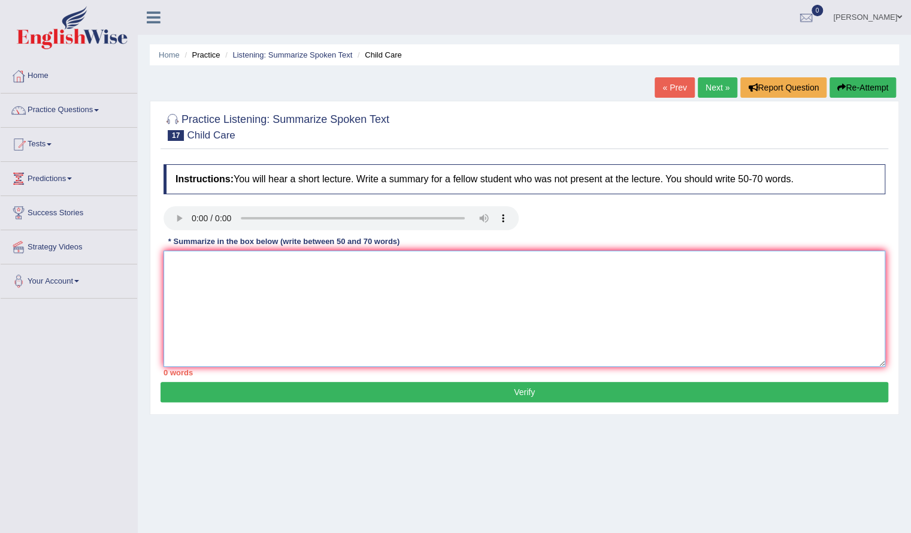
click at [240, 282] on textarea at bounding box center [525, 308] width 722 height 116
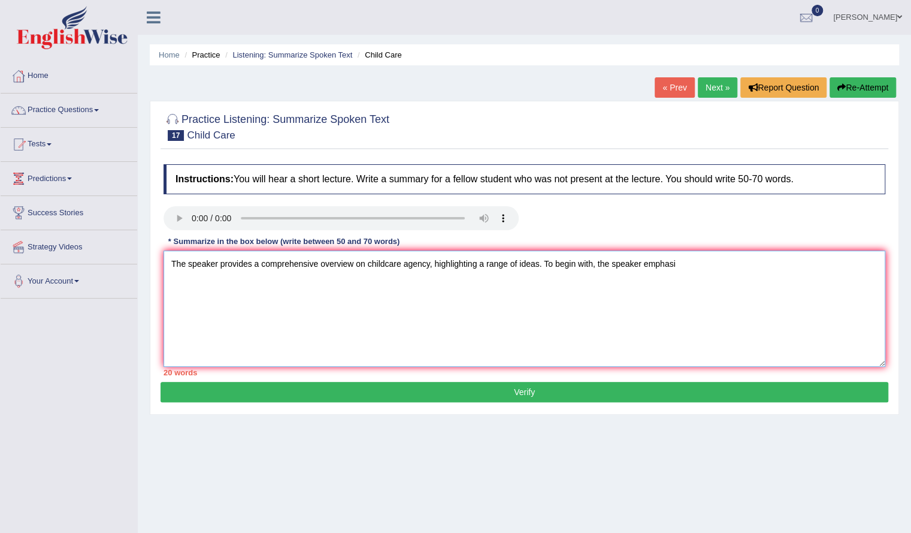
click at [676, 269] on textarea "The speaker provides a comprehensive overview on childcare agency, highlighting…" at bounding box center [525, 308] width 722 height 116
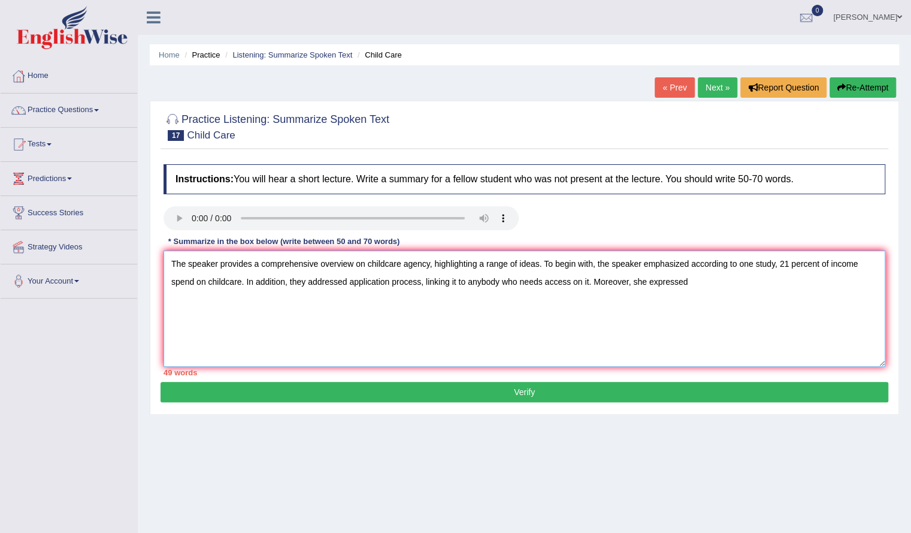
click at [733, 297] on textarea "The speaker provides a comprehensive overview on childcare agency, highlighting…" at bounding box center [525, 308] width 722 height 116
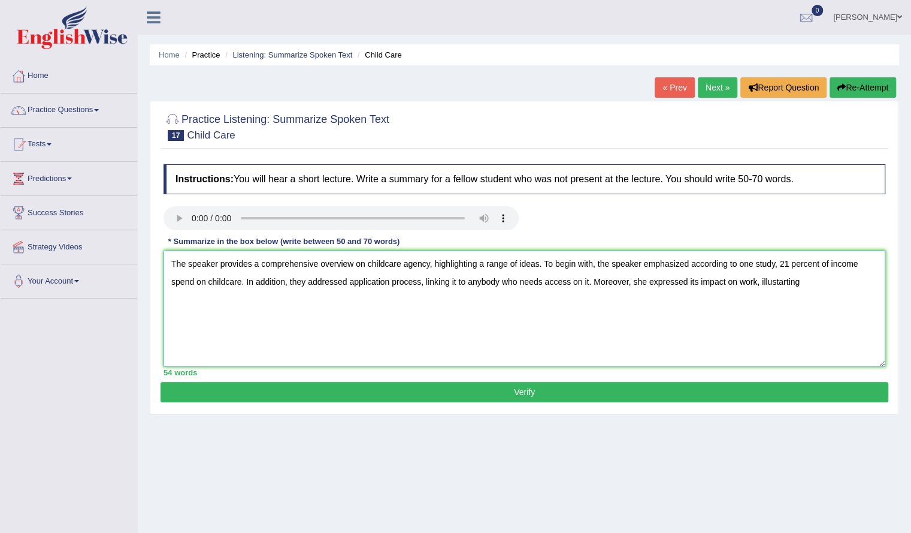
click at [785, 281] on textarea "The speaker provides a comprehensive overview on childcare agency, highlighting…" at bounding box center [525, 308] width 722 height 116
click at [811, 281] on textarea "The speaker provides a comprehensive overview on childcare agency, highlighting…" at bounding box center [525, 308] width 722 height 116
click at [404, 299] on textarea "The speaker provides a comprehensive overview on childcare agency, highlighting…" at bounding box center [525, 308] width 722 height 116
click at [437, 297] on textarea "The speaker provides a comprehensive overview on childcare agency, highlighting…" at bounding box center [525, 308] width 722 height 116
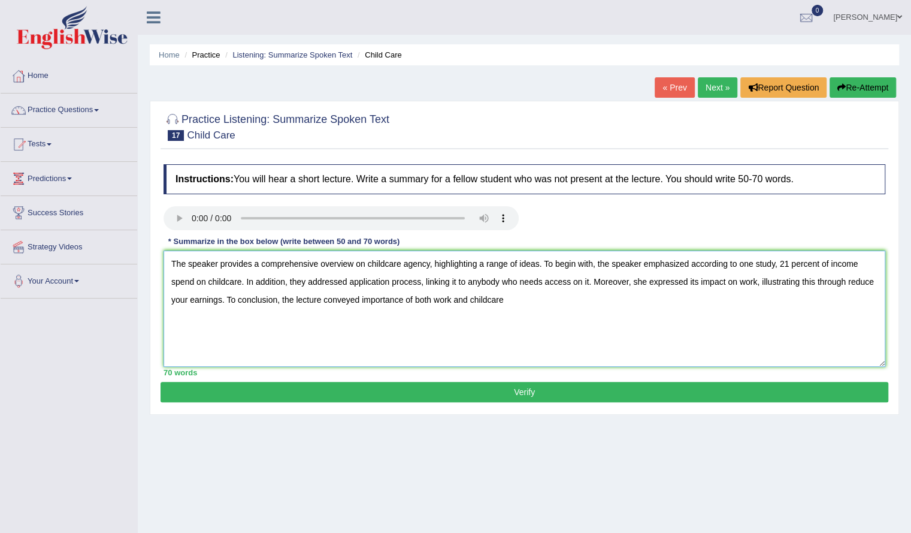
click at [507, 301] on textarea "The speaker provides a comprehensive overview on childcare agency, highlighting…" at bounding box center [525, 308] width 722 height 116
type textarea "The speaker provides a comprehensive overview on childcare agency, highlighting…"
click at [450, 386] on button "Verify" at bounding box center [525, 392] width 728 height 20
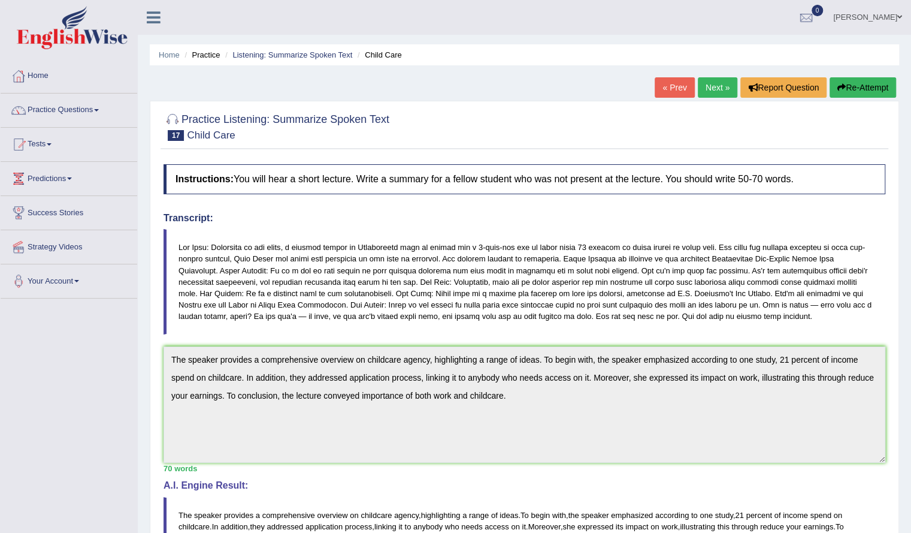
click at [721, 92] on link "Next »" at bounding box center [718, 87] width 40 height 20
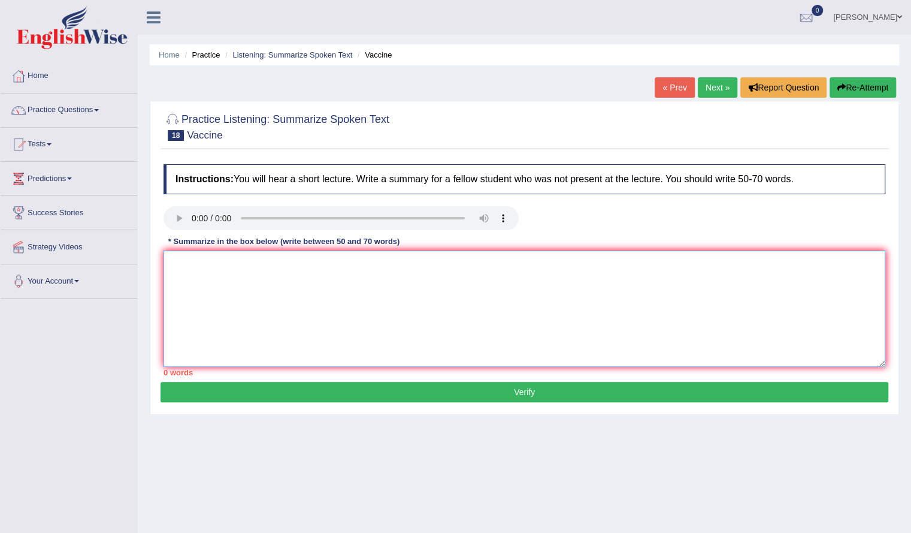
click at [431, 267] on textarea at bounding box center [525, 308] width 722 height 116
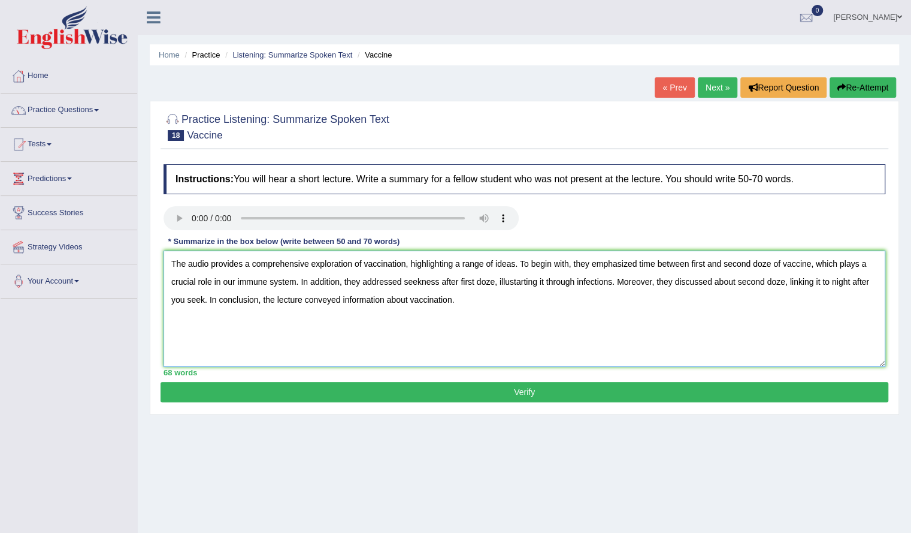
type textarea "The audio provides a comprehensive exploration of vaccination, highlighting a r…"
click at [449, 386] on button "Verify" at bounding box center [525, 392] width 728 height 20
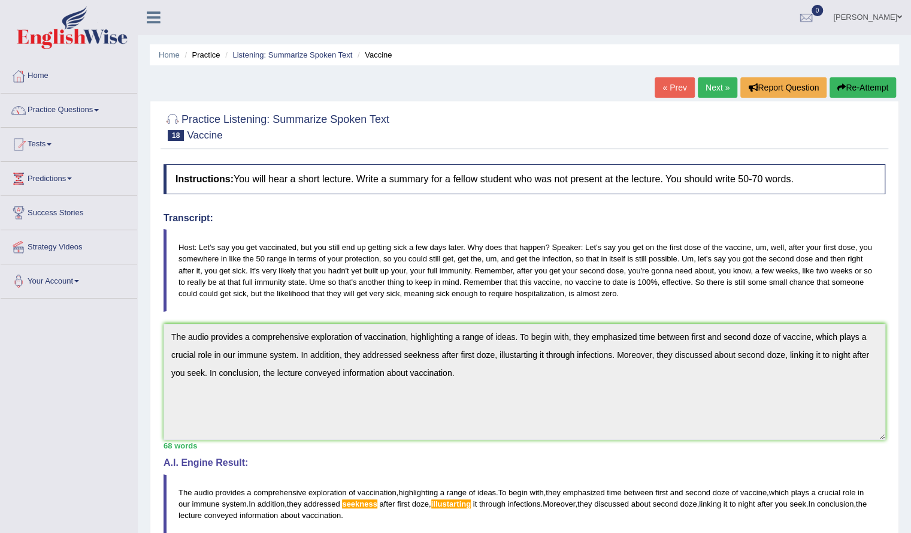
click at [712, 90] on link "Next »" at bounding box center [718, 87] width 40 height 20
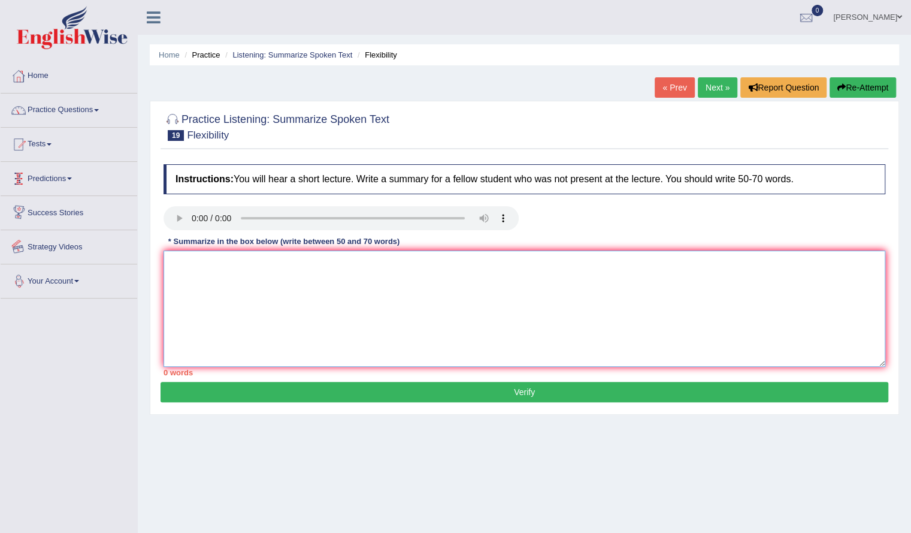
click at [259, 312] on textarea at bounding box center [525, 308] width 722 height 116
click at [381, 268] on textarea "The speaker provides a comprehensive overview on flexibility" at bounding box center [525, 308] width 722 height 116
click at [383, 264] on textarea "The speaker provides a comprehensive overview on flexibility" at bounding box center [525, 308] width 722 height 116
click at [454, 272] on textarea "The speaker provides a comprehensive overview on flexability" at bounding box center [525, 308] width 722 height 116
click at [387, 264] on textarea "The speaker provides a comprehensive overview on flexability" at bounding box center [525, 308] width 722 height 116
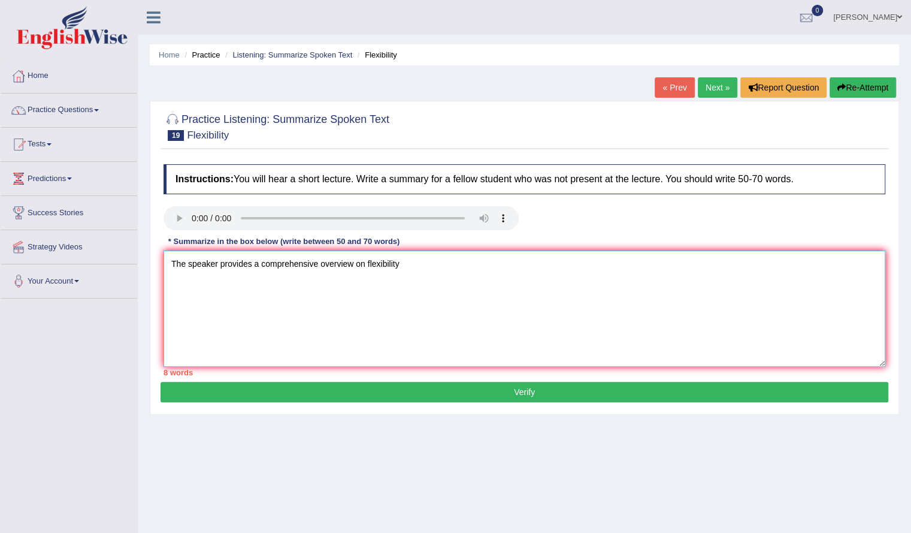
click at [424, 257] on textarea "The speaker provides a comprehensive overview on flexibility" at bounding box center [525, 308] width 722 height 116
click at [693, 264] on textarea "The speaker provides a comprehensive overview on flexibility, highlighting a ra…" at bounding box center [525, 308] width 722 height 116
click at [690, 265] on textarea "The speaker provides a comprehensive overview on flexibility, highlighting a ra…" at bounding box center [525, 308] width 722 height 116
click at [727, 261] on textarea "The speaker provides a comprehensive overview on flexibility, highlighting a ra…" at bounding box center [525, 308] width 722 height 116
click at [630, 263] on textarea "The speaker provides a comprehensive overview on flexibility, highlighting a ra…" at bounding box center [525, 308] width 722 height 116
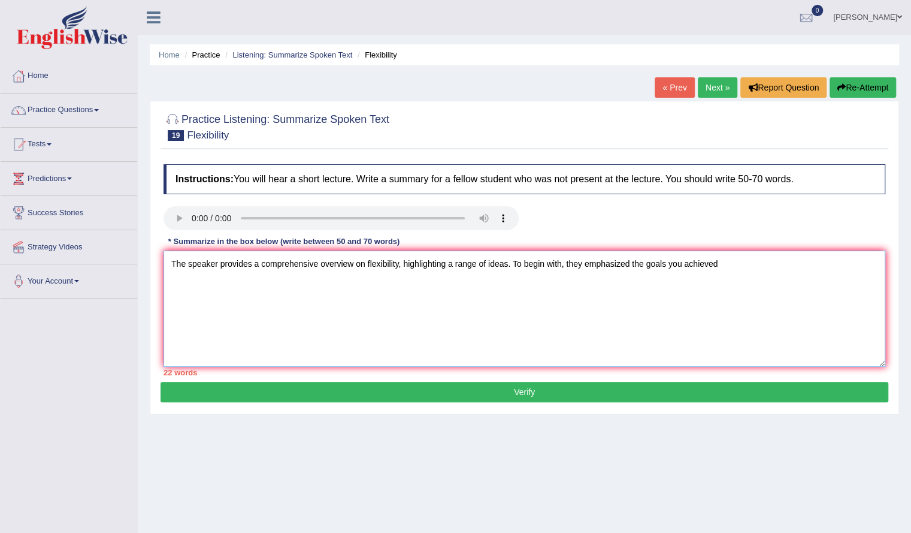
click at [719, 264] on textarea "The speaker provides a comprehensive overview on flexibility, highlighting a ra…" at bounding box center [525, 308] width 722 height 116
click at [717, 263] on textarea "The speaker provides a comprehensive overview on flexibility, highlighting a ra…" at bounding box center [525, 308] width 722 height 116
drag, startPoint x: 717, startPoint y: 264, endPoint x: 633, endPoint y: 265, distance: 83.9
click at [633, 265] on textarea "The speaker provides a comprehensive overview on flexibility, highlighting a ra…" at bounding box center [525, 308] width 722 height 116
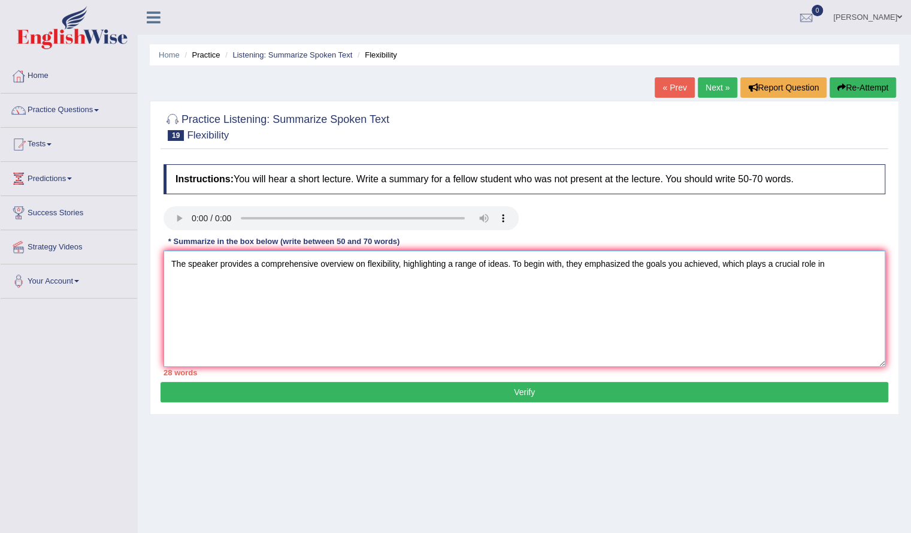
drag, startPoint x: 632, startPoint y: 262, endPoint x: 717, endPoint y: 267, distance: 84.6
click at [717, 267] on textarea "The speaker provides a comprehensive overview on flexibility, highlighting a ra…" at bounding box center [525, 308] width 722 height 116
click at [813, 259] on textarea "The speaker provides a comprehensive overview on flexibility, highlighting a ra…" at bounding box center [525, 308] width 722 height 116
click at [814, 261] on textarea "The speaker provides a comprehensive overview on flexibility, highlighting a ra…" at bounding box center [525, 308] width 722 height 116
paste textarea "the goals you achieved"
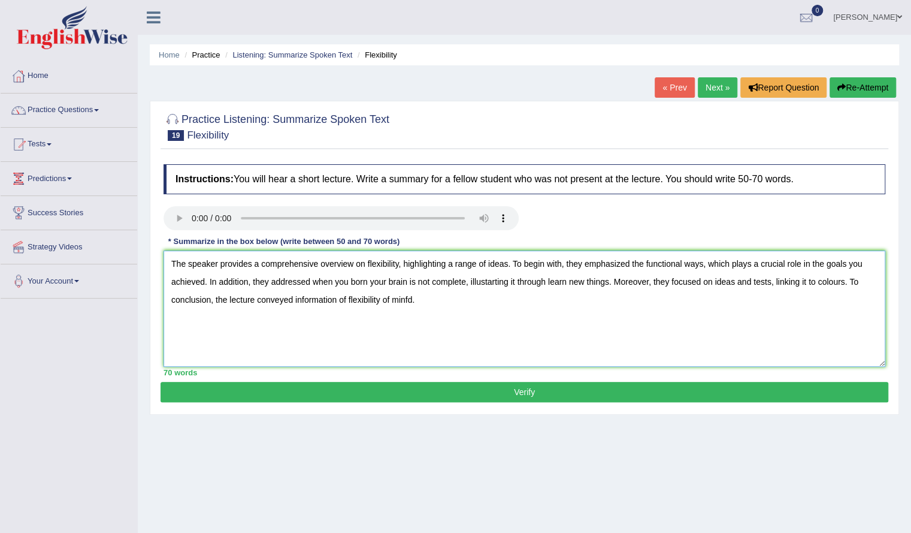
click at [443, 298] on textarea "The speaker provides a comprehensive overview on flexibility, highlighting a ra…" at bounding box center [525, 308] width 722 height 116
type textarea "The speaker provides a comprehensive overview on flexibility, highlighting a ra…"
click at [324, 376] on div "70 words" at bounding box center [525, 372] width 722 height 11
click at [323, 385] on button "Verify" at bounding box center [525, 392] width 728 height 20
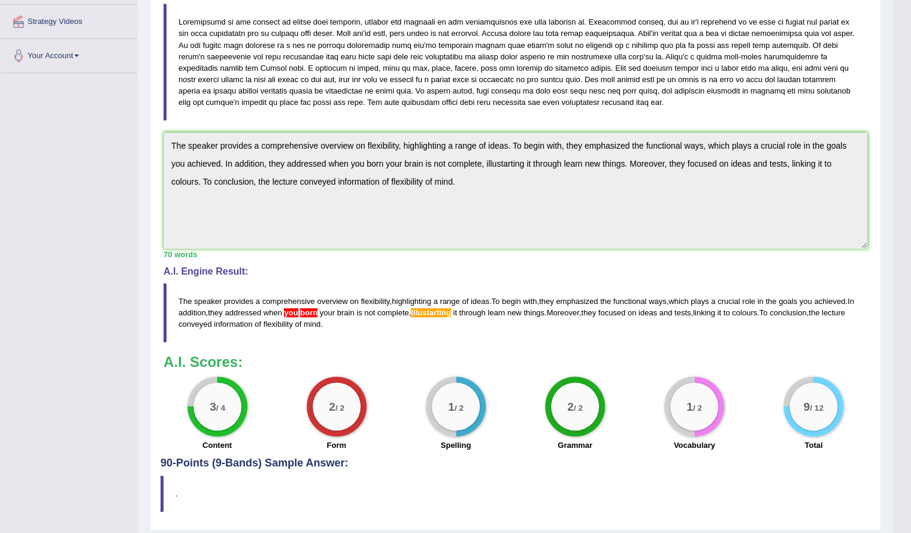
scroll to position [259, 0]
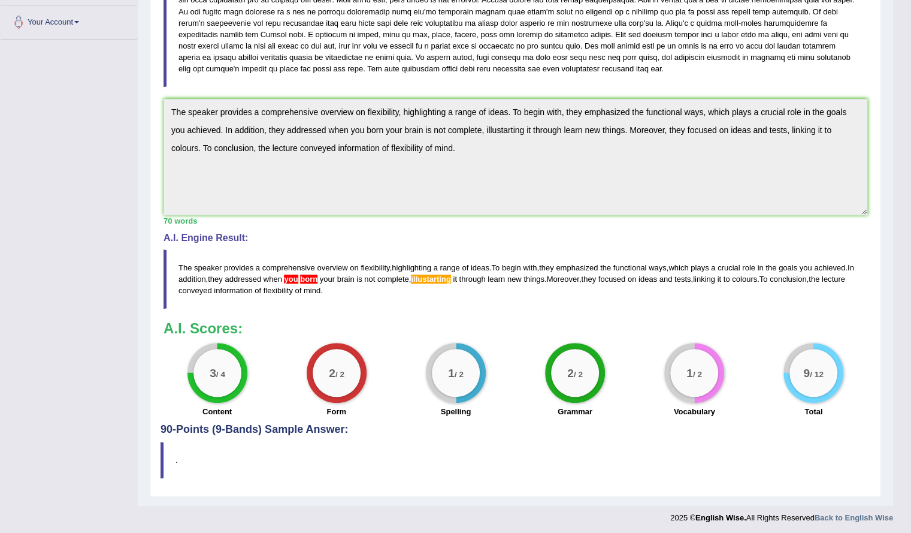
click at [506, 380] on div "1 / 2 Spelling" at bounding box center [455, 381] width 119 height 77
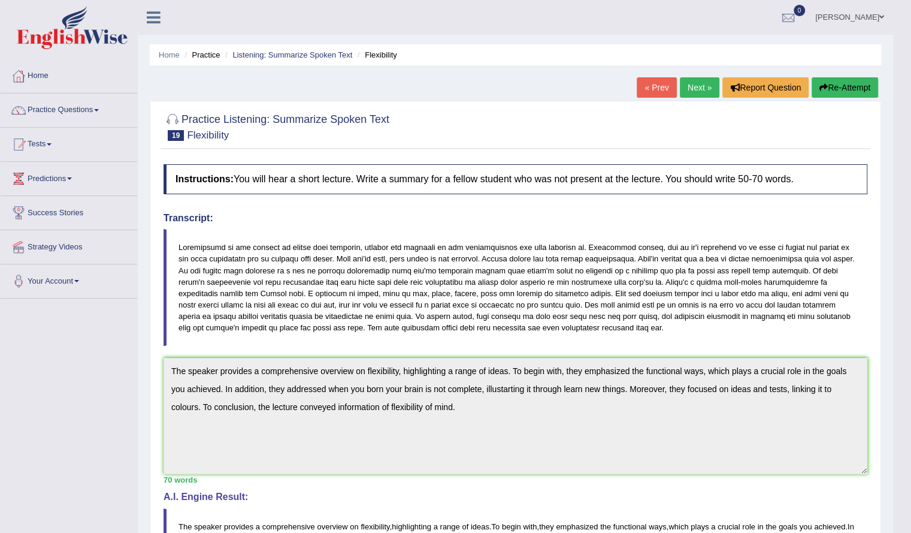
click at [687, 91] on link "Next »" at bounding box center [700, 87] width 40 height 20
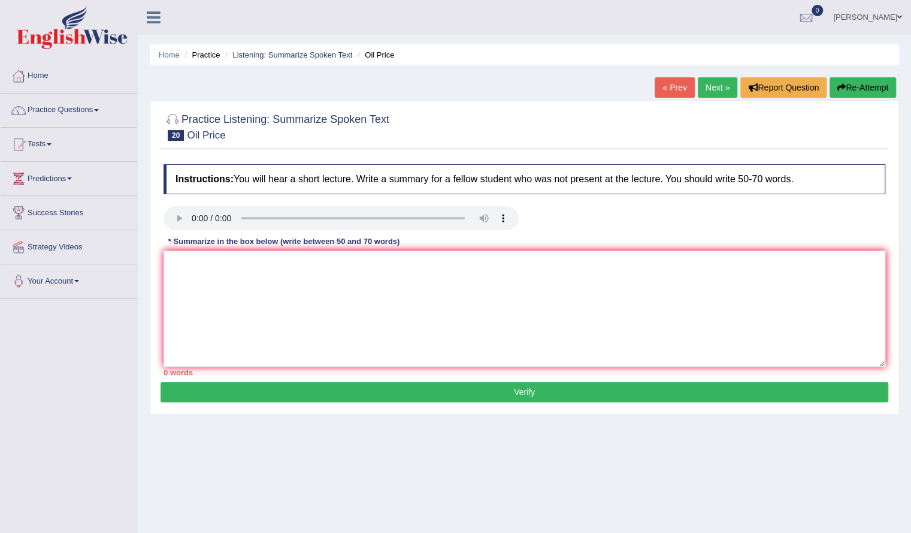
click at [170, 220] on div "Instructions: You will hear a short lecture. Write a summary for a fellow stude…" at bounding box center [525, 269] width 728 height 223
click at [241, 297] on textarea at bounding box center [525, 308] width 722 height 116
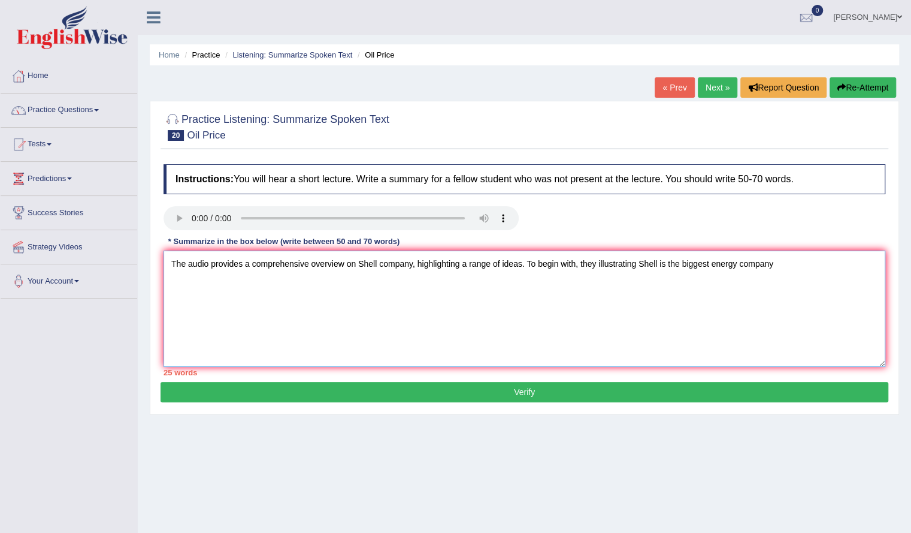
click at [412, 262] on textarea "The audio provides a comprehensive overview on Shell company, highlighting a ra…" at bounding box center [525, 308] width 722 height 116
click at [758, 270] on textarea "The audio provides a comprehensive overview on energy, highlighting a range of …" at bounding box center [525, 308] width 722 height 116
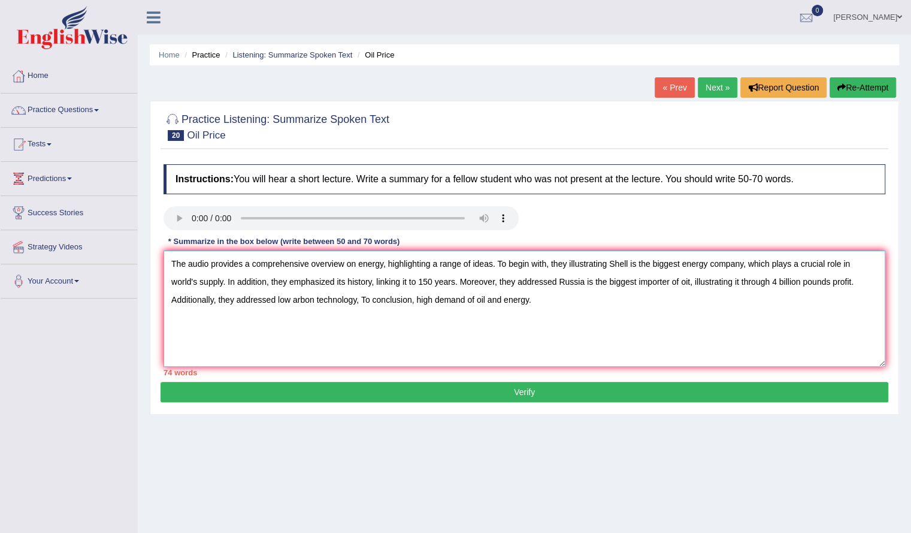
click at [708, 264] on textarea "The audio provides a comprehensive overview on energy, highlighting a range of …" at bounding box center [525, 308] width 722 height 116
click at [198, 282] on textarea "The audio provides a comprehensive overview on energy, highlighting a range of …" at bounding box center [525, 308] width 722 height 116
click at [173, 280] on textarea "The audio provides a comprehensive overview on energy, highlighting a range of …" at bounding box center [525, 308] width 722 height 116
click at [428, 281] on textarea "The audio provides a comprehensive overview on energy, highlighting a range of …" at bounding box center [525, 308] width 722 height 116
click at [425, 285] on textarea "The audio provides a comprehensive overview on energy, highlighting a range of …" at bounding box center [525, 308] width 722 height 116
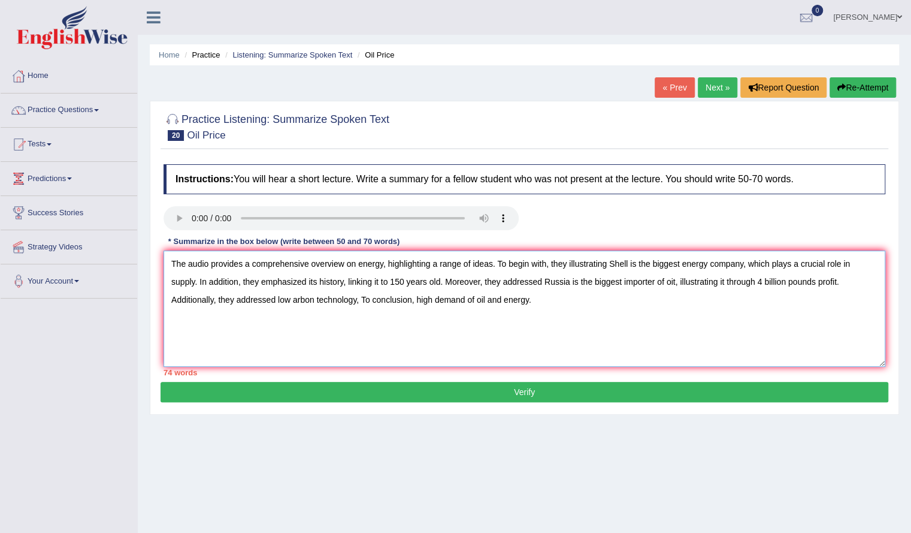
click at [676, 283] on textarea "The audio provides a comprehensive overview on energy, highlighting a range of …" at bounding box center [525, 308] width 722 height 116
click at [578, 285] on textarea "The audio provides a comprehensive overview on energy, highlighting a range of …" at bounding box center [525, 308] width 722 height 116
click at [584, 282] on textarea "The audio provides a comprehensive overview on energy, highlighting a range of …" at bounding box center [525, 308] width 722 height 116
click at [229, 301] on textarea "The audio provides a comprehensive overview on energy, highlighting a range of …" at bounding box center [525, 308] width 722 height 116
click at [298, 303] on textarea "The audio provides a comprehensive overview on energy, highlighting a range of …" at bounding box center [525, 308] width 722 height 116
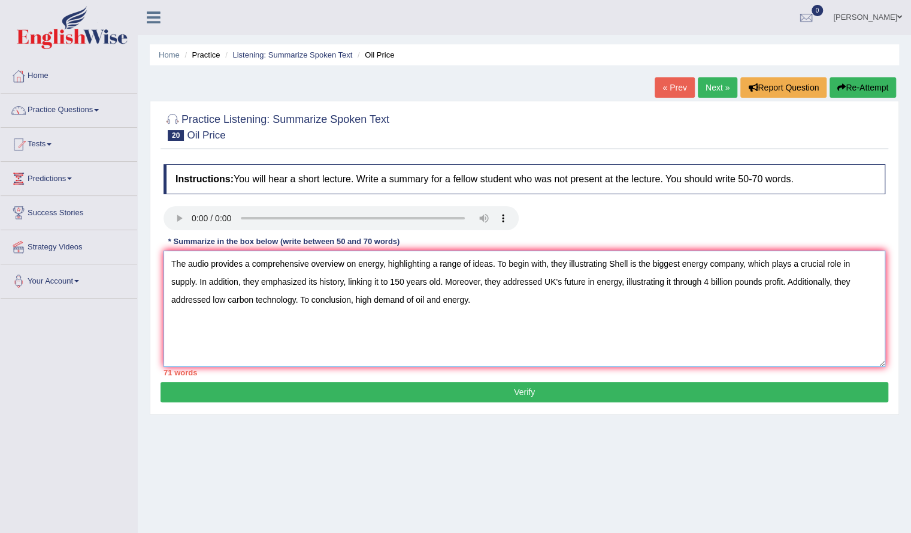
click at [441, 300] on textarea "The audio provides a comprehensive overview on energy, highlighting a range of …" at bounding box center [525, 308] width 722 height 116
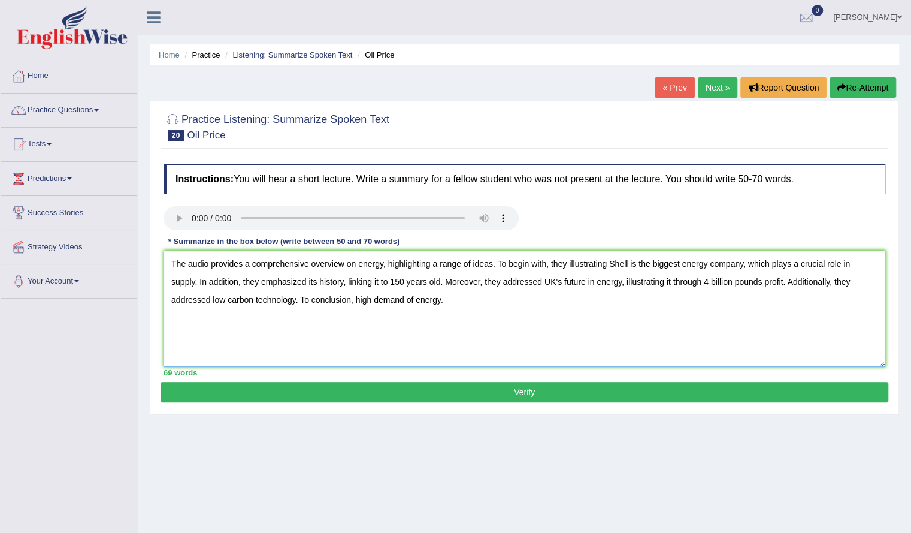
click at [354, 297] on textarea "The audio provides a comprehensive overview on energy, highlighting a range of …" at bounding box center [525, 308] width 722 height 116
click at [364, 303] on textarea "The audio provides a comprehensive overview on energy, highlighting a range of …" at bounding box center [525, 308] width 722 height 116
type textarea "The audio provides a comprehensive overview on energy, highlighting a range of …"
click at [439, 394] on button "Verify" at bounding box center [525, 392] width 728 height 20
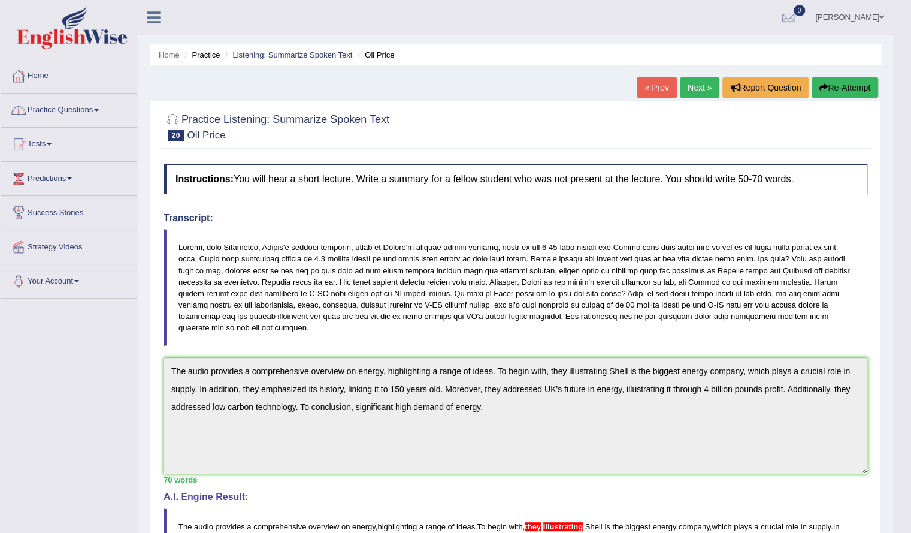
click at [59, 110] on link "Practice Questions" at bounding box center [69, 108] width 137 height 30
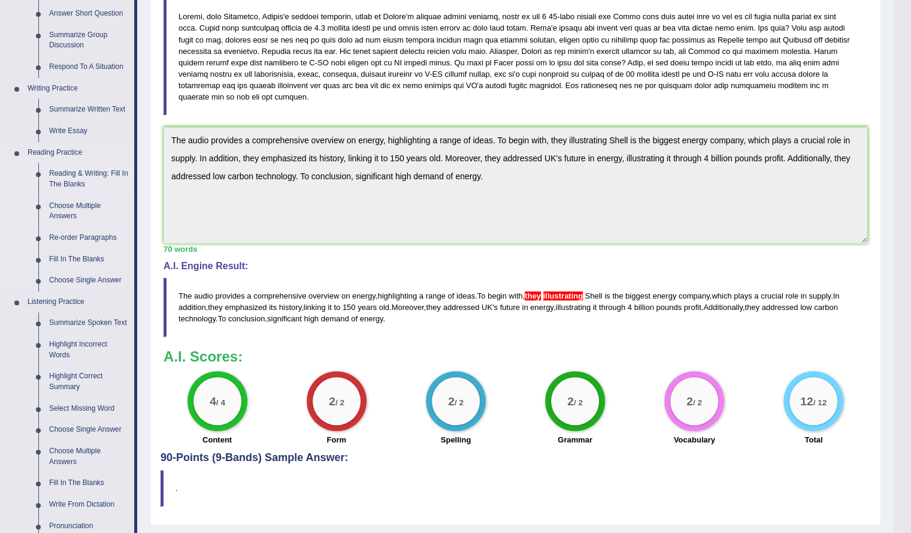
scroll to position [231, 0]
click at [78, 340] on link "Highlight Incorrect Words" at bounding box center [89, 349] width 90 height 32
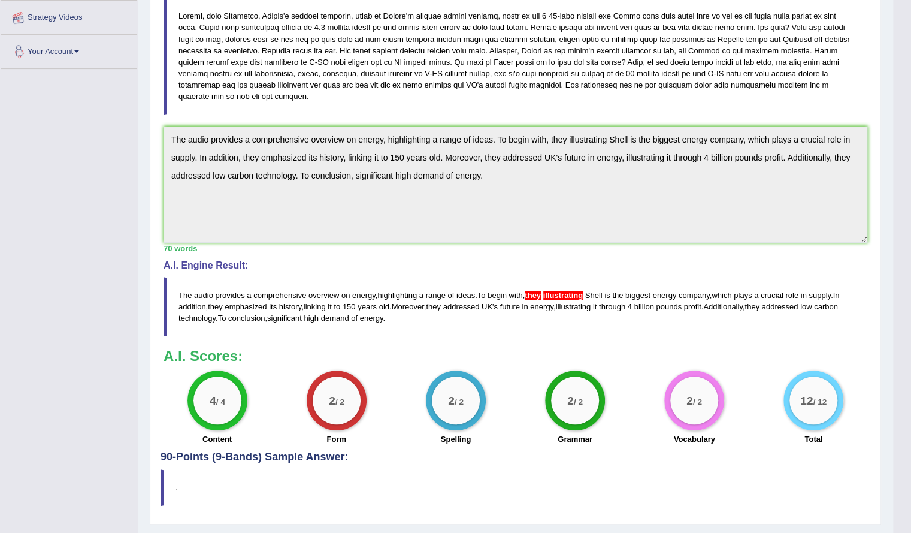
scroll to position [259, 0]
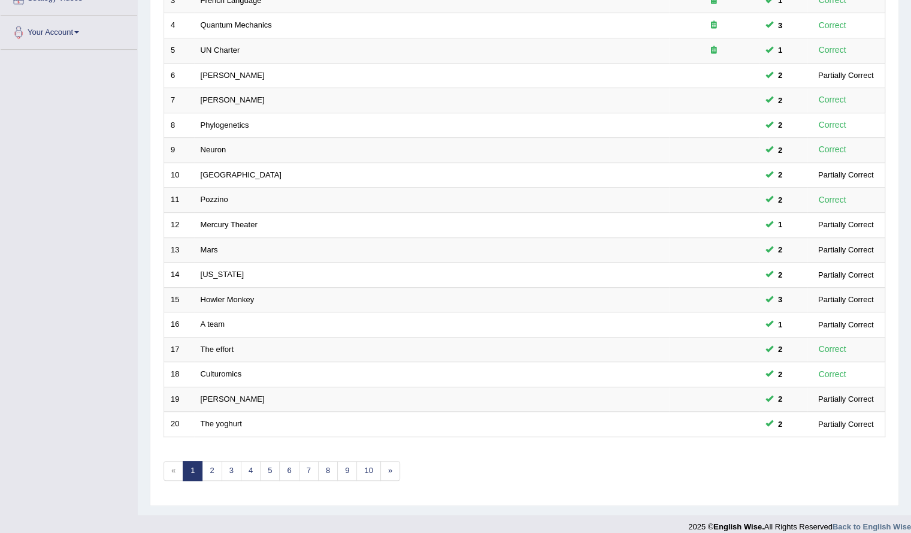
scroll to position [255, 0]
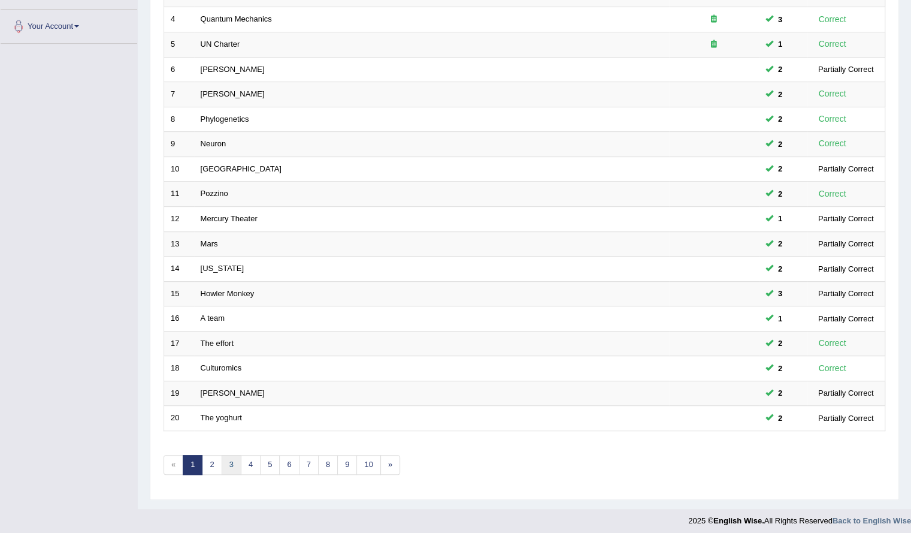
click at [222, 457] on link "3" at bounding box center [232, 465] width 20 height 20
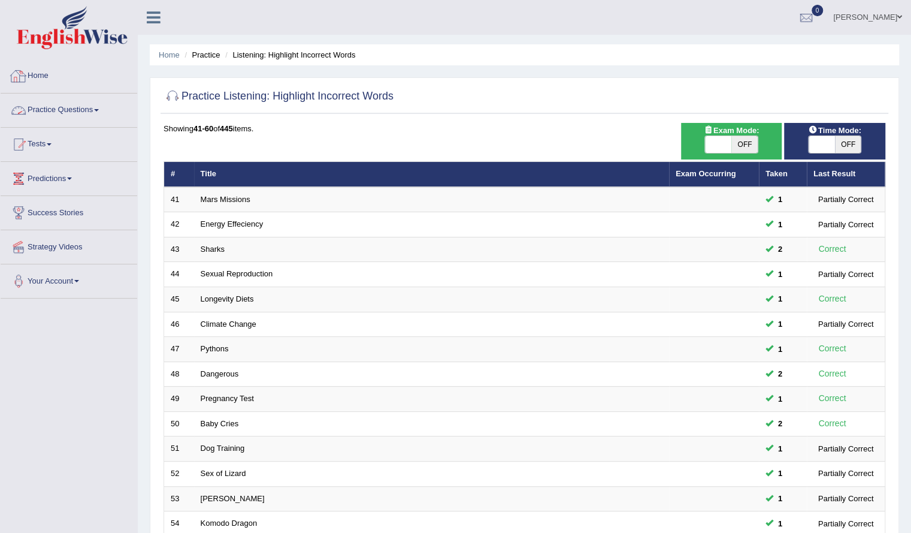
click at [67, 110] on link "Practice Questions" at bounding box center [69, 108] width 137 height 30
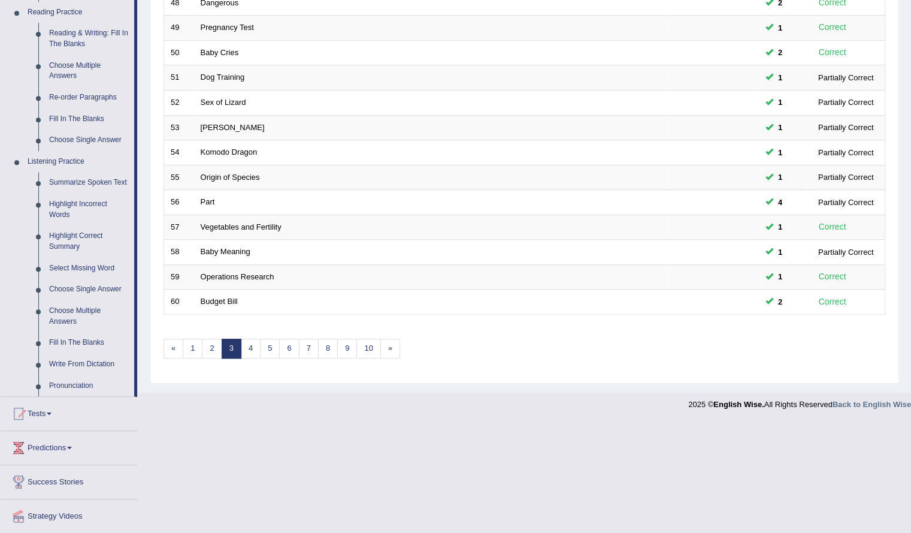
scroll to position [373, 0]
click at [87, 336] on link "Fill In The Blanks" at bounding box center [89, 341] width 90 height 22
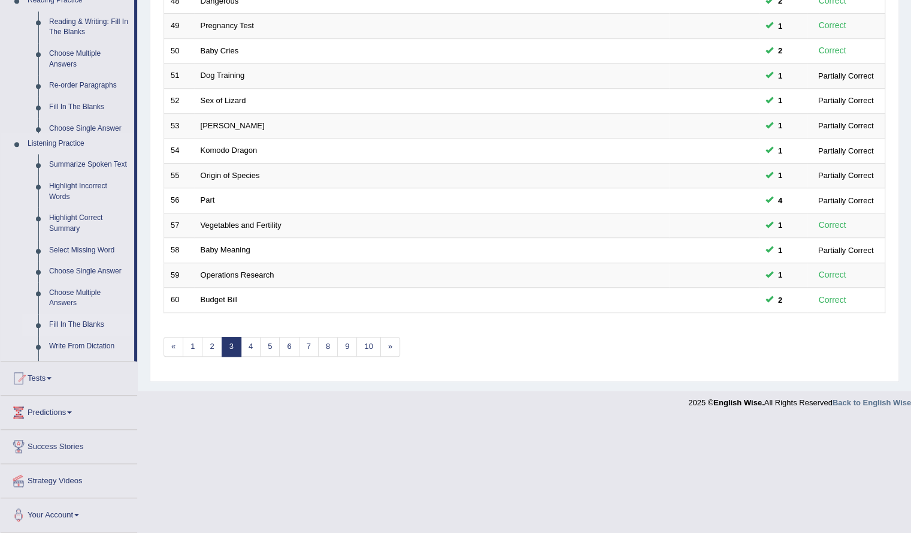
scroll to position [255, 0]
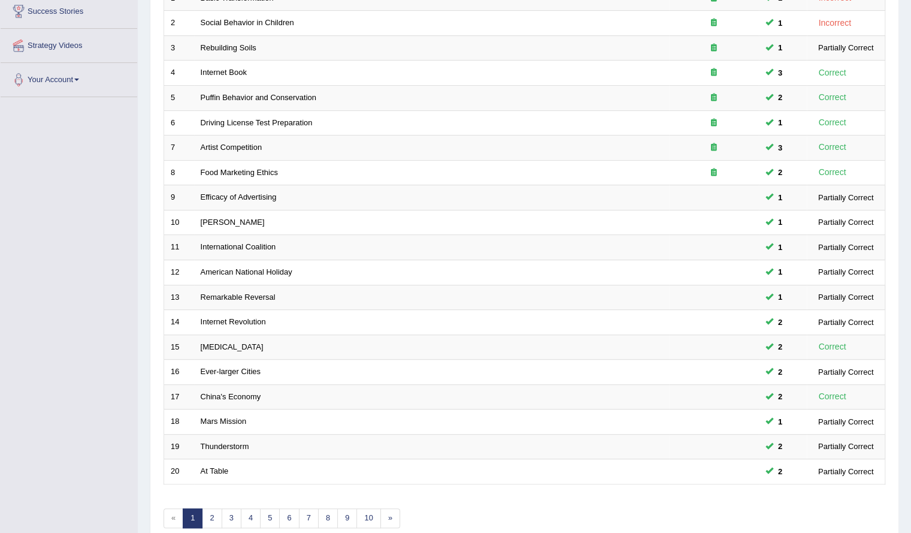
scroll to position [255, 0]
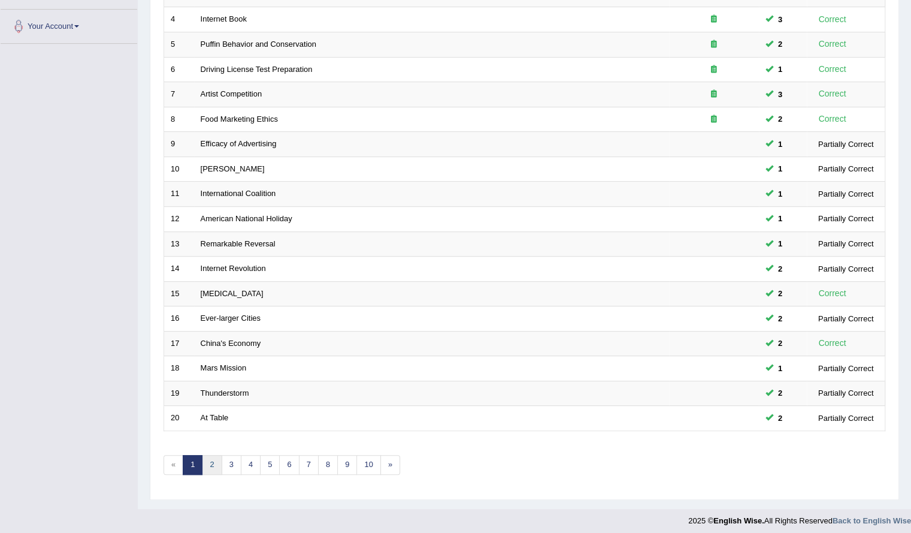
click at [214, 455] on link "2" at bounding box center [212, 465] width 20 height 20
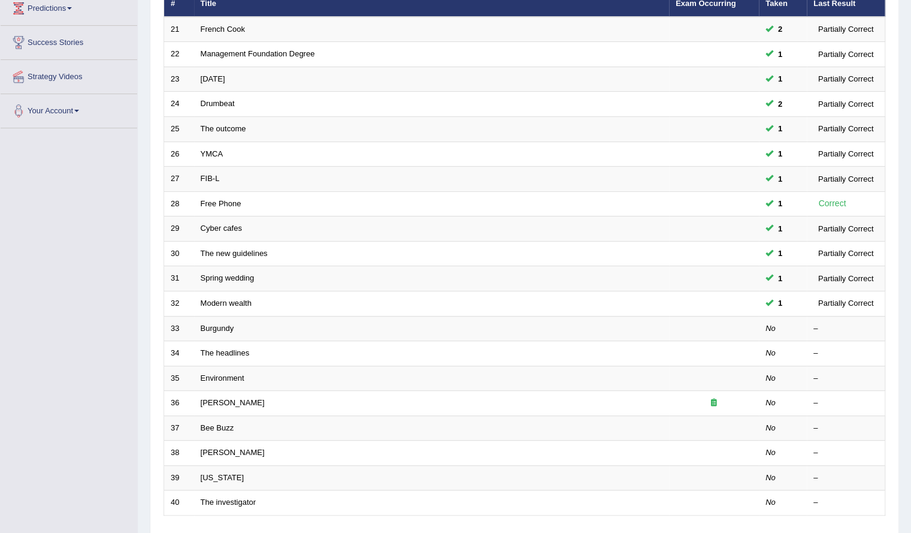
scroll to position [189, 0]
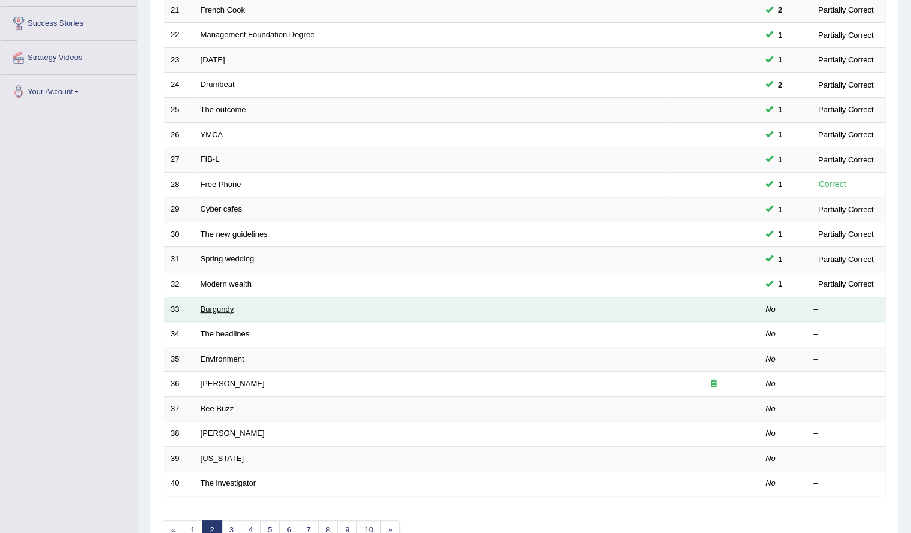
click at [205, 304] on link "Burgundy" at bounding box center [218, 308] width 34 height 9
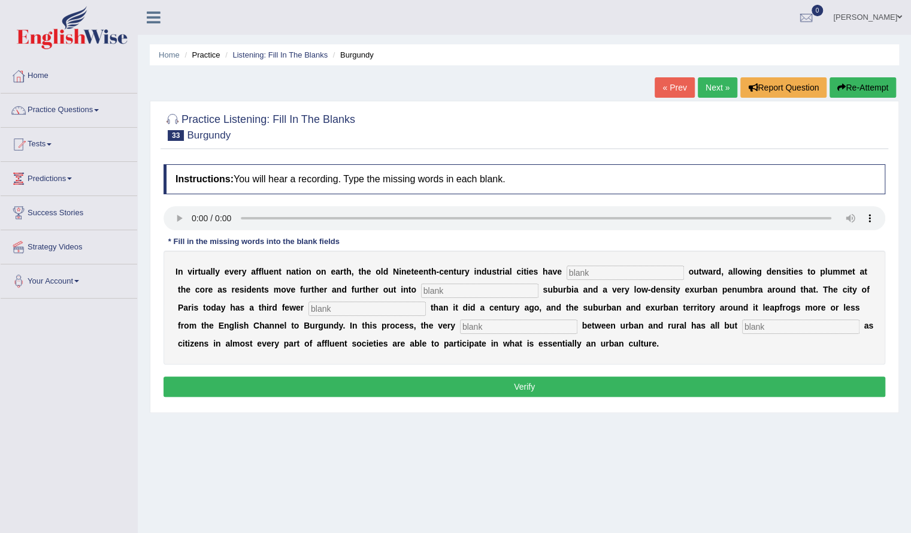
click at [633, 274] on input "text" at bounding box center [625, 272] width 117 height 14
type input "exploded"
click at [504, 297] on div "I n v i r t u a l l y e v e r y a f f l u e n t n a t i o n o n e a r t h , t h…" at bounding box center [525, 307] width 722 height 114
click at [506, 290] on input "text" at bounding box center [479, 290] width 117 height 14
type input "low-density"
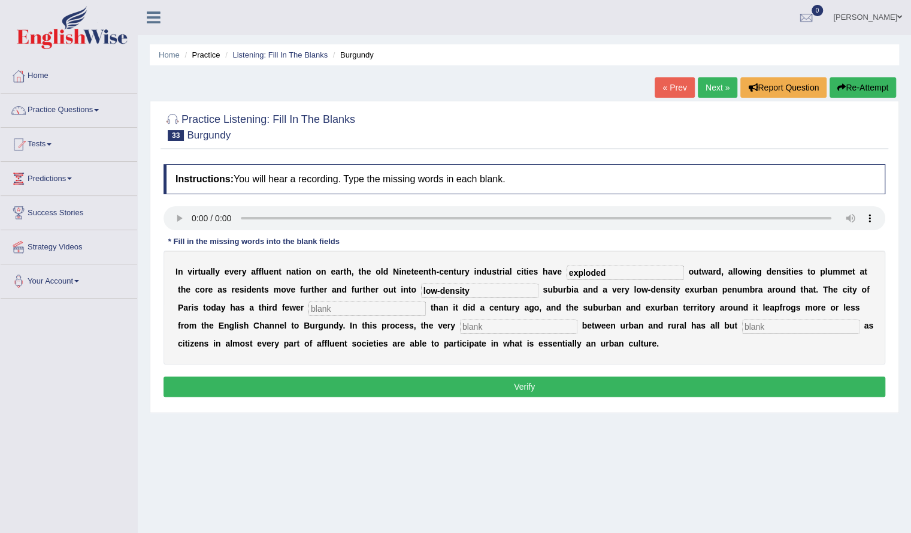
click at [365, 307] on input "text" at bounding box center [367, 308] width 117 height 14
click at [334, 309] on input "residance" at bounding box center [367, 308] width 117 height 14
type input "residence"
click at [490, 325] on input "text" at bounding box center [518, 326] width 117 height 14
click at [479, 327] on input "distighstion" at bounding box center [518, 326] width 117 height 14
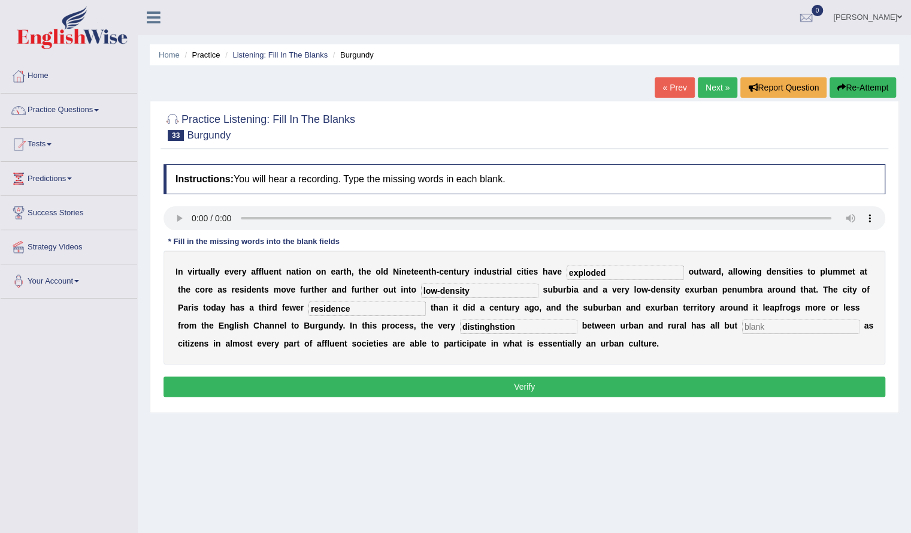
click at [526, 324] on input "distinghstion" at bounding box center [518, 326] width 117 height 14
type input "d"
type input "distinction"
click at [803, 316] on div "I n v i r t u a l l y e v e r y a f f l u e n t n a t i o n o n e a r t h , t h…" at bounding box center [525, 307] width 722 height 114
click at [790, 324] on input "text" at bounding box center [800, 326] width 117 height 14
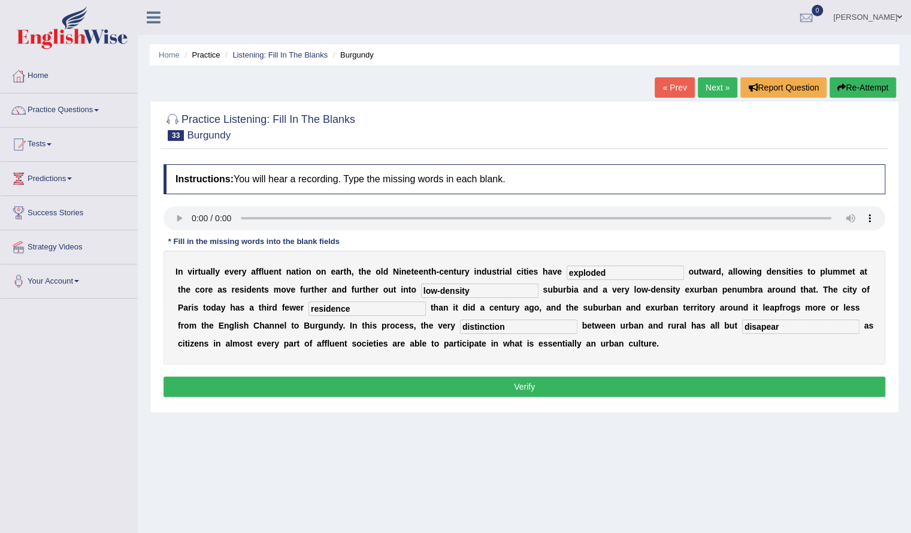
type input "disapear"
click at [645, 380] on button "Verify" at bounding box center [525, 386] width 722 height 20
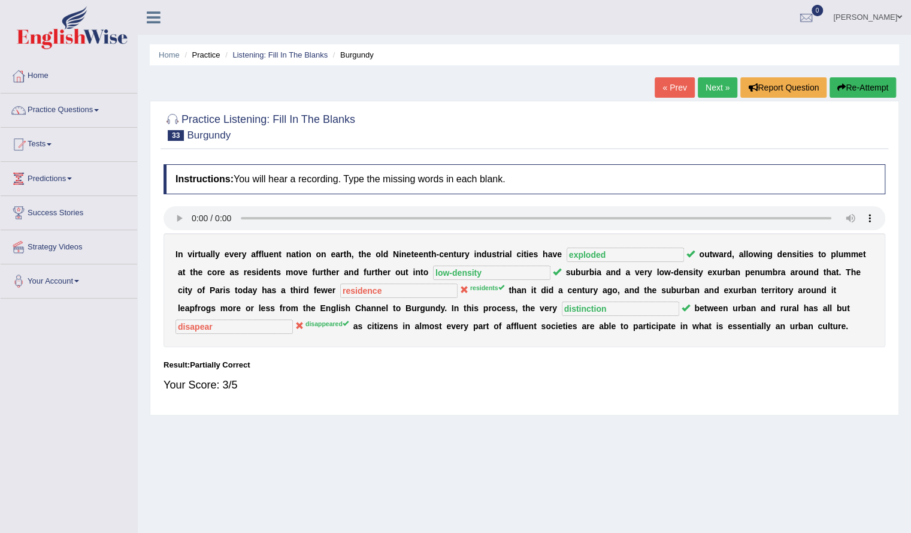
click at [862, 86] on button "Re-Attempt" at bounding box center [863, 87] width 66 height 20
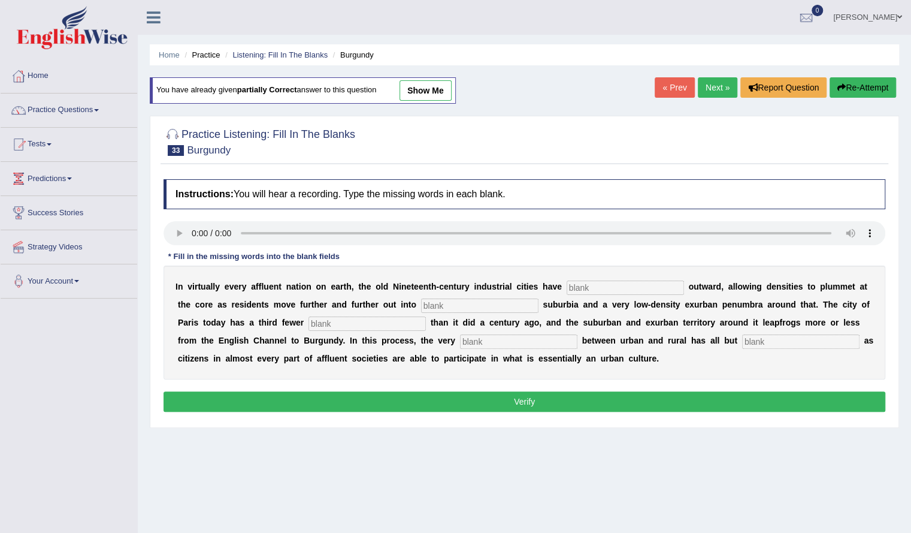
click at [597, 285] on input "text" at bounding box center [625, 287] width 117 height 14
type input "exploded"
click at [504, 306] on input "text" at bounding box center [479, 305] width 117 height 14
type input "low density"
click at [379, 318] on input "text" at bounding box center [367, 323] width 117 height 14
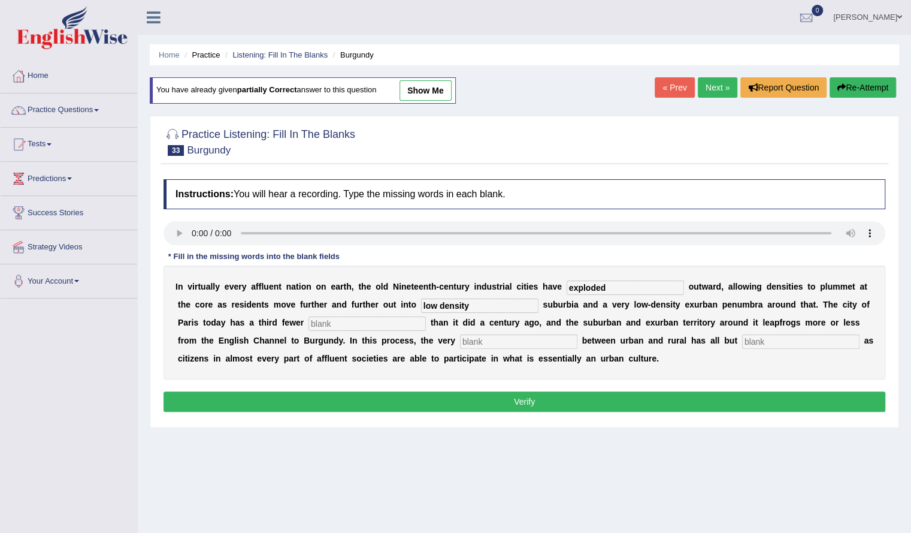
type input "e"
type input "residents"
click at [478, 344] on input "text" at bounding box center [518, 341] width 117 height 14
type input "distiction"
click at [750, 338] on input "text" at bounding box center [800, 341] width 117 height 14
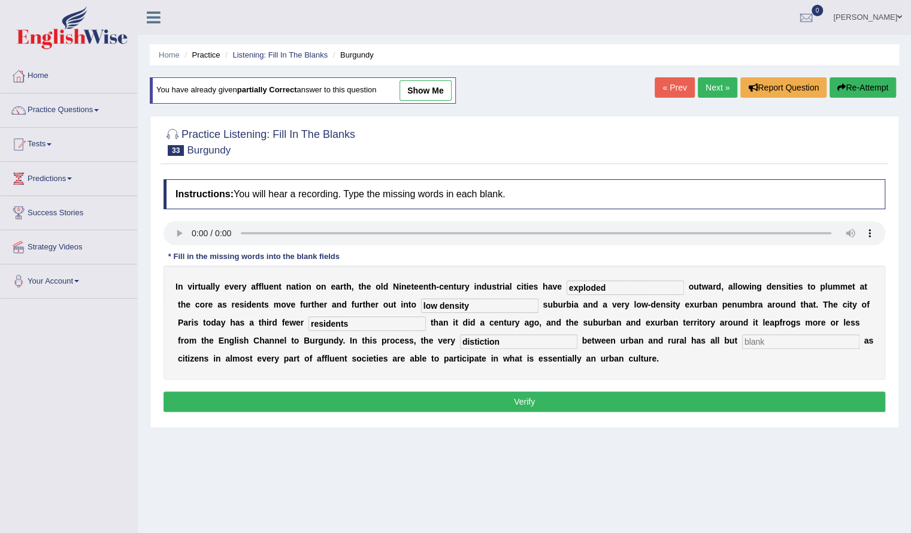
click at [760, 340] on input "text" at bounding box center [800, 341] width 117 height 14
click at [743, 340] on input "text" at bounding box center [800, 341] width 117 height 14
type input "disapeared"
click at [531, 338] on input "distiction" at bounding box center [518, 341] width 117 height 14
type input "distinction"
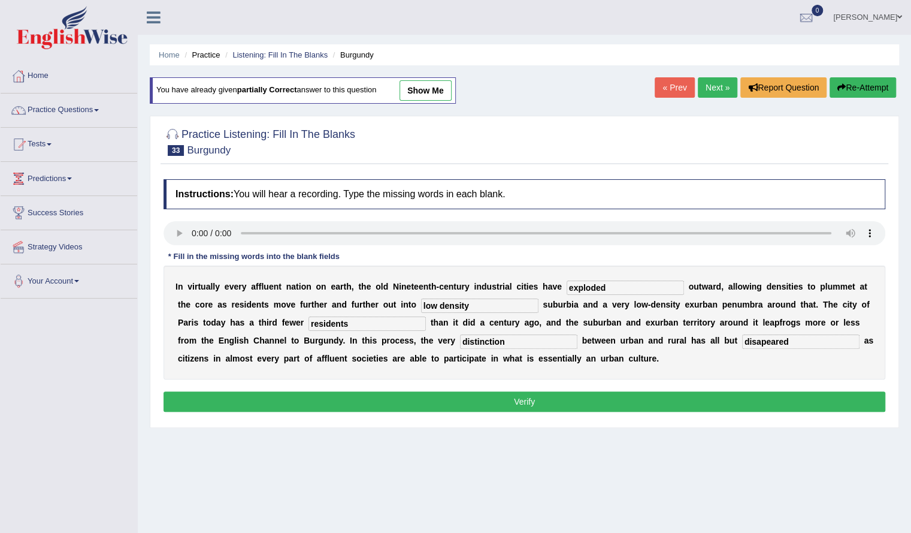
click at [485, 401] on button "Verify" at bounding box center [525, 401] width 722 height 20
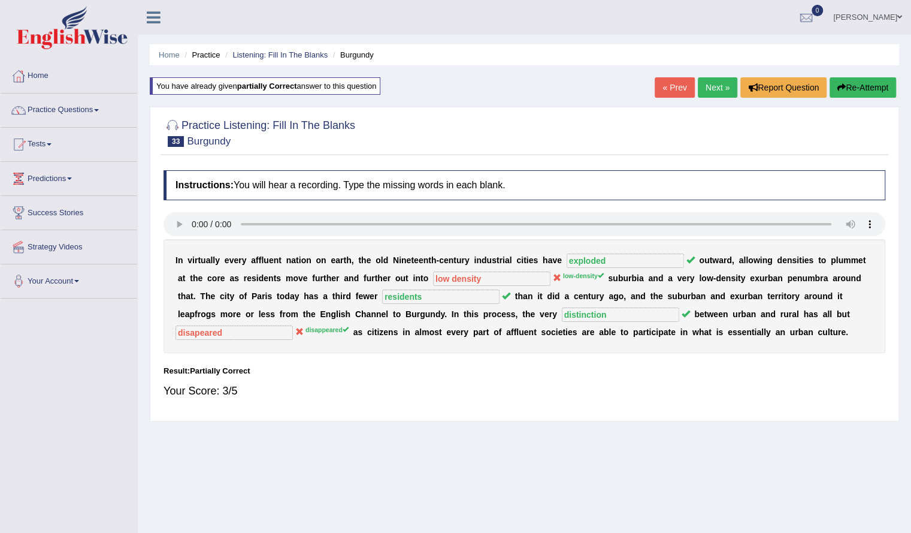
click at [718, 93] on link "Next »" at bounding box center [718, 87] width 40 height 20
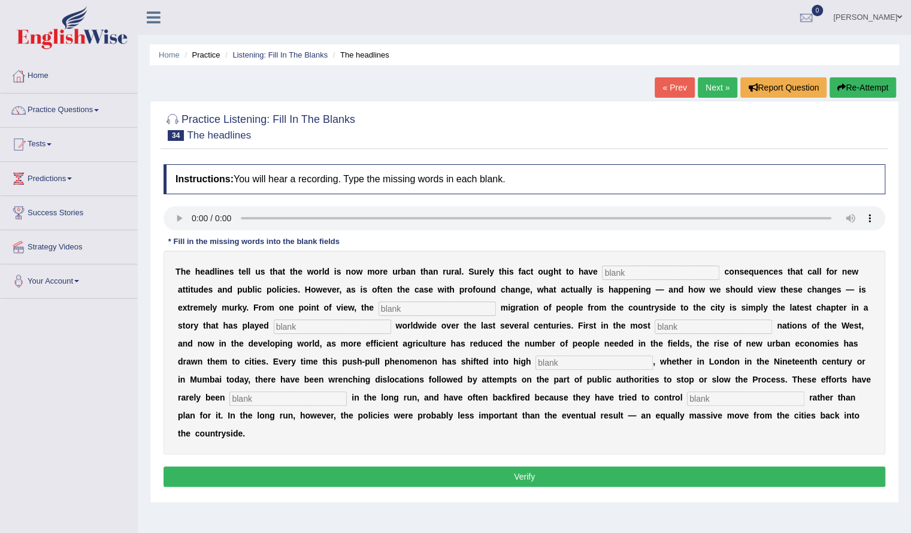
click at [610, 265] on input "text" at bounding box center [660, 272] width 117 height 14
type input "perfound"
click at [429, 309] on input "text" at bounding box center [437, 308] width 117 height 14
click at [411, 309] on input "text" at bounding box center [437, 308] width 117 height 14
type input "wast"
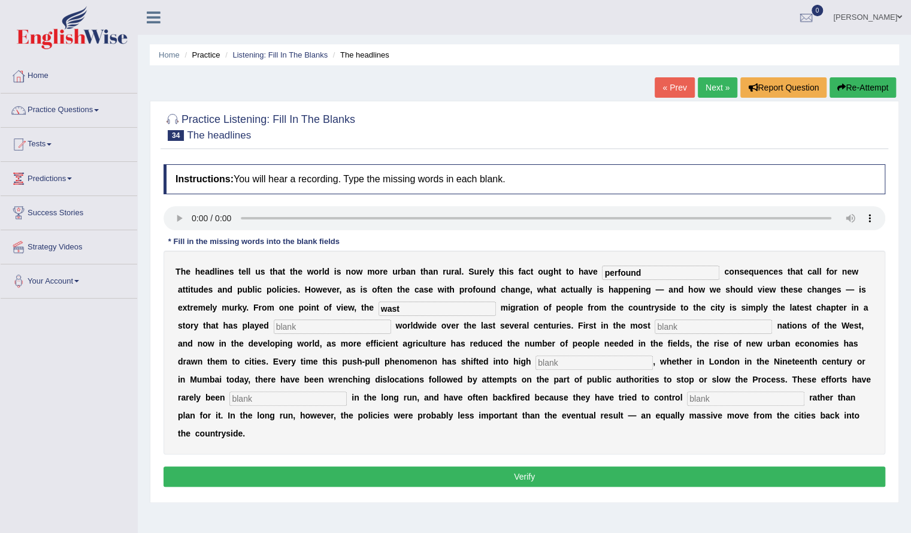
click at [356, 322] on input "text" at bounding box center [332, 326] width 117 height 14
type input "out"
click at [660, 322] on input "text" at bounding box center [713, 326] width 117 height 14
type input "snfluent"
click at [586, 362] on input "text" at bounding box center [594, 362] width 117 height 14
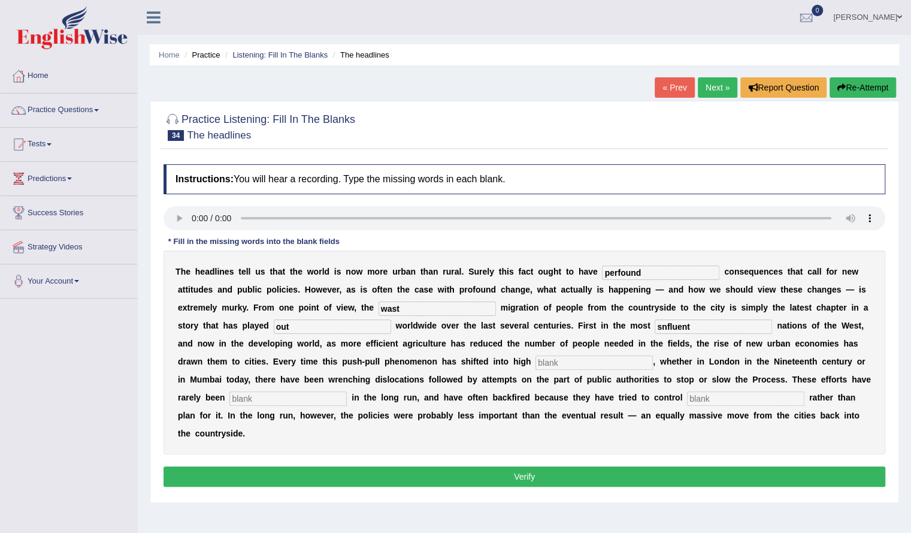
click at [586, 362] on input "text" at bounding box center [594, 362] width 117 height 14
type input "gear"
click at [292, 397] on input "text" at bounding box center [287, 398] width 117 height 14
type input "effective"
click at [694, 391] on input "text" at bounding box center [745, 398] width 117 height 14
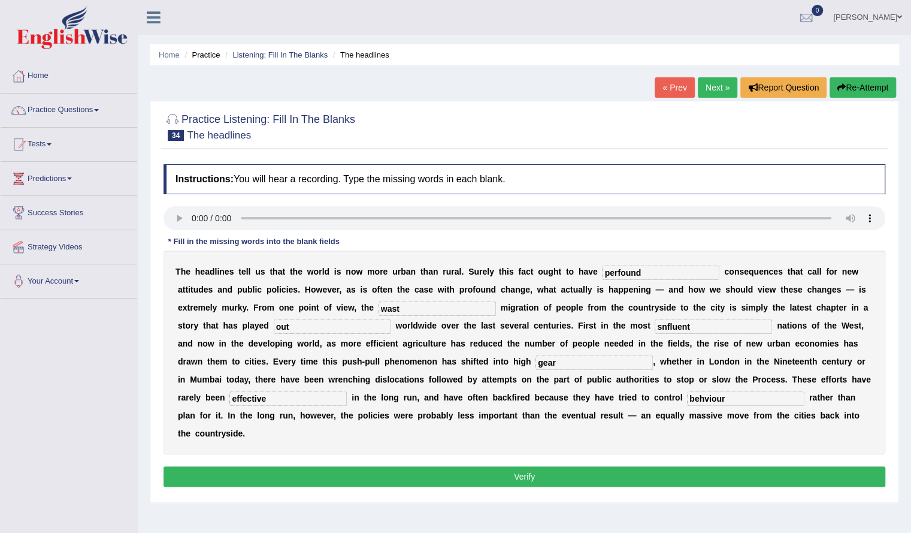
type input "behviour"
click at [616, 276] on input "perfound" at bounding box center [660, 272] width 117 height 14
type input "profound"
click at [482, 308] on input "wast" at bounding box center [437, 308] width 117 height 14
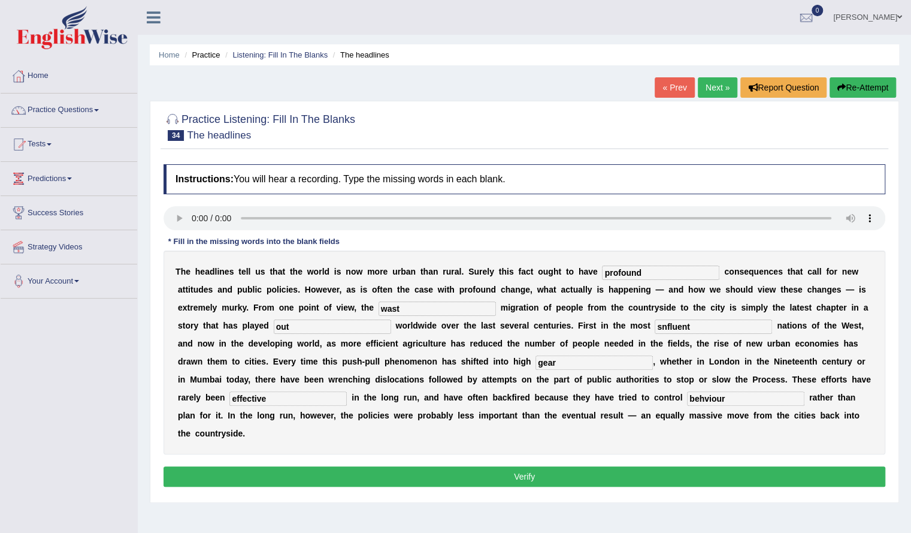
click at [482, 308] on input "wast" at bounding box center [437, 308] width 117 height 14
click at [423, 309] on input "wast" at bounding box center [437, 308] width 117 height 14
type input "w"
type input "vast"
click at [699, 325] on input "snfluent" at bounding box center [713, 326] width 117 height 14
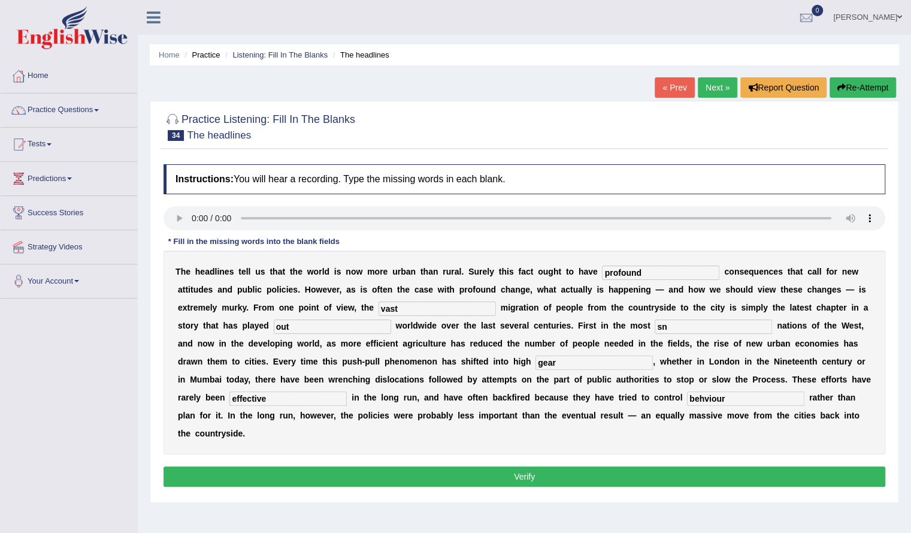
type input "s"
type input "sufficient"
click at [586, 362] on input "gear" at bounding box center [594, 362] width 117 height 14
click at [727, 398] on input "behviour" at bounding box center [745, 398] width 117 height 14
type input "b"
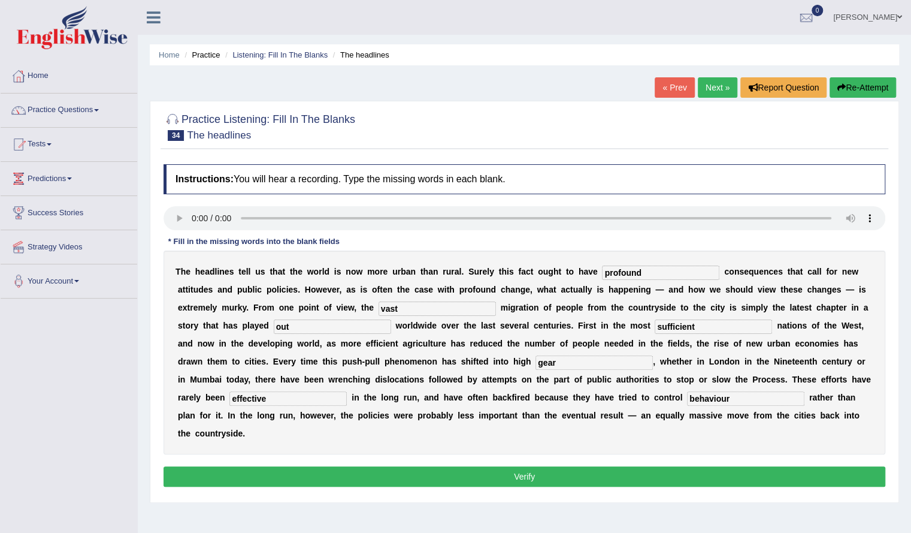
type input "behaviour"
click at [709, 470] on button "Verify" at bounding box center [525, 476] width 722 height 20
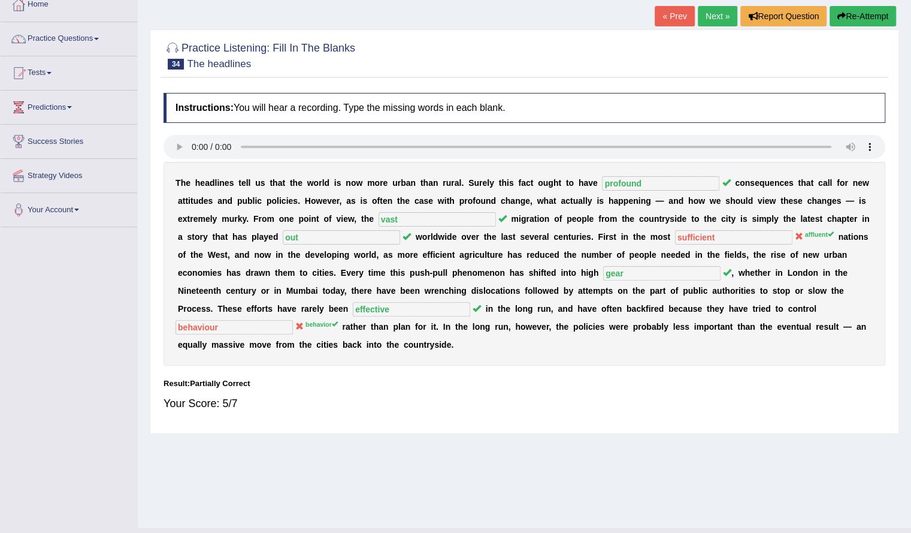
scroll to position [72, 0]
click at [350, 31] on div "Practice Listening: Fill In The Blanks 34 The headlines Instructions: You will …" at bounding box center [524, 231] width 749 height 404
click at [363, 41] on div at bounding box center [525, 54] width 722 height 37
click at [350, 41] on h2 "Practice Listening: Fill In The Blanks 34 The headlines" at bounding box center [260, 54] width 192 height 30
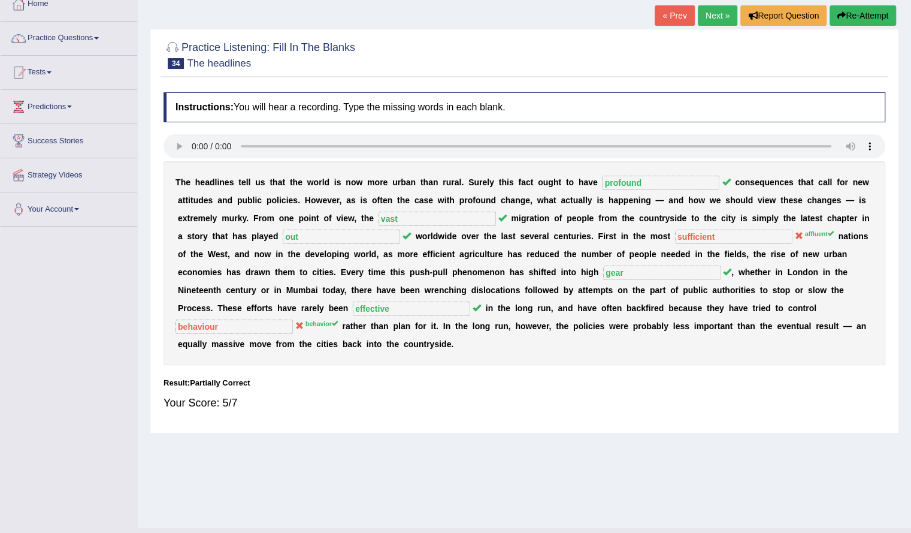
click at [351, 41] on h2 "Practice Listening: Fill In The Blanks 34 The headlines" at bounding box center [260, 54] width 192 height 30
click at [337, 41] on h2 "Practice Listening: Fill In The Blanks 34 The headlines" at bounding box center [260, 54] width 192 height 30
click at [324, 41] on h2 "Practice Listening: Fill In The Blanks 34 The headlines" at bounding box center [260, 54] width 192 height 30
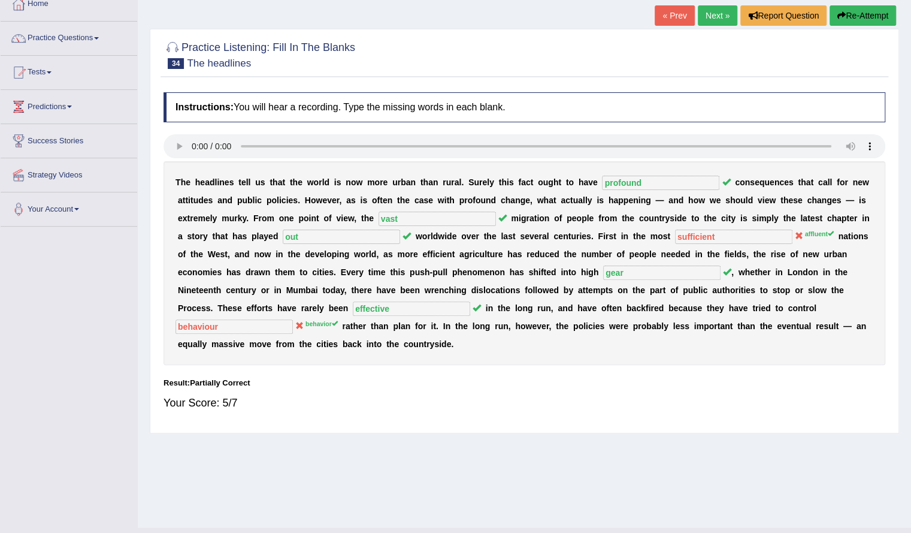
click at [337, 41] on h2 "Practice Listening: Fill In The Blanks 34 The headlines" at bounding box center [260, 54] width 192 height 30
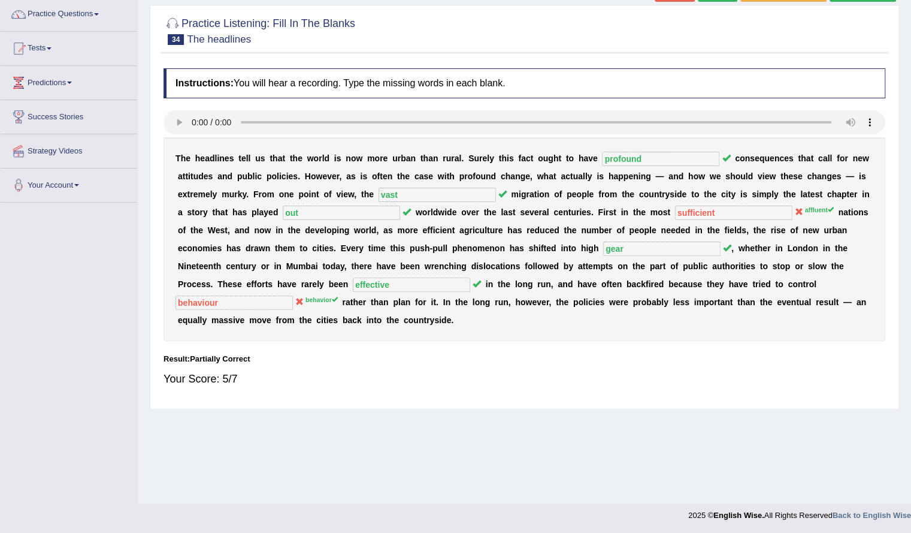
scroll to position [0, 0]
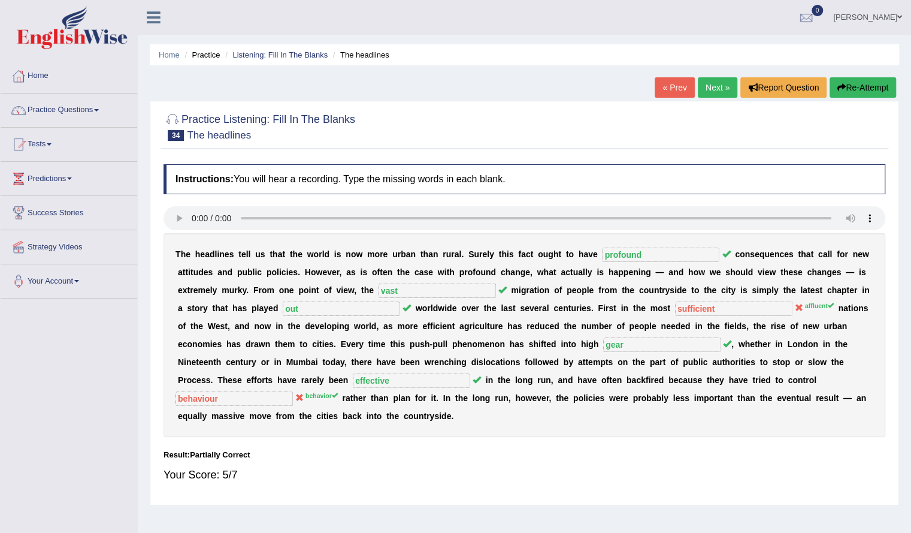
click at [706, 89] on link "Next »" at bounding box center [718, 87] width 40 height 20
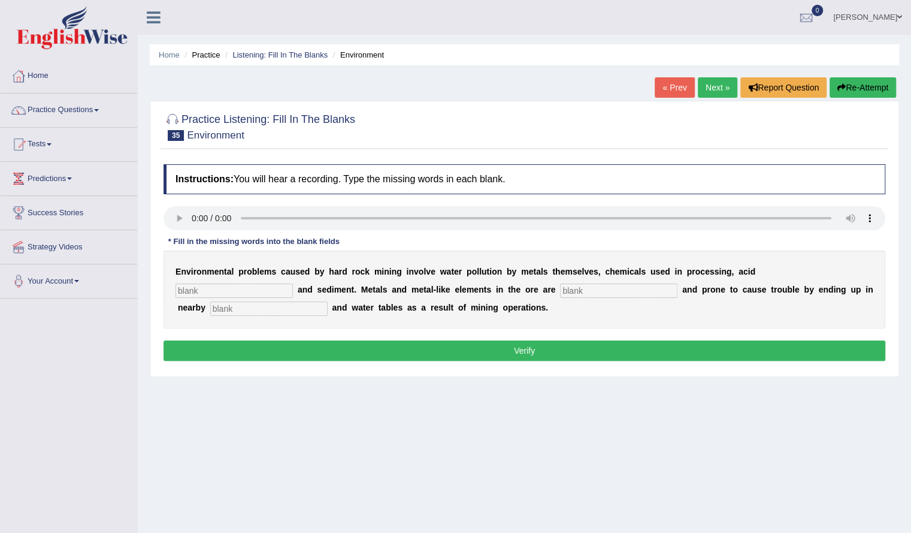
click at [229, 293] on input "text" at bounding box center [234, 290] width 117 height 14
type input "dranige"
click at [218, 308] on input "text" at bounding box center [268, 308] width 117 height 14
type input "streams"
click at [259, 286] on input "dranige" at bounding box center [234, 290] width 117 height 14
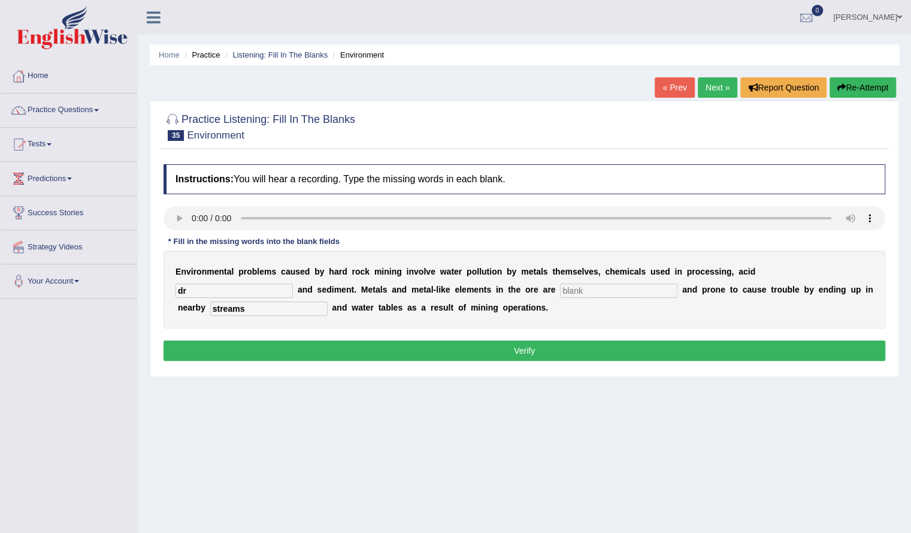
type input "d"
type input "drsinge"
click at [567, 291] on input "text" at bounding box center [618, 290] width 117 height 14
type input "toxic"
click at [256, 298] on div "E n v i r o n m e n t a l p r o b l e m s c a u s e d b y h a r d r o c k m i n…" at bounding box center [525, 289] width 722 height 78
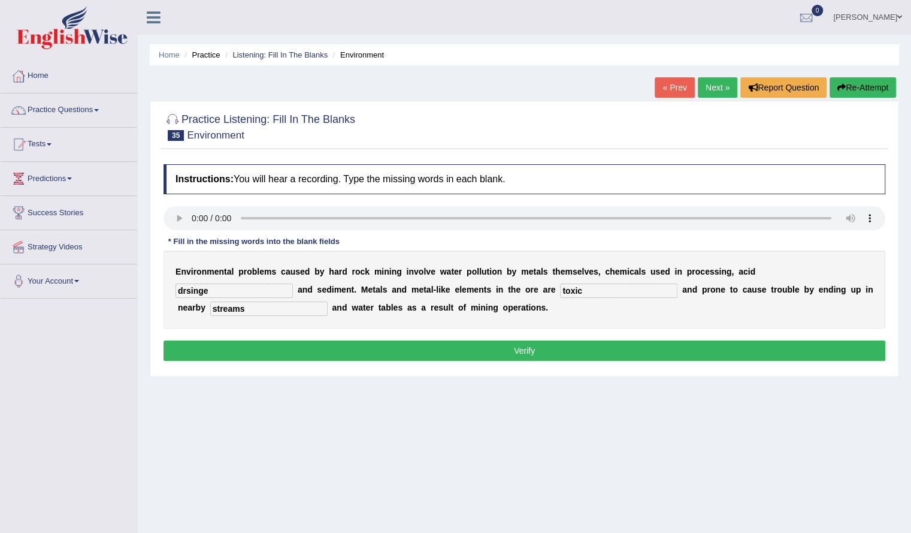
click at [254, 291] on input "drsinge" at bounding box center [234, 290] width 117 height 14
type input "d"
type input "drainage"
click at [474, 349] on button "Verify" at bounding box center [525, 350] width 722 height 20
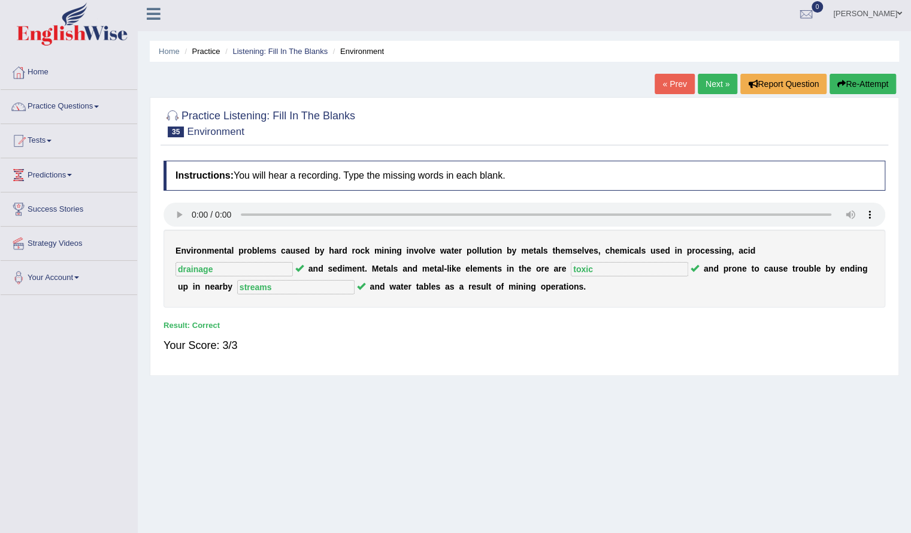
scroll to position [4, 0]
click at [709, 94] on div "« Prev Next » Report Question Re-Attempt" at bounding box center [777, 85] width 244 height 23
click at [719, 83] on link "Next »" at bounding box center [718, 84] width 40 height 20
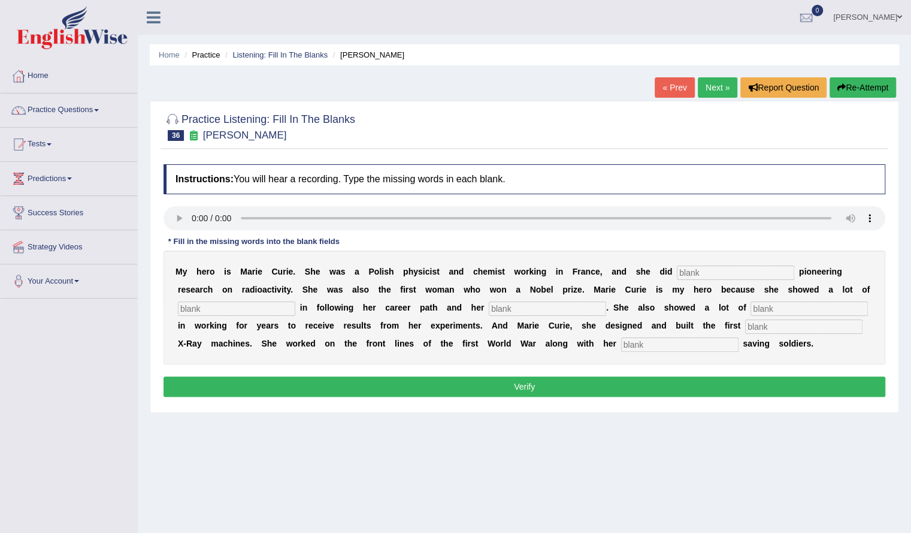
click at [688, 269] on input "text" at bounding box center [735, 272] width 117 height 14
type input "condusted"
click at [279, 303] on input "text" at bounding box center [236, 308] width 117 height 14
type input "determintion"
click at [525, 309] on input "text" at bounding box center [547, 308] width 117 height 14
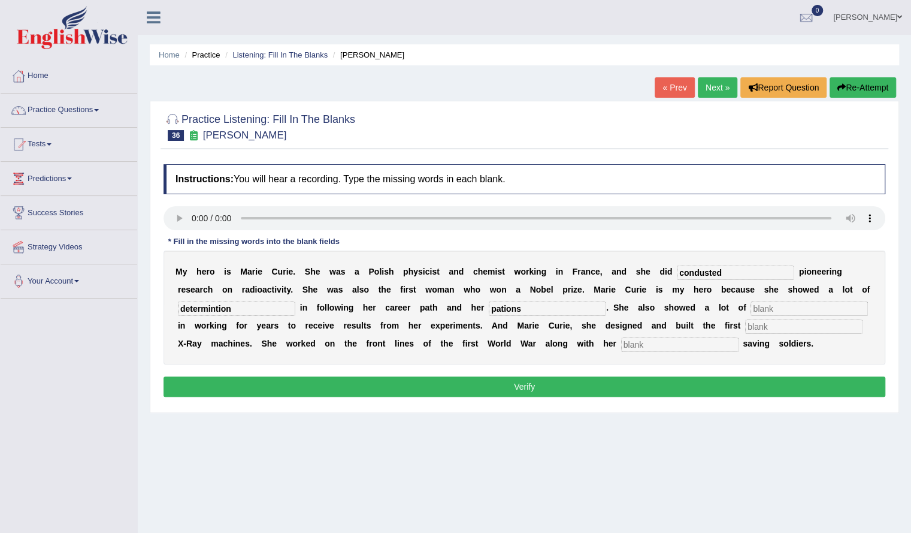
type input "pations"
click at [766, 325] on input "text" at bounding box center [803, 326] width 117 height 14
click at [769, 327] on input "worldwar" at bounding box center [803, 326] width 117 height 14
type input "world-war"
click at [839, 93] on button "Re-Attempt" at bounding box center [863, 87] width 66 height 20
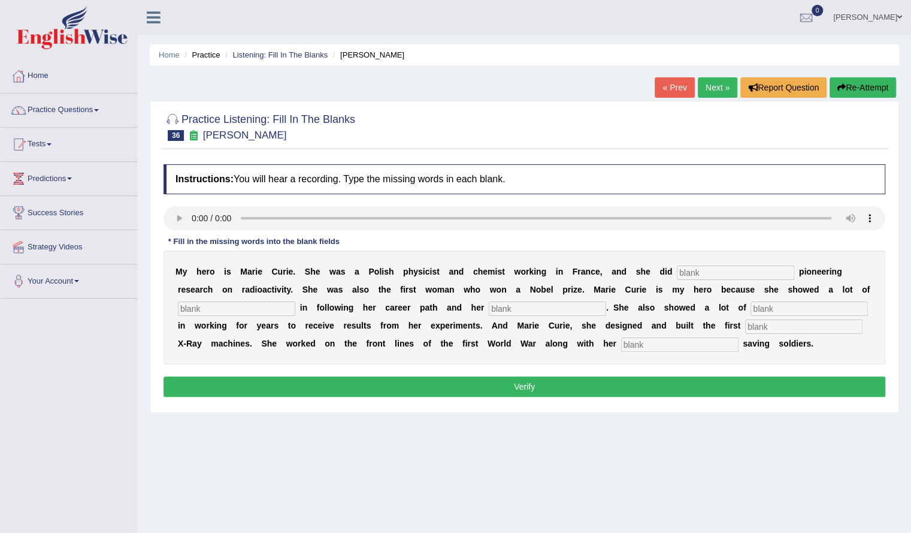
click at [707, 272] on input "text" at bounding box center [735, 272] width 117 height 14
type input "conducted"
click at [238, 301] on input "text" at bounding box center [236, 308] width 117 height 14
click at [213, 306] on input "determointion" at bounding box center [236, 308] width 117 height 14
click at [216, 310] on input "determintion" at bounding box center [236, 308] width 117 height 14
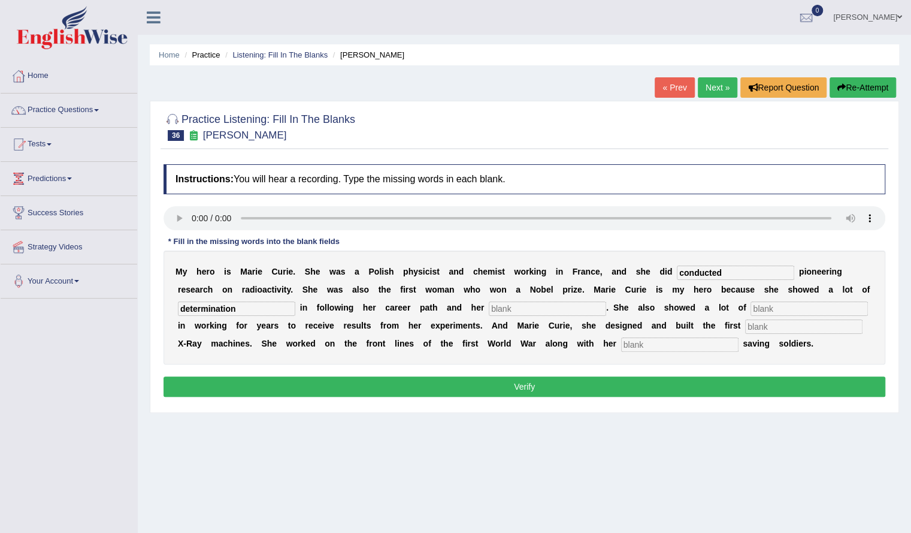
type input "determination"
click at [523, 305] on input "text" at bounding box center [547, 308] width 117 height 14
type input "patients"
click at [753, 330] on input "text" at bounding box center [803, 326] width 117 height 14
type input "b"
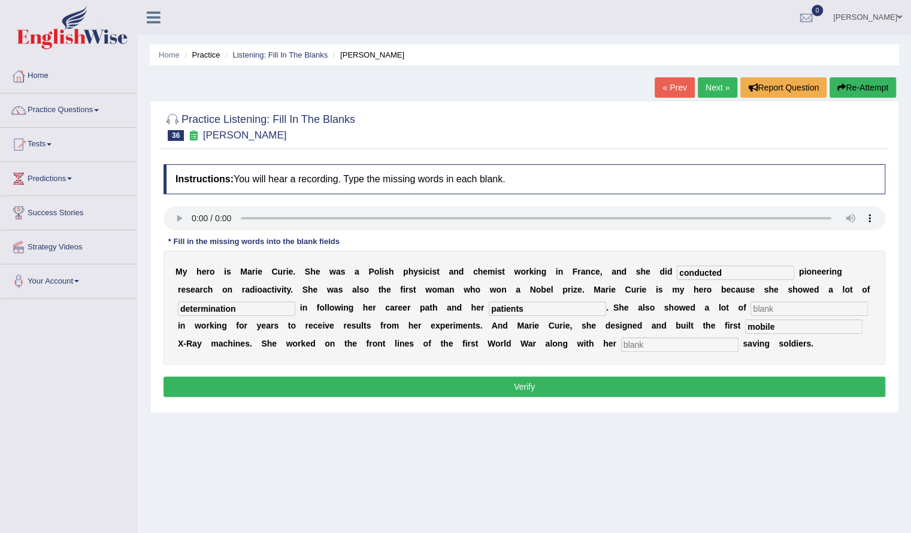
type input "mobile"
click at [694, 344] on input "text" at bounding box center [679, 344] width 117 height 14
type input "daughter"
click at [618, 384] on button "Verify" at bounding box center [525, 386] width 722 height 20
click at [762, 301] on input "text" at bounding box center [809, 308] width 117 height 14
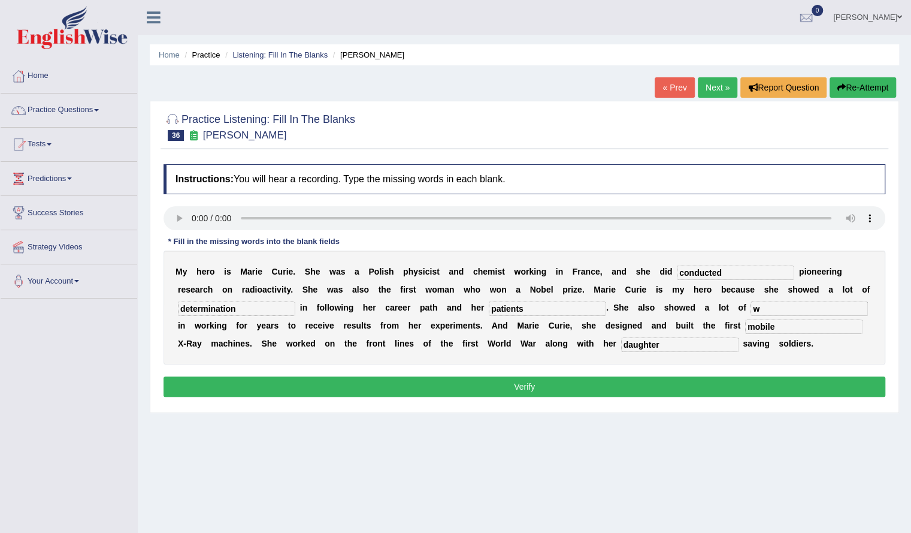
type input "w"
click at [709, 389] on button "Verify" at bounding box center [525, 386] width 722 height 20
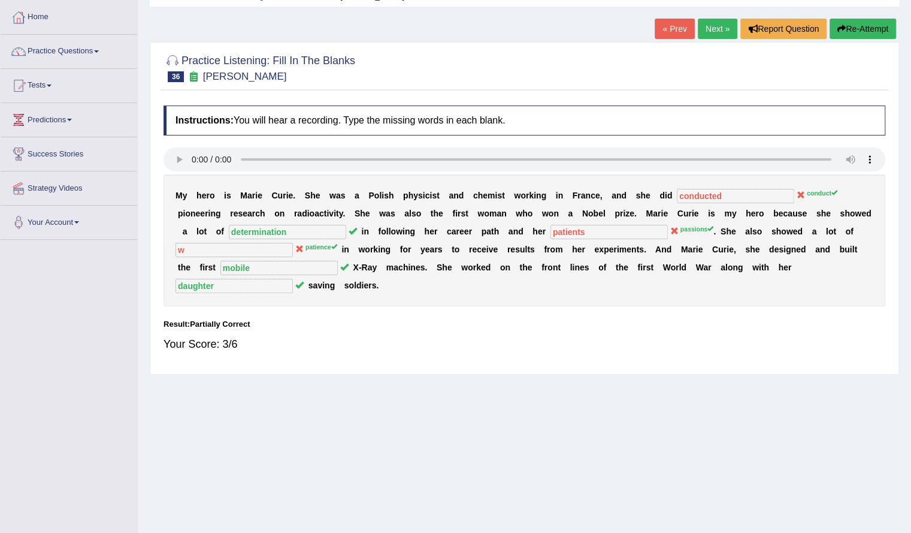
scroll to position [58, 0]
click at [708, 33] on link "Next »" at bounding box center [718, 29] width 40 height 20
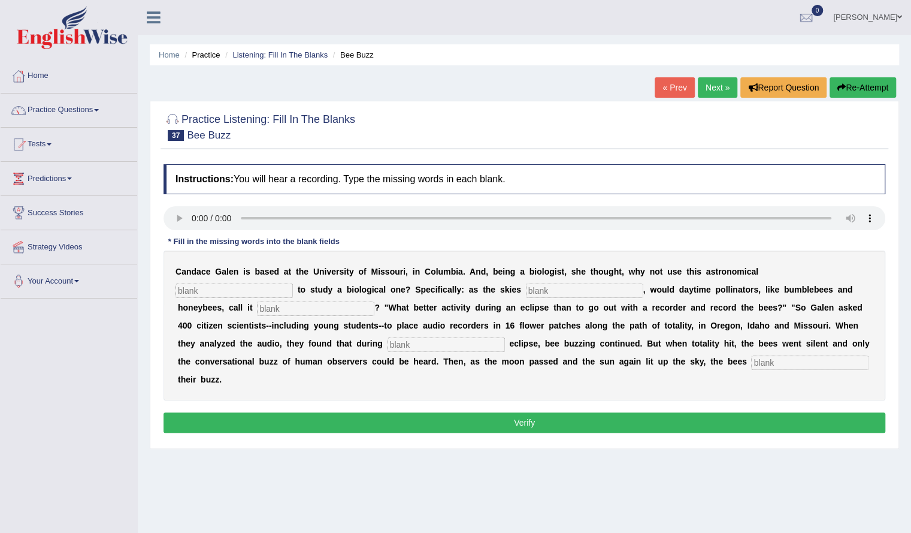
click at [754, 362] on input "text" at bounding box center [809, 362] width 117 height 14
type input "regaine"
click at [415, 341] on input "text" at bounding box center [446, 344] width 117 height 14
type input "partial"
click at [304, 310] on input "text" at bounding box center [315, 308] width 117 height 14
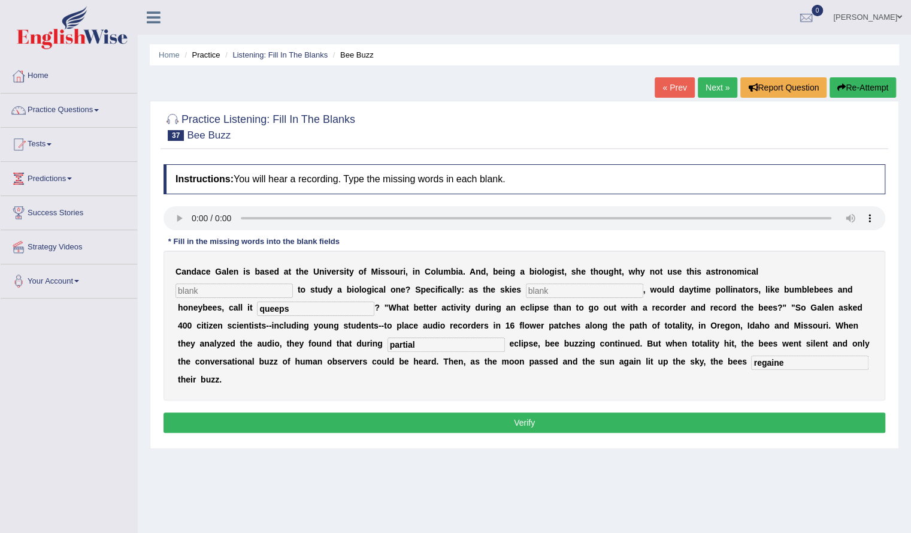
type input "queeps"
click at [577, 287] on input "text" at bounding box center [584, 290] width 117 height 14
click at [265, 283] on input "text" at bounding box center [234, 290] width 117 height 14
type input "phenomenon"
click at [548, 290] on input "text" at bounding box center [584, 290] width 117 height 14
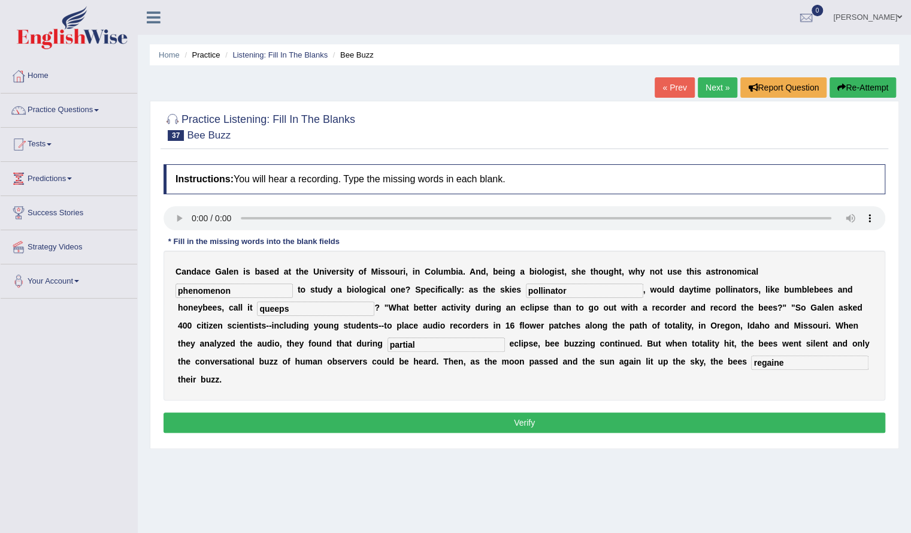
type input "pollinator"
click at [516, 432] on div "Instructions: You will hear a recording. Type the missing words in each blank. …" at bounding box center [525, 300] width 728 height 284
click at [519, 424] on button "Verify" at bounding box center [525, 422] width 722 height 20
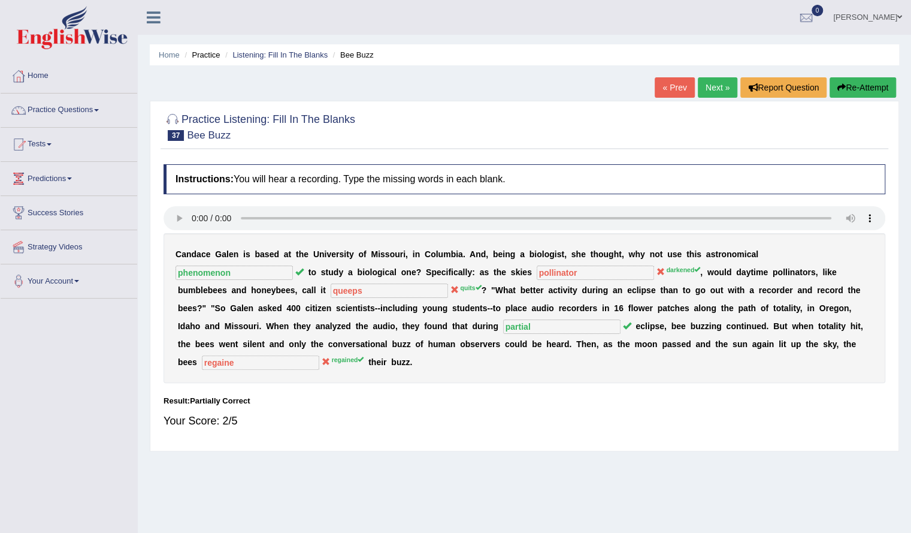
click at [853, 91] on button "Re-Attempt" at bounding box center [863, 87] width 66 height 20
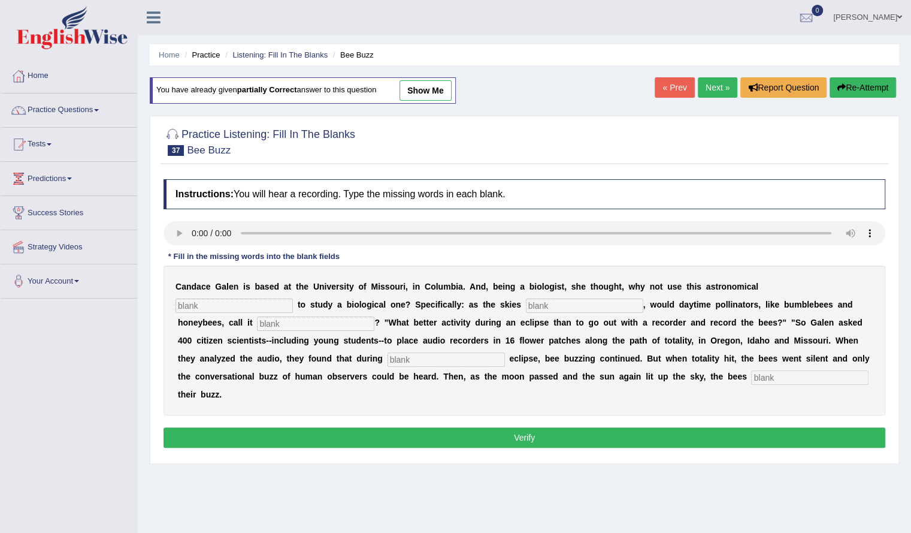
click at [214, 300] on input "text" at bounding box center [234, 305] width 117 height 14
type input "phenomenon"
click at [563, 309] on input "text" at bounding box center [584, 305] width 117 height 14
type input "dsrkened"
click at [337, 329] on input "text" at bounding box center [315, 323] width 117 height 14
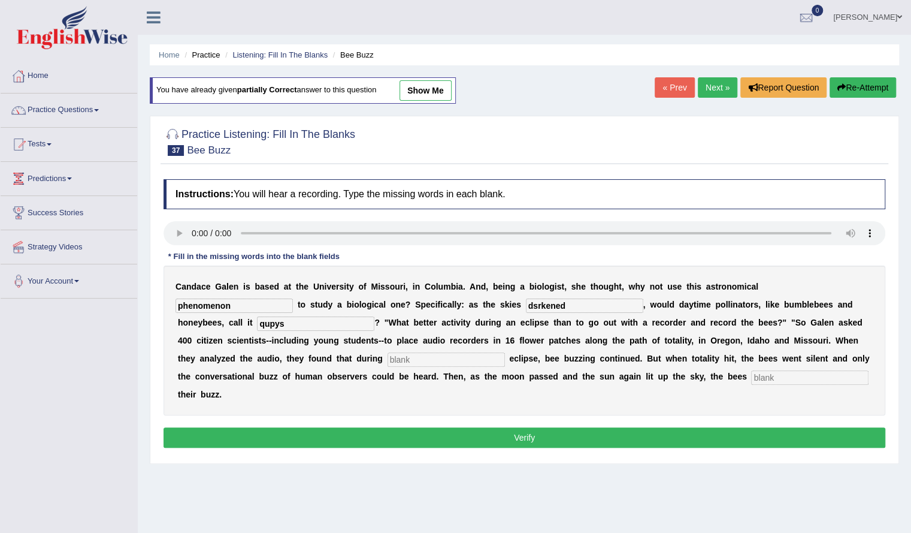
type input "qupys"
click at [451, 362] on input "text" at bounding box center [446, 359] width 117 height 14
type input "partial"
click at [766, 376] on input "text" at bounding box center [809, 377] width 117 height 14
type input "regained"
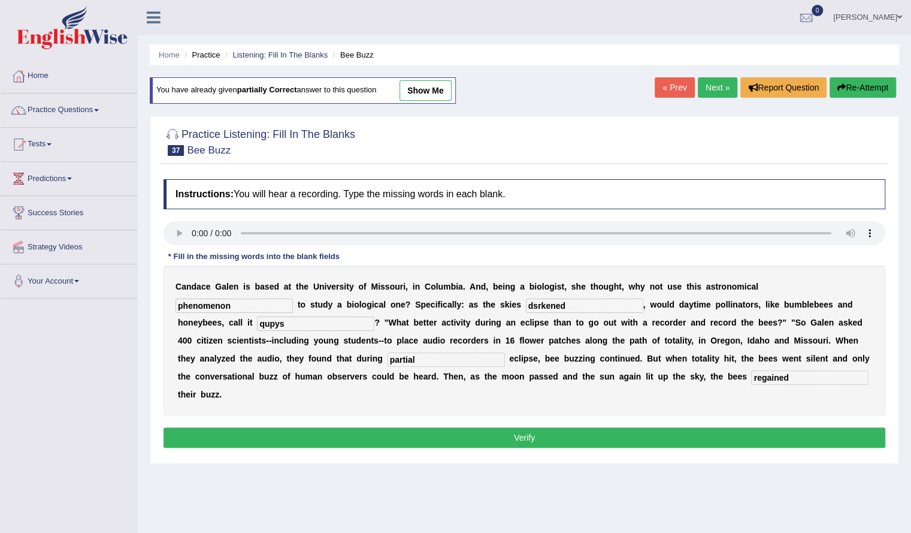
click at [573, 310] on input "dsrkened" at bounding box center [584, 305] width 117 height 14
type input "darkened"
click at [322, 323] on input "qupys" at bounding box center [315, 323] width 117 height 14
type input "q"
type input "eclipse"
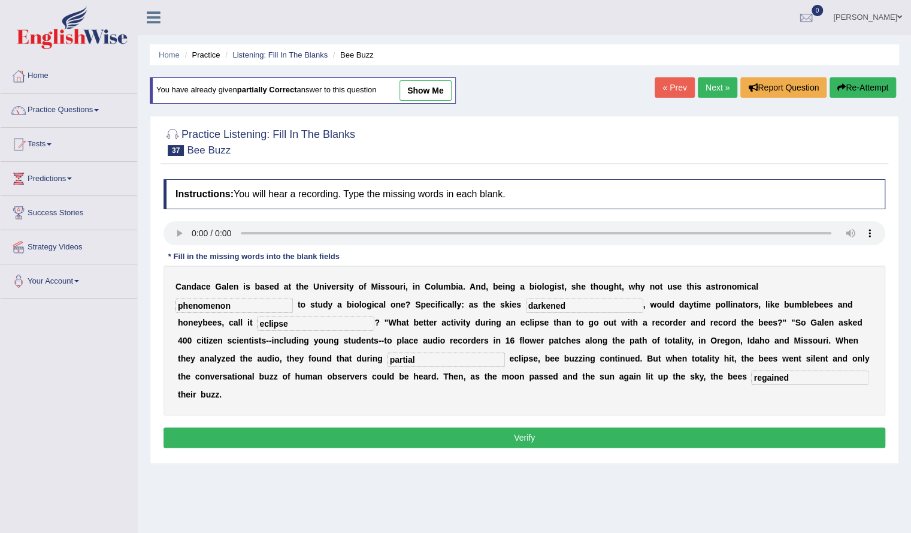
click at [398, 438] on button "Verify" at bounding box center [525, 437] width 722 height 20
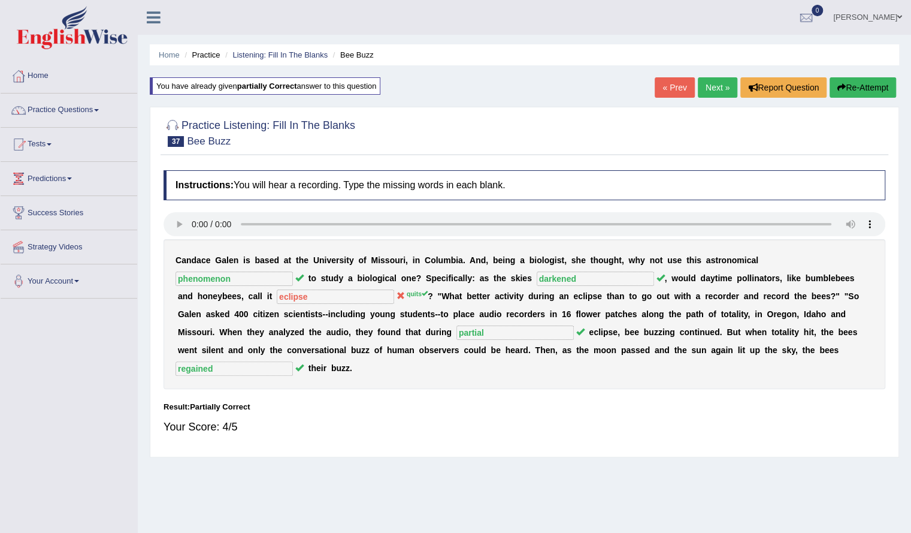
scroll to position [14, 0]
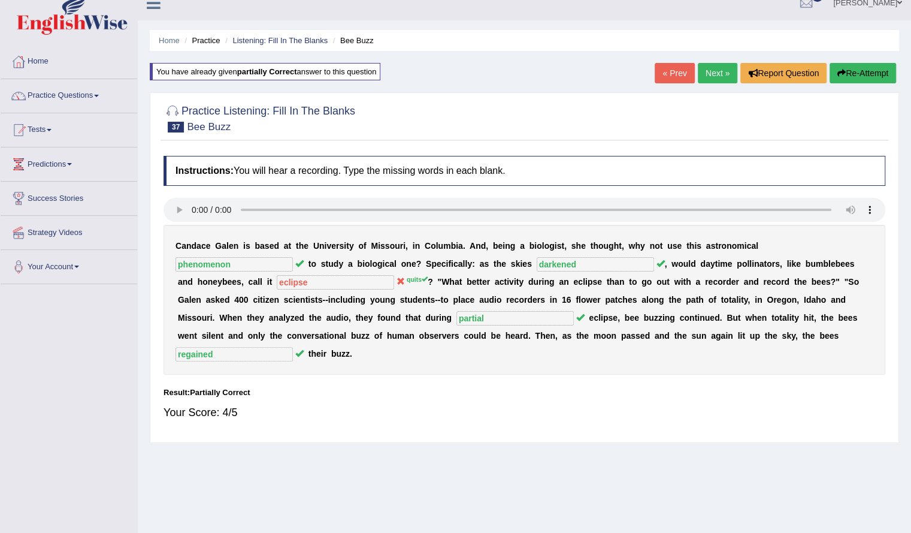
click at [718, 78] on link "Next »" at bounding box center [718, 73] width 40 height 20
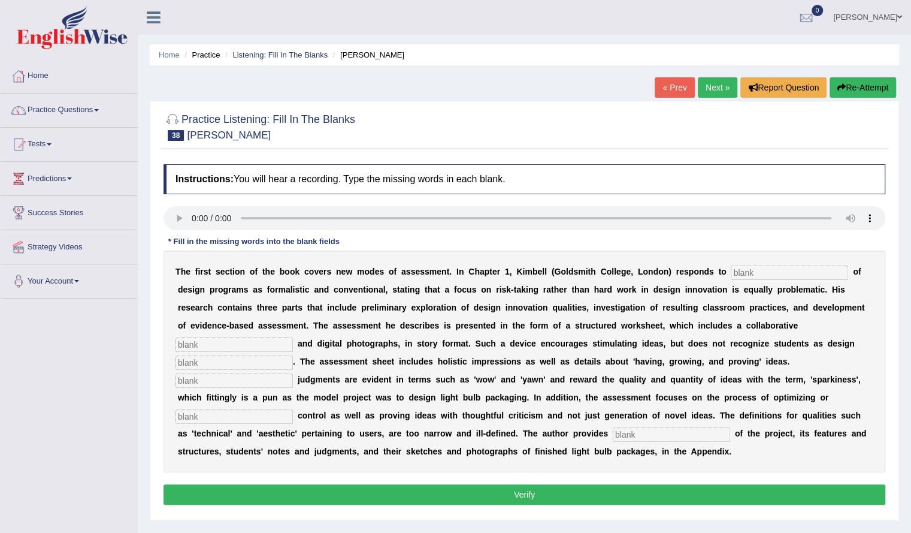
click at [740, 270] on input "text" at bounding box center [789, 272] width 117 height 14
type input "critiiciasm"
click at [228, 343] on input "text" at bounding box center [234, 344] width 117 height 14
click at [269, 349] on input "elemts" at bounding box center [234, 344] width 117 height 14
type input "elemts"
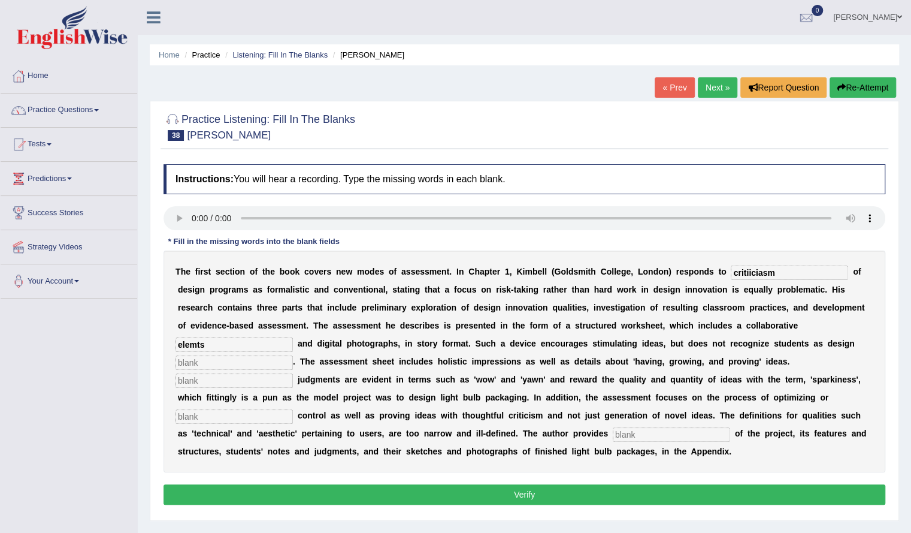
click at [278, 361] on input "text" at bounding box center [234, 362] width 117 height 14
type input "inivators"
click at [200, 382] on input "text" at bounding box center [234, 380] width 117 height 14
type input "Clocial"
click at [273, 413] on input "text" at bounding box center [234, 416] width 117 height 14
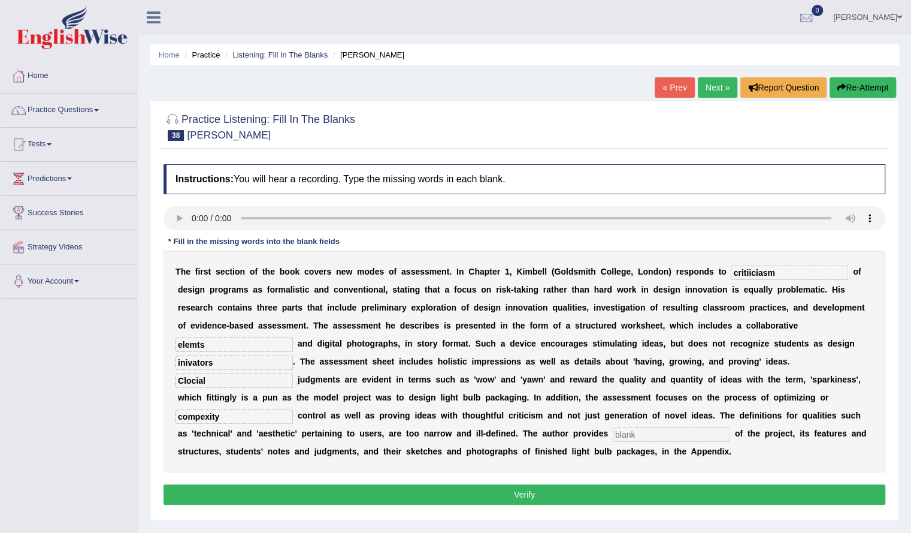
type input "compexity"
click at [617, 430] on input "text" at bounding box center [671, 434] width 117 height 14
type input "examples"
click at [232, 419] on input "compexity" at bounding box center [234, 416] width 117 height 14
type input "c"
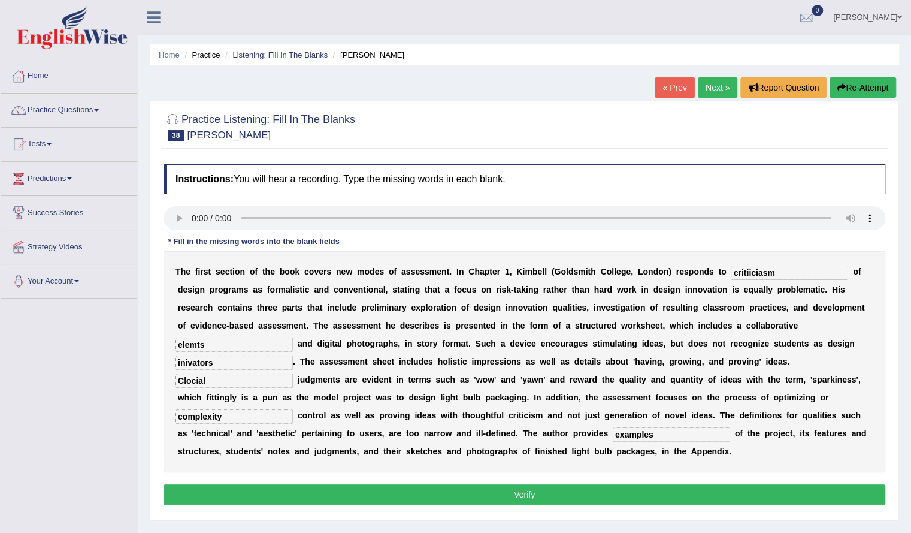
type input "complexity"
click at [241, 365] on input "inivators" at bounding box center [234, 362] width 117 height 14
type input "i"
type input "e"
click at [184, 365] on input "envators" at bounding box center [234, 362] width 117 height 14
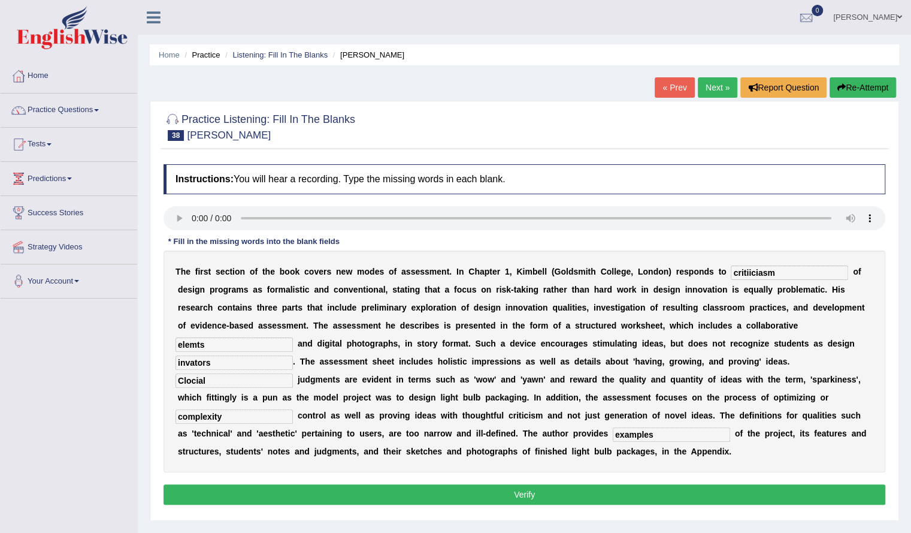
click at [225, 364] on input "invators" at bounding box center [234, 362] width 117 height 14
type input "invetors"
click at [210, 347] on input "elemts" at bounding box center [234, 344] width 117 height 14
type input "elements"
click at [776, 273] on input "critiiciasm" at bounding box center [789, 272] width 117 height 14
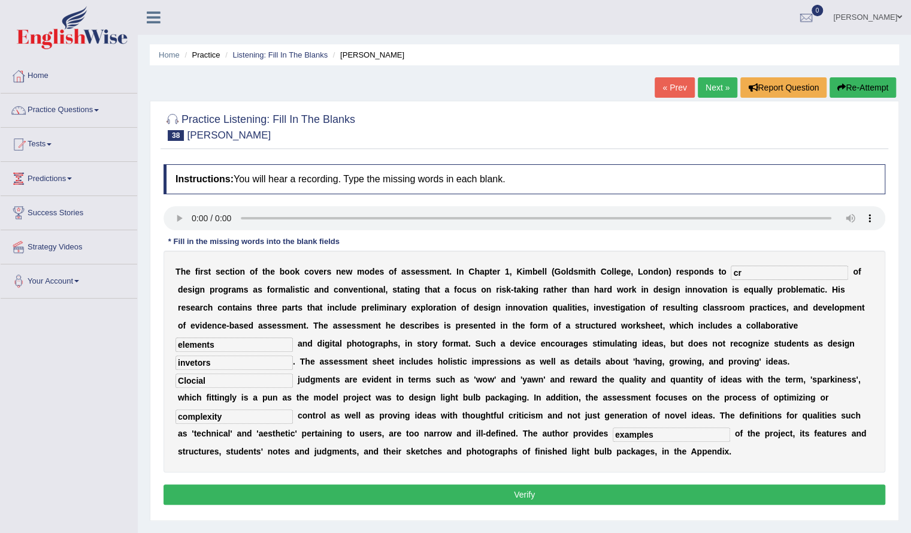
type input "c"
click at [785, 275] on input "critiscisam" at bounding box center [789, 272] width 117 height 14
click at [789, 265] on input "critiscisame" at bounding box center [789, 272] width 117 height 14
click at [787, 276] on input "critiscisam" at bounding box center [789, 272] width 117 height 14
type input "c"
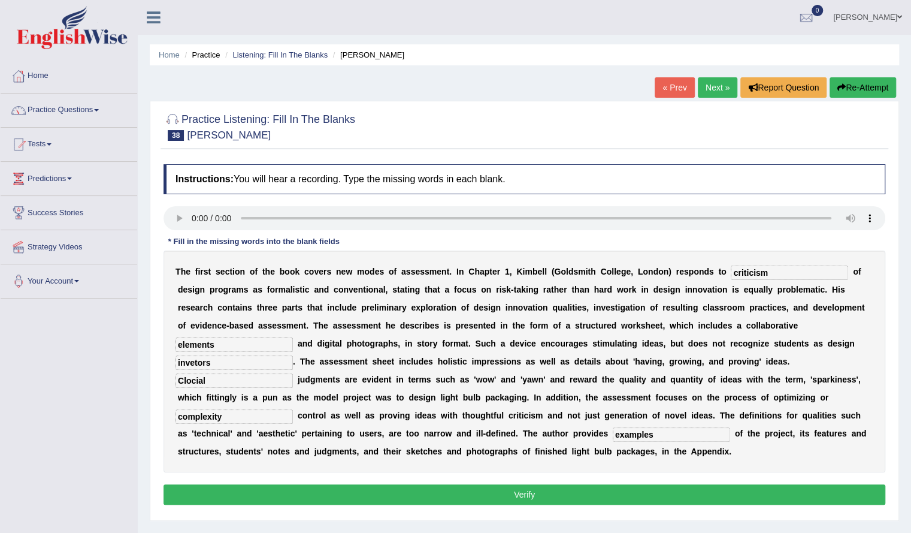
type input "criticism"
click at [382, 490] on button "Verify" at bounding box center [525, 494] width 722 height 20
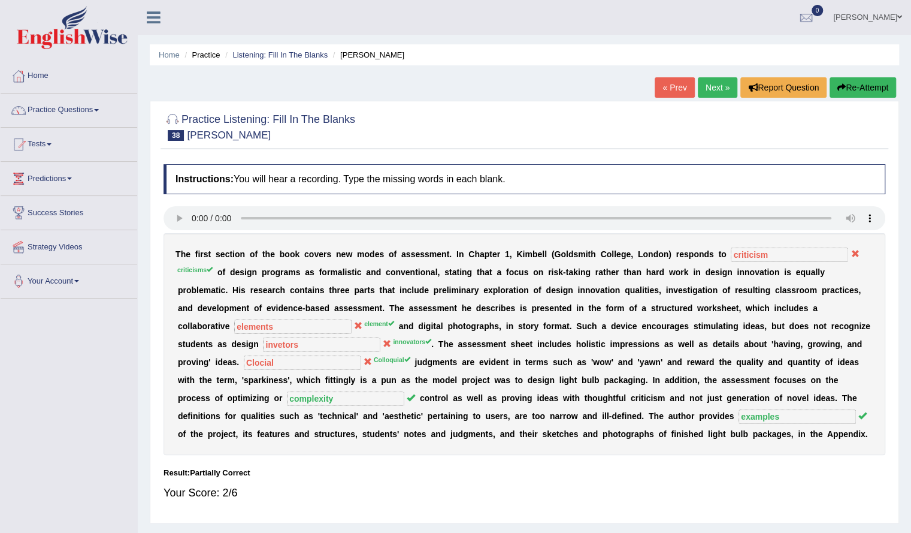
click at [854, 83] on button "Re-Attempt" at bounding box center [863, 87] width 66 height 20
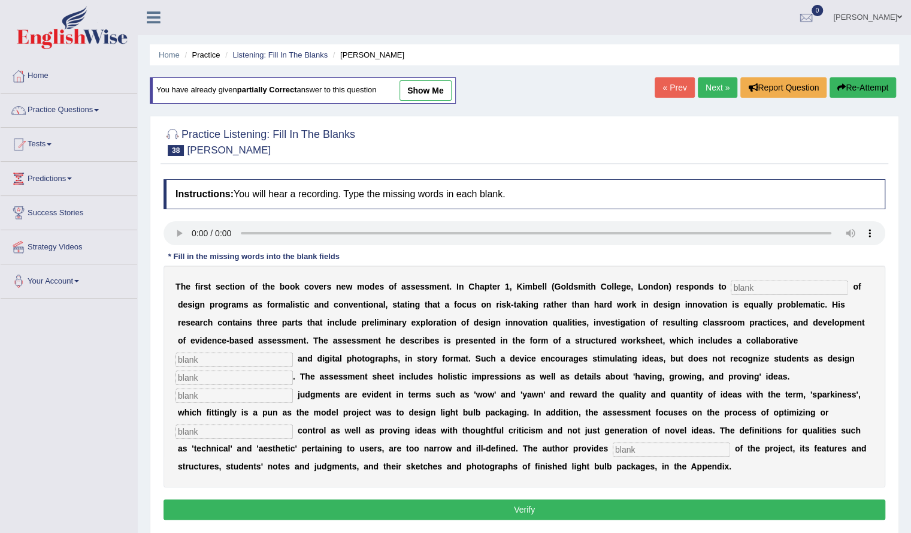
click at [745, 282] on input "text" at bounding box center [789, 287] width 117 height 14
type input "criticisms"
click at [260, 361] on input "text" at bounding box center [234, 359] width 117 height 14
click at [273, 360] on input "text" at bounding box center [234, 359] width 117 height 14
type input "element"
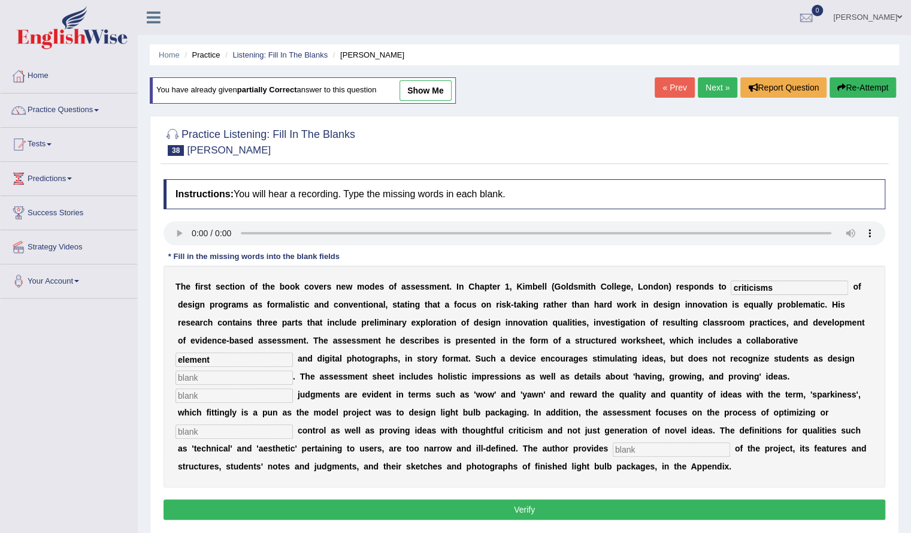
click at [279, 374] on input "text" at bounding box center [234, 377] width 117 height 14
click at [219, 378] on input "text" at bounding box center [234, 377] width 117 height 14
click at [270, 376] on input "text" at bounding box center [234, 377] width 117 height 14
type input "innovatorts"
click at [279, 394] on input "text" at bounding box center [234, 395] width 117 height 14
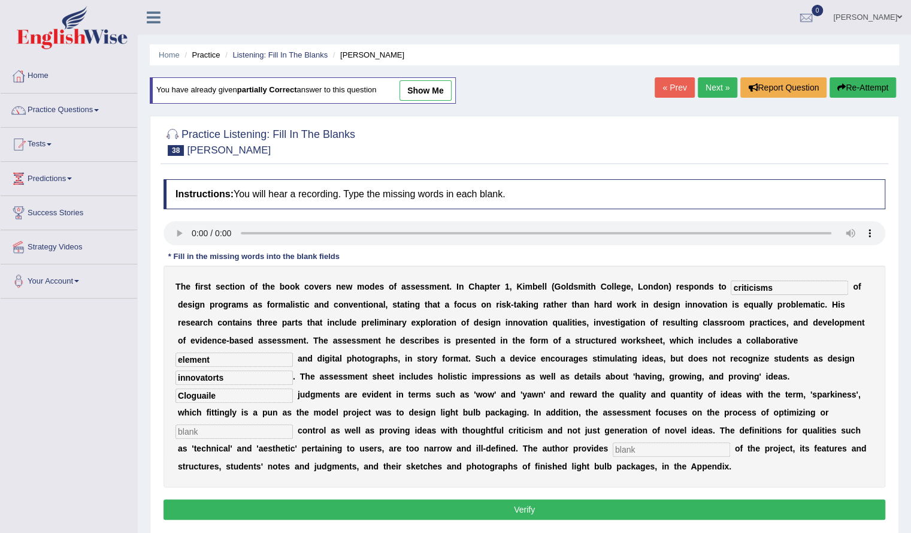
type input "Cloguaile"
click at [288, 430] on input "text" at bounding box center [234, 431] width 117 height 14
type input "complexity"
click at [621, 445] on input "text" at bounding box center [671, 449] width 117 height 14
click at [630, 449] on input "text" at bounding box center [671, 449] width 117 height 14
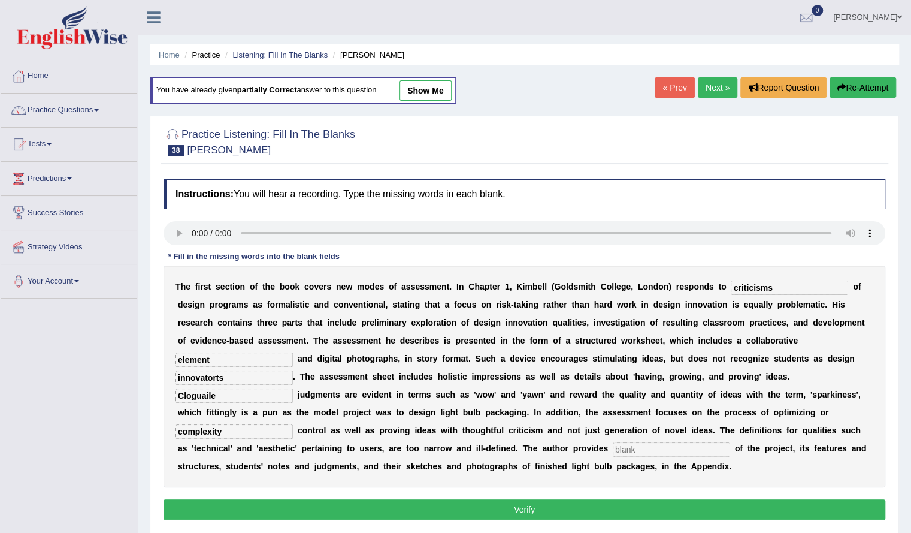
click at [649, 442] on input "text" at bounding box center [671, 449] width 117 height 14
type input "examples"
click at [466, 505] on button "Verify" at bounding box center [525, 509] width 722 height 20
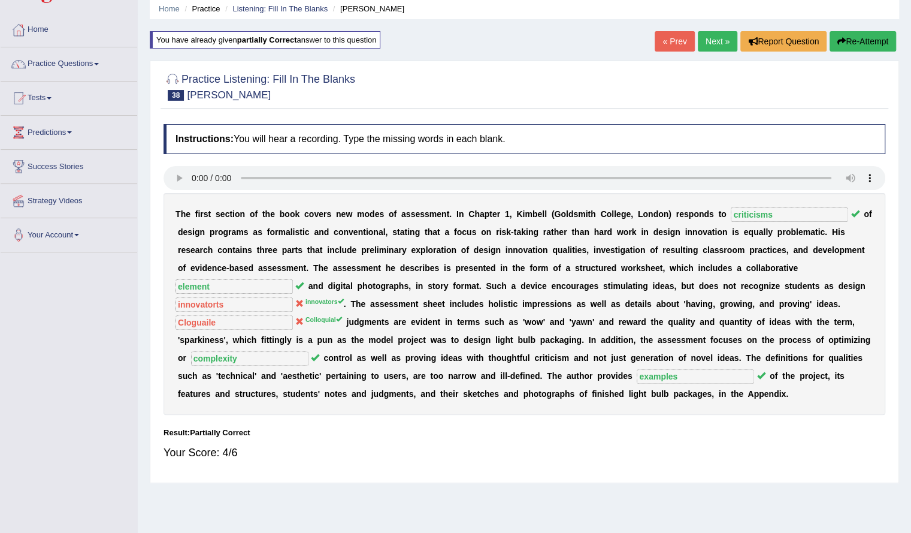
scroll to position [47, 0]
click at [717, 38] on link "Next »" at bounding box center [718, 41] width 40 height 20
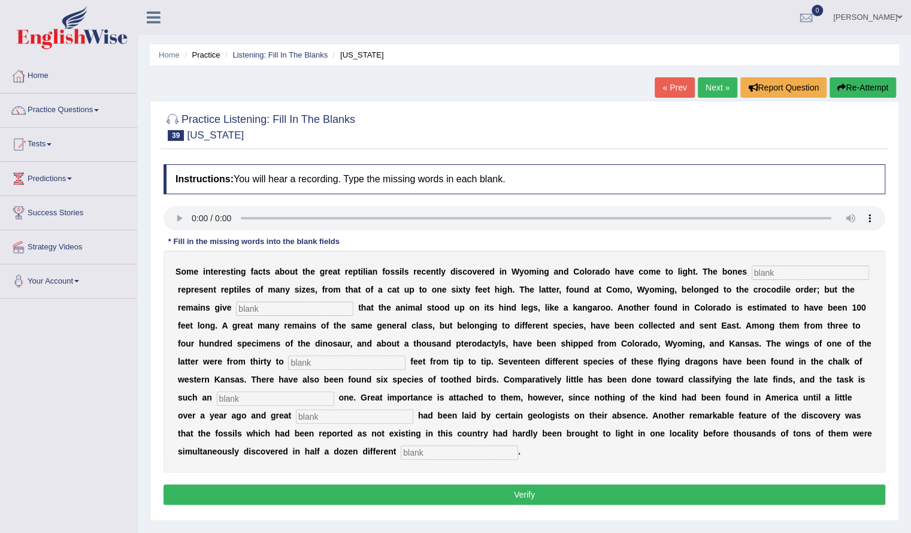
click at [295, 310] on input "text" at bounding box center [294, 308] width 117 height 14
click at [792, 273] on input "text" at bounding box center [810, 272] width 117 height 14
type input "found"
click at [341, 307] on input "text" at bounding box center [294, 308] width 117 height 14
click at [304, 364] on input "text" at bounding box center [346, 362] width 117 height 14
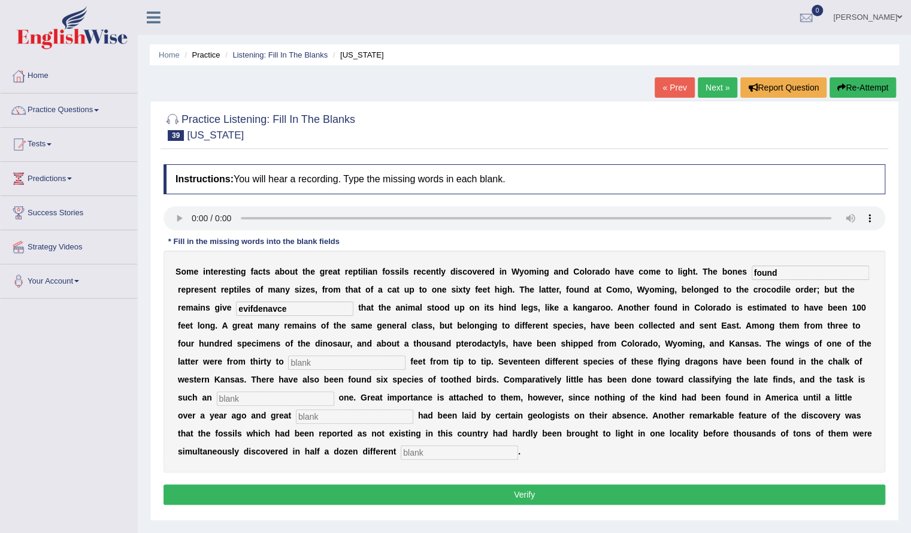
click at [318, 309] on input "evifdenavce" at bounding box center [294, 308] width 117 height 14
type input "evidence"
click at [334, 359] on input "text" at bounding box center [346, 362] width 117 height 14
click at [338, 361] on input "text" at bounding box center [346, 362] width 117 height 14
type input "fourty"
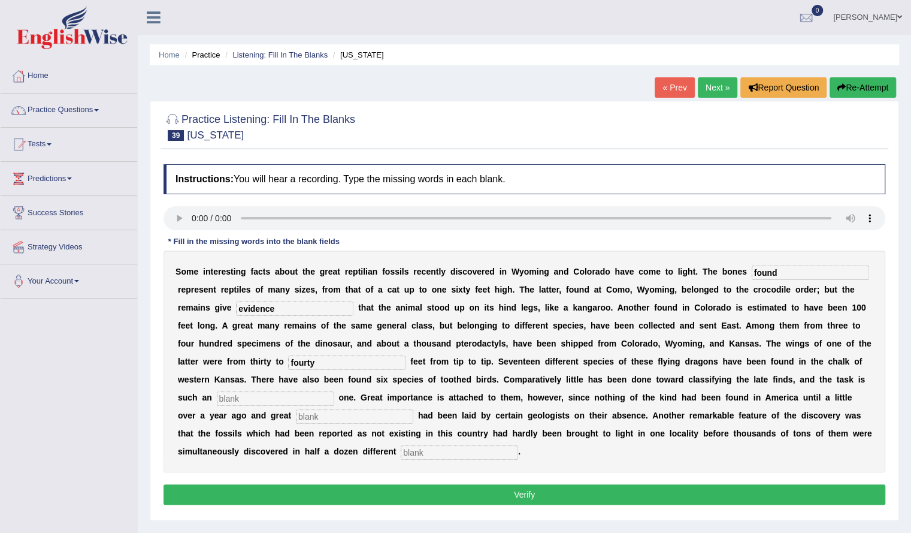
click at [297, 397] on input "text" at bounding box center [275, 398] width 117 height 14
type input "aniormus"
click at [337, 412] on input "text" at bounding box center [354, 416] width 117 height 14
type input "stress"
click at [427, 451] on input "text" at bounding box center [459, 452] width 117 height 14
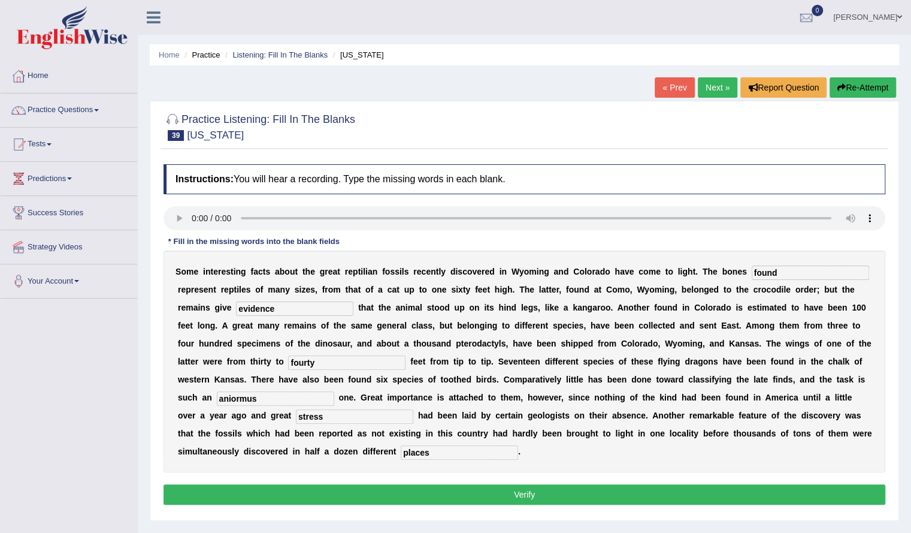
type input "places"
click at [259, 398] on input "aniormus" at bounding box center [275, 398] width 117 height 14
type input "annormous"
click at [545, 492] on button "Verify" at bounding box center [525, 494] width 722 height 20
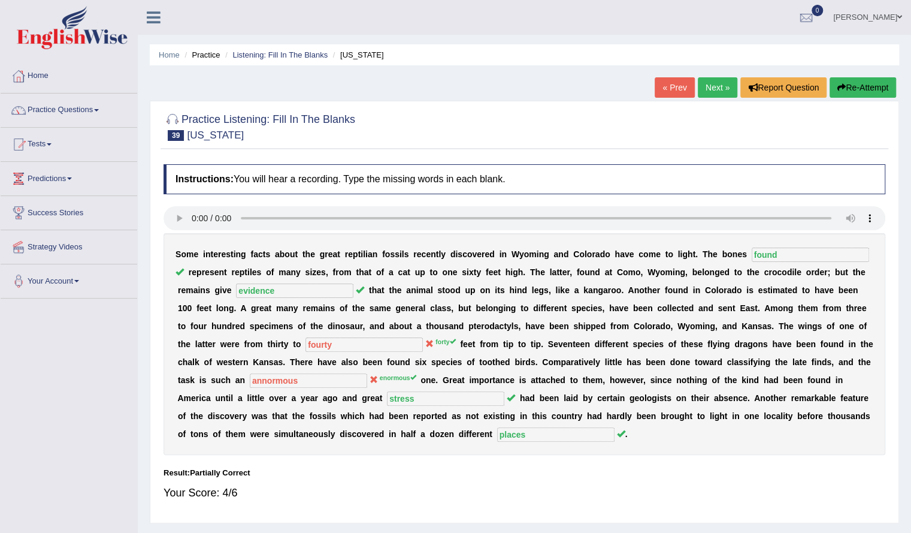
click at [844, 79] on button "Re-Attempt" at bounding box center [863, 87] width 66 height 20
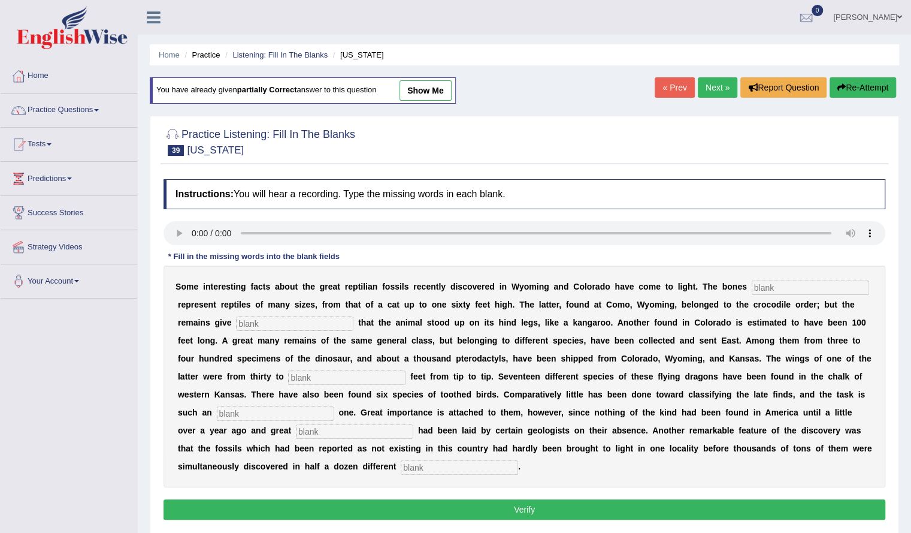
click at [766, 291] on input "text" at bounding box center [810, 287] width 117 height 14
click at [788, 282] on input "text" at bounding box center [810, 287] width 117 height 14
type input "found"
click at [331, 323] on input "text" at bounding box center [294, 323] width 117 height 14
type input "evidence"
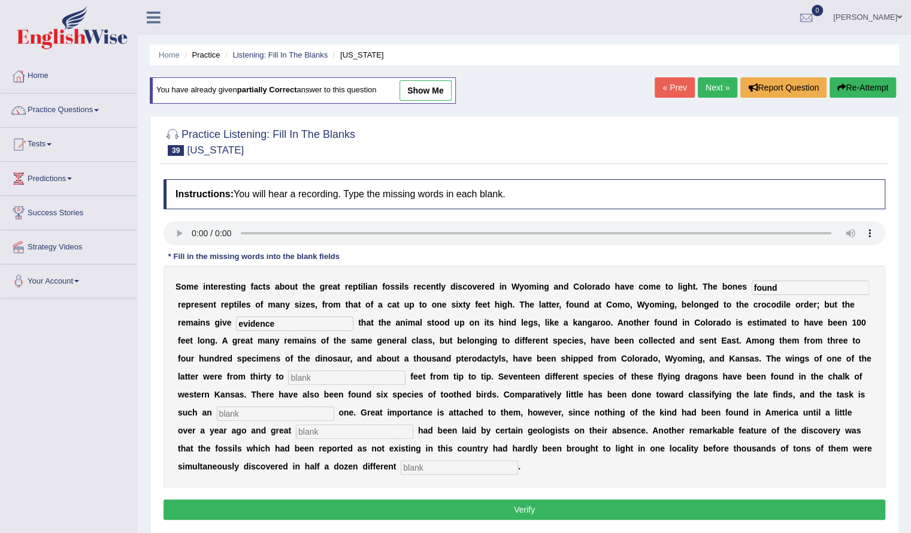
click at [331, 373] on input "text" at bounding box center [346, 377] width 117 height 14
type input "forty"
click at [288, 416] on input "text" at bounding box center [275, 413] width 117 height 14
click at [428, 464] on input "text" at bounding box center [459, 467] width 117 height 14
type input "examples"
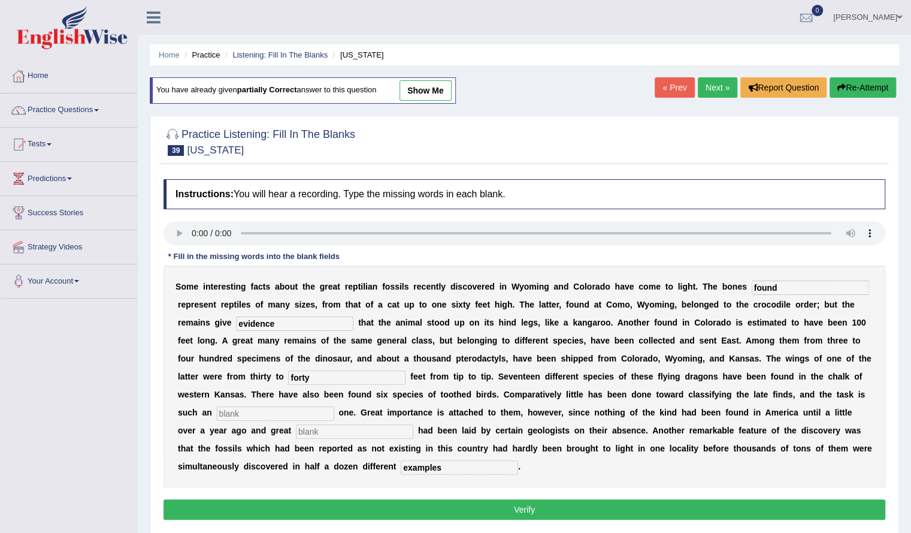
click at [286, 406] on input "text" at bounding box center [275, 413] width 117 height 14
type input "enormous"
click at [340, 430] on input "text" at bounding box center [354, 431] width 117 height 14
type input "stress"
click at [451, 511] on button "Verify" at bounding box center [525, 509] width 722 height 20
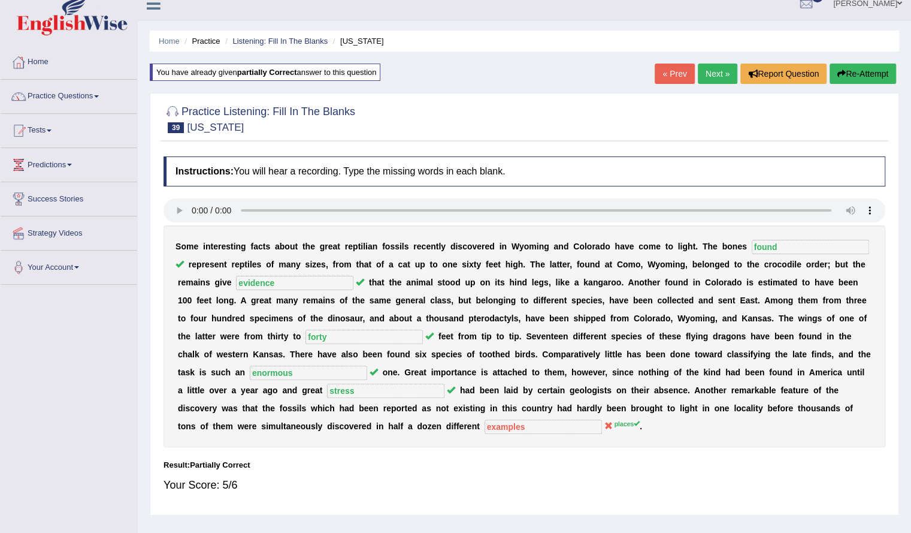
scroll to position [14, 0]
click at [713, 76] on link "Next »" at bounding box center [718, 73] width 40 height 20
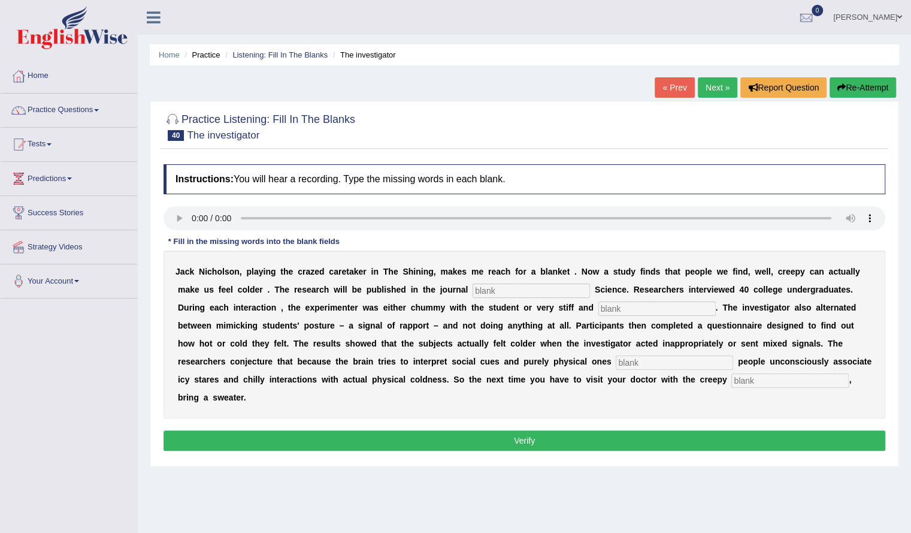
click at [528, 293] on input "text" at bounding box center [531, 290] width 117 height 14
type input "sicologicak"
click at [634, 308] on input "text" at bounding box center [656, 308] width 117 height 14
type input "profetional"
click at [654, 369] on div "J a c k N i c h o l s o n , p l a y i n g t h e c r a z e d c a r e t a k e r i…" at bounding box center [525, 334] width 722 height 168
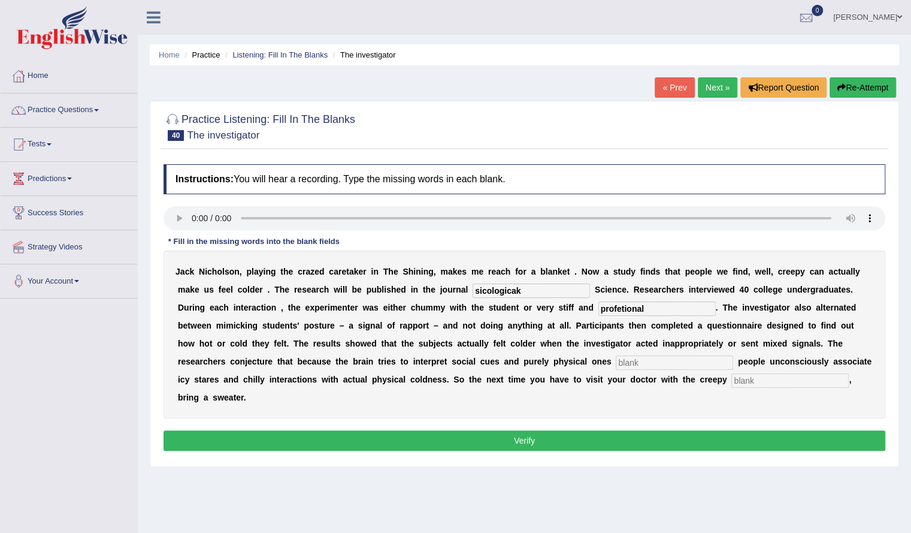
click at [642, 358] on input "text" at bounding box center [674, 362] width 117 height 14
type input "simoltaniously"
click at [772, 376] on input "text" at bounding box center [789, 380] width 117 height 14
type input "reseptinist"
click at [537, 283] on input "sicologicak" at bounding box center [531, 290] width 117 height 14
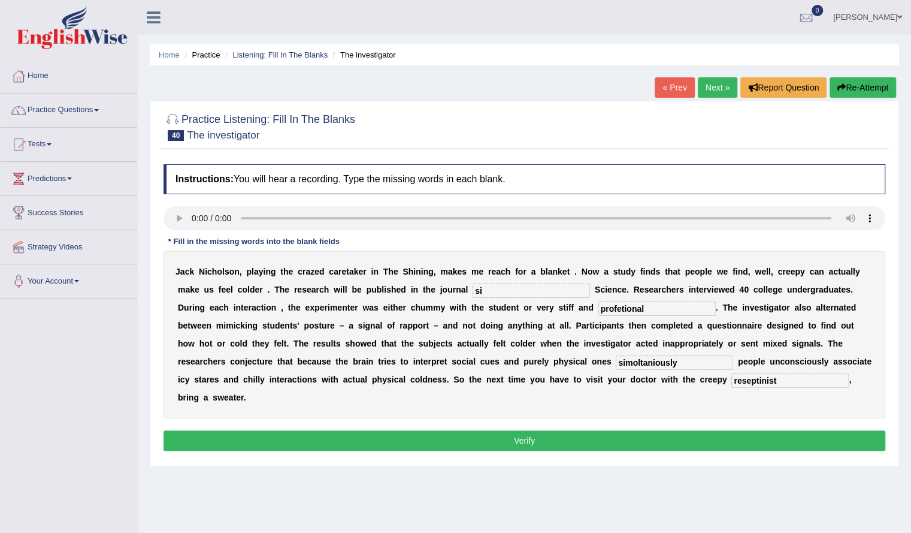
type input "s"
type input "pyscology"
click at [651, 307] on input "profetional" at bounding box center [656, 308] width 117 height 14
click at [661, 309] on input "proffetional" at bounding box center [656, 308] width 117 height 14
type input "p"
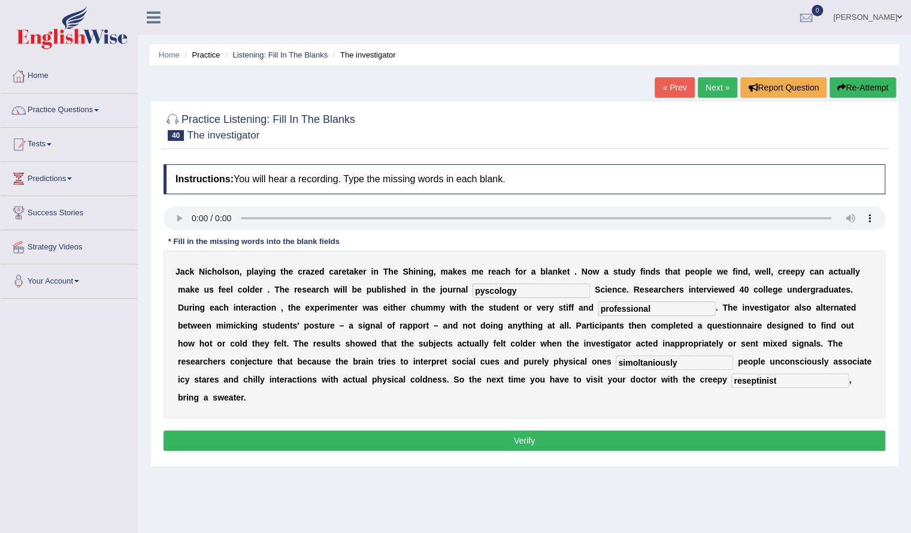
type input "professional"
click at [682, 362] on input "simoltaniously" at bounding box center [674, 362] width 117 height 14
type input "s"
type input "simultaniously"
click at [781, 385] on input "reseptinist" at bounding box center [789, 380] width 117 height 14
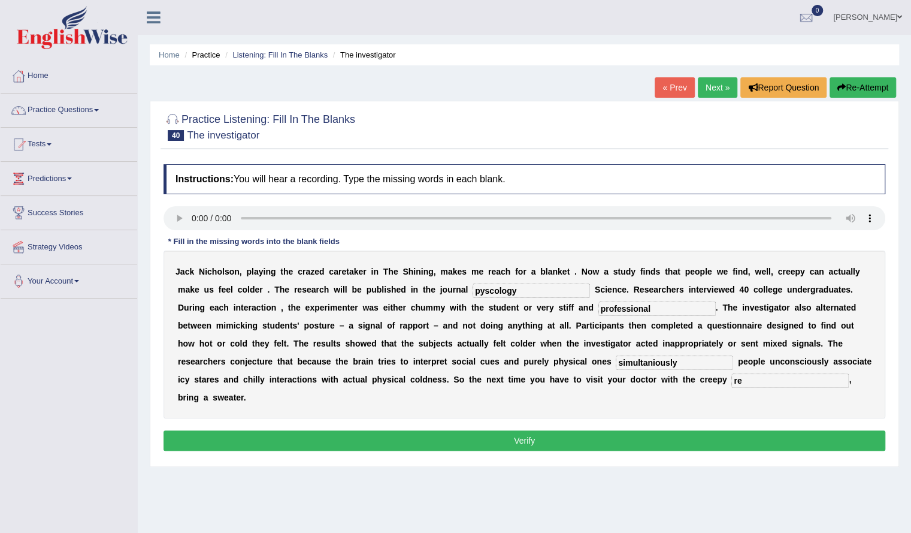
type input "r"
type input "receptionist"
click at [755, 433] on button "Verify" at bounding box center [525, 440] width 722 height 20
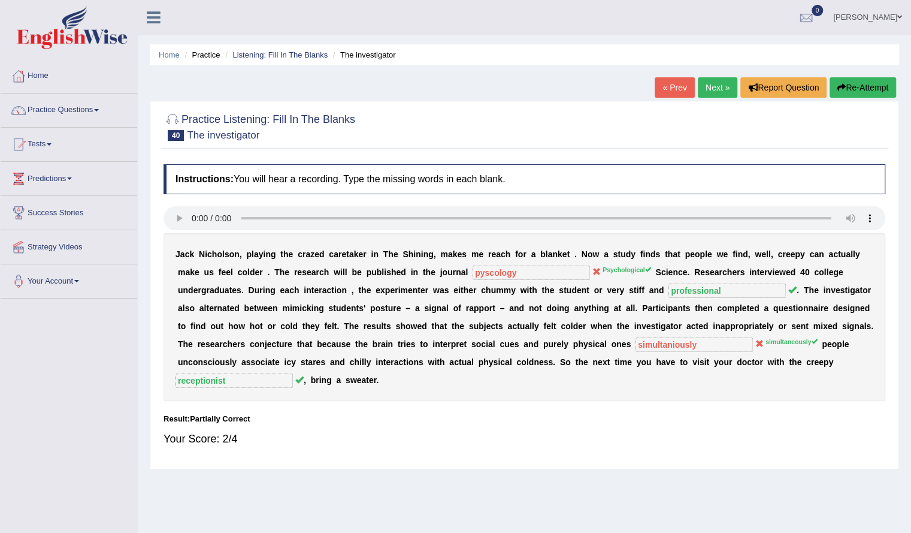
click at [867, 81] on button "Re-Attempt" at bounding box center [863, 87] width 66 height 20
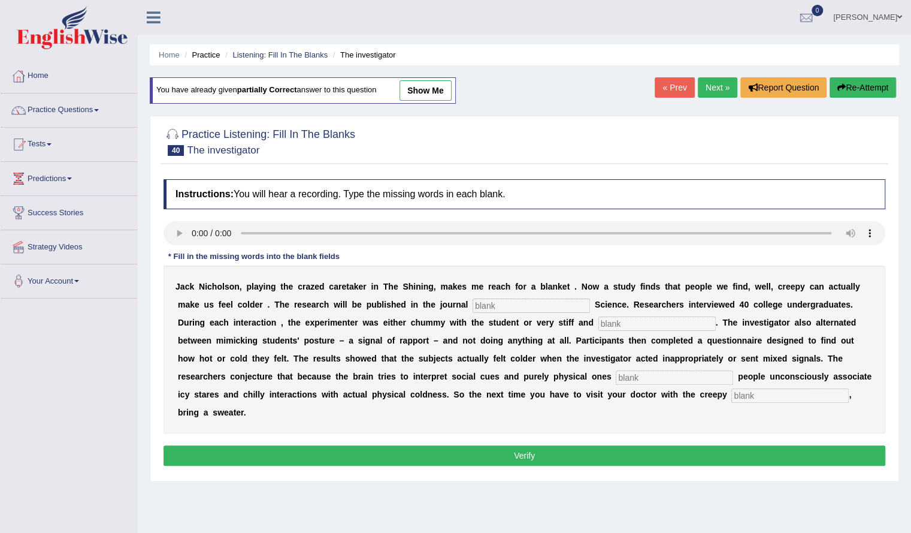
click at [516, 304] on input "text" at bounding box center [531, 305] width 117 height 14
click at [473, 299] on input "text" at bounding box center [531, 305] width 117 height 14
type input "psycological"
click at [615, 321] on input "text" at bounding box center [656, 323] width 117 height 14
type input "professional"
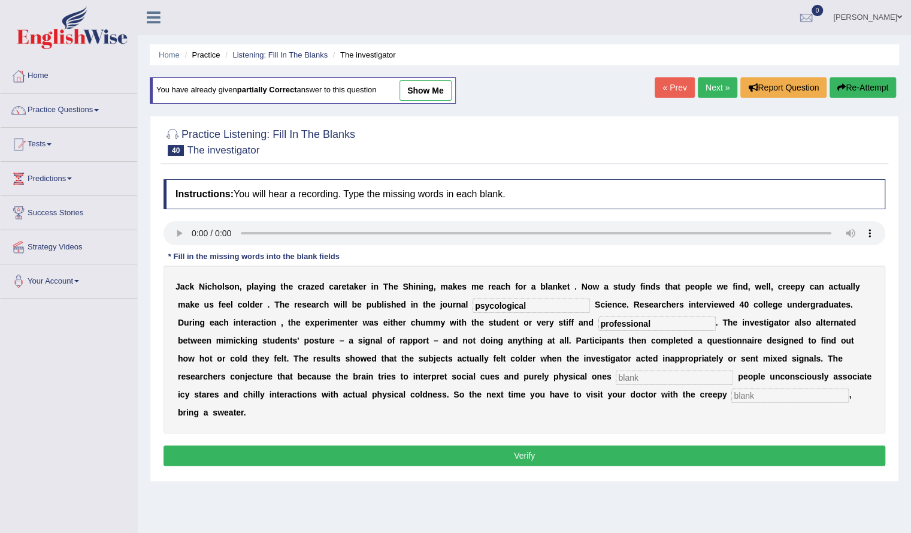
click at [638, 380] on input "text" at bounding box center [674, 377] width 117 height 14
click at [643, 379] on input "text" at bounding box center [674, 377] width 117 height 14
type input "simultaneously"
click at [756, 393] on input "text" at bounding box center [789, 395] width 117 height 14
type input "receptionist"
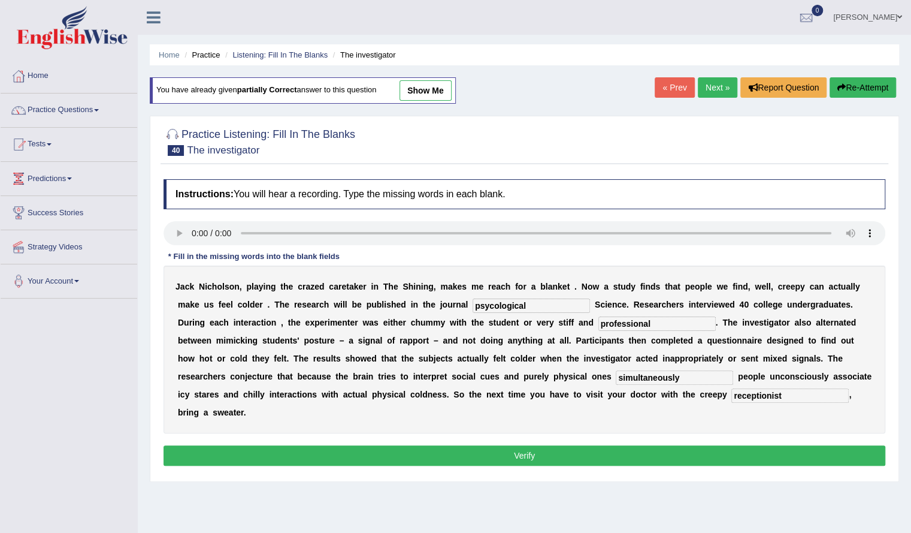
click at [707, 376] on input "simultaneously" at bounding box center [674, 377] width 117 height 14
type input "s"
type input "simultaneously"
click at [516, 446] on button "Verify" at bounding box center [525, 455] width 722 height 20
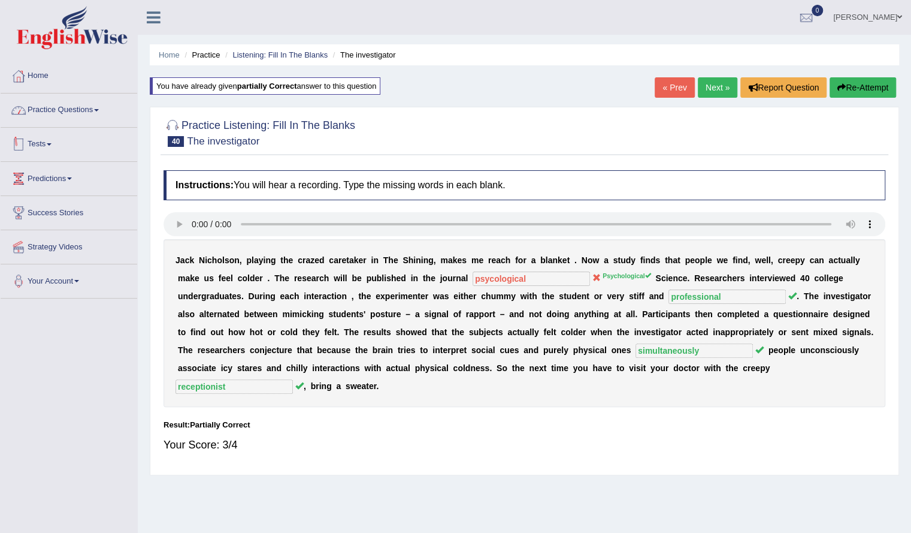
click at [71, 100] on link "Practice Questions" at bounding box center [69, 108] width 137 height 30
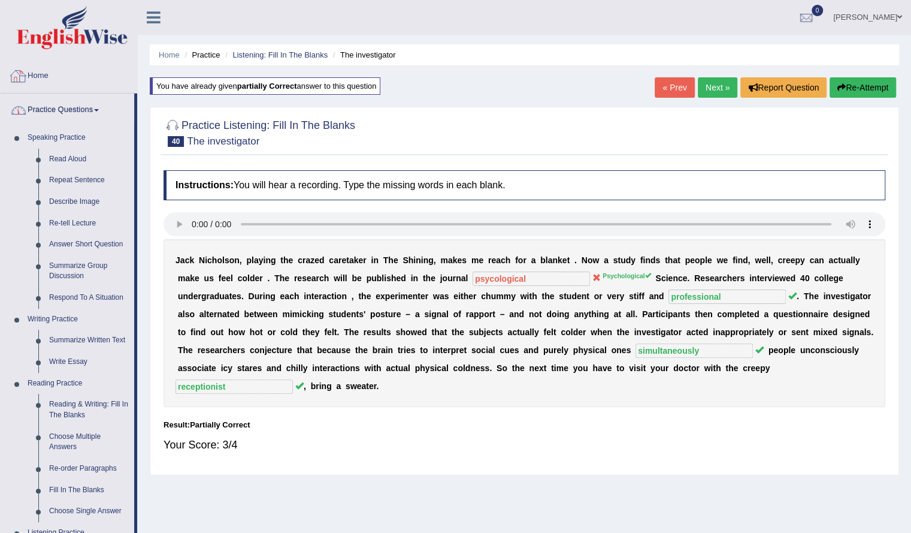
click at [41, 80] on link "Home" at bounding box center [69, 74] width 137 height 30
